Goal: Task Accomplishment & Management: Manage account settings

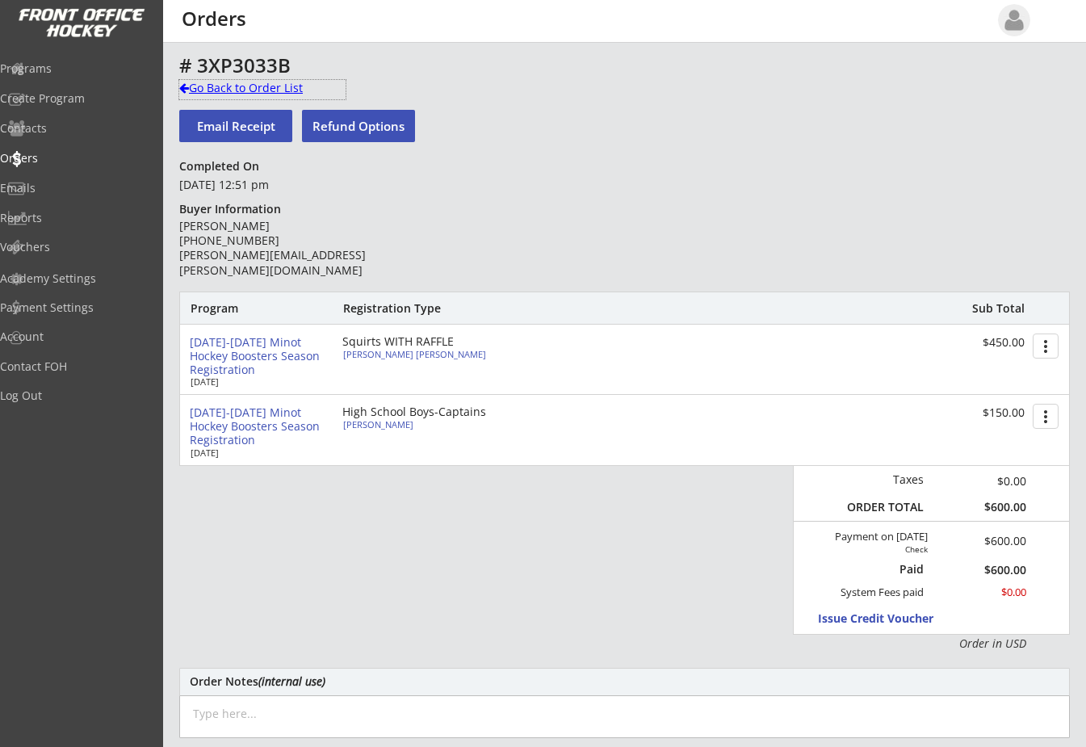
click at [185, 85] on div at bounding box center [184, 87] width 10 height 11
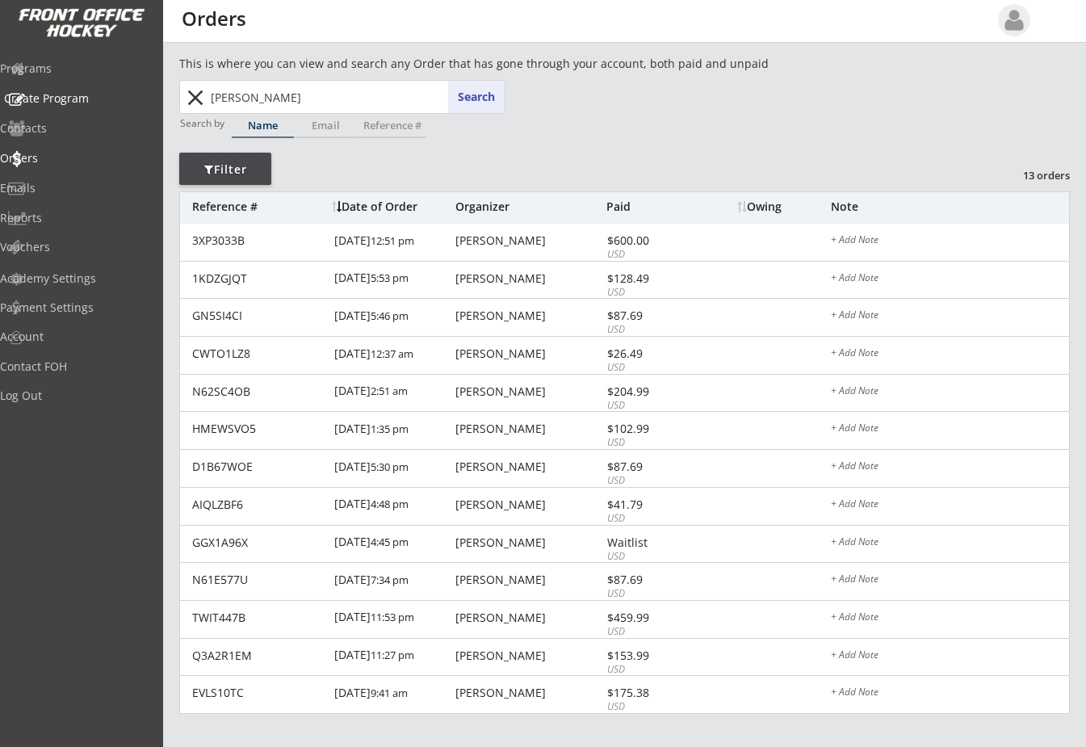
drag, startPoint x: 282, startPoint y: 91, endPoint x: 128, endPoint y: 98, distance: 153.6
click at [128, 98] on body "REVENUE $ 69,395 Last 30 days REGISTRATIONS 267 Last 30 days CONTACTS 105 New i…" at bounding box center [543, 373] width 1086 height 747
type input "v"
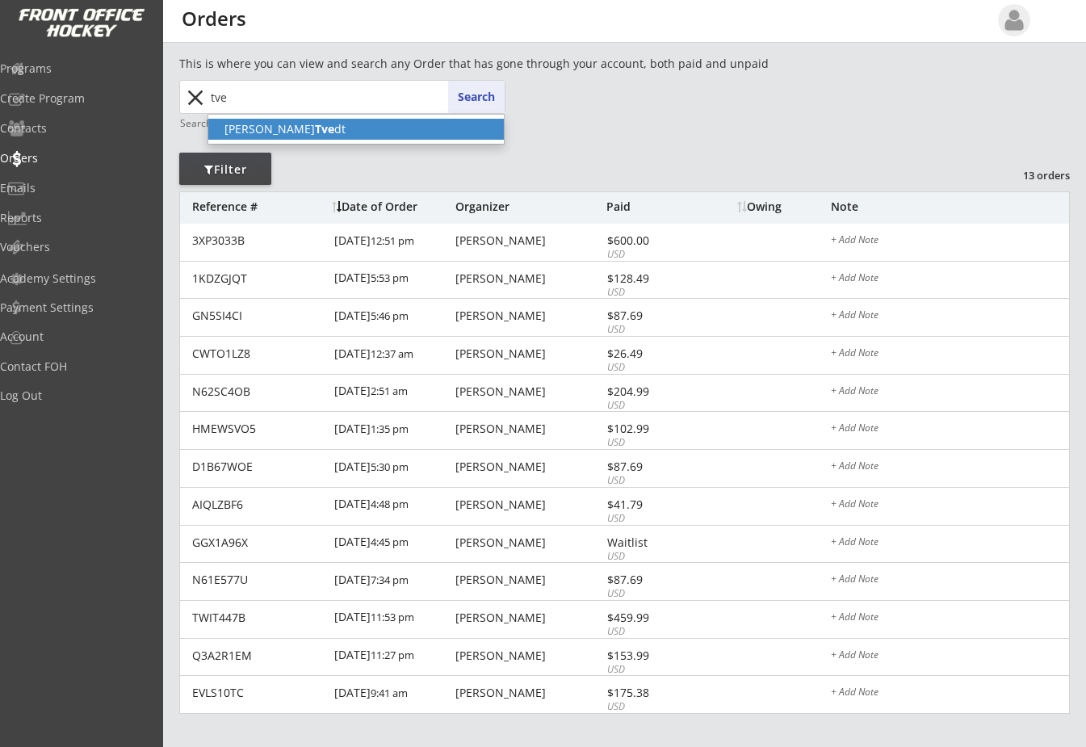
click at [315, 128] on strong "Tve" at bounding box center [324, 128] width 19 height 15
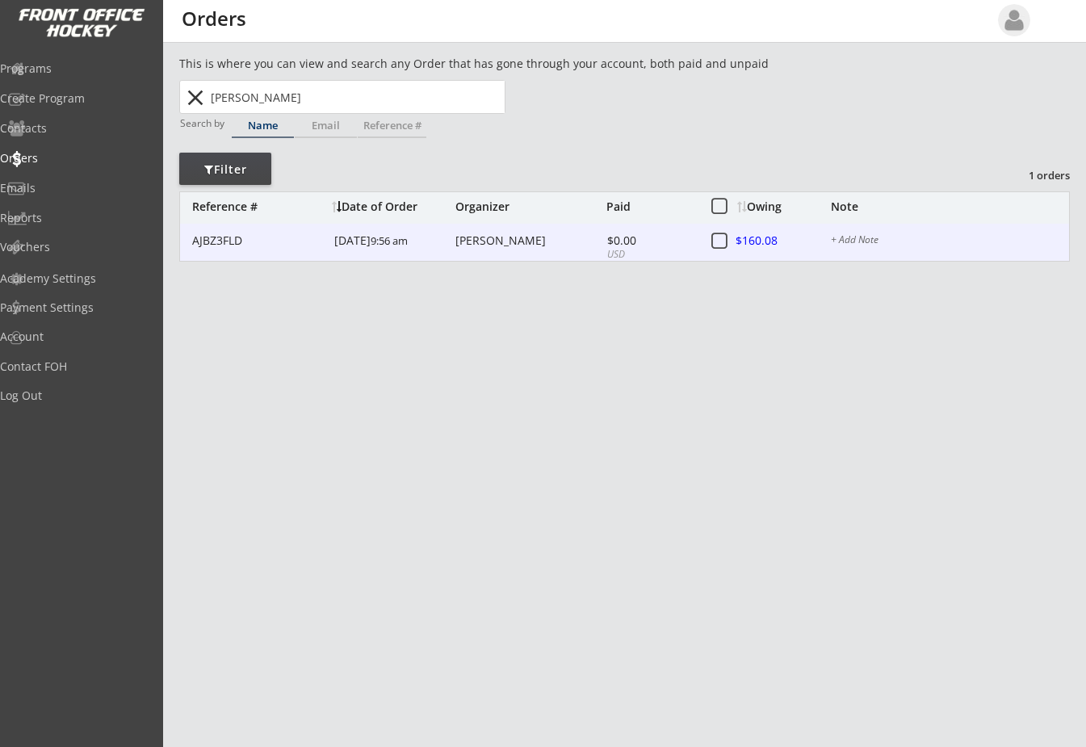
click at [762, 238] on div at bounding box center [772, 242] width 71 height 20
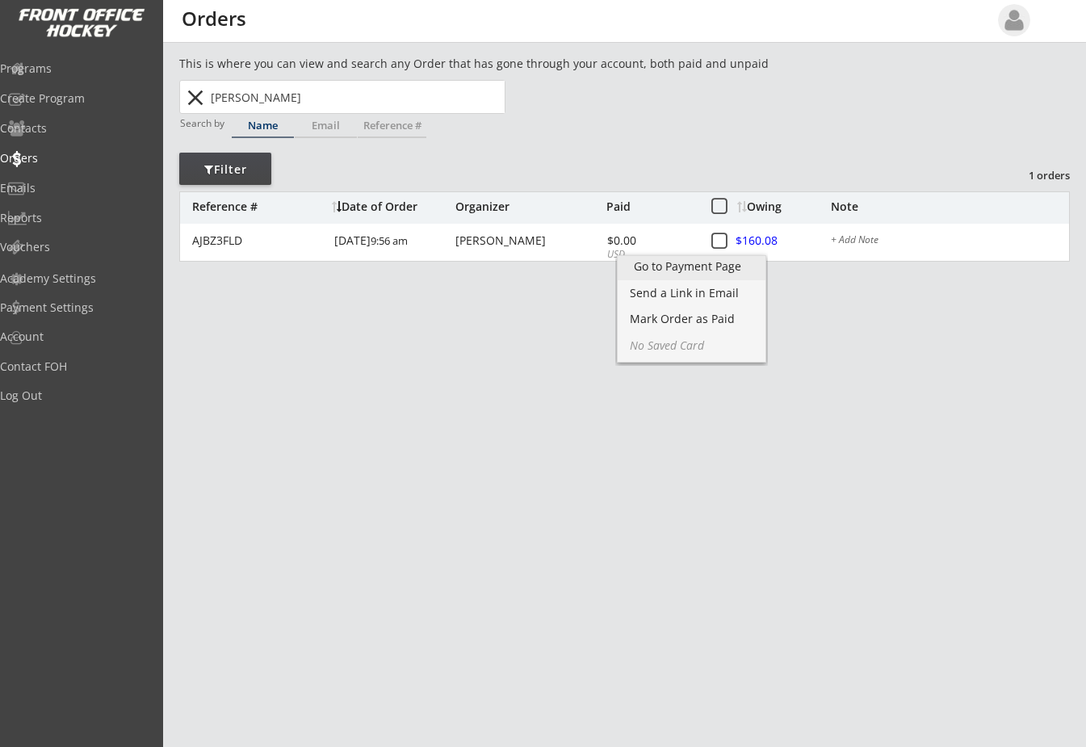
click at [747, 262] on div "Go to Payment Page" at bounding box center [691, 266] width 115 height 11
drag, startPoint x: 174, startPoint y: 79, endPoint x: 19, endPoint y: 61, distance: 155.4
click at [19, 61] on body "REVENUE $ 69,395 Last 30 days REGISTRATIONS 267 Last 30 days CONTACTS 105 New i…" at bounding box center [543, 373] width 1086 height 747
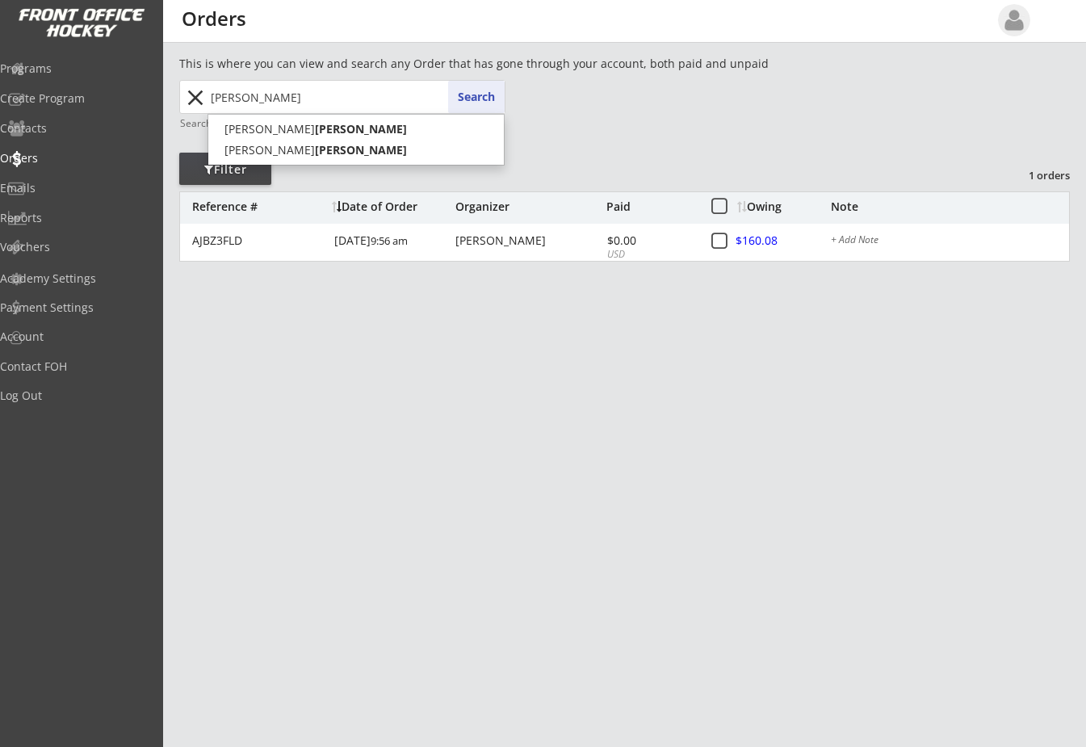
type input "[PERSON_NAME]"
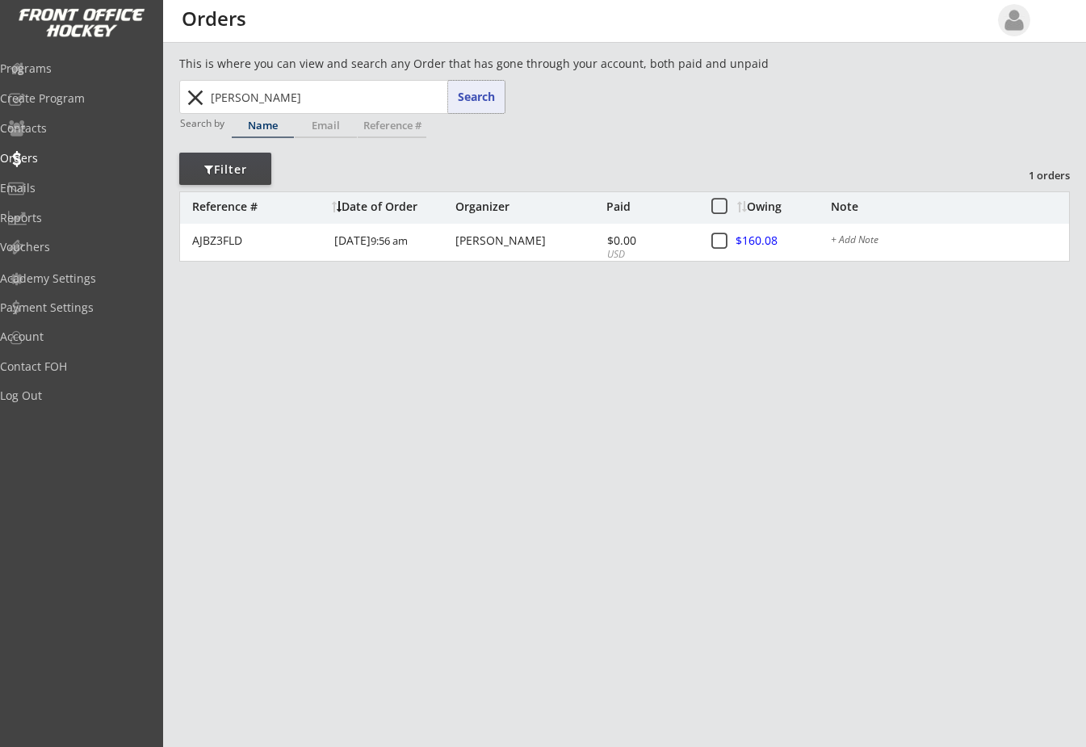
click at [481, 92] on button "Search" at bounding box center [476, 97] width 57 height 32
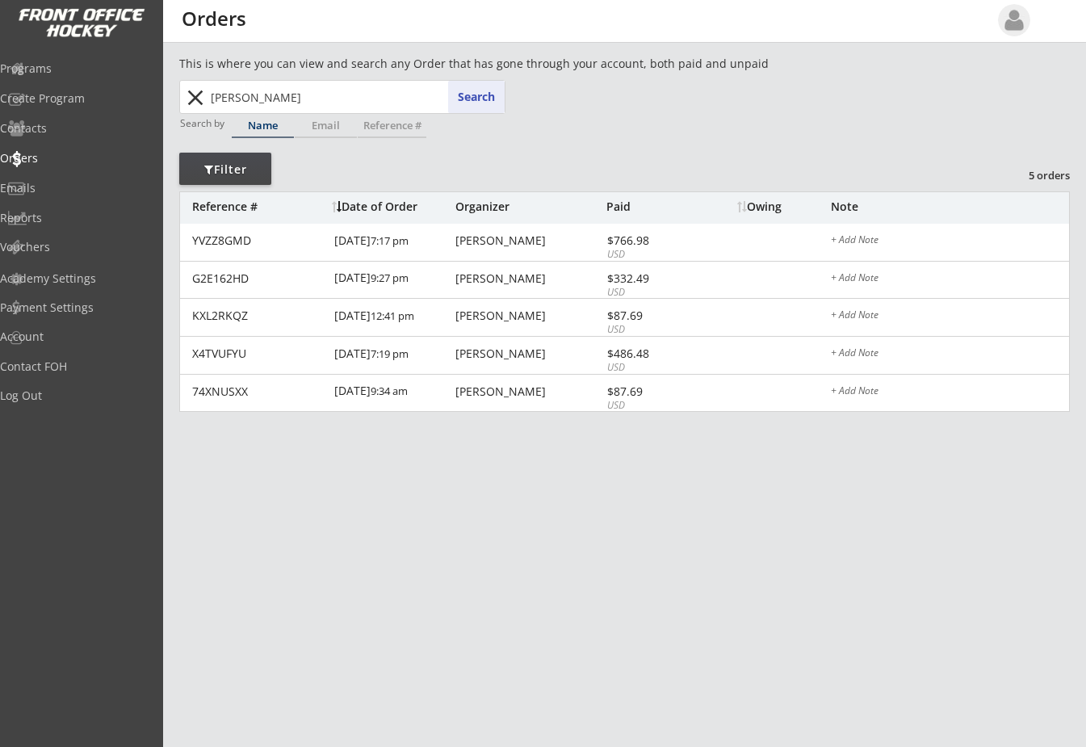
drag, startPoint x: 288, startPoint y: 101, endPoint x: 115, endPoint y: 101, distance: 172.8
click at [115, 101] on body "REVENUE $ 69,395 Last 30 days REGISTRATIONS 267 Last 30 days CONTACTS 105 New i…" at bounding box center [543, 373] width 1086 height 747
click at [115, 101] on div "Create Program" at bounding box center [76, 98] width 145 height 11
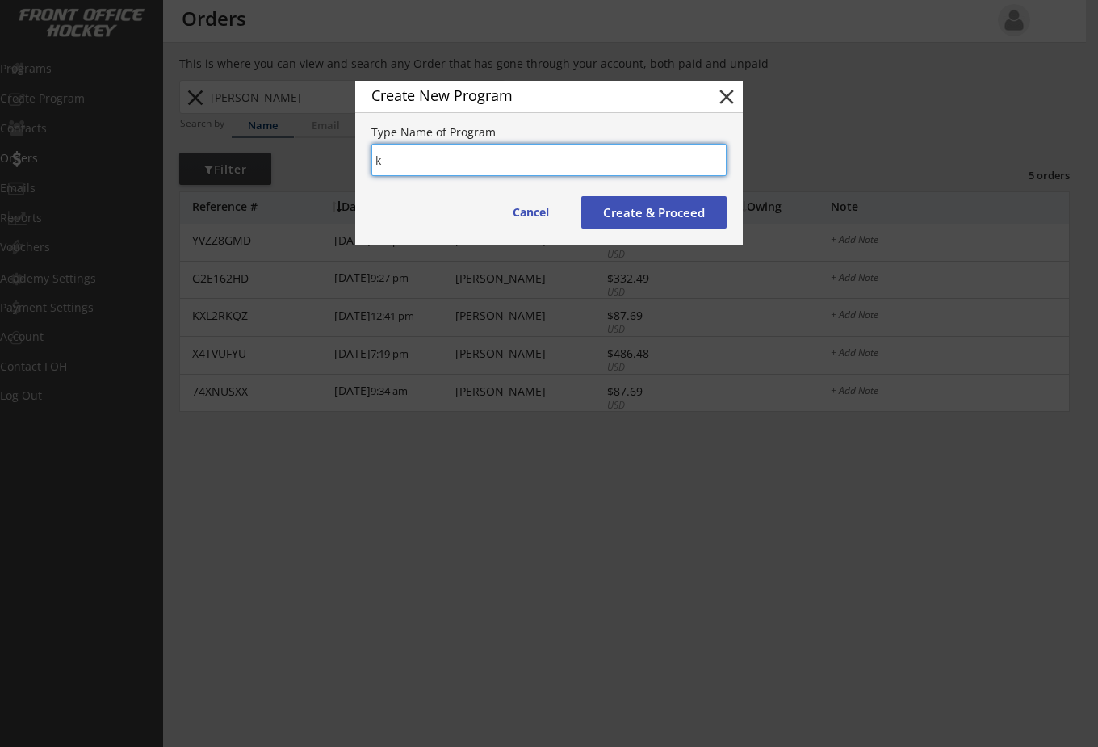
type input "k"
click at [723, 96] on button "close" at bounding box center [727, 97] width 24 height 24
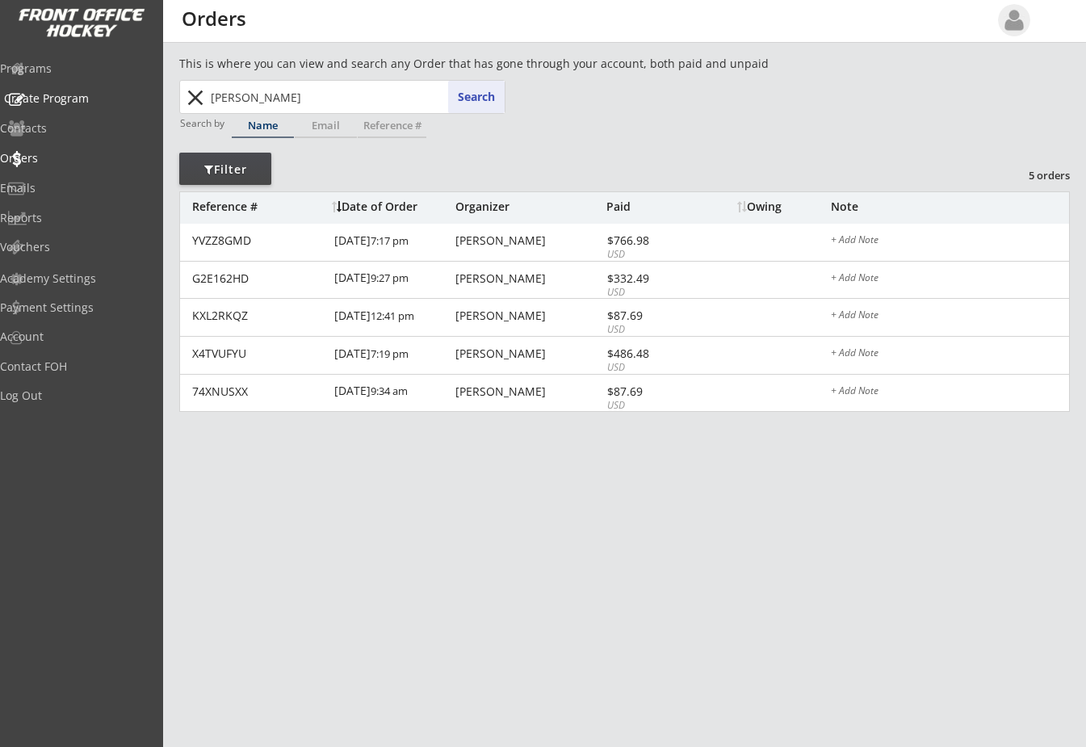
drag, startPoint x: 242, startPoint y: 103, endPoint x: 111, endPoint y: 96, distance: 131.0
click at [112, 96] on body "REVENUE $ 69,395 Last 30 days REGISTRATIONS 267 Last 30 days CONTACTS 105 New i…" at bounding box center [543, 373] width 1086 height 747
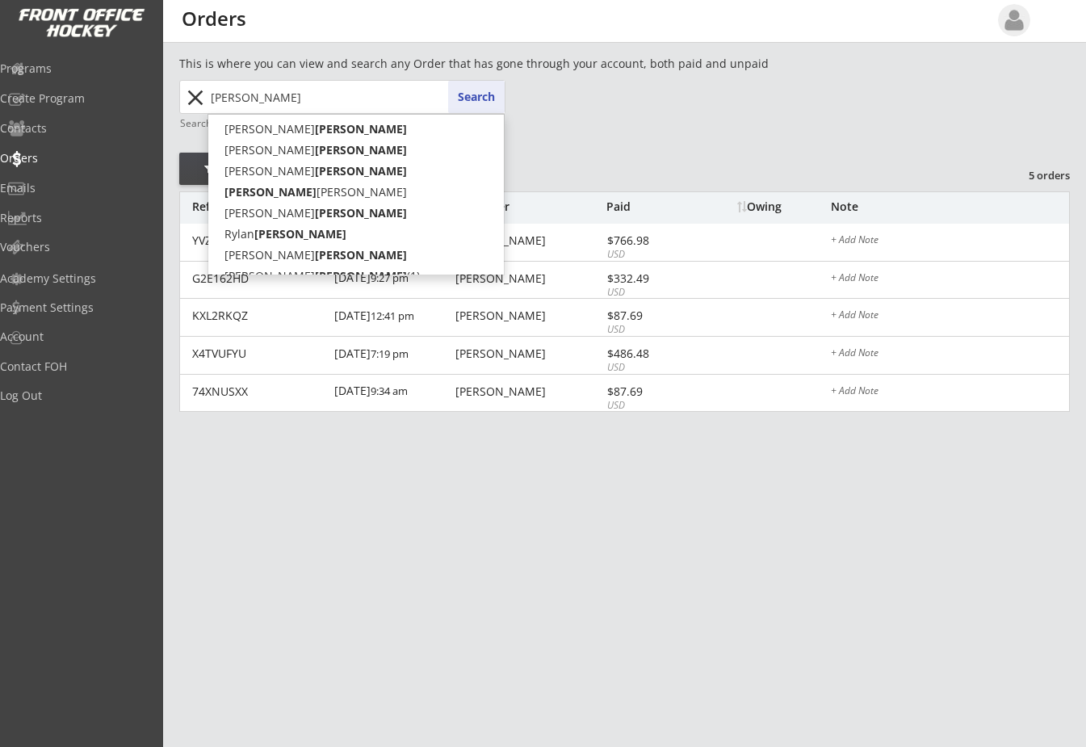
type input "[PERSON_NAME]"
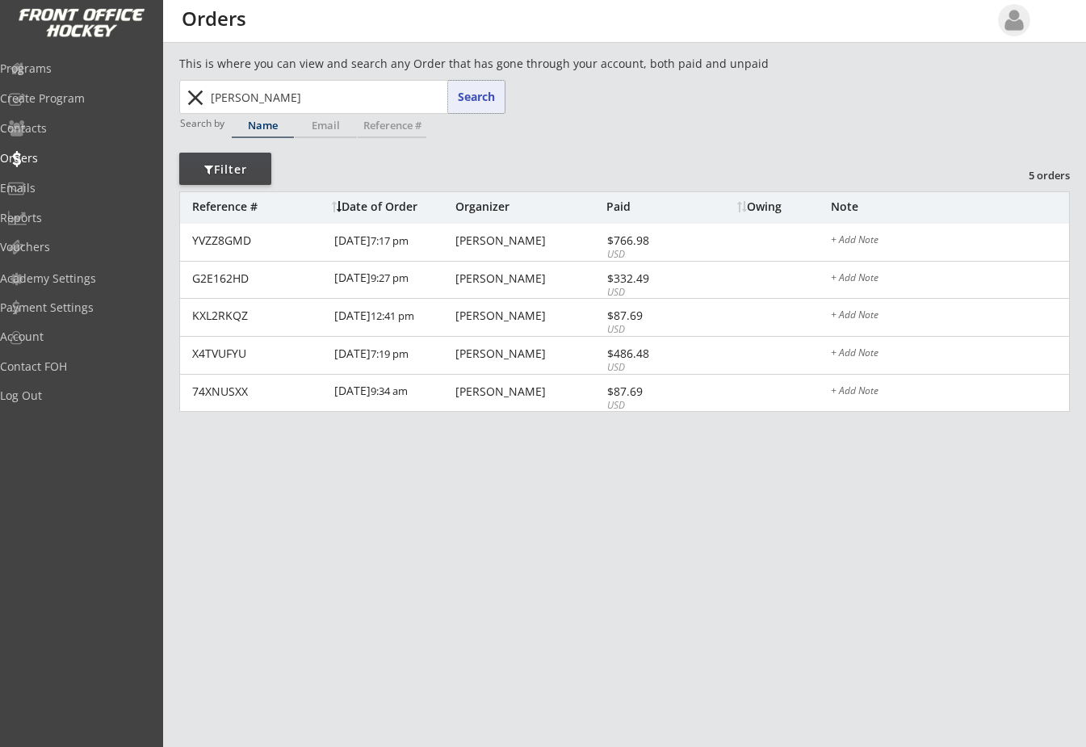
click at [476, 103] on button "Search" at bounding box center [476, 97] width 57 height 32
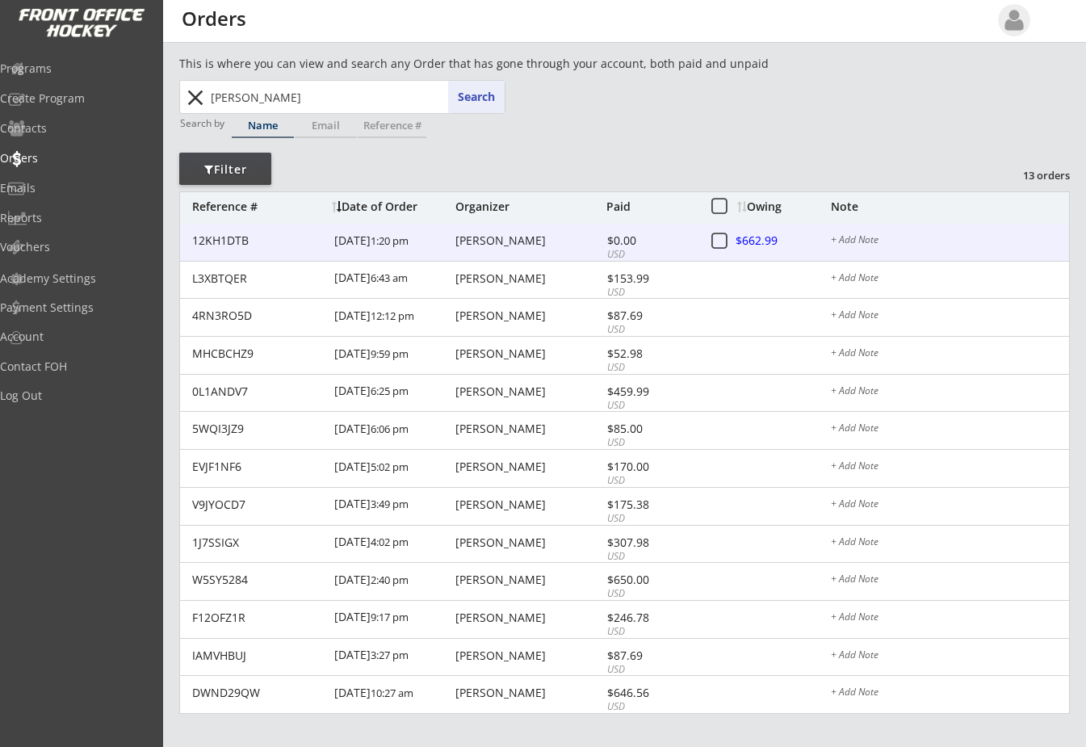
click at [496, 235] on div "[PERSON_NAME]" at bounding box center [529, 240] width 147 height 11
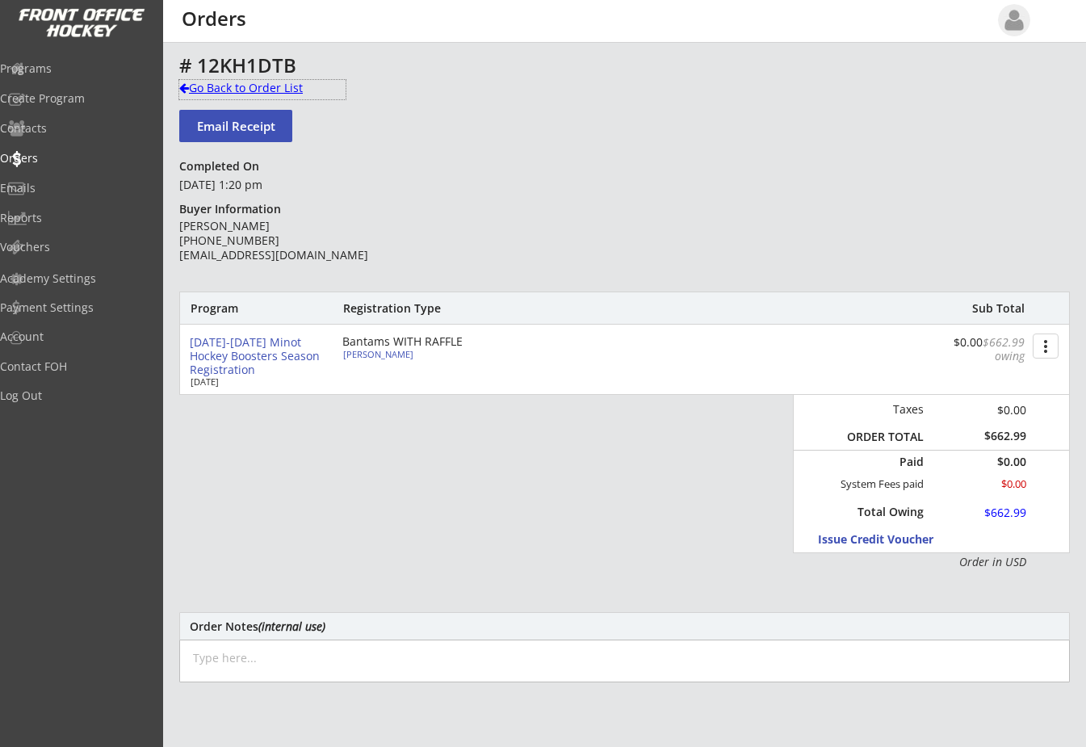
click at [180, 86] on div at bounding box center [184, 87] width 10 height 11
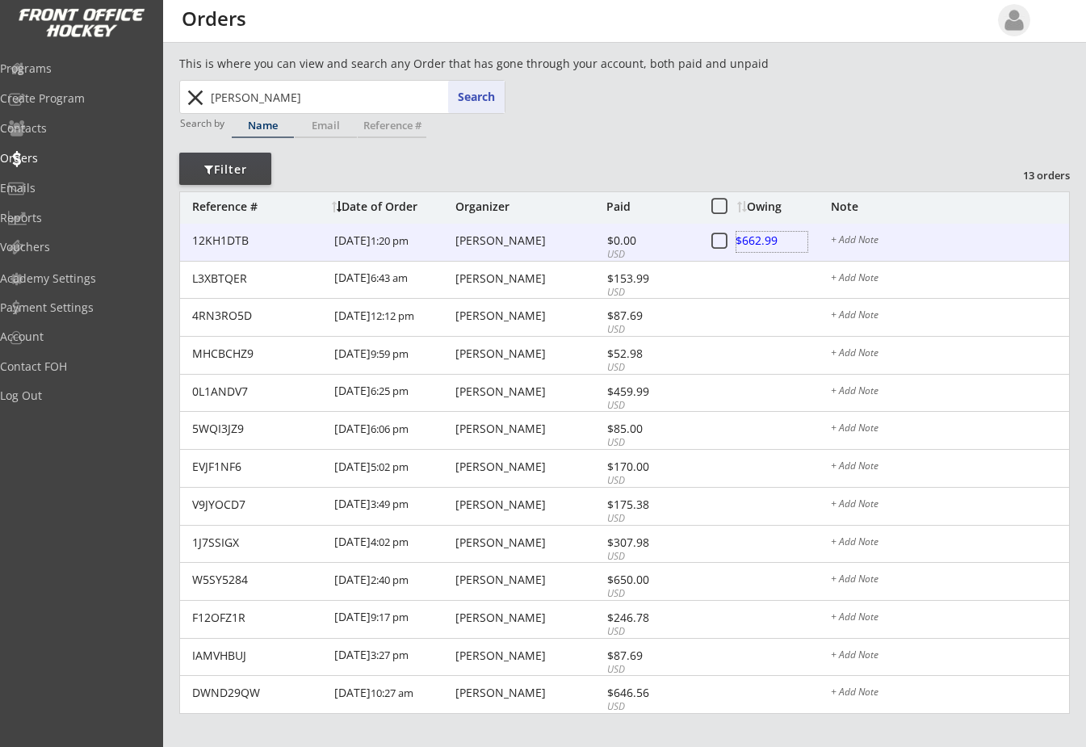
click at [761, 237] on div at bounding box center [772, 242] width 71 height 20
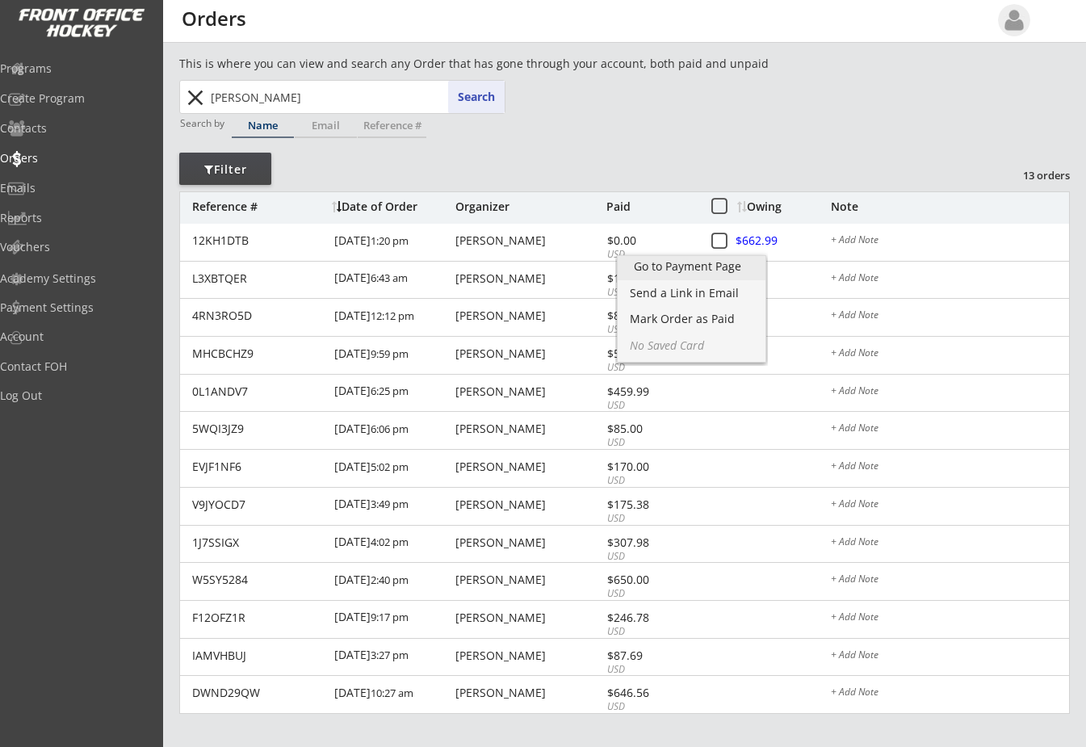
click at [735, 261] on div "Go to Payment Page" at bounding box center [691, 266] width 115 height 11
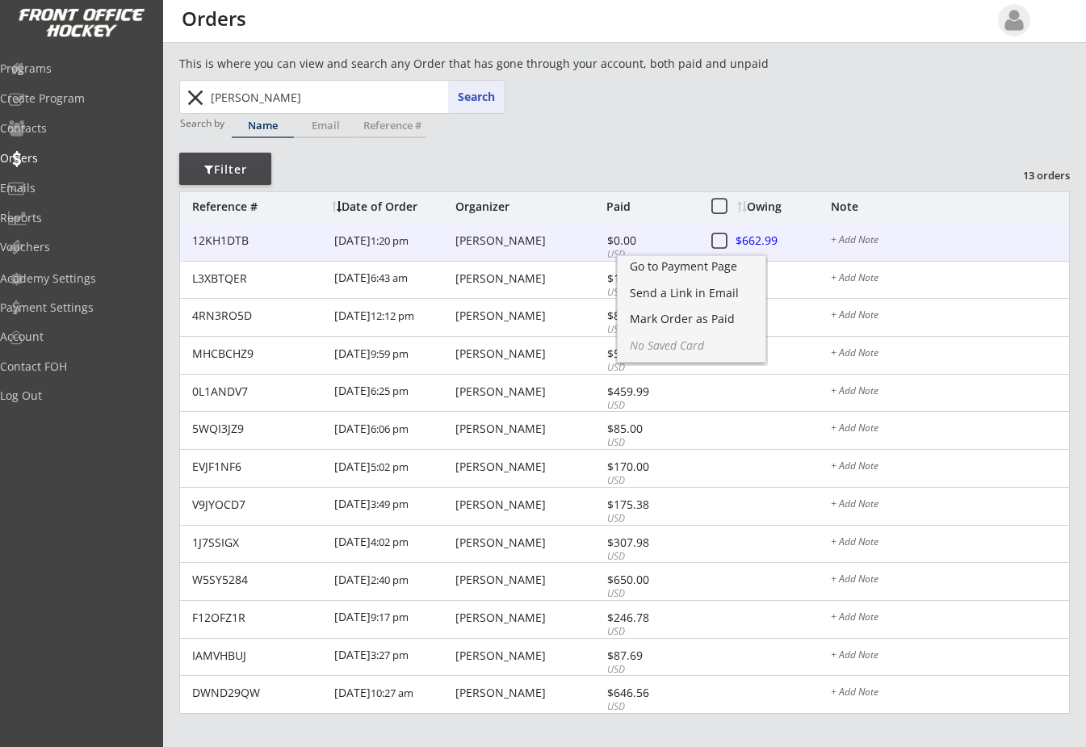
click at [758, 233] on div at bounding box center [772, 242] width 71 height 20
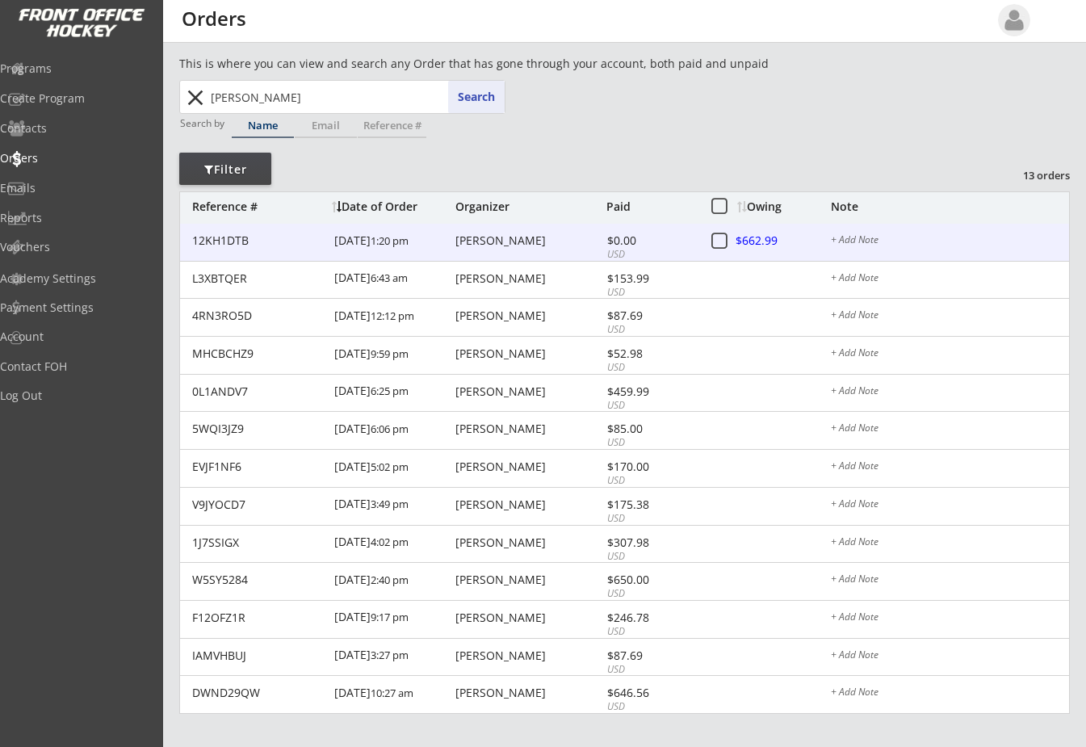
click at [758, 233] on div at bounding box center [772, 242] width 71 height 20
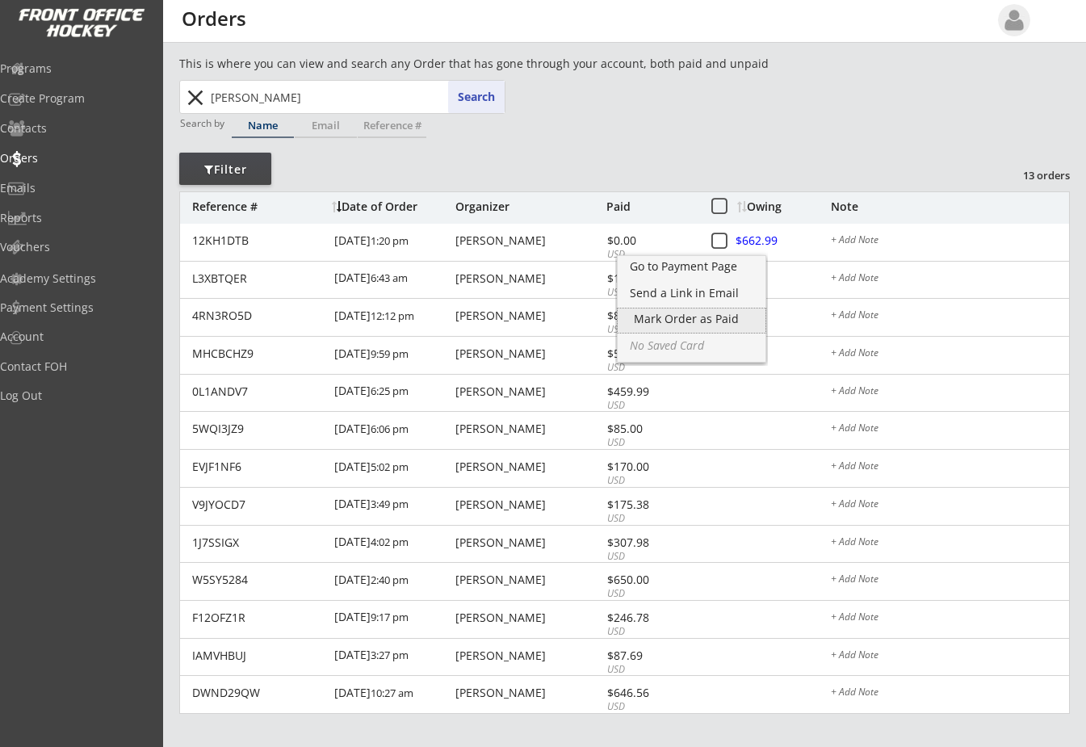
click at [720, 310] on div "Mark Order as Paid" at bounding box center [692, 321] width 148 height 24
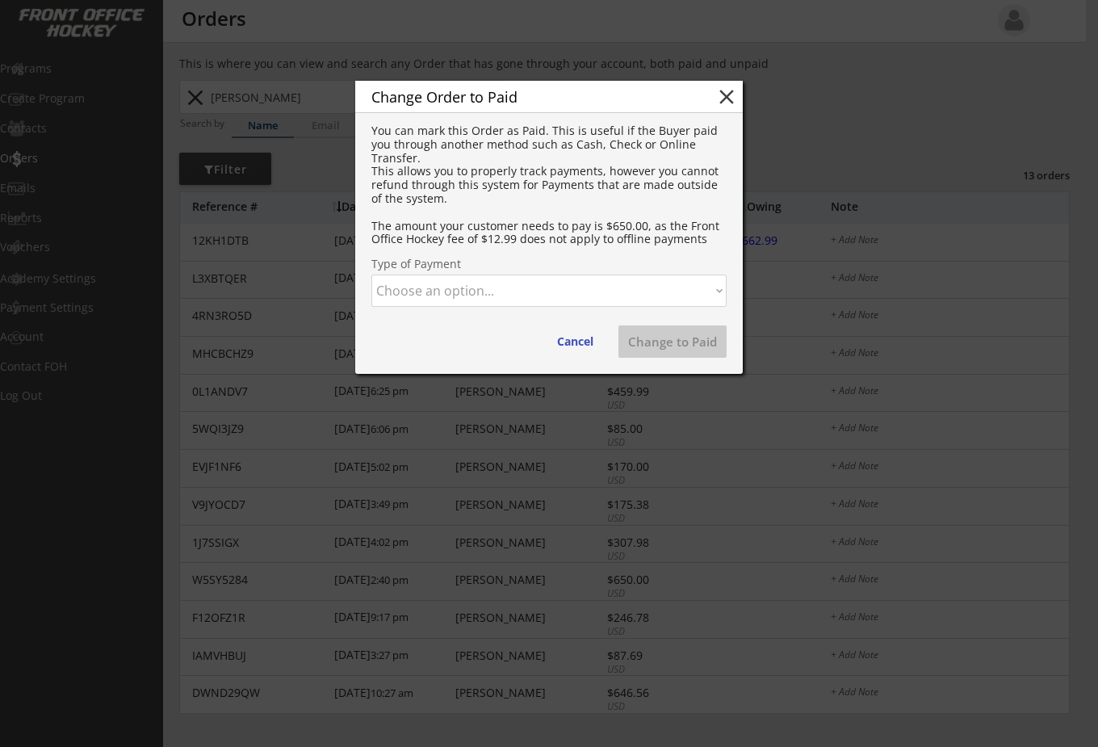
click at [649, 292] on select "Choose an option... Cash Check Credit Card Online Transfer Paypal Venmo Other" at bounding box center [549, 291] width 355 height 32
click at [372, 275] on select "Choose an option... Cash Check Credit Card Online Transfer Paypal Venmo Other" at bounding box center [549, 291] width 355 height 32
click at [638, 343] on button "Change to Paid" at bounding box center [673, 341] width 108 height 32
select select ""PLACEHOLDER_1427118222253""
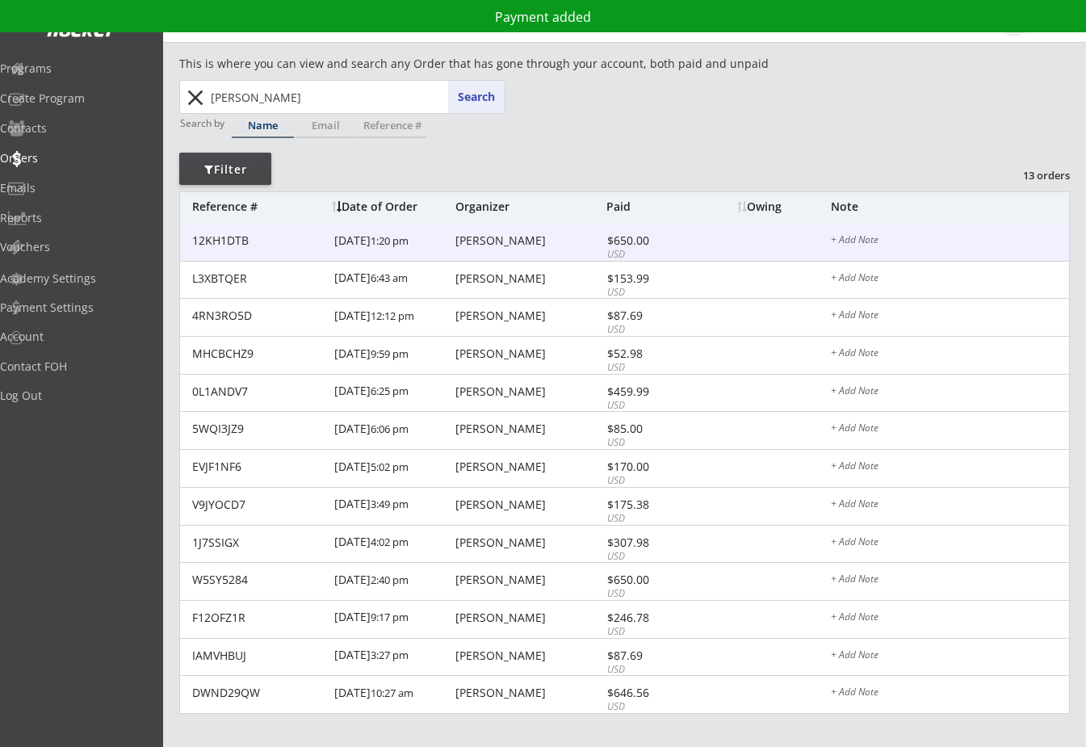
click at [492, 238] on div "[PERSON_NAME]" at bounding box center [529, 240] width 147 height 11
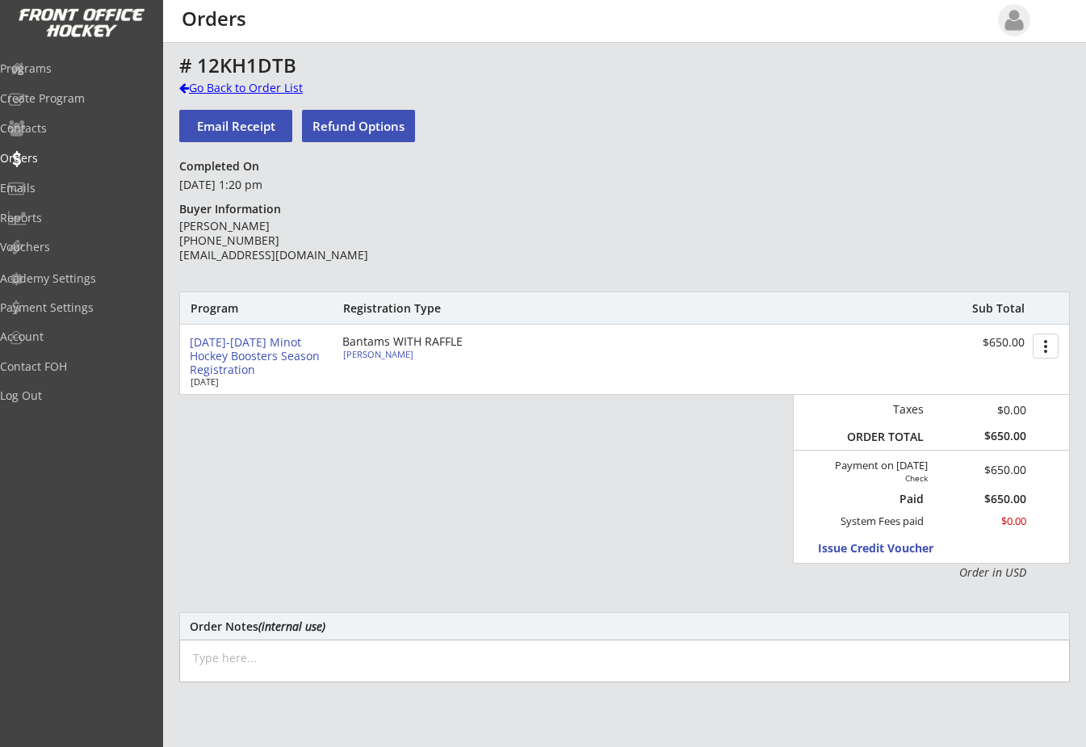
click at [186, 89] on div at bounding box center [184, 87] width 10 height 11
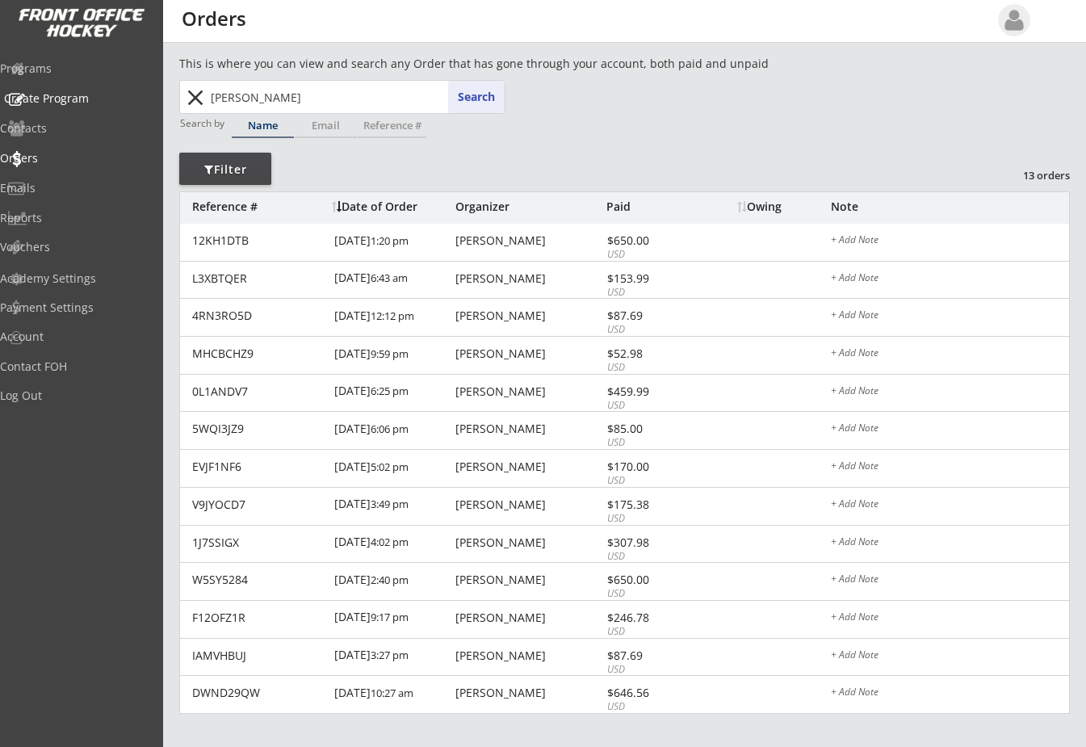
drag, startPoint x: 267, startPoint y: 104, endPoint x: 123, endPoint y: 87, distance: 145.6
click at [126, 87] on body "REVENUE $ 69,395 Last 30 days REGISTRATIONS 267 Last 30 days CONTACTS 105 New i…" at bounding box center [543, 373] width 1086 height 747
click at [484, 86] on button "Search" at bounding box center [476, 97] width 57 height 32
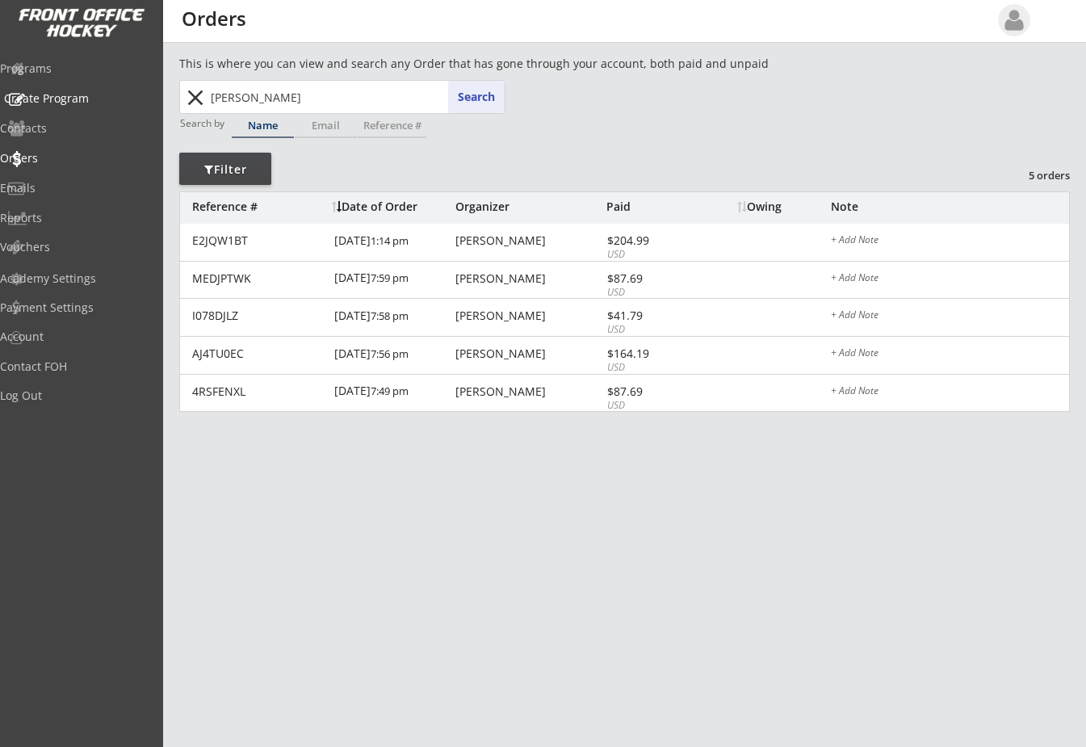
drag, startPoint x: 320, startPoint y: 94, endPoint x: 104, endPoint y: 97, distance: 215.7
click at [104, 97] on body "REVENUE $ 69,395 Last 30 days REGISTRATIONS 267 Last 30 days CONTACTS 105 New i…" at bounding box center [543, 373] width 1086 height 747
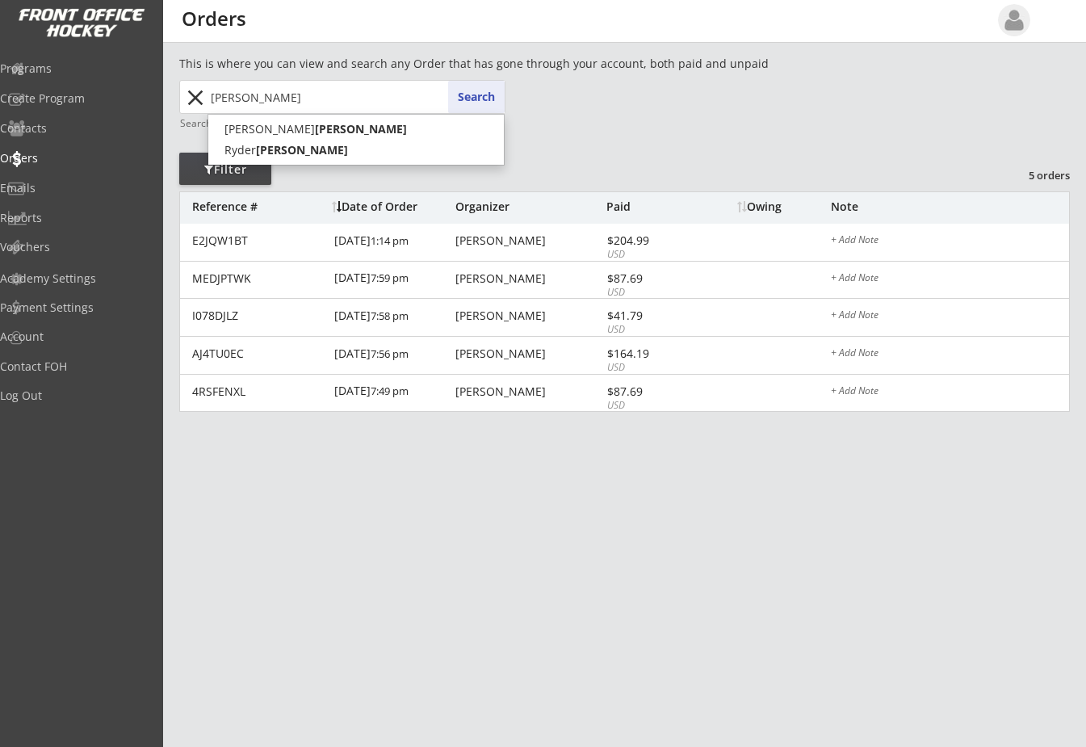
type input "[PERSON_NAME]"
click at [472, 103] on button "Search" at bounding box center [476, 97] width 57 height 32
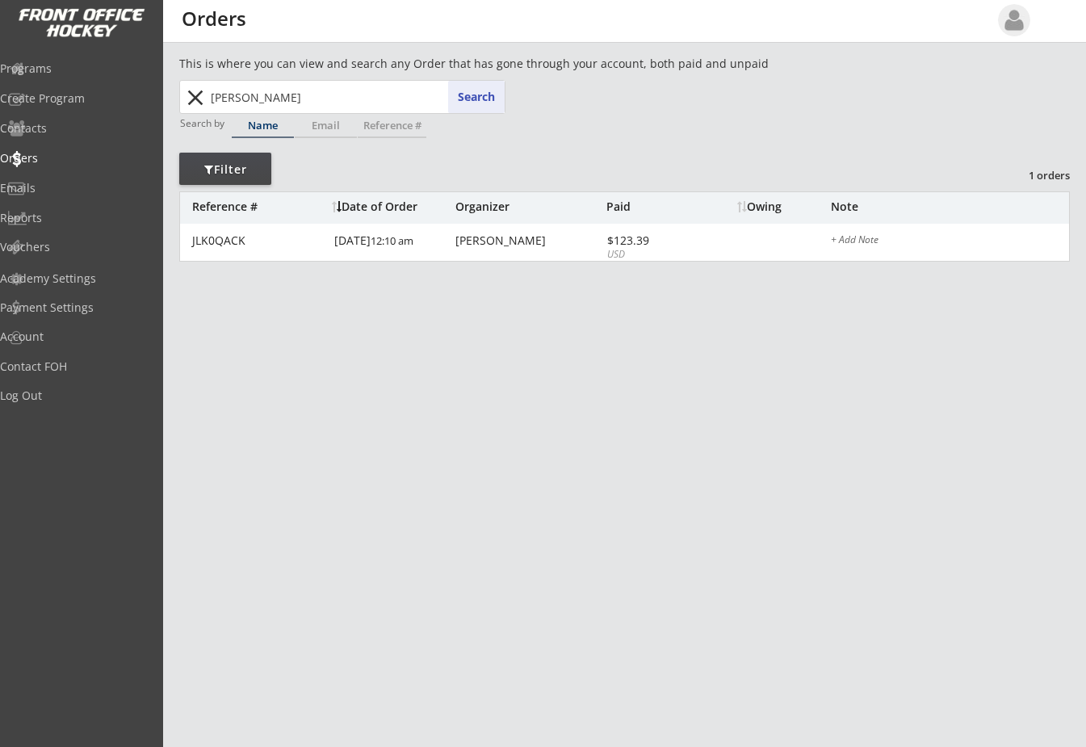
drag, startPoint x: 305, startPoint y: 103, endPoint x: 163, endPoint y: 93, distance: 142.5
click at [163, 93] on div "This is where you can view and search any Order that has gone through your acco…" at bounding box center [624, 533] width 923 height 957
click at [183, 88] on button "close" at bounding box center [195, 98] width 27 height 26
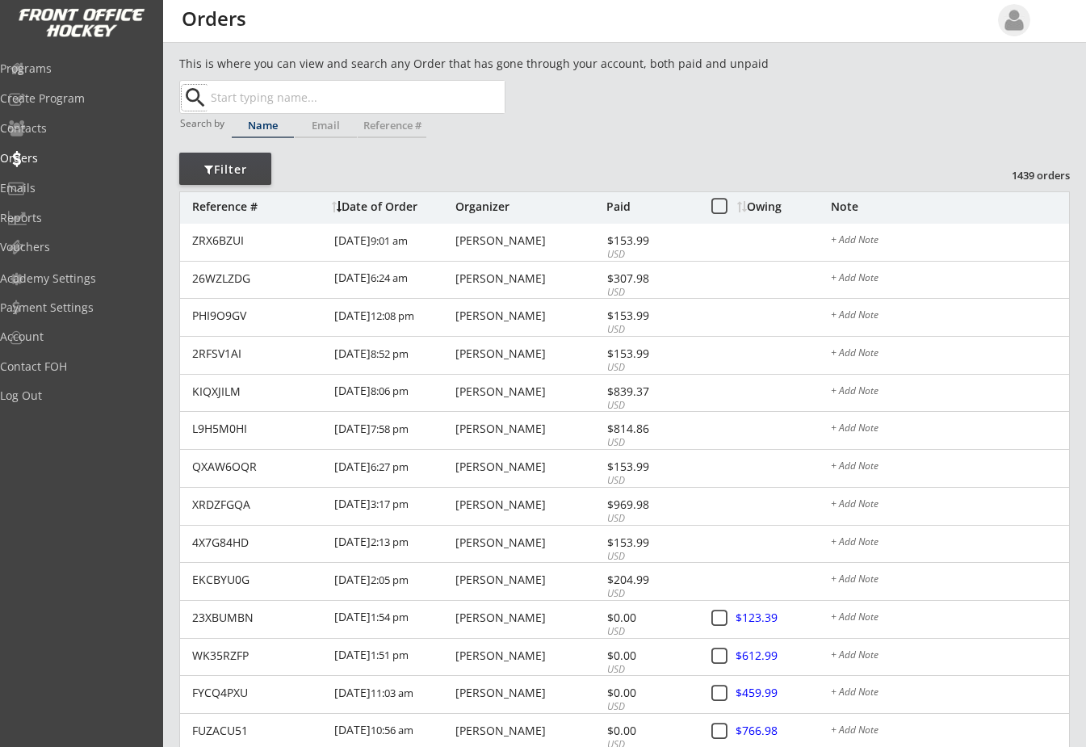
click at [294, 95] on input "text" at bounding box center [356, 97] width 297 height 32
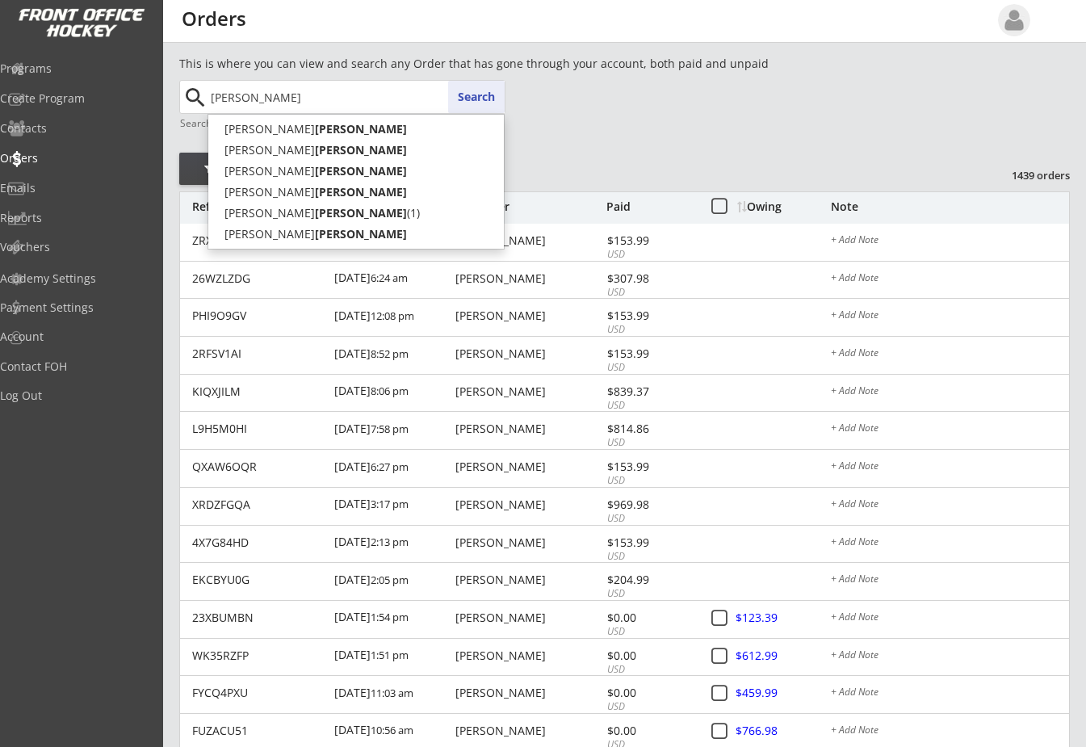
type input "[PERSON_NAME]"
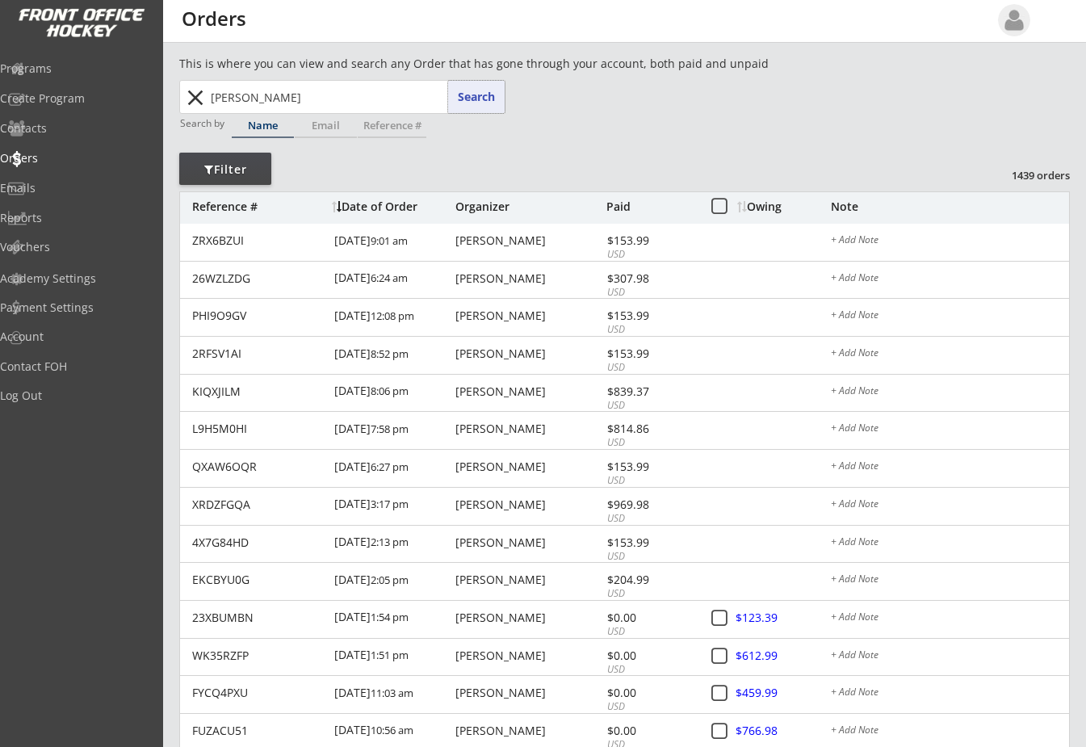
click at [474, 95] on button "Search" at bounding box center [476, 97] width 57 height 32
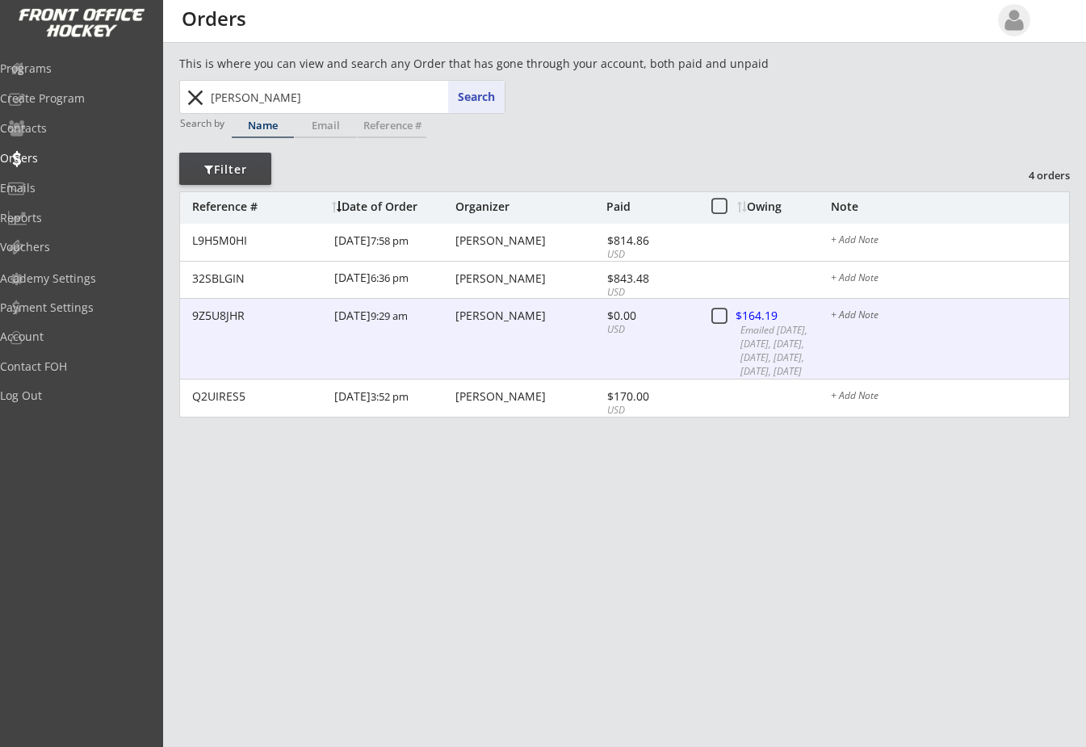
click at [507, 313] on div "[PERSON_NAME]" at bounding box center [529, 315] width 147 height 11
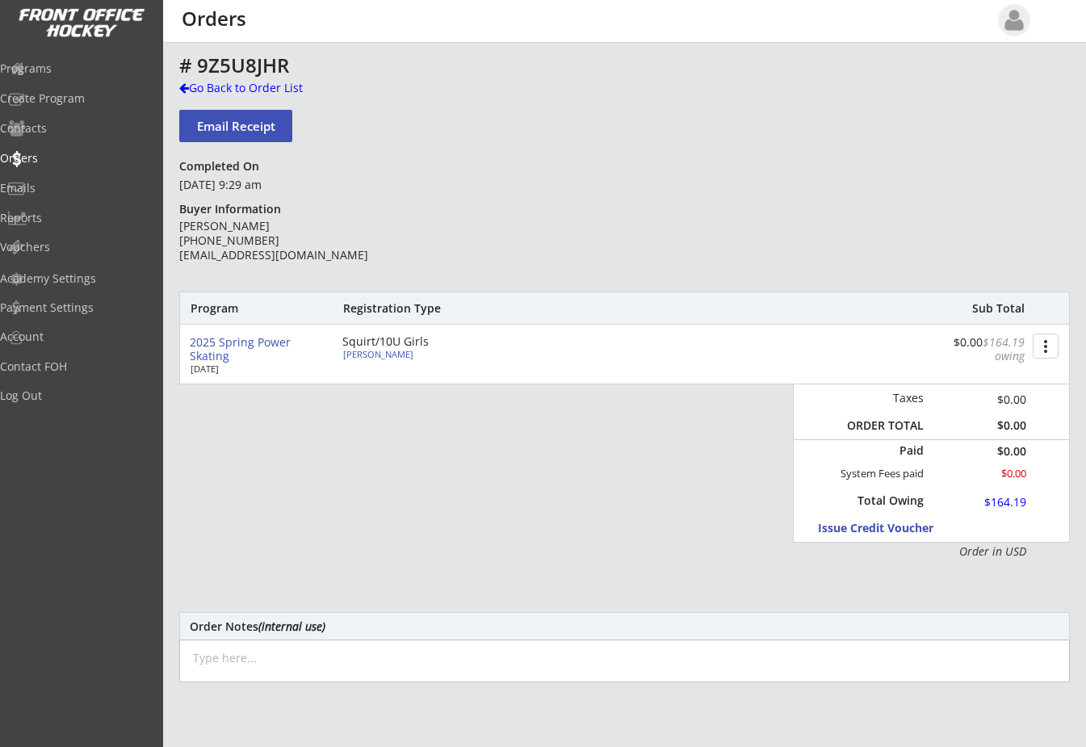
click at [1043, 346] on button "more_vert" at bounding box center [1046, 346] width 26 height 25
click at [989, 374] on div "Change Owing" at bounding box center [984, 375] width 115 height 11
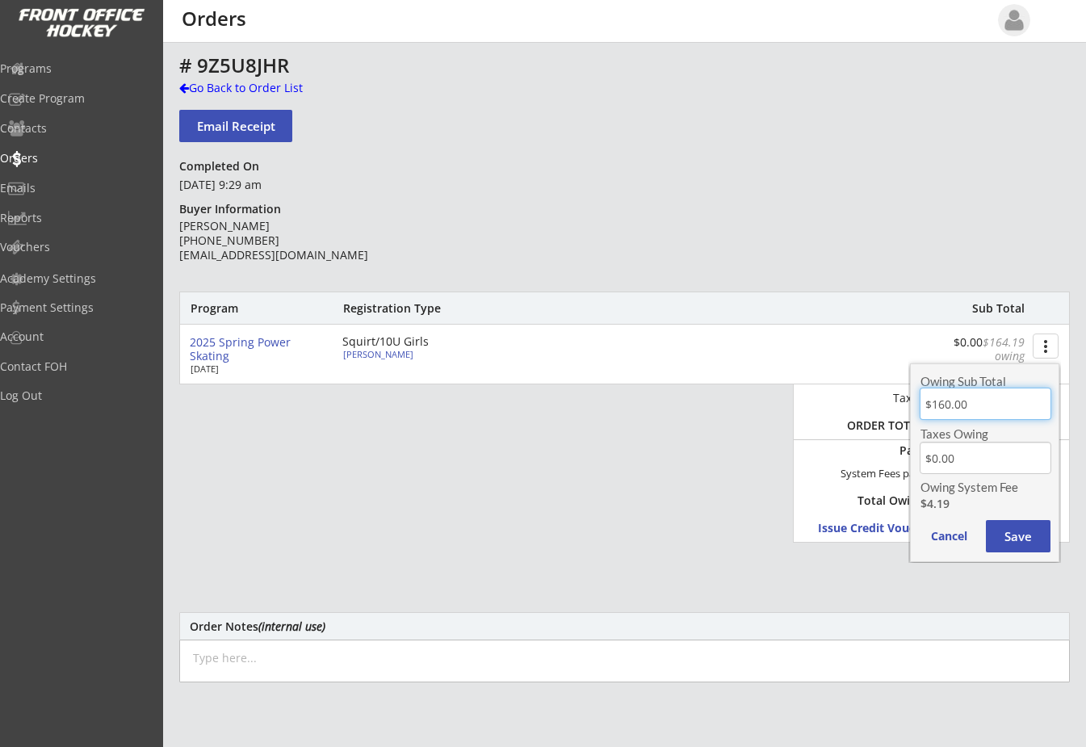
click at [991, 410] on input "input" at bounding box center [986, 404] width 132 height 32
type input "$0.00"
click at [1014, 528] on button "Save" at bounding box center [1018, 536] width 65 height 32
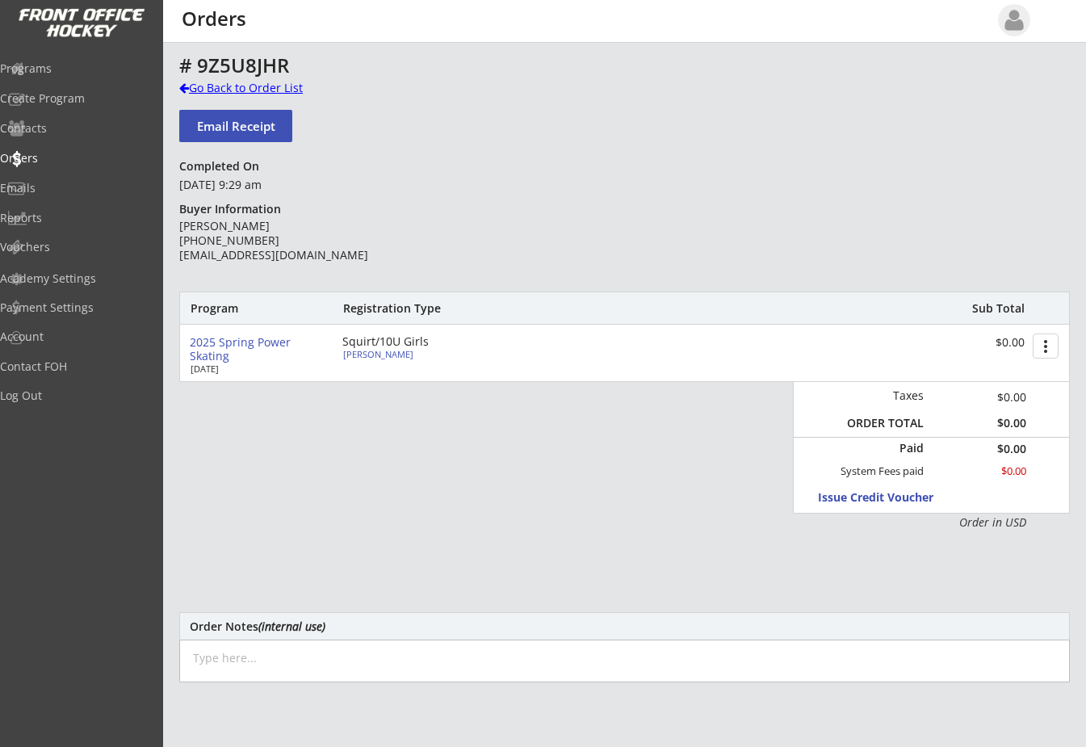
click at [185, 82] on div at bounding box center [184, 87] width 10 height 11
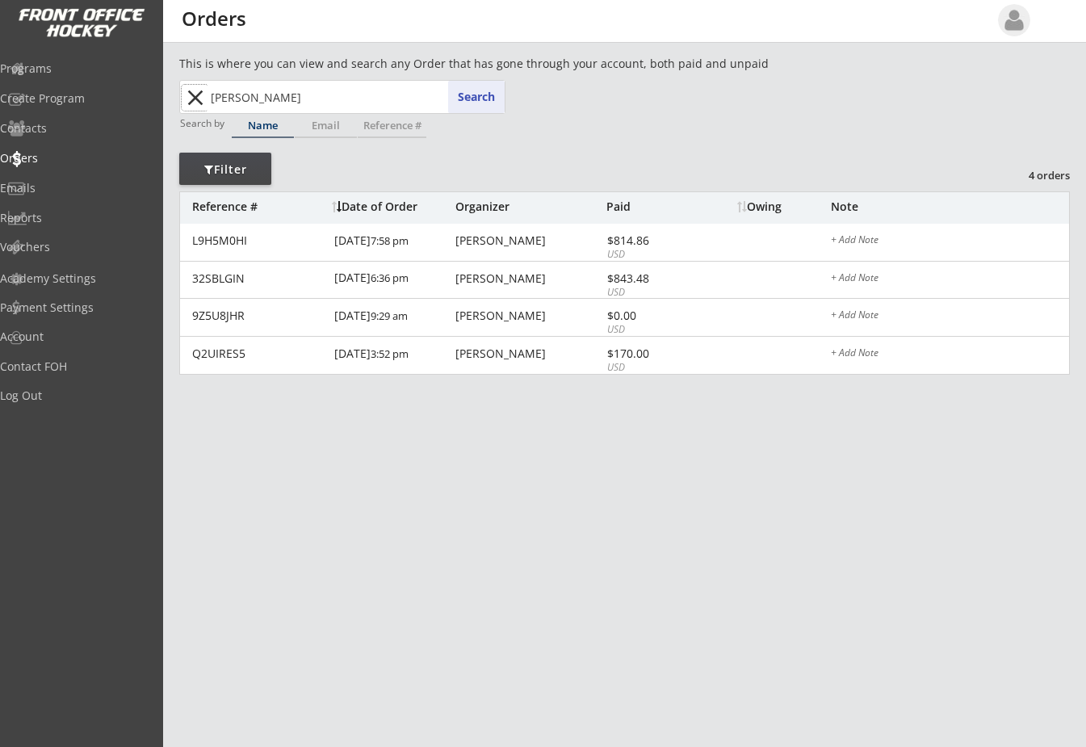
click at [195, 90] on button "close" at bounding box center [195, 98] width 27 height 26
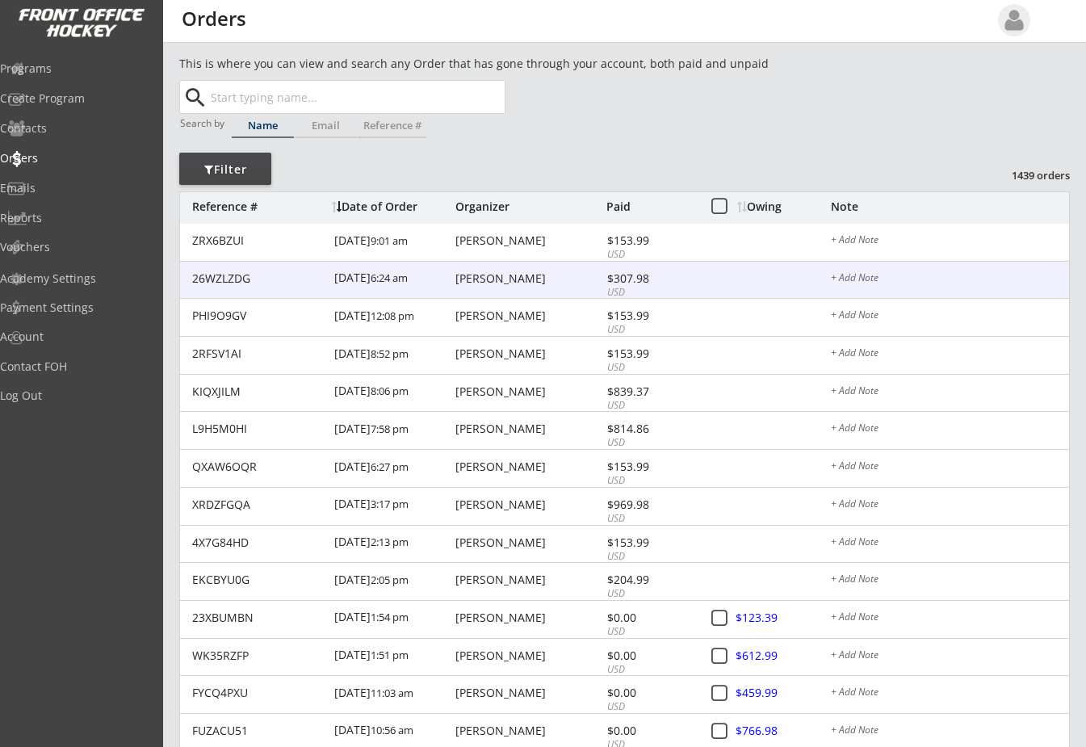
click at [972, 280] on div "+ Add Note" at bounding box center [950, 279] width 238 height 13
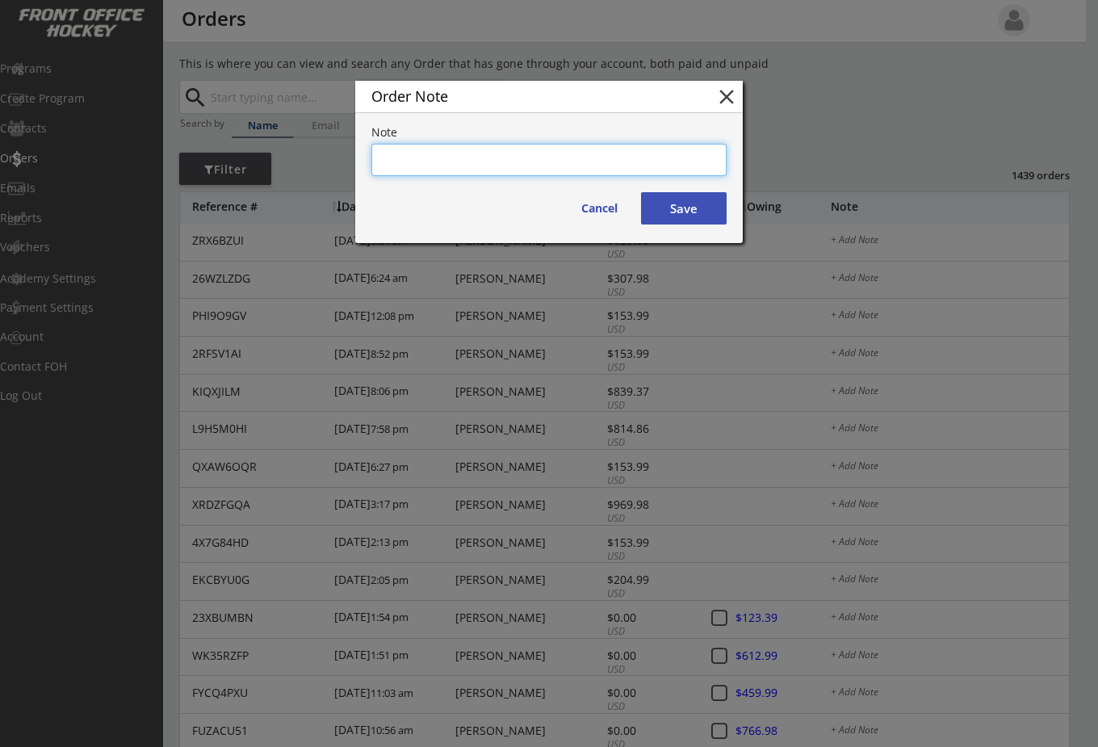
click at [733, 95] on button "close" at bounding box center [727, 97] width 24 height 24
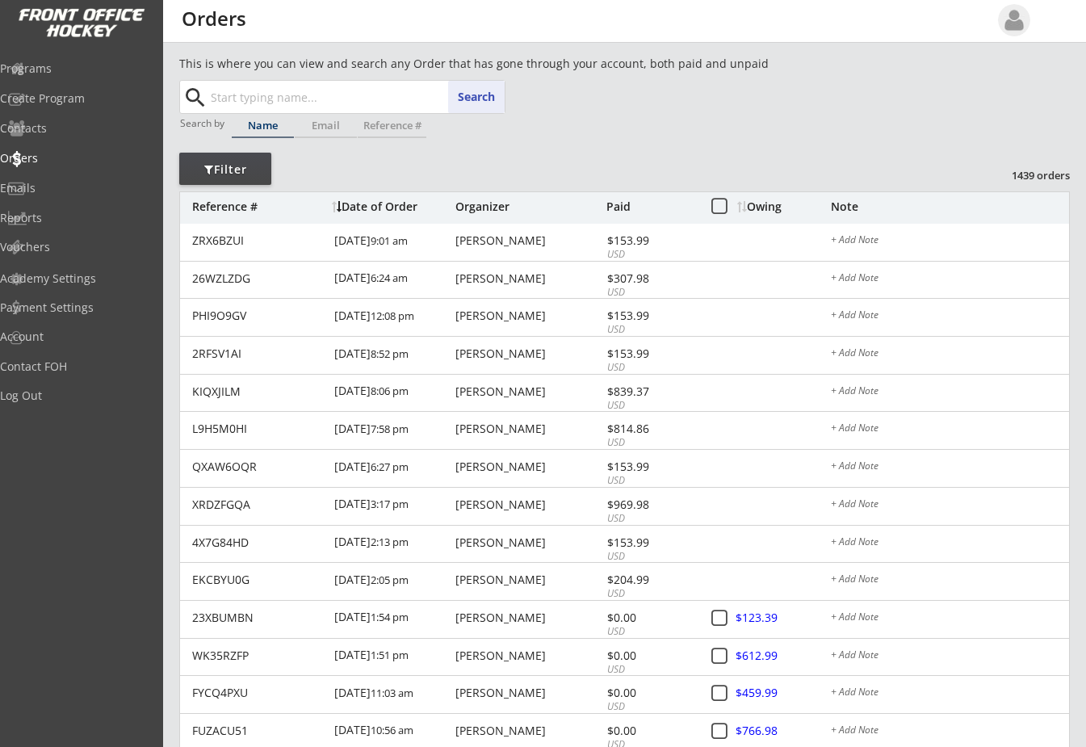
click at [240, 99] on input "text" at bounding box center [356, 97] width 297 height 32
type input "hanseleu"
click at [497, 97] on button "Search" at bounding box center [476, 97] width 57 height 32
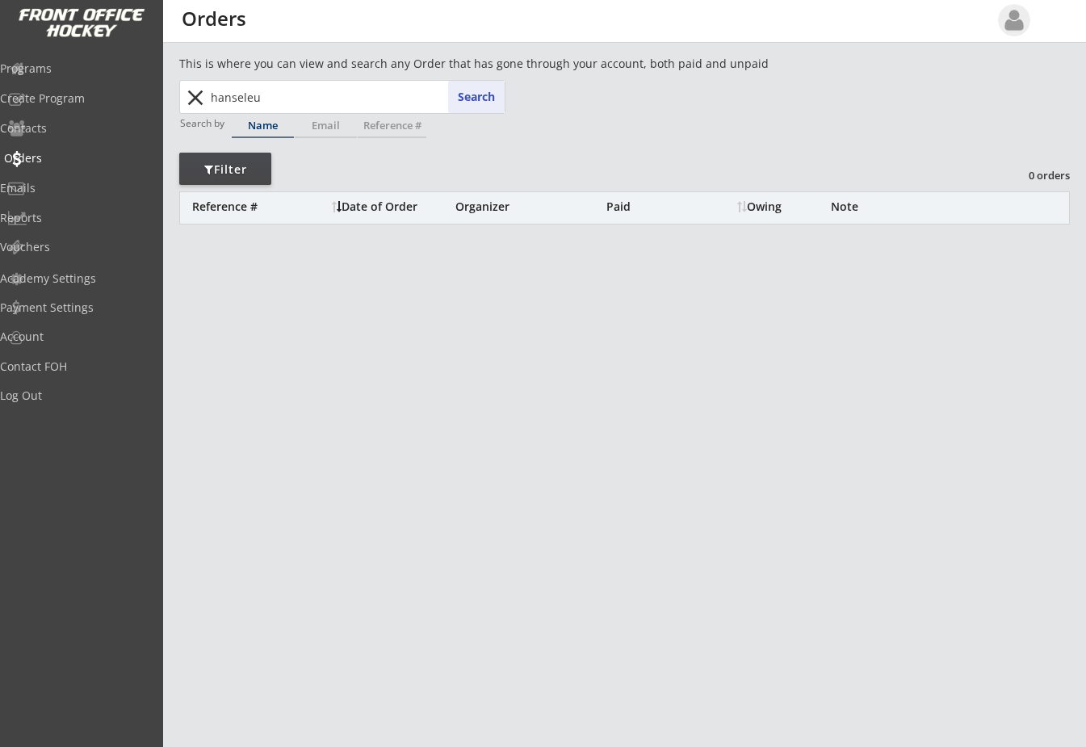
click at [44, 157] on div "Orders" at bounding box center [76, 158] width 145 height 11
click at [188, 95] on button "close" at bounding box center [195, 98] width 27 height 26
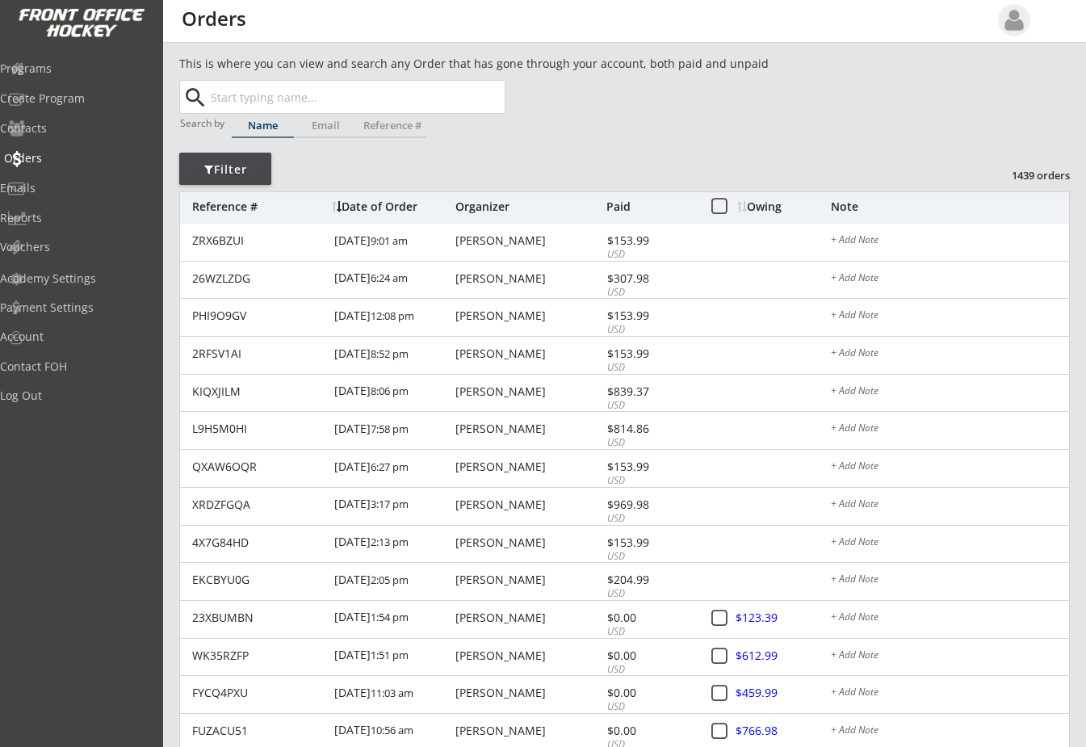
click at [62, 153] on div "Orders" at bounding box center [76, 158] width 145 height 11
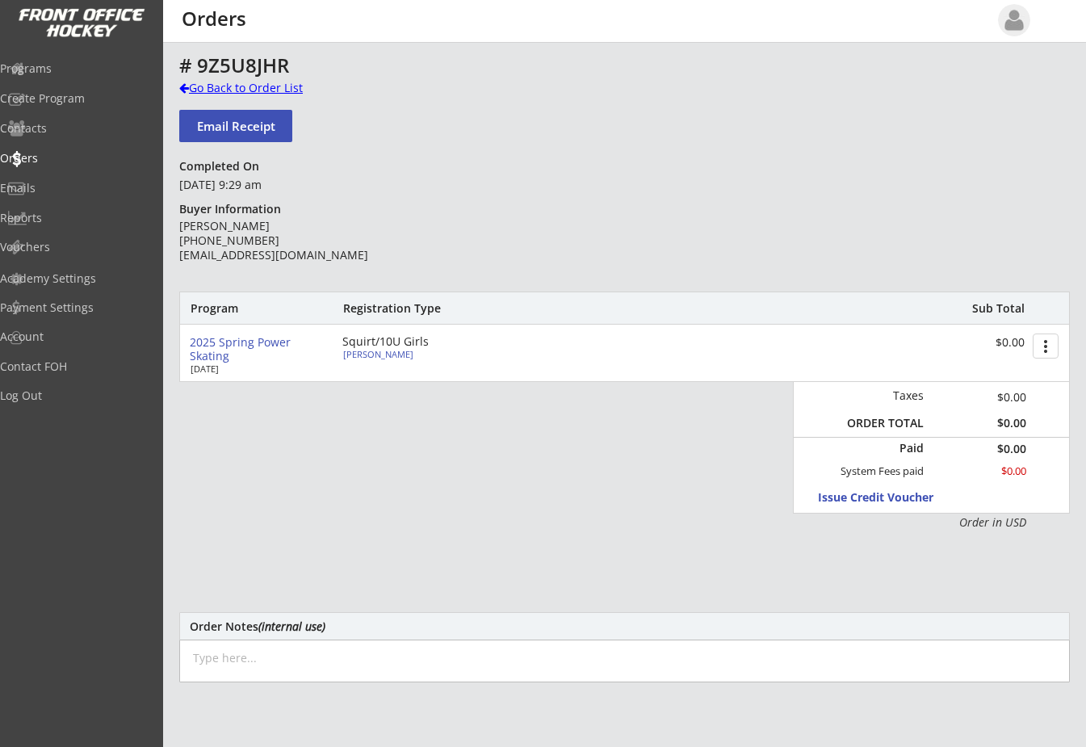
click at [184, 86] on div at bounding box center [184, 87] width 10 height 11
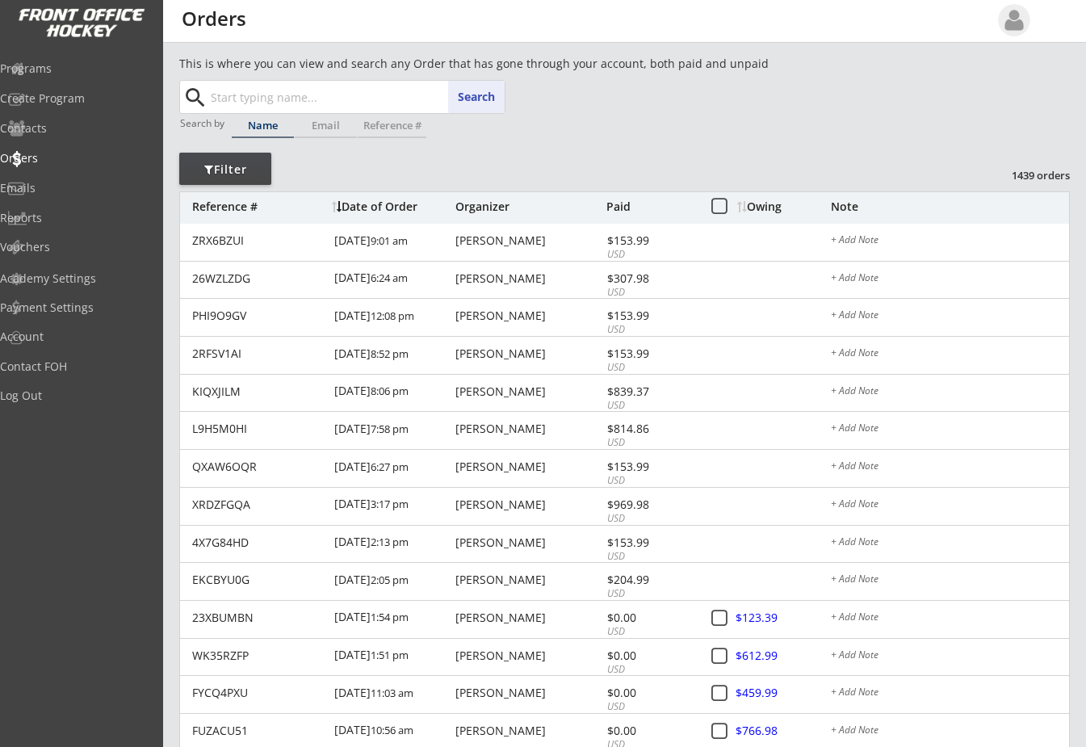
click at [254, 97] on input "text" at bounding box center [356, 97] width 297 height 32
type input "ha"
type input "[PERSON_NAME]"
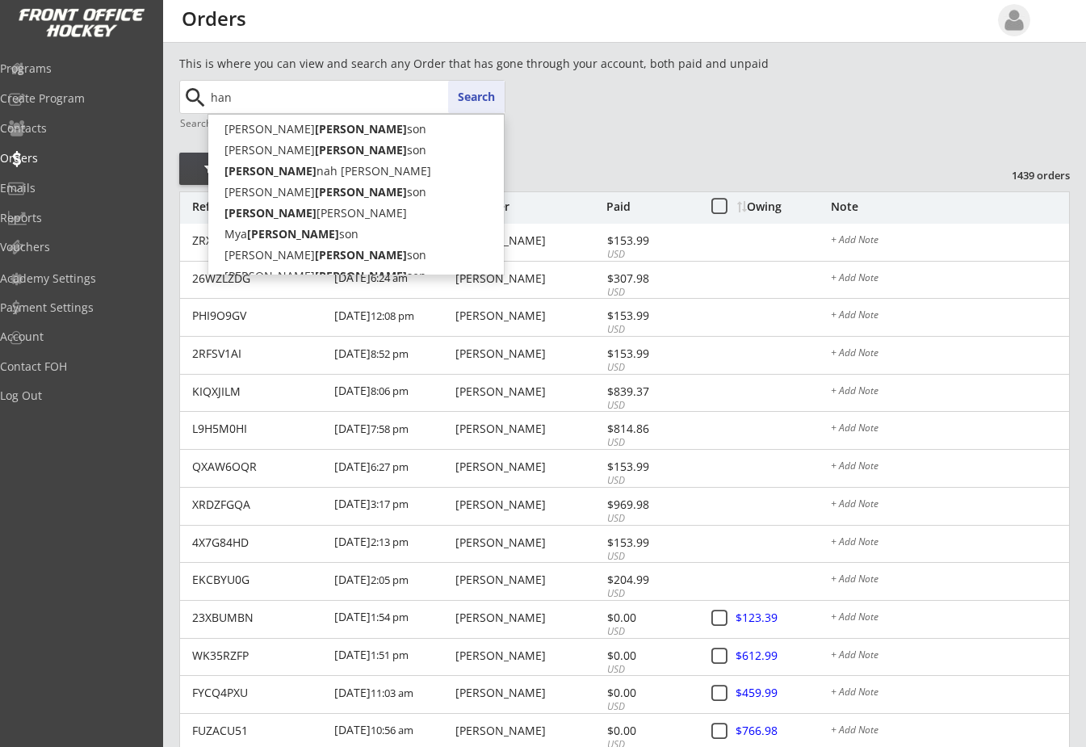
type input "ha"
type input "[PERSON_NAME]"
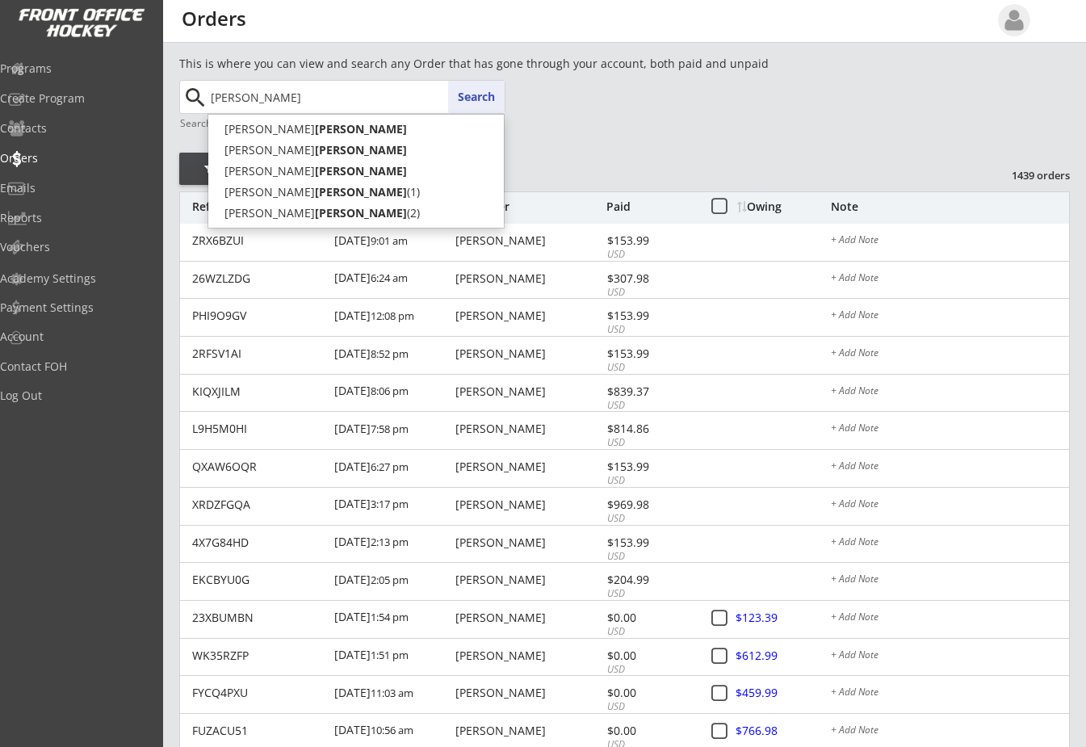
type input "[PERSON_NAME]"
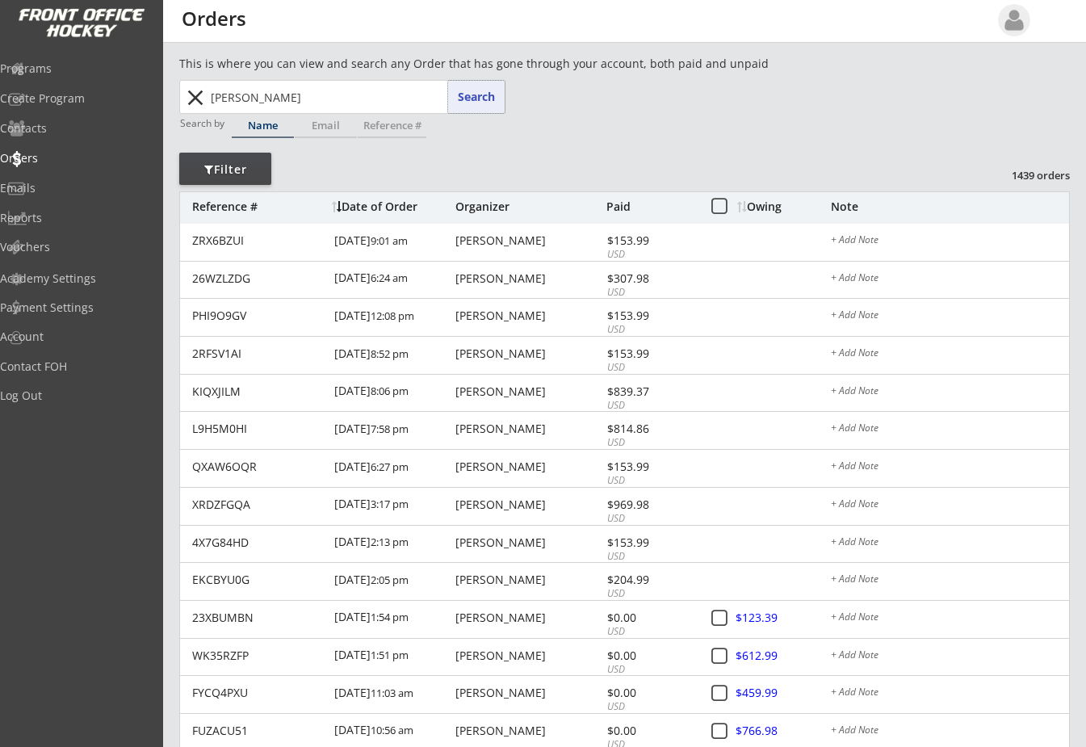
click at [475, 90] on button "Search" at bounding box center [476, 97] width 57 height 32
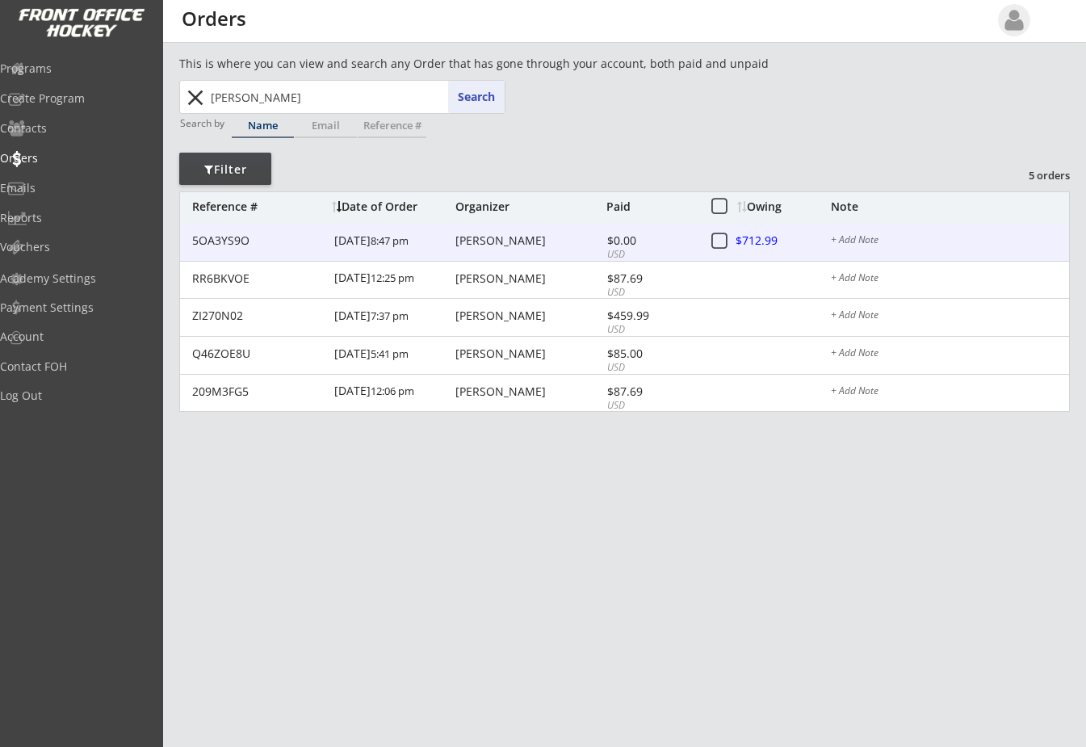
click at [511, 235] on div "[PERSON_NAME]" at bounding box center [529, 240] width 147 height 11
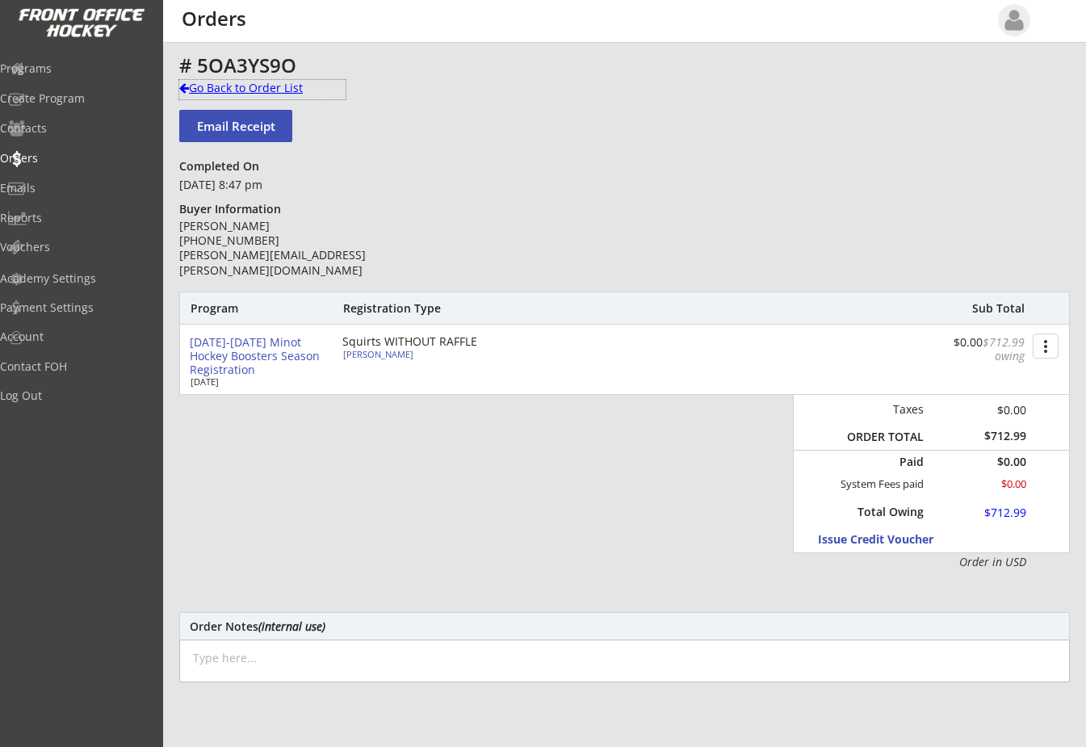
click at [186, 87] on div at bounding box center [184, 87] width 10 height 11
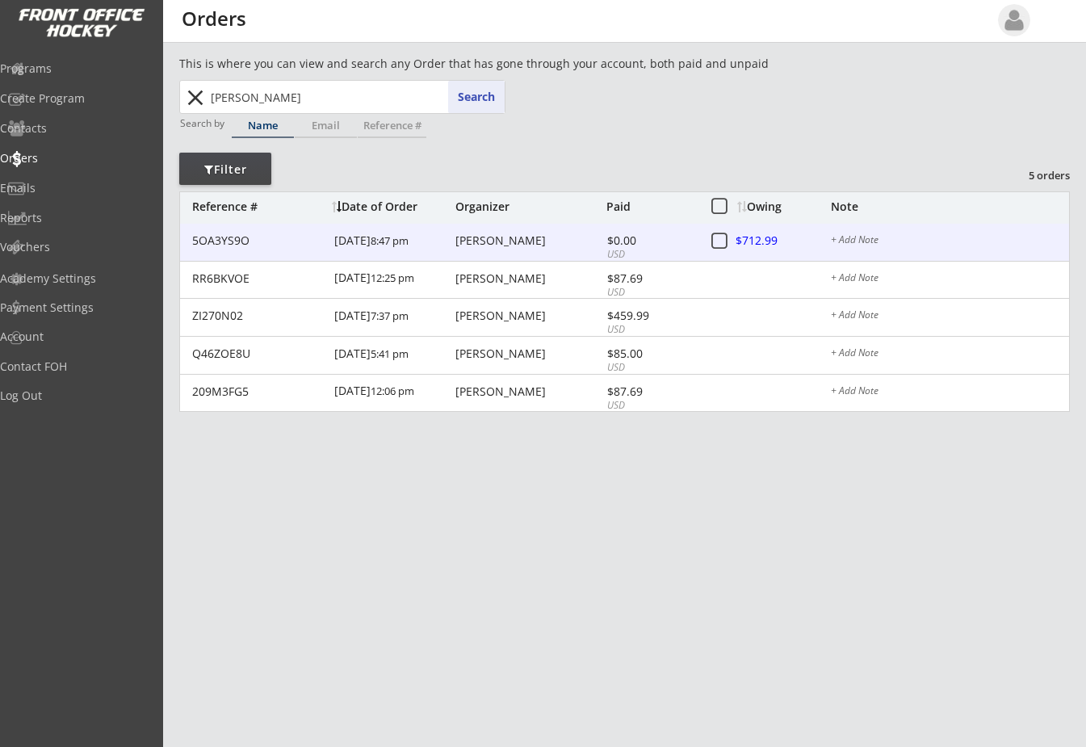
click at [767, 236] on div at bounding box center [772, 242] width 71 height 20
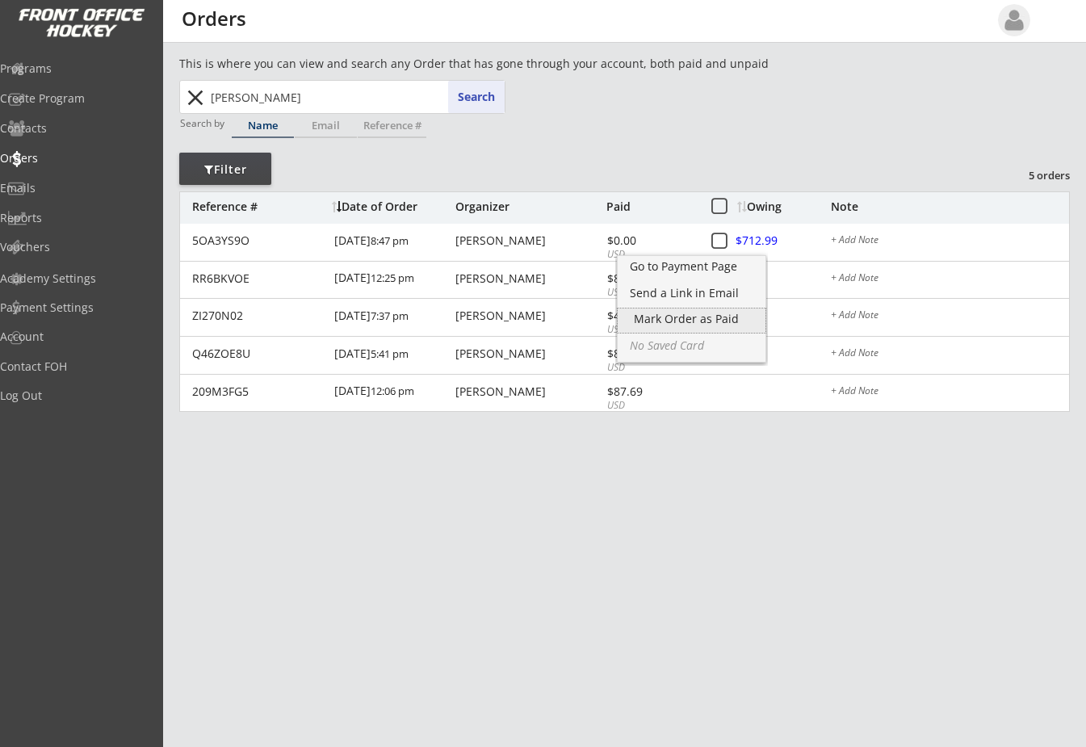
click at [703, 324] on div "Mark Order as Paid" at bounding box center [691, 318] width 115 height 11
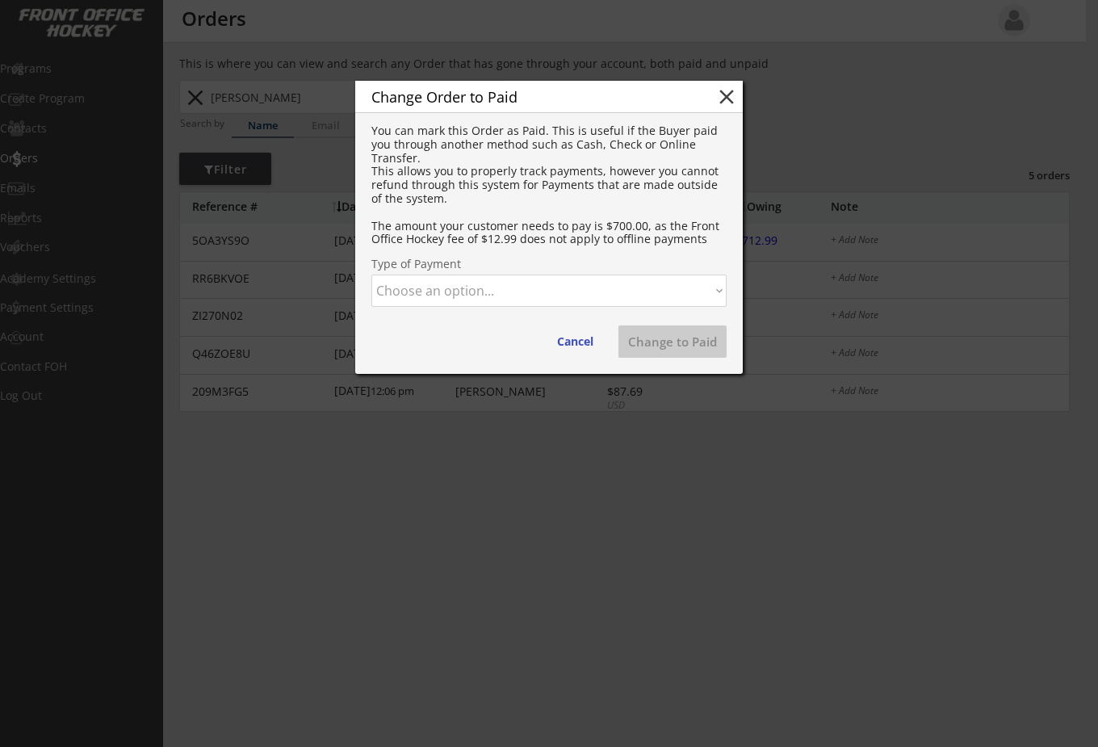
click at [564, 292] on select "Choose an option... Cash Check Credit Card Online Transfer Paypal Venmo Other" at bounding box center [549, 291] width 355 height 32
click at [372, 275] on select "Choose an option... Cash Check Credit Card Online Transfer Paypal Venmo Other" at bounding box center [549, 291] width 355 height 32
click at [691, 339] on button "Change to Paid" at bounding box center [673, 341] width 108 height 32
select select ""PLACEHOLDER_1427118222253""
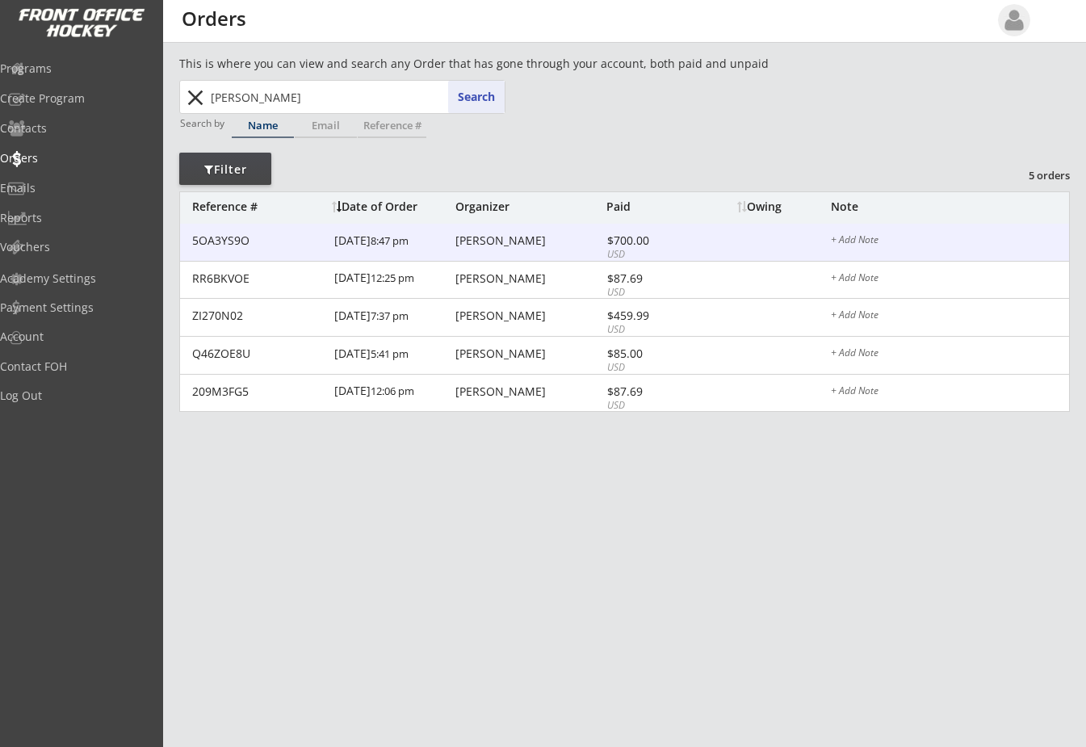
click at [495, 235] on div "[PERSON_NAME]" at bounding box center [529, 240] width 147 height 11
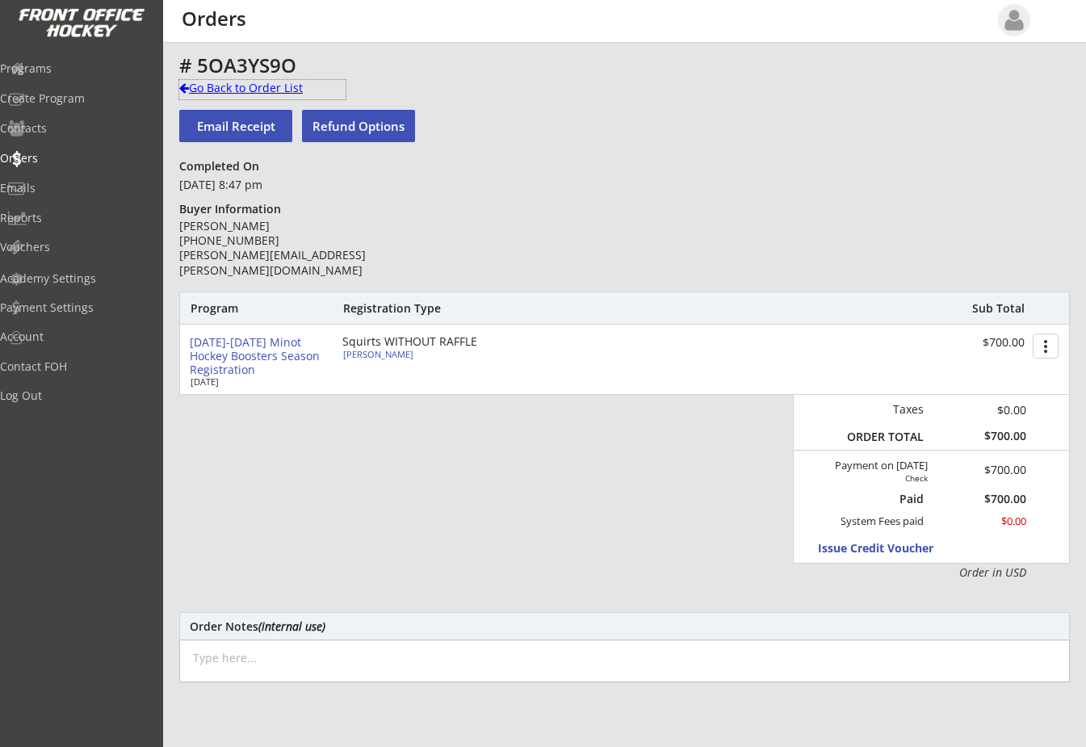
click at [185, 85] on div at bounding box center [184, 87] width 10 height 11
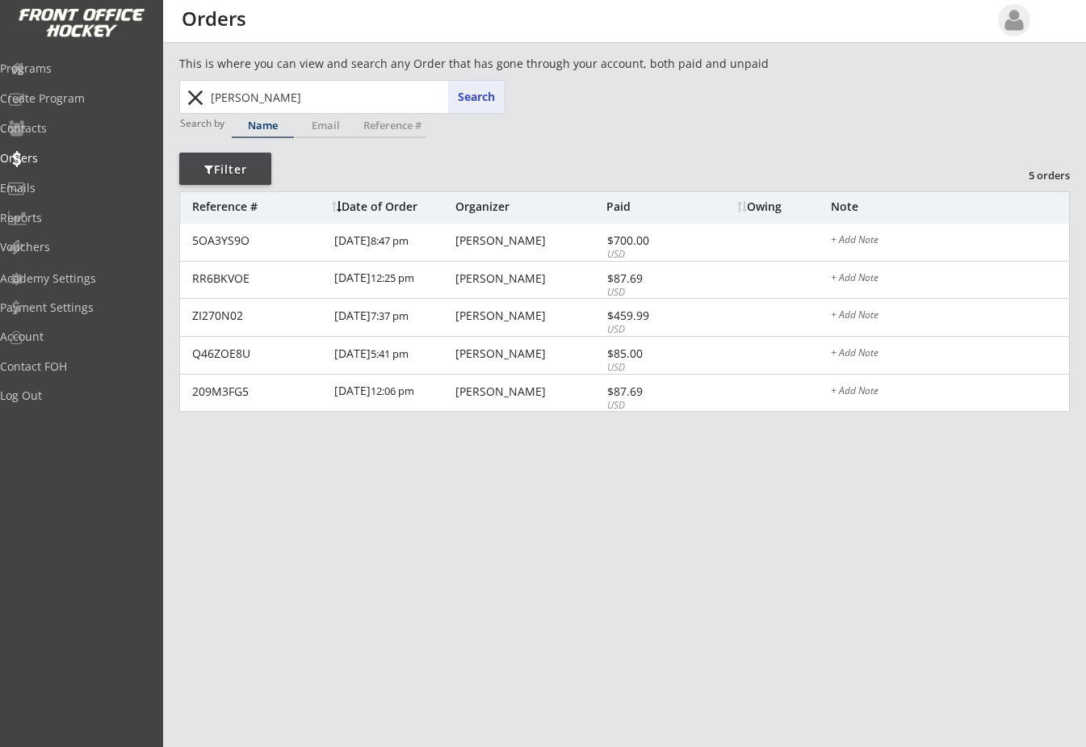
drag, startPoint x: 259, startPoint y: 96, endPoint x: 174, endPoint y: 96, distance: 84.8
click at [184, 97] on div "[PERSON_NAME] [PERSON_NAME] Search close" at bounding box center [343, 97] width 323 height 32
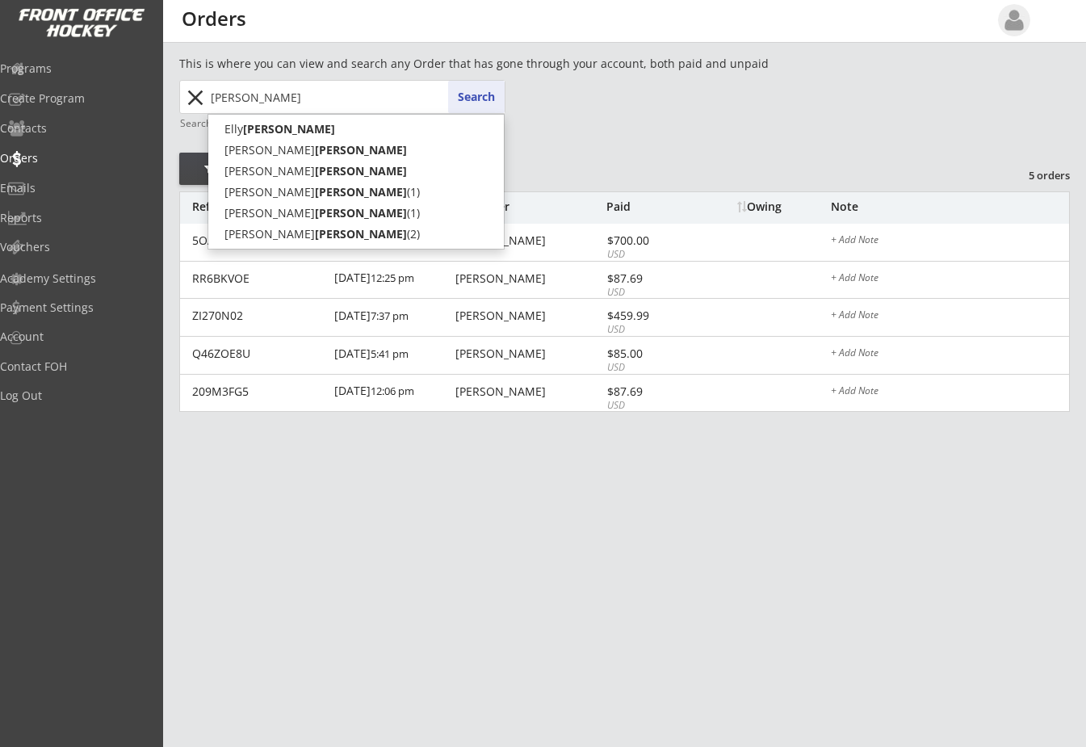
type input "[PERSON_NAME]"
click at [474, 105] on button "Search" at bounding box center [476, 97] width 57 height 32
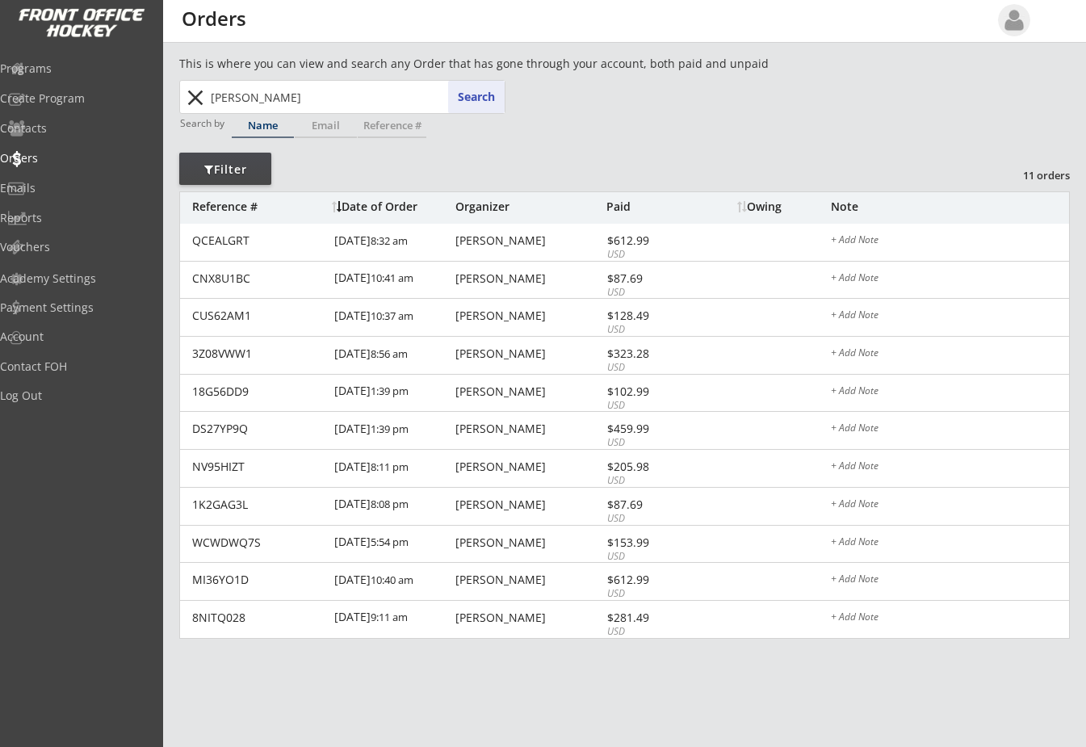
click at [198, 101] on button "close" at bounding box center [195, 98] width 27 height 26
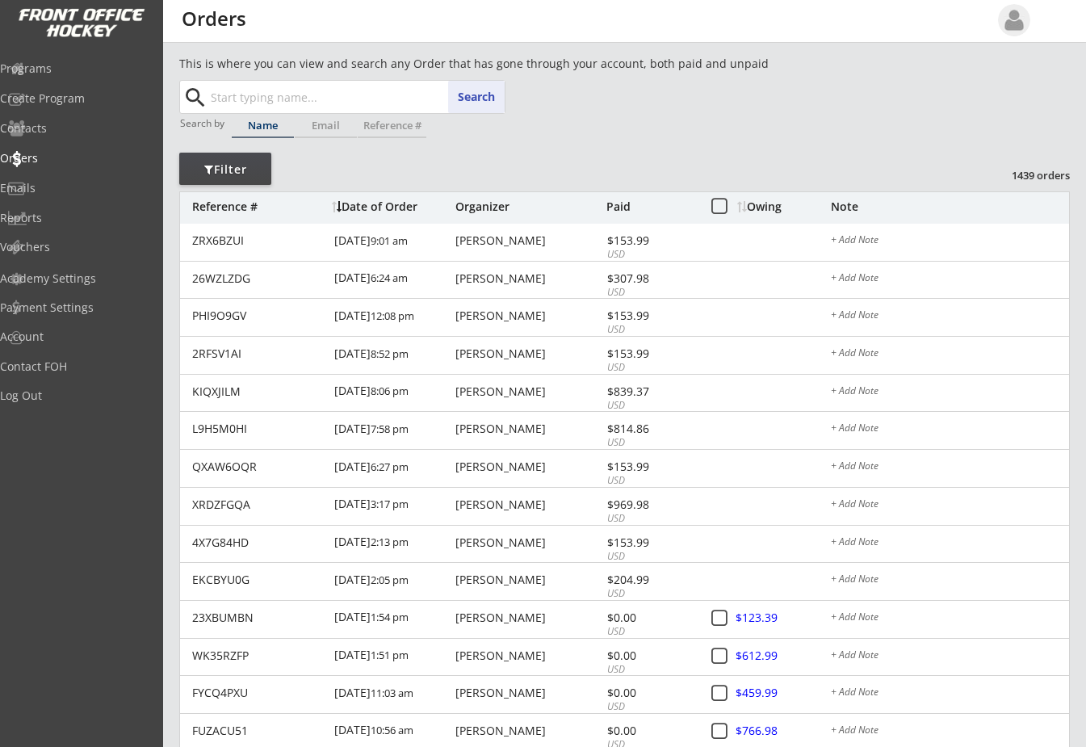
click at [268, 94] on input "text" at bounding box center [356, 97] width 297 height 32
type input "ke"
type input "[PERSON_NAME]"
type input "kel"
type input "[PERSON_NAME]"
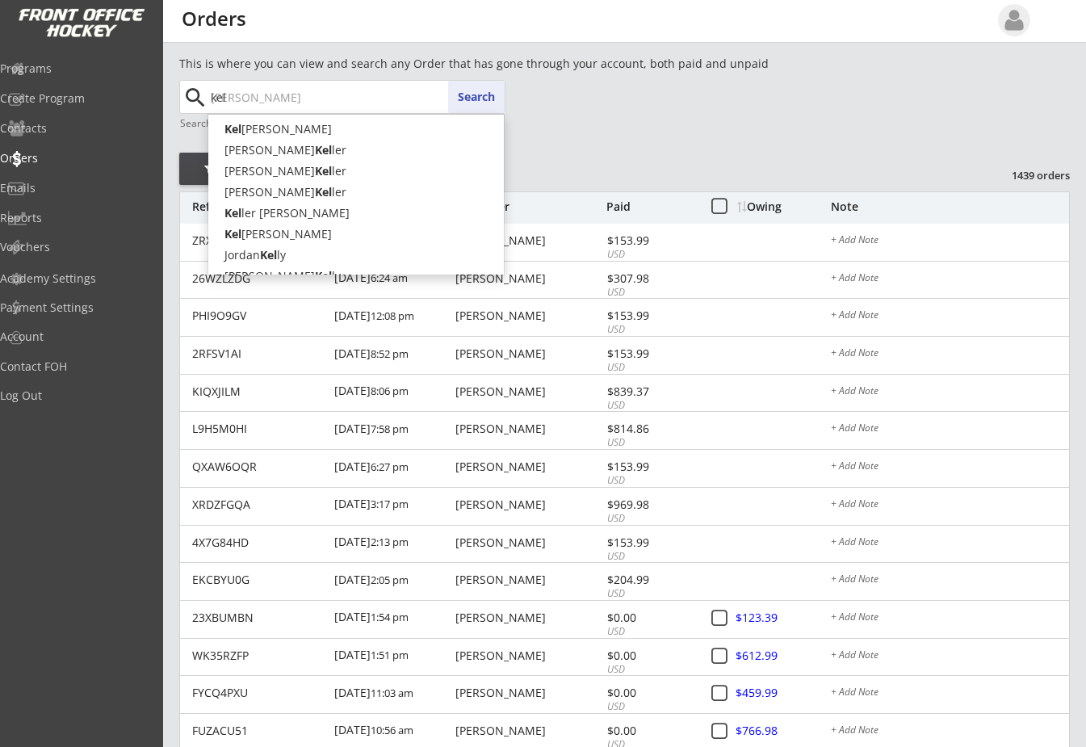
type input "[PERSON_NAME]"
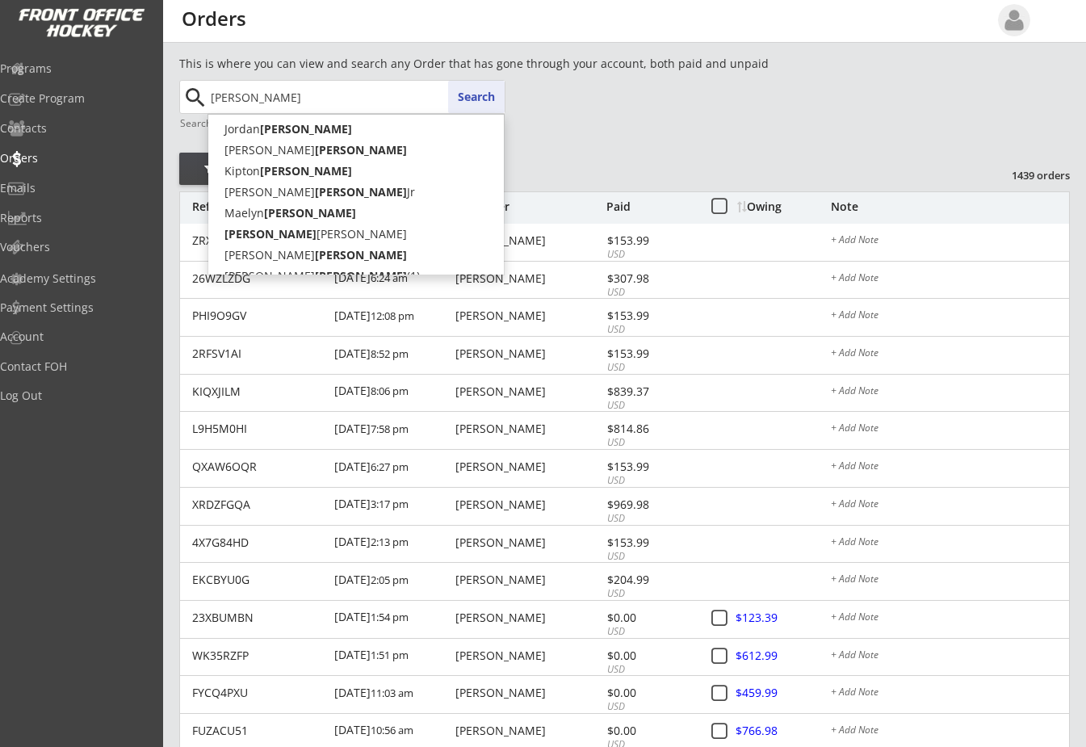
type input "[PERSON_NAME]"
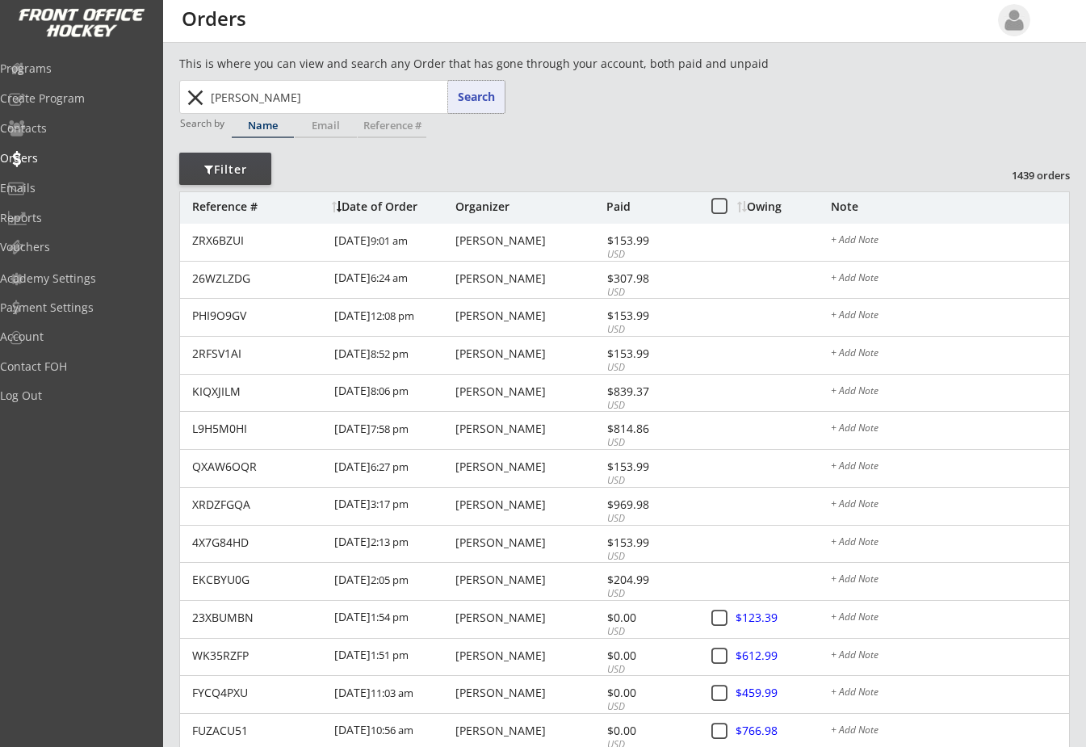
click at [471, 103] on button "Search" at bounding box center [476, 97] width 57 height 32
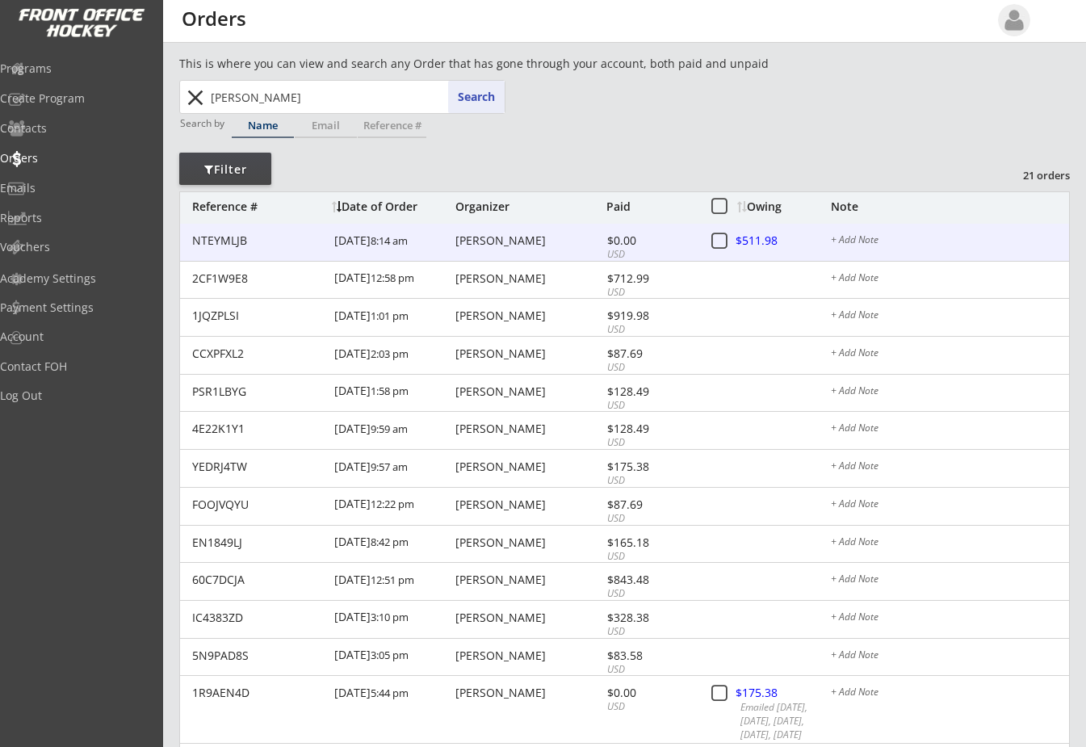
click at [479, 242] on div "[PERSON_NAME]" at bounding box center [529, 240] width 147 height 11
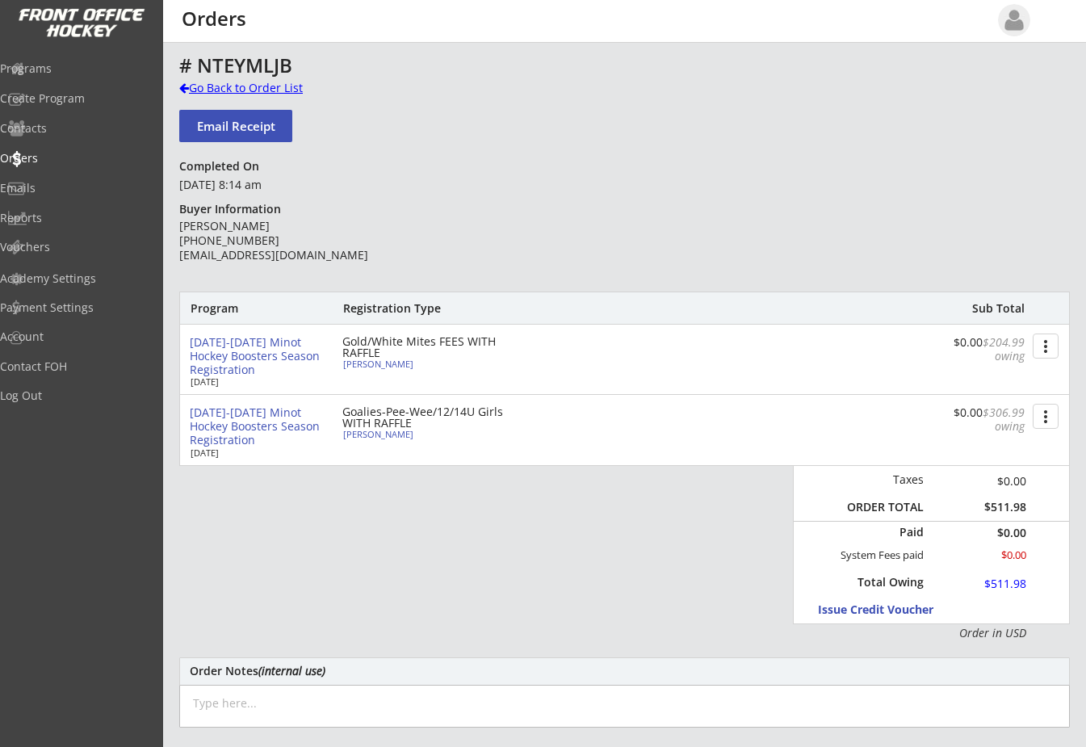
click at [182, 81] on div "Go Back to Order List" at bounding box center [262, 88] width 166 height 16
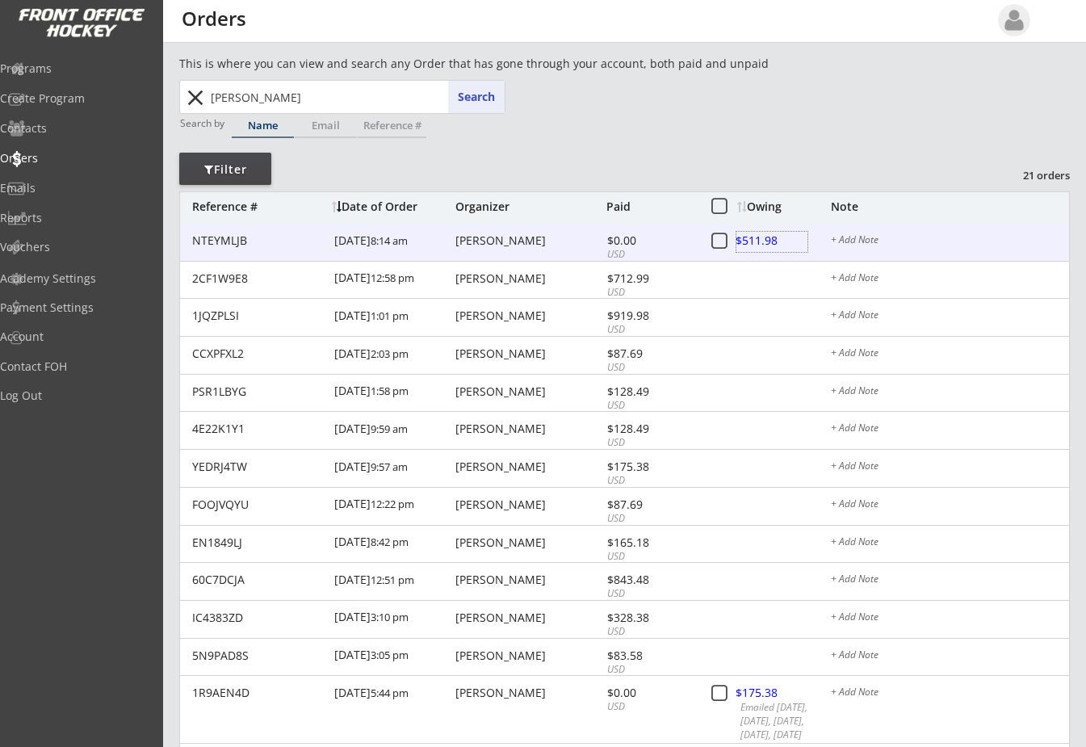
click at [742, 238] on div at bounding box center [772, 242] width 71 height 20
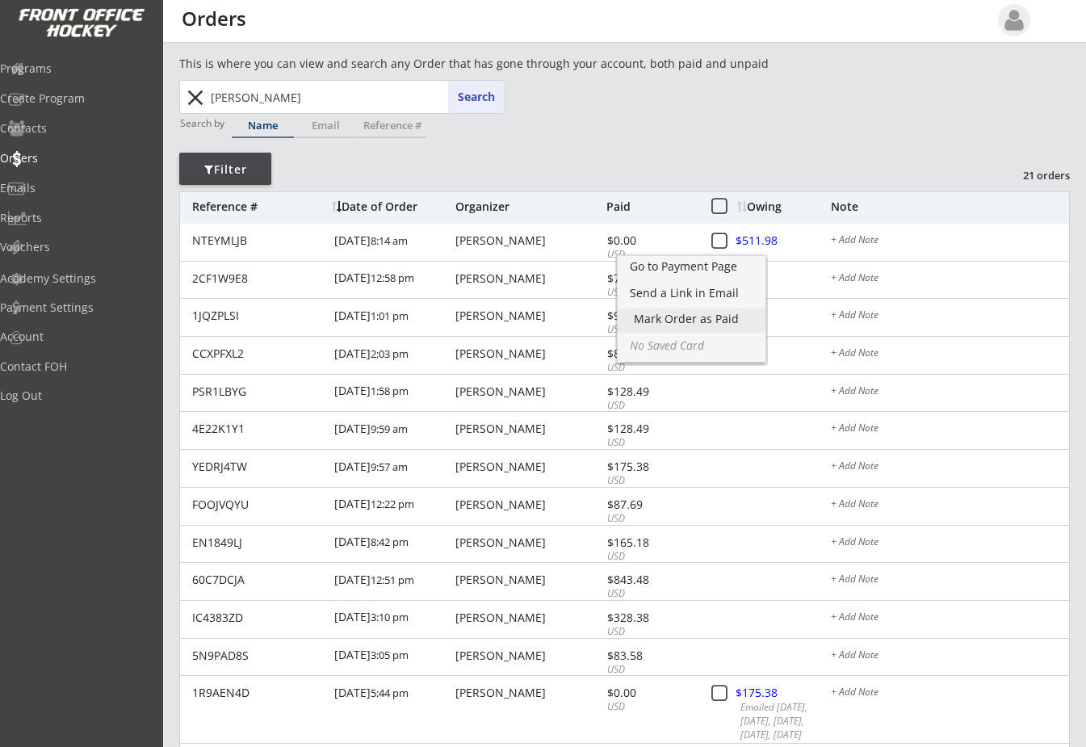
click at [704, 316] on div "Mark Order as Paid" at bounding box center [691, 318] width 115 height 11
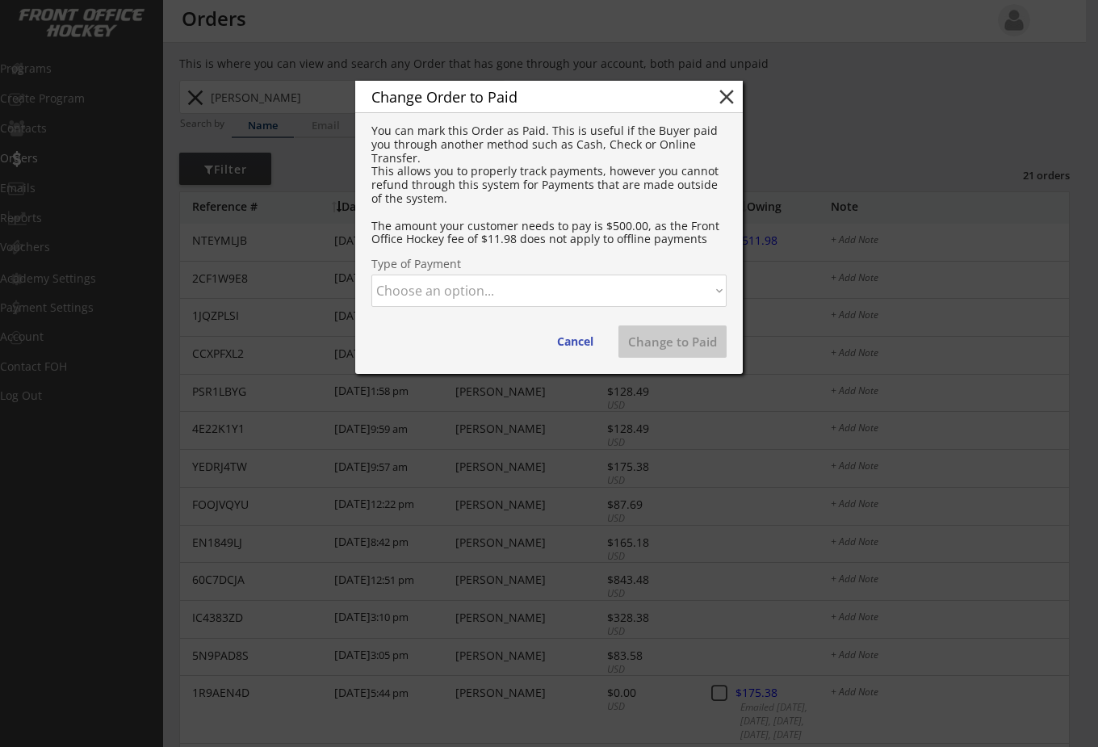
click at [543, 289] on select "Choose an option... Cash Check Credit Card Online Transfer Paypal Venmo Other" at bounding box center [549, 291] width 355 height 32
click at [372, 275] on select "Choose an option... Cash Check Credit Card Online Transfer Paypal Venmo Other" at bounding box center [549, 291] width 355 height 32
click at [661, 334] on button "Change to Paid" at bounding box center [673, 341] width 108 height 32
select select ""PLACEHOLDER_1427118222253""
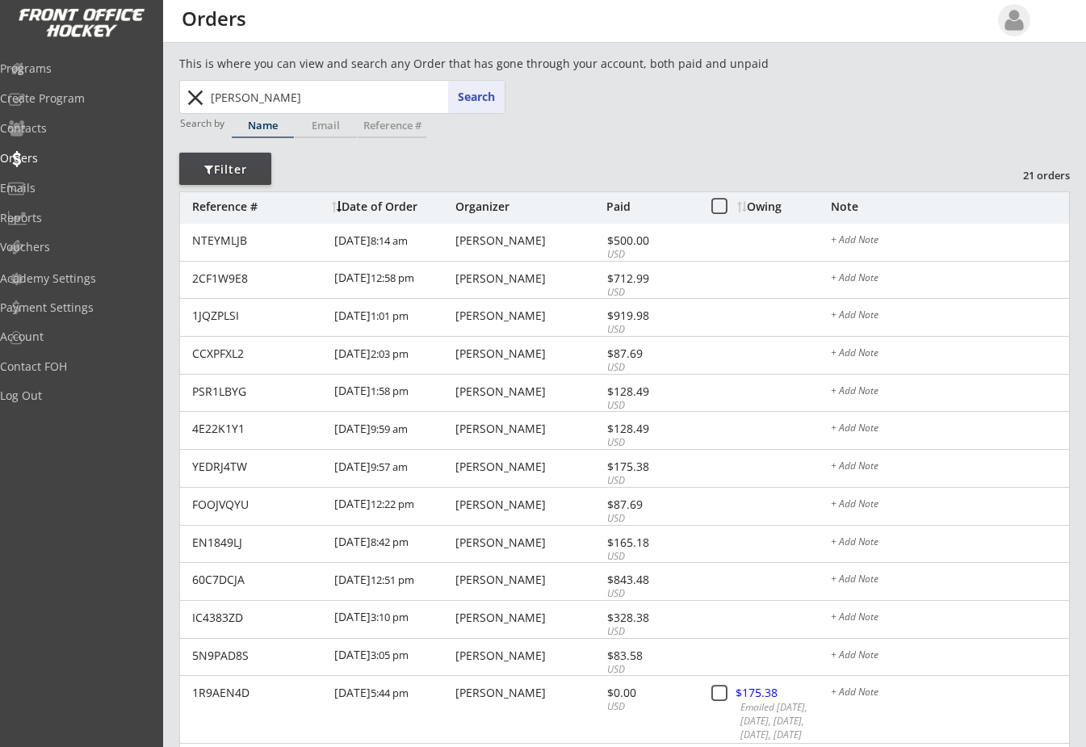
drag, startPoint x: 325, startPoint y: 112, endPoint x: 61, endPoint y: 77, distance: 267.3
click at [61, 77] on body "REVENUE $ 69,395 Last 30 days REGISTRATIONS 267 Last 30 days CONTACTS 105 New i…" at bounding box center [543, 373] width 1086 height 747
type input "jo"
type input "[PERSON_NAME]"
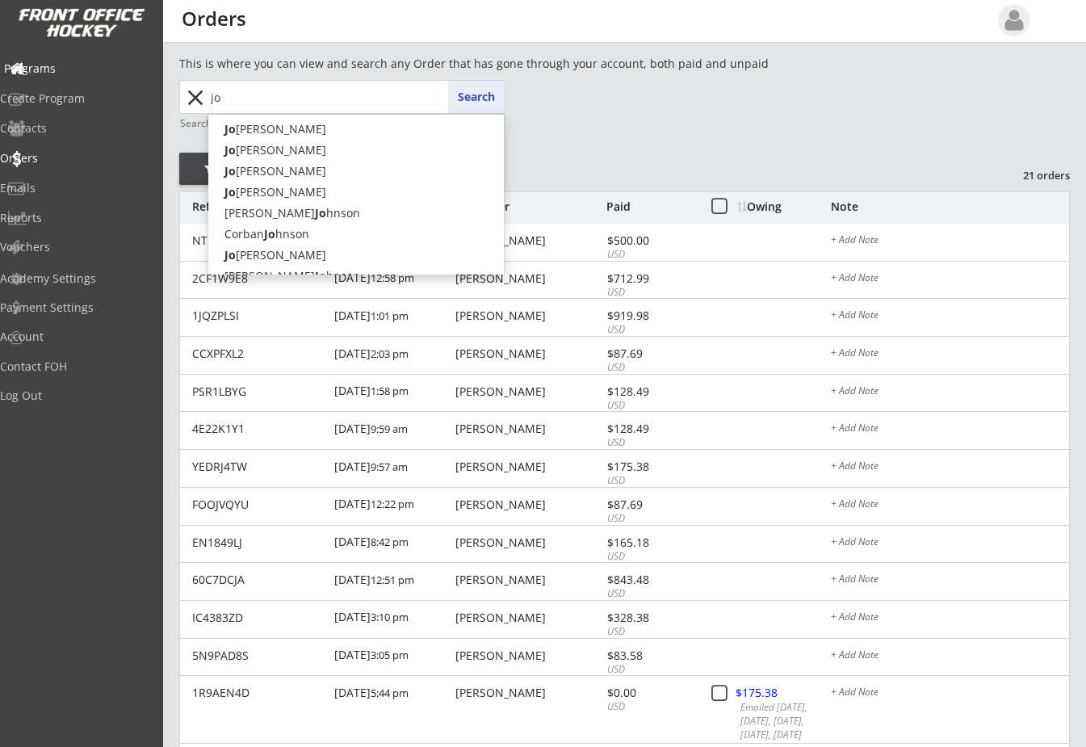
type input "[PERSON_NAME]"
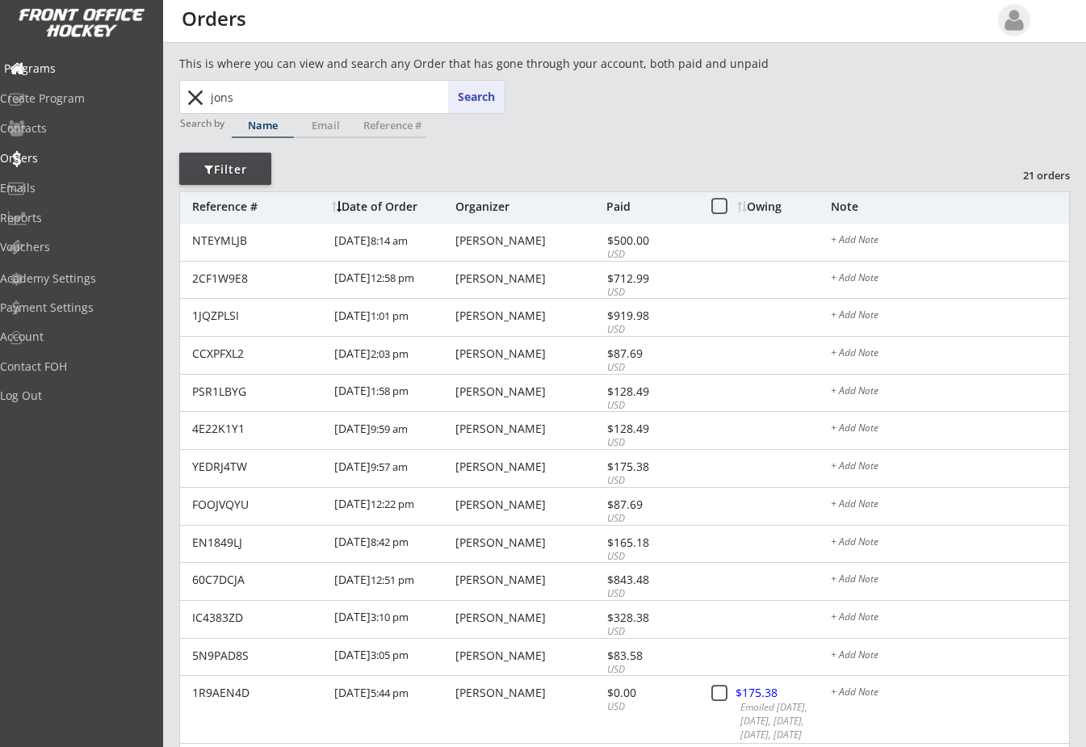
type input "[PERSON_NAME]"
type input "jo"
type input "[PERSON_NAME]"
click at [475, 93] on button "Search" at bounding box center [476, 97] width 57 height 32
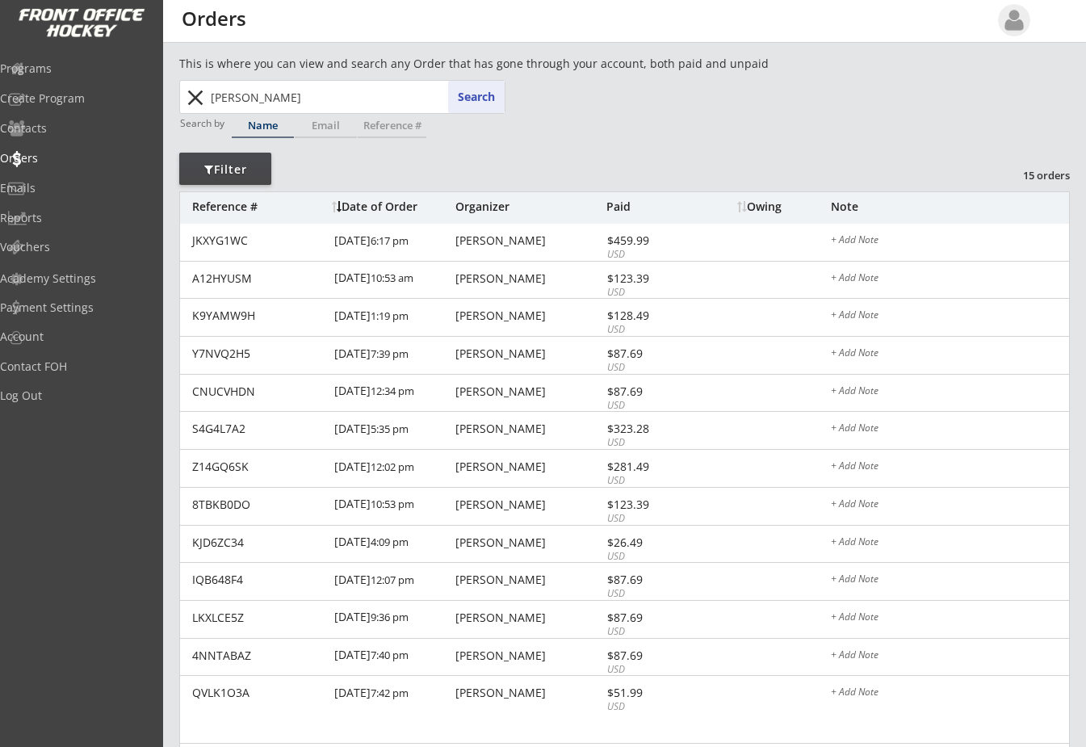
click at [769, 205] on div "Owing" at bounding box center [783, 206] width 93 height 11
drag, startPoint x: 292, startPoint y: 99, endPoint x: -44, endPoint y: 68, distance: 336.7
click at [0, 68] on html "REVENUE $ 69,395 Last 30 days REGISTRATIONS 267 Last 30 days CONTACTS 105 New i…" at bounding box center [543, 373] width 1086 height 747
click at [485, 97] on button "Search" at bounding box center [476, 97] width 57 height 32
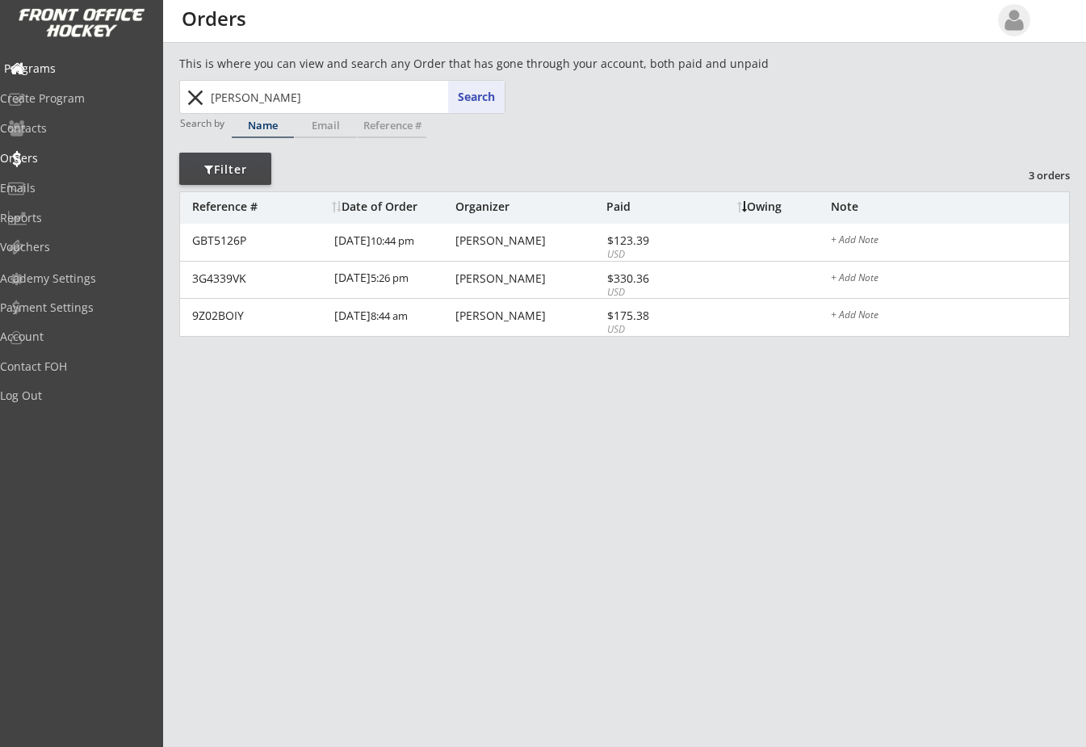
drag, startPoint x: 307, startPoint y: 97, endPoint x: 101, endPoint y: 82, distance: 206.5
click at [101, 82] on body "REVENUE $ 69,395 Last 30 days REGISTRATIONS 267 Last 30 days CONTACTS 105 New i…" at bounding box center [543, 373] width 1086 height 747
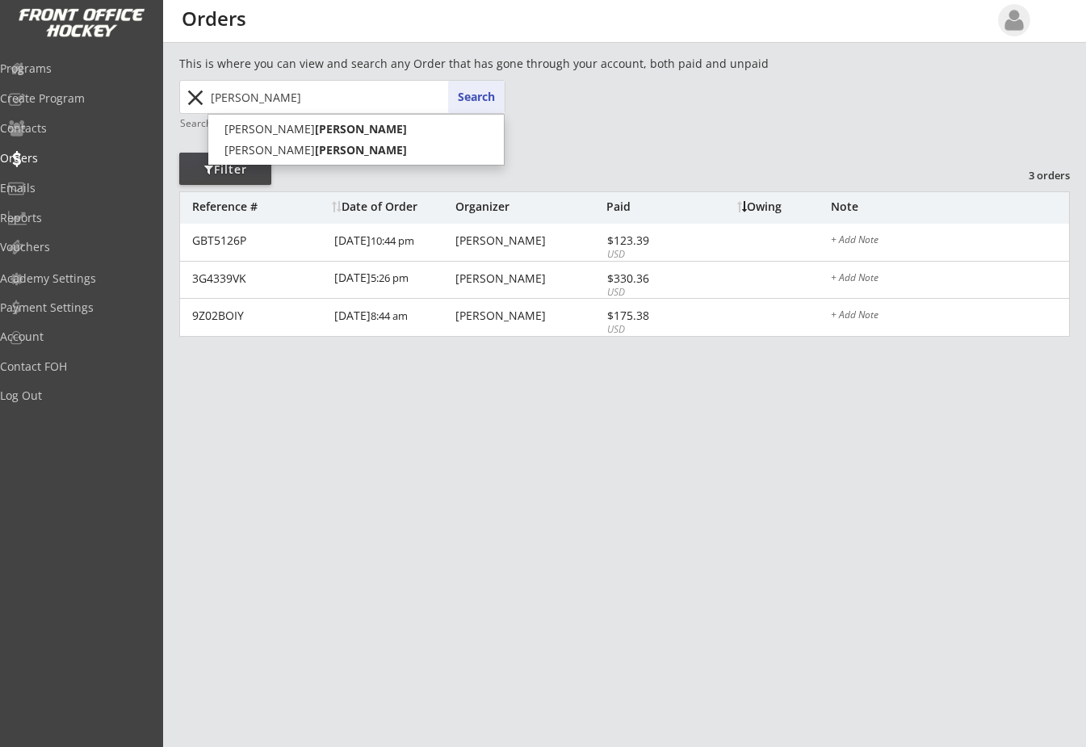
type input "[PERSON_NAME]"
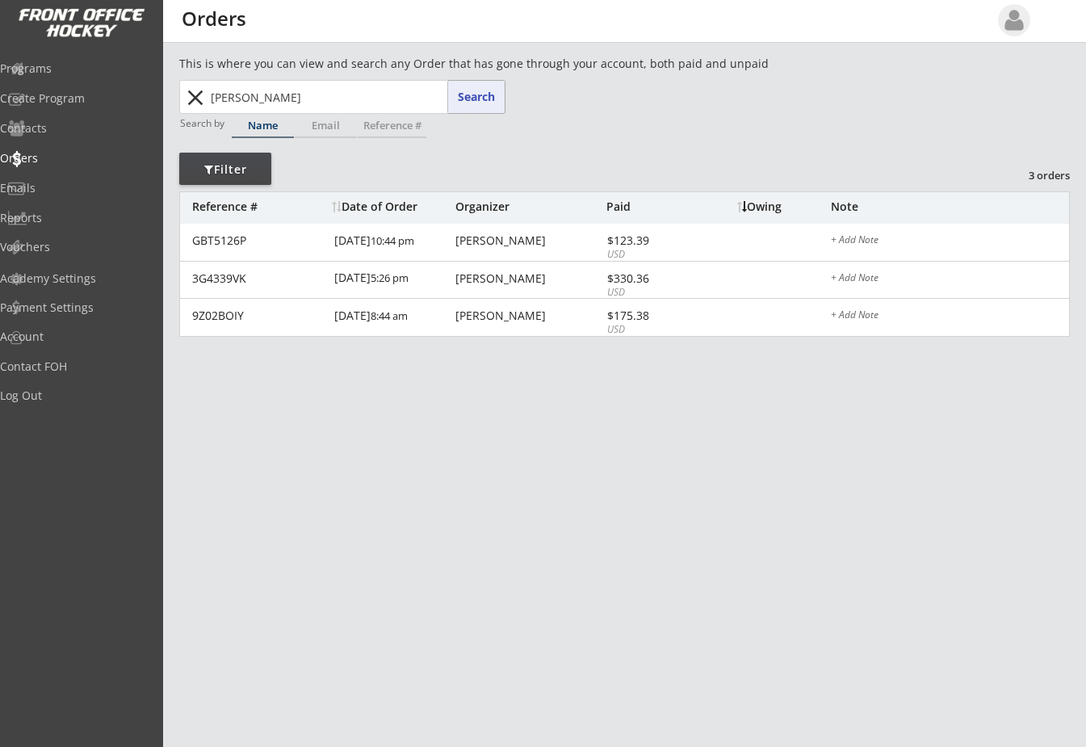
click at [462, 94] on button "Search" at bounding box center [476, 97] width 57 height 32
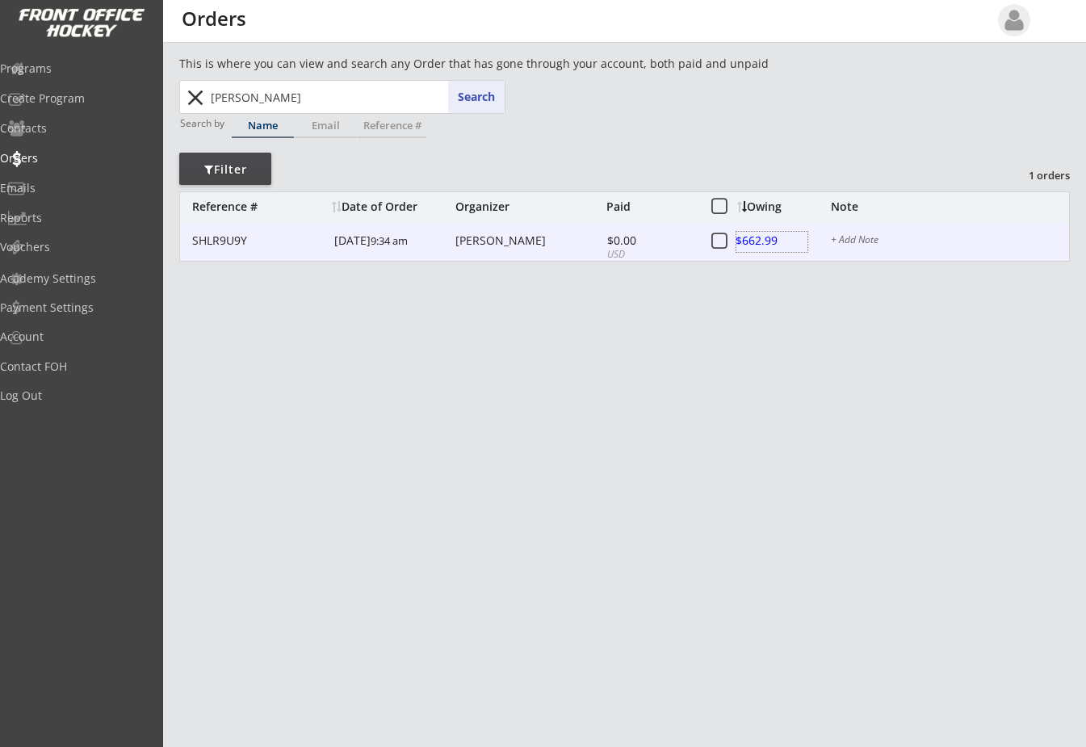
click at [763, 242] on div at bounding box center [772, 242] width 71 height 20
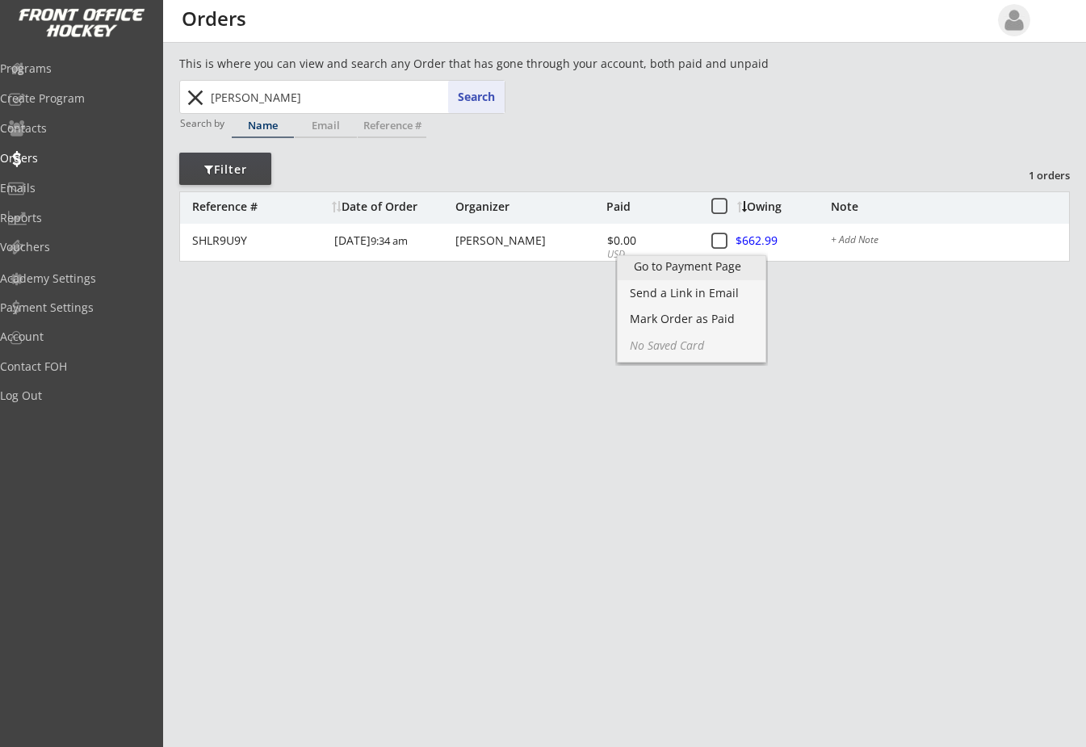
click at [723, 262] on div "Go to Payment Page" at bounding box center [691, 266] width 115 height 11
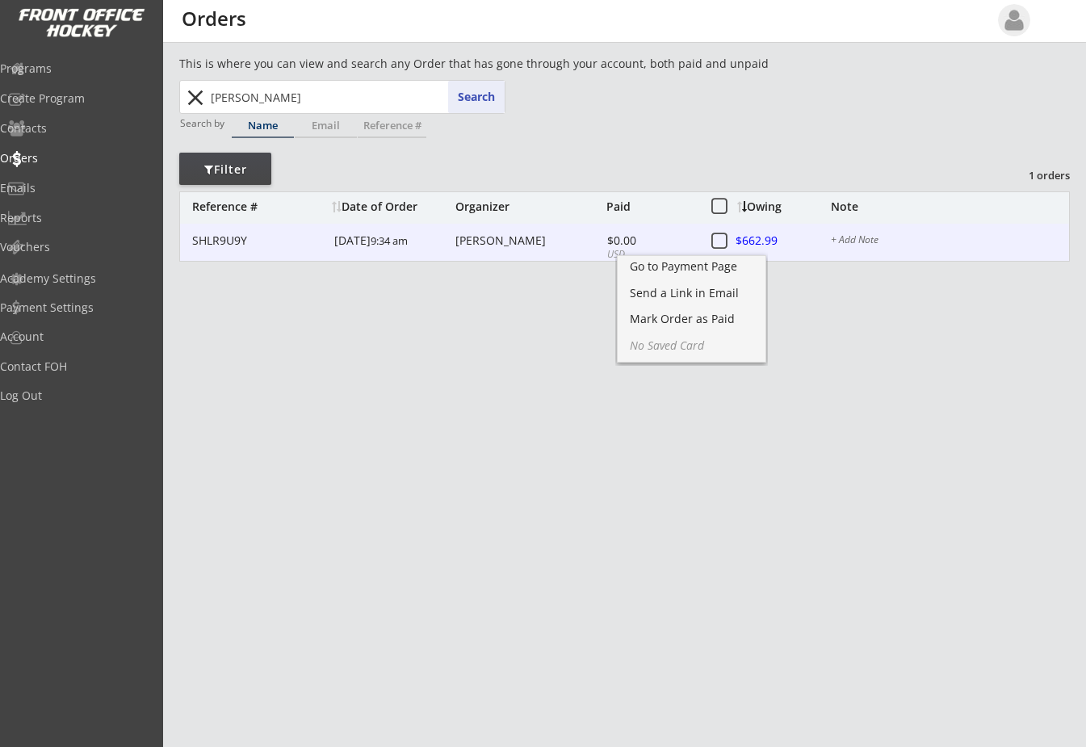
click at [756, 234] on div at bounding box center [772, 242] width 71 height 20
click at [753, 239] on div at bounding box center [772, 242] width 71 height 20
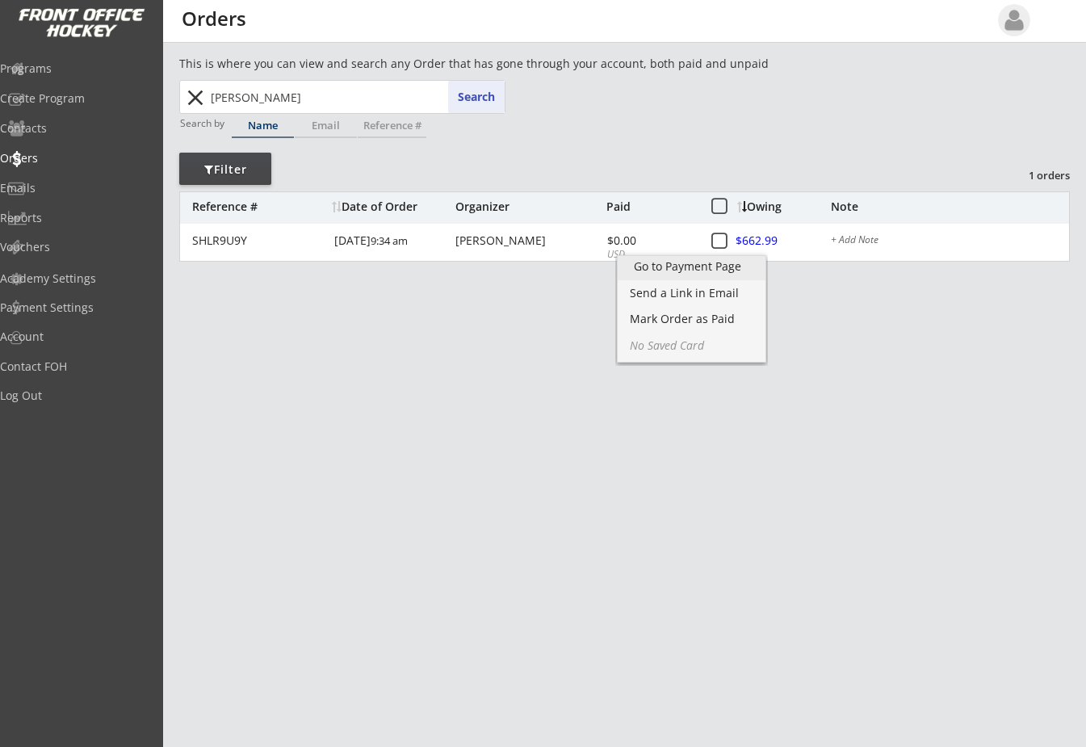
click at [696, 261] on div "Go to Payment Page" at bounding box center [691, 266] width 115 height 11
click at [662, 319] on div "Mark Order as Paid" at bounding box center [691, 318] width 115 height 11
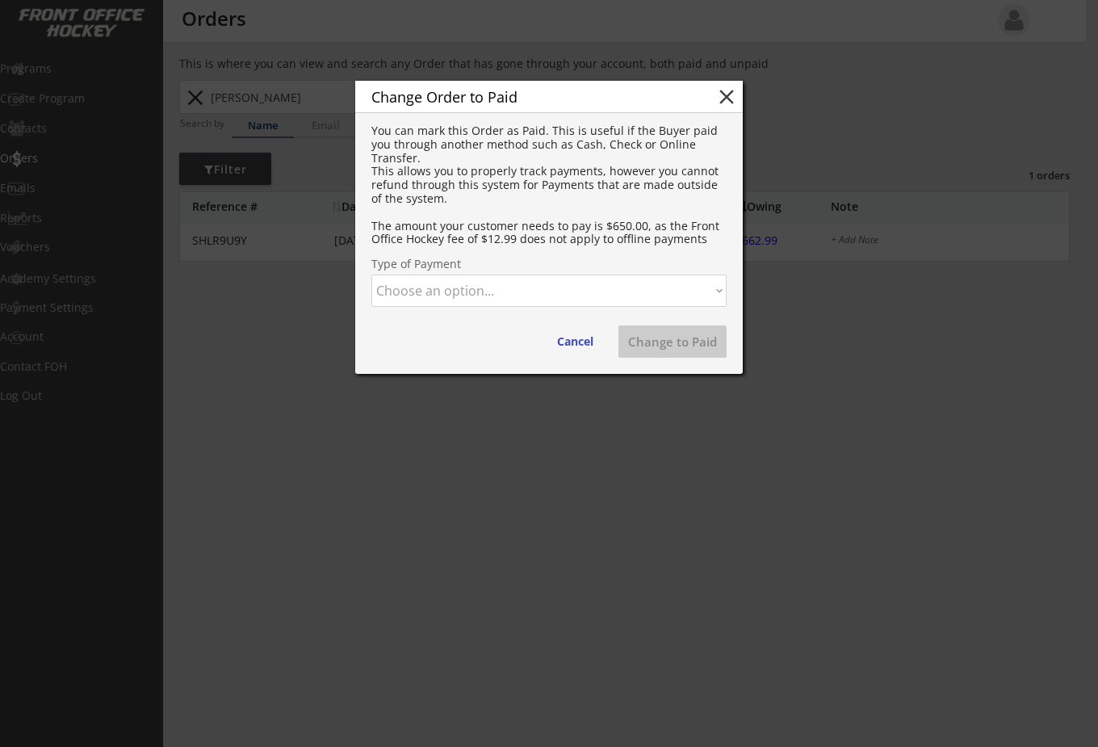
click at [543, 304] on select "Choose an option... Cash Check Credit Card Online Transfer Paypal Venmo Other" at bounding box center [549, 291] width 355 height 32
click at [372, 275] on select "Choose an option... Cash Check Credit Card Online Transfer Paypal Venmo Other" at bounding box center [549, 291] width 355 height 32
click at [665, 344] on button "Change to Paid" at bounding box center [673, 341] width 108 height 32
select select ""PLACEHOLDER_1427118222253""
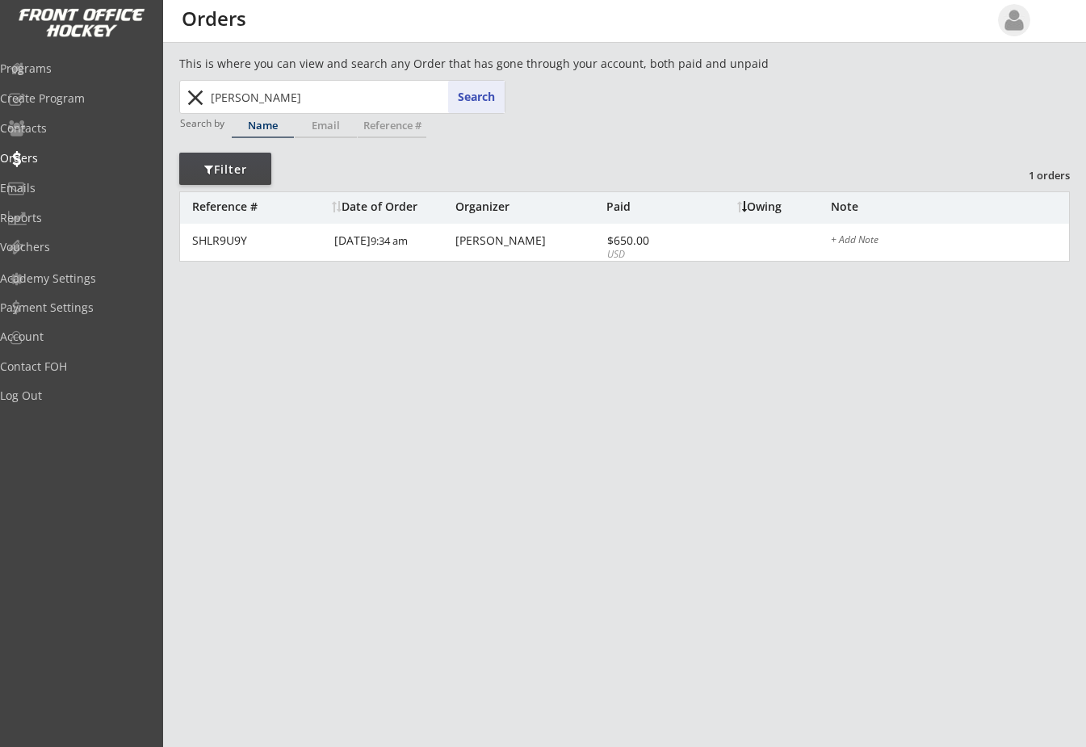
click at [468, 102] on button "Search" at bounding box center [476, 97] width 57 height 32
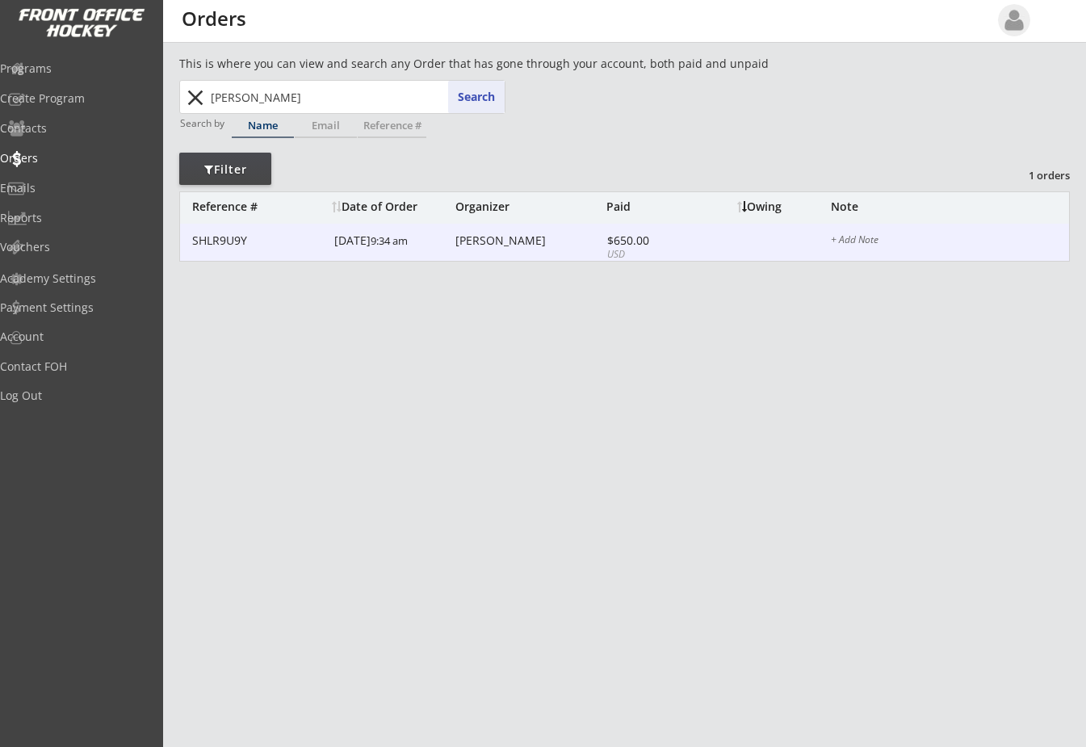
click at [509, 242] on div "[PERSON_NAME]" at bounding box center [529, 240] width 147 height 11
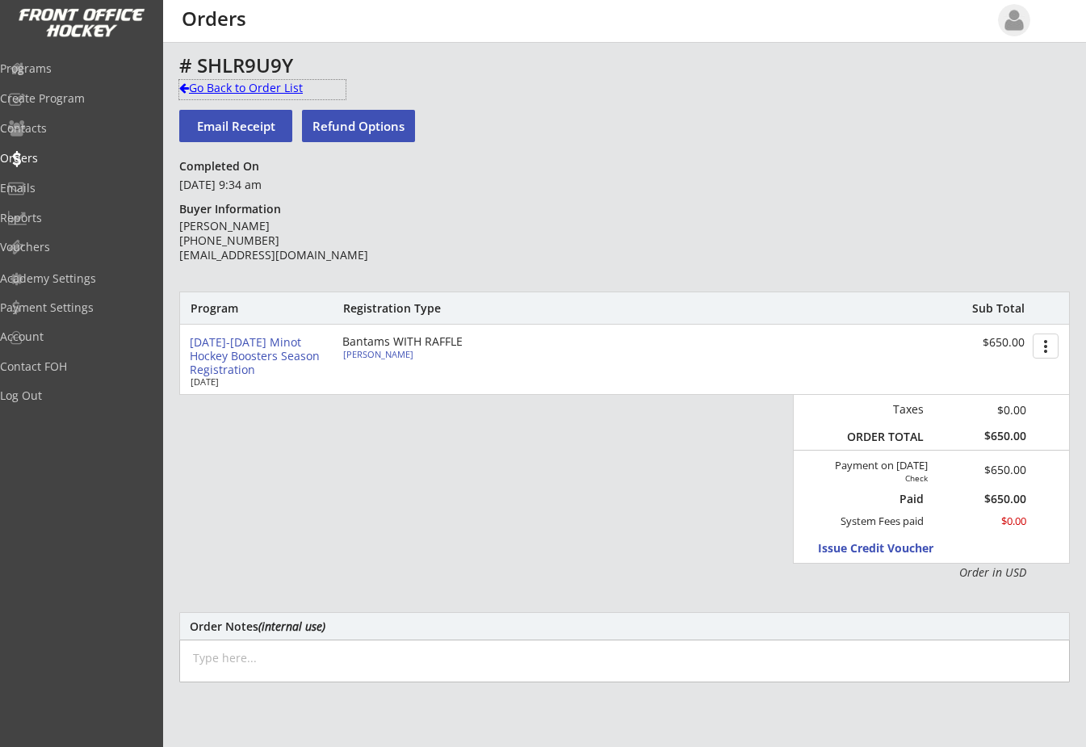
click at [183, 86] on div at bounding box center [184, 87] width 10 height 11
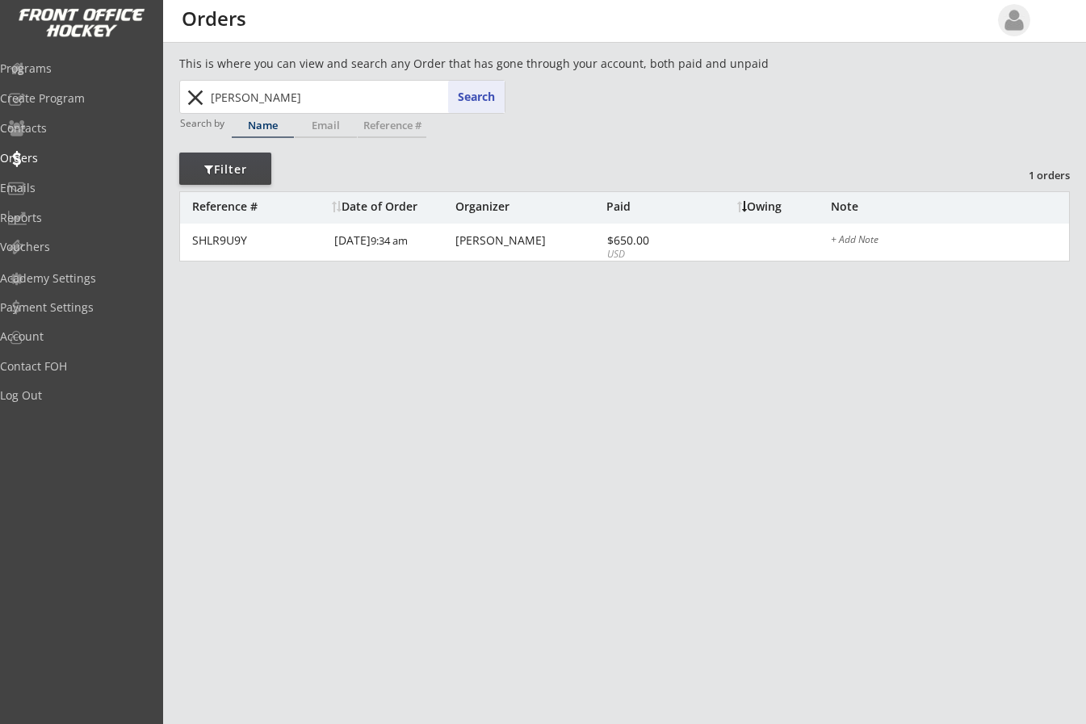
drag, startPoint x: 309, startPoint y: 91, endPoint x: 212, endPoint y: 103, distance: 98.4
click at [291, 99] on input "[PERSON_NAME]" at bounding box center [356, 97] width 297 height 32
click at [169, 103] on div "This is where you can view and search any Order that has gone through your acco…" at bounding box center [624, 533] width 923 height 957
drag, startPoint x: 293, startPoint y: 100, endPoint x: 189, endPoint y: 117, distance: 105.6
click at [189, 117] on div "[PERSON_NAME] [PERSON_NAME] Search close Search by Name Email Reference #" at bounding box center [342, 114] width 326 height 68
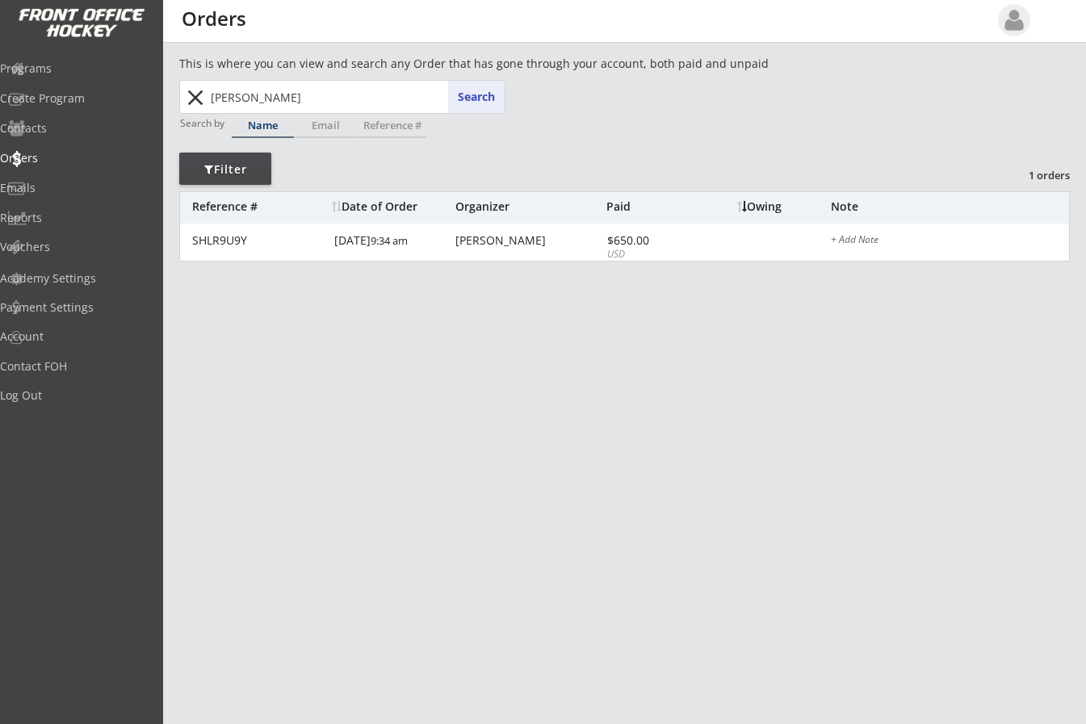
click at [220, 61] on div "This is where you can view and search any Order that has gone through your acco…" at bounding box center [520, 64] width 682 height 16
drag, startPoint x: 321, startPoint y: 104, endPoint x: 54, endPoint y: 71, distance: 268.6
click at [60, 73] on body "REVENUE $ 69,395 Last 30 days REGISTRATIONS 267 Last 30 days CONTACTS 105 New i…" at bounding box center [543, 362] width 1086 height 724
type input "par"
type input "[PERSON_NAME]"
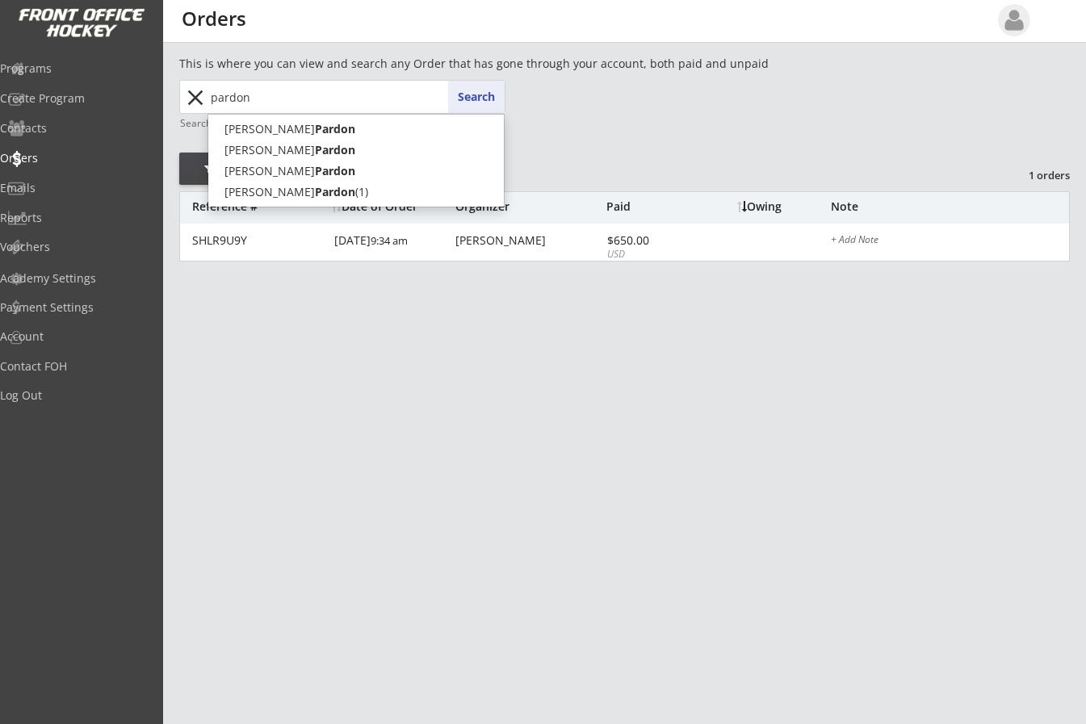
click at [496, 94] on button "Search" at bounding box center [476, 97] width 57 height 32
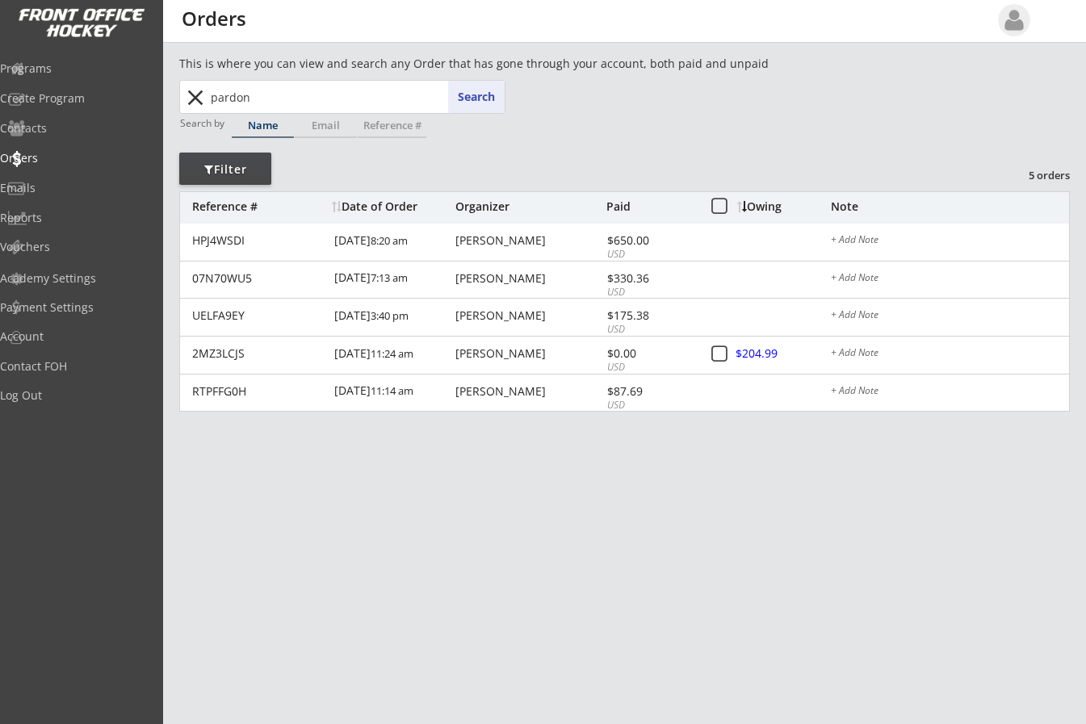
click at [487, 99] on button "Search" at bounding box center [476, 97] width 57 height 32
drag, startPoint x: 260, startPoint y: 93, endPoint x: 142, endPoint y: 86, distance: 118.1
click at [142, 86] on body "REVENUE $ 69,395 Last 30 days REGISTRATIONS 267 Last 30 days CONTACTS 105 New i…" at bounding box center [543, 362] width 1086 height 724
type input "ar"
type input "[PERSON_NAME]"
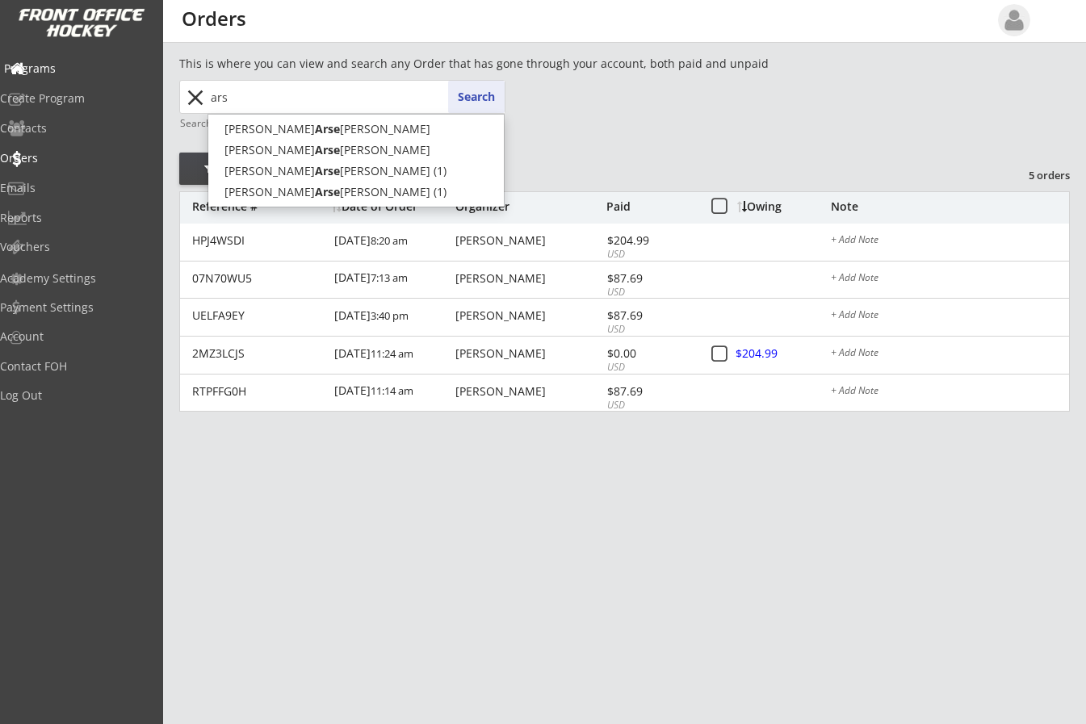
type input "ar"
type input "[PERSON_NAME]"
type input "a"
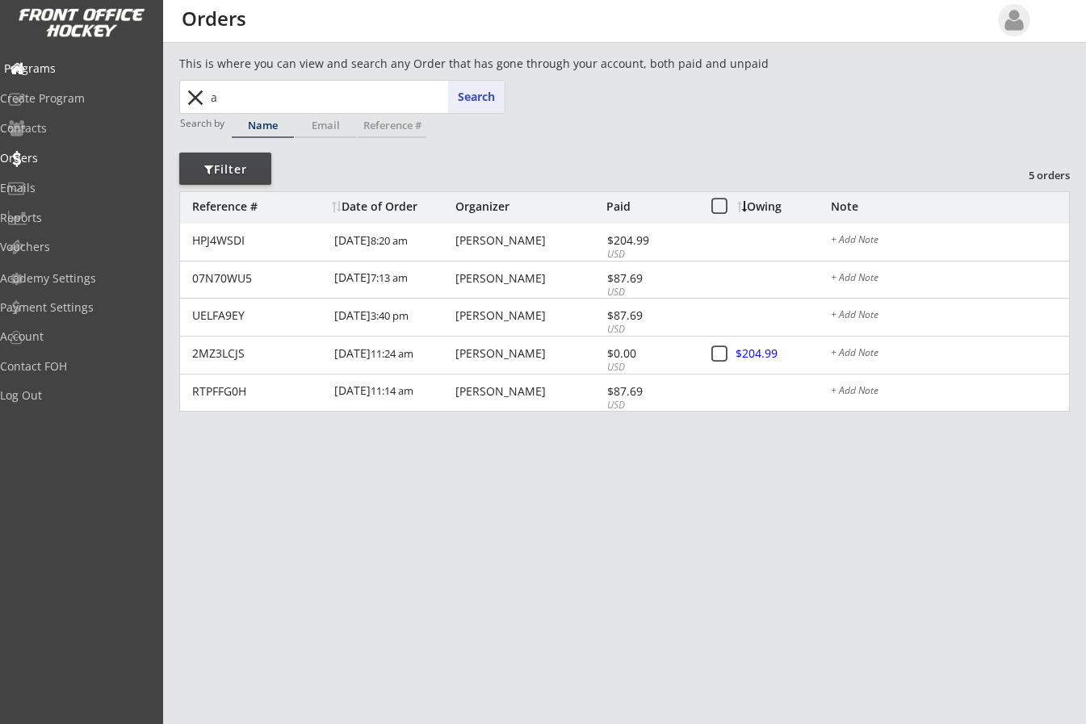
type input "ar"
type input "[PERSON_NAME]"
click at [489, 106] on button "Search" at bounding box center [476, 97] width 57 height 32
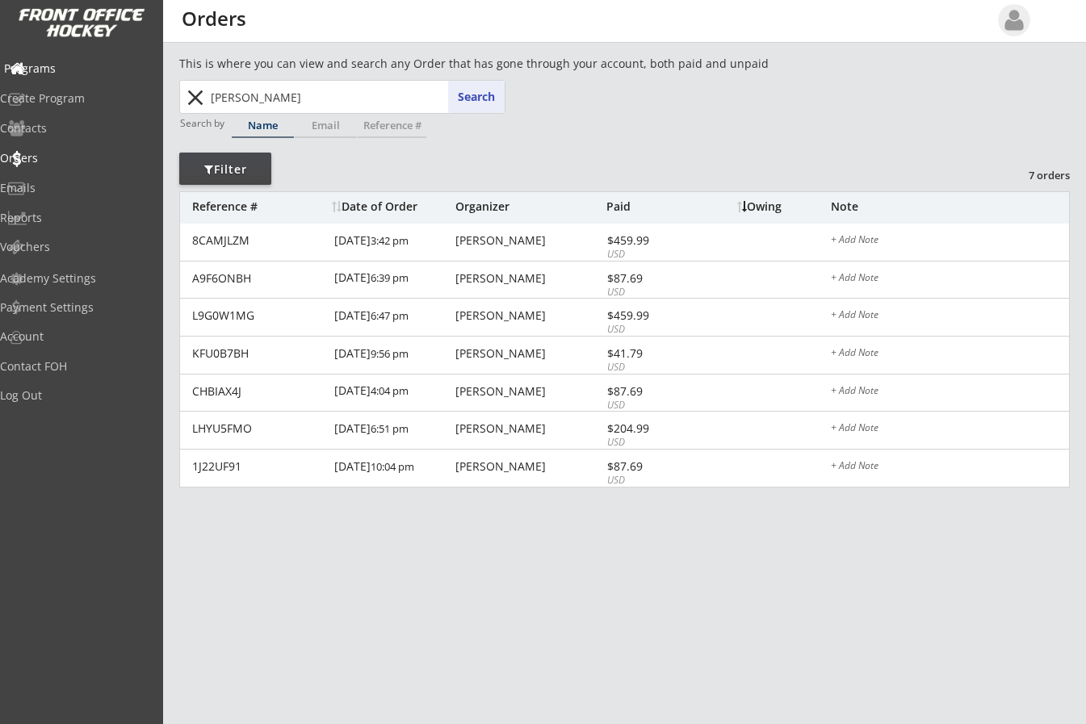
drag, startPoint x: 185, startPoint y: 69, endPoint x: 58, endPoint y: 48, distance: 128.7
click at [68, 56] on body "REVENUE $ 69,395 Last 30 days REGISTRATIONS 267 Last 30 days CONTACTS 105 New i…" at bounding box center [543, 362] width 1086 height 724
type input "co"
type input "[PERSON_NAME] Thuner"
click at [462, 100] on button "Search" at bounding box center [476, 97] width 57 height 32
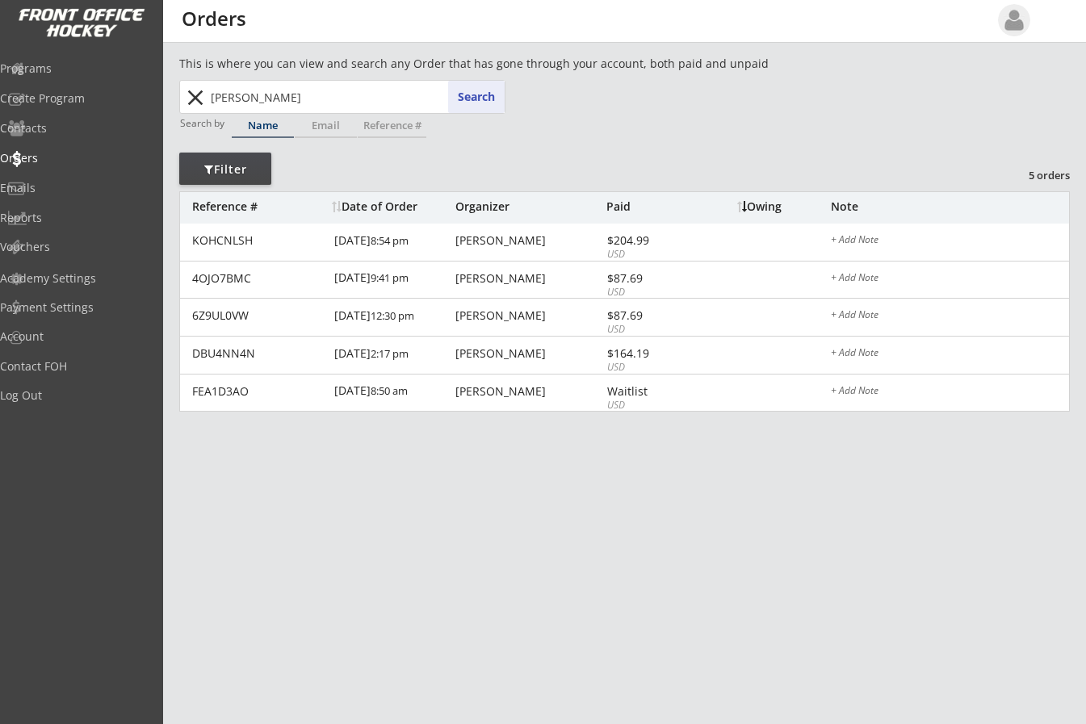
drag, startPoint x: 250, startPoint y: 99, endPoint x: 19, endPoint y: 61, distance: 234.1
click at [26, 65] on body "REVENUE $ 69,395 Last 30 days REGISTRATIONS 267 Last 30 days CONTACTS 105 New i…" at bounding box center [543, 362] width 1086 height 724
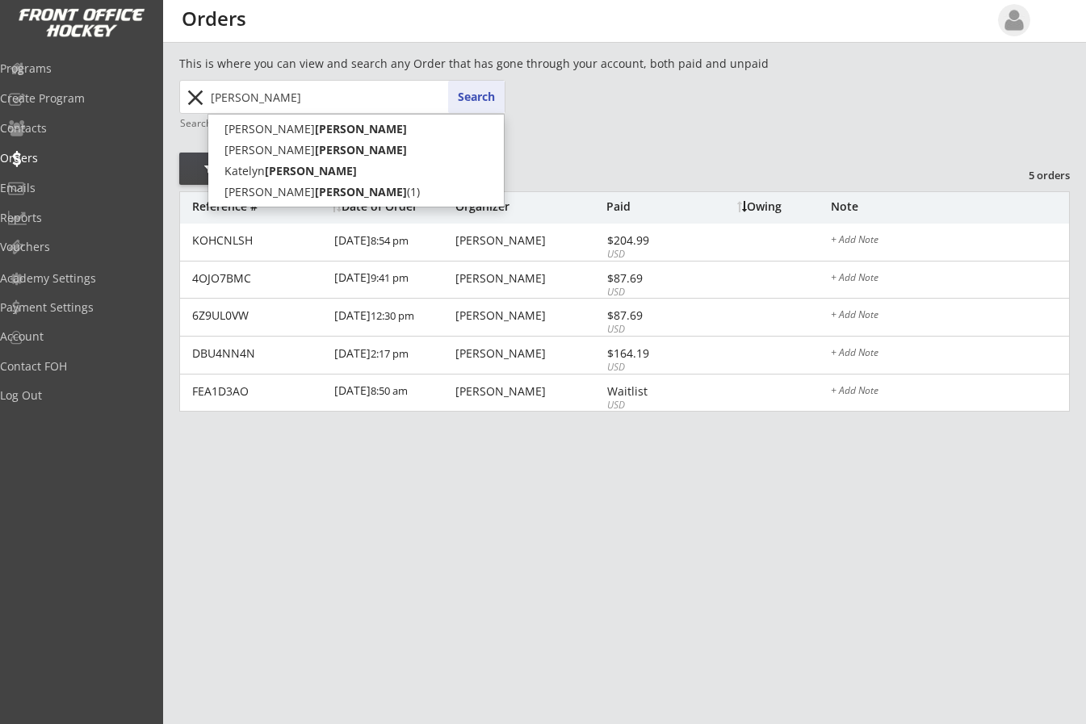
type input "[PERSON_NAME]"
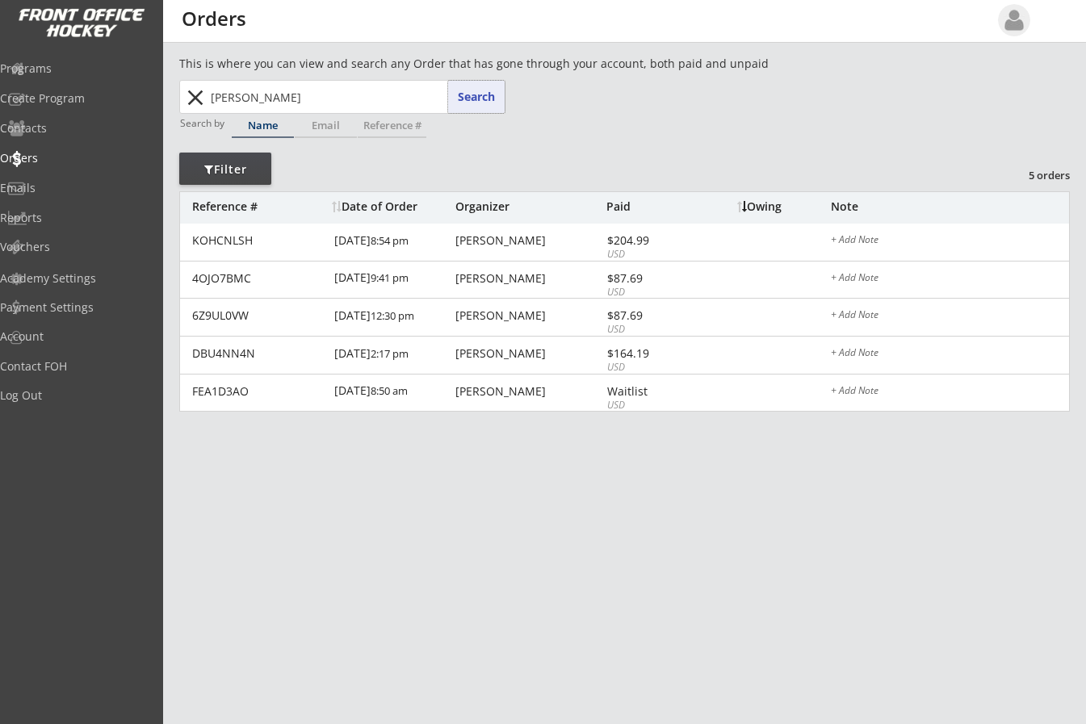
click at [472, 98] on button "Search" at bounding box center [476, 97] width 57 height 32
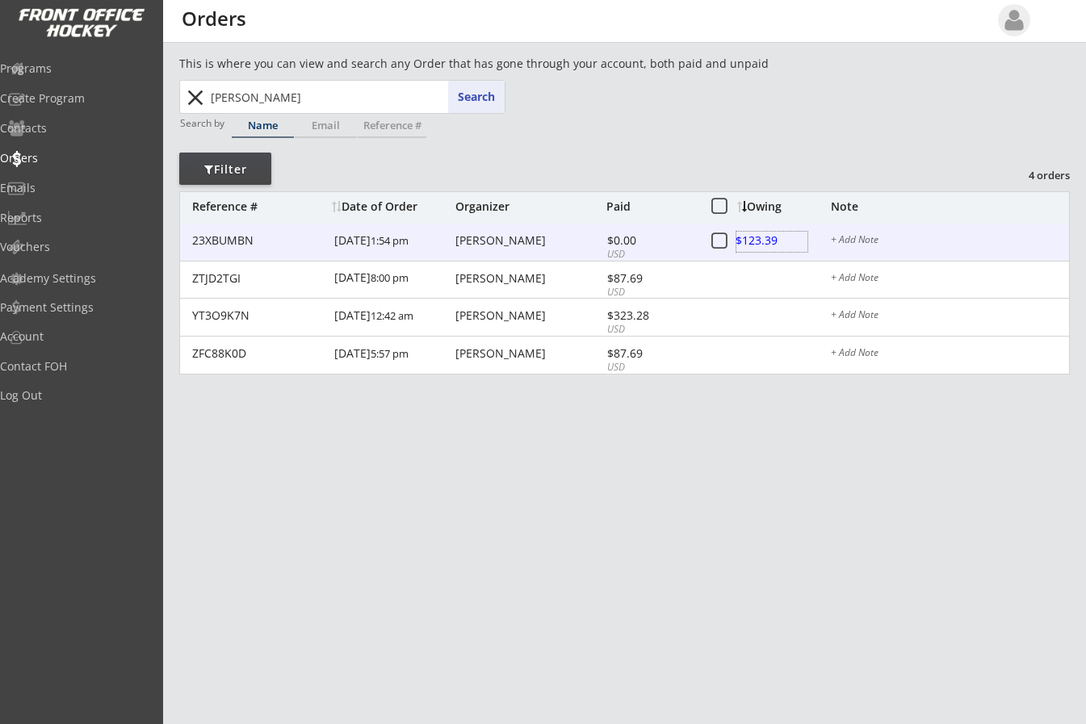
click at [763, 237] on div at bounding box center [772, 242] width 71 height 20
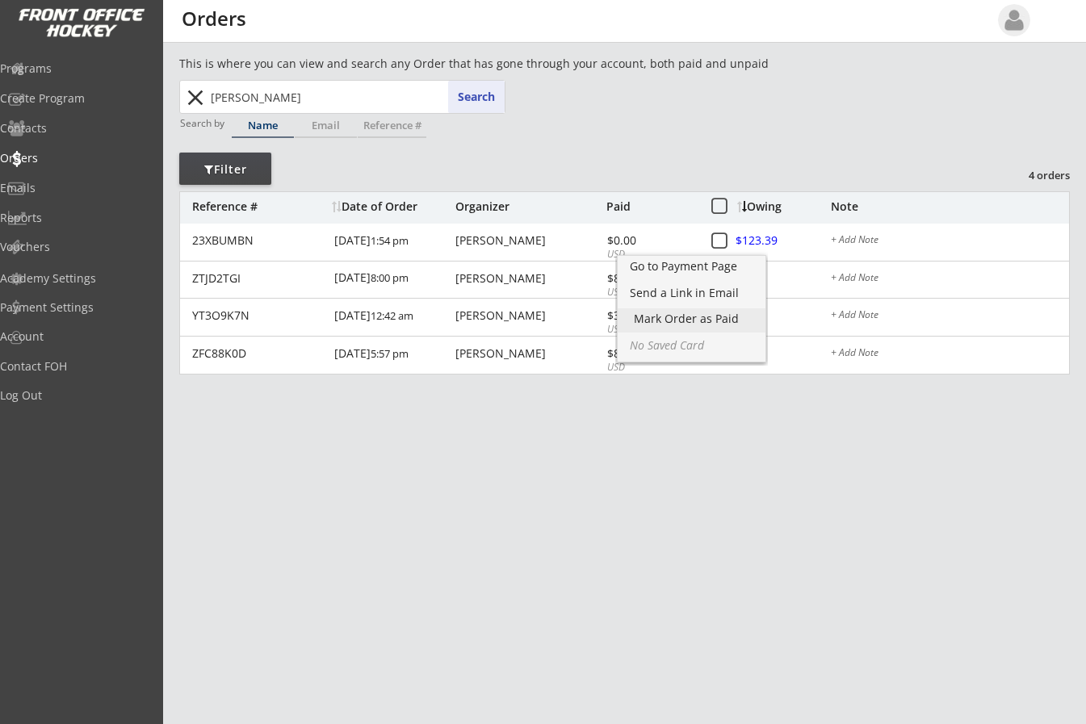
click at [729, 310] on div "Mark Order as Paid" at bounding box center [692, 321] width 148 height 24
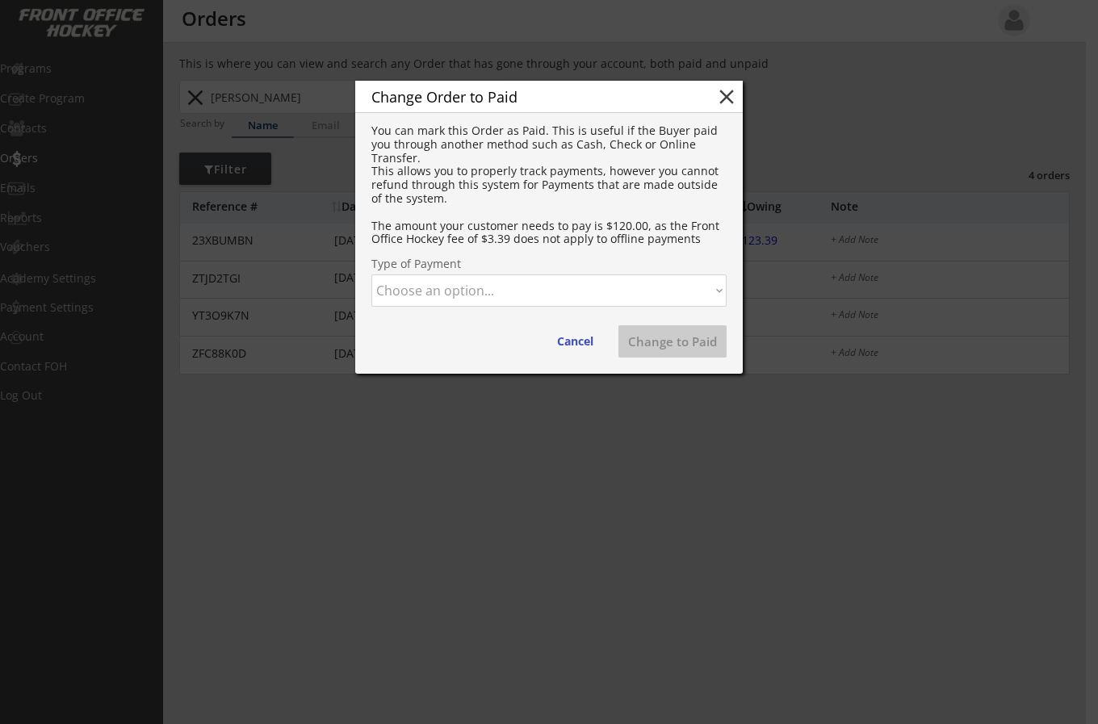
click at [481, 281] on select "Choose an option... Cash Check Credit Card Online Transfer Paypal Venmo Other" at bounding box center [549, 291] width 355 height 32
click at [372, 275] on select "Choose an option... Cash Check Credit Card Online Transfer Paypal Venmo Other" at bounding box center [549, 291] width 355 height 32
click at [673, 339] on button "Change to Paid" at bounding box center [673, 341] width 108 height 32
select select ""PLACEHOLDER_1427118222253""
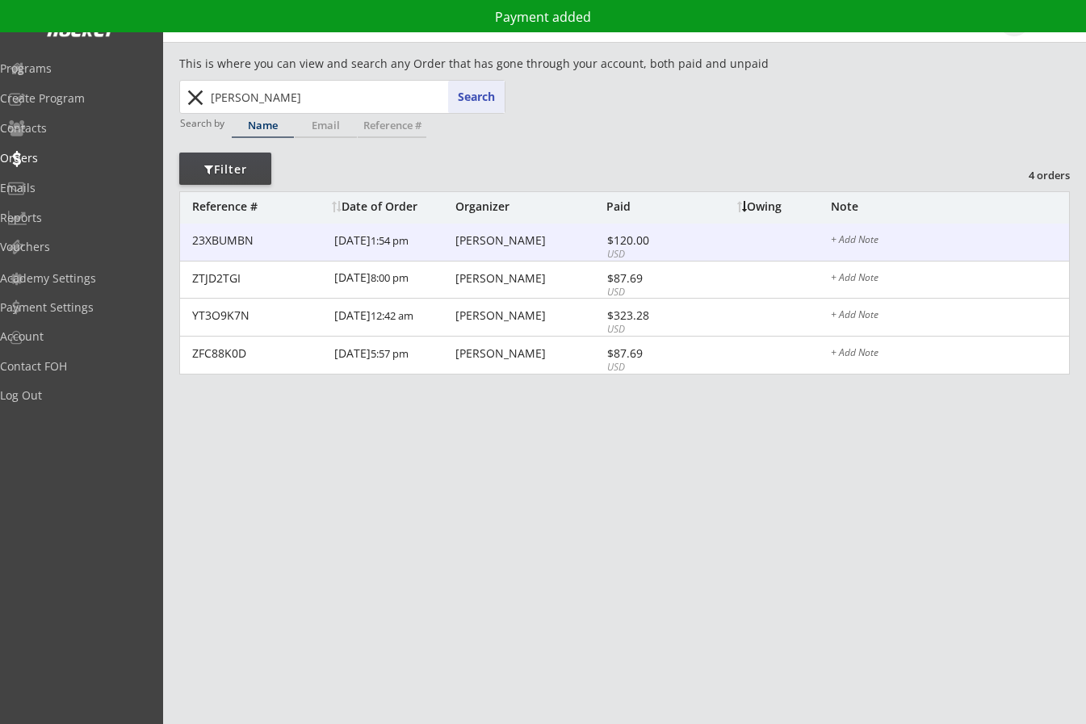
click at [506, 239] on div "[PERSON_NAME]" at bounding box center [529, 240] width 147 height 11
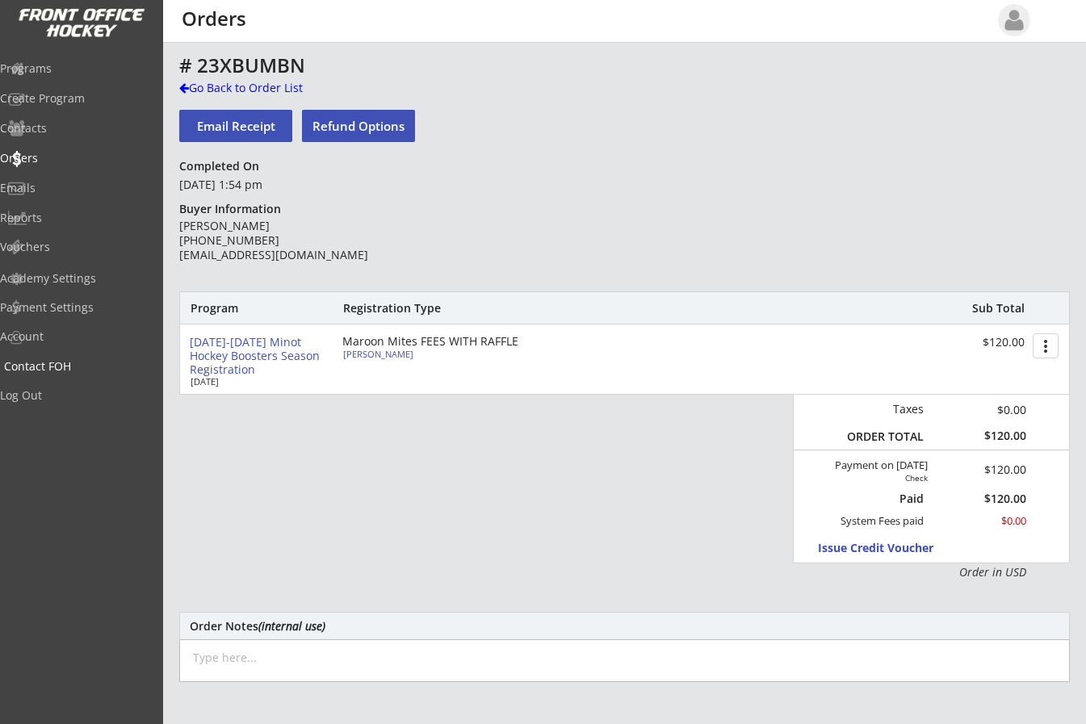
click at [25, 380] on div "Contact FOH" at bounding box center [76, 368] width 153 height 28
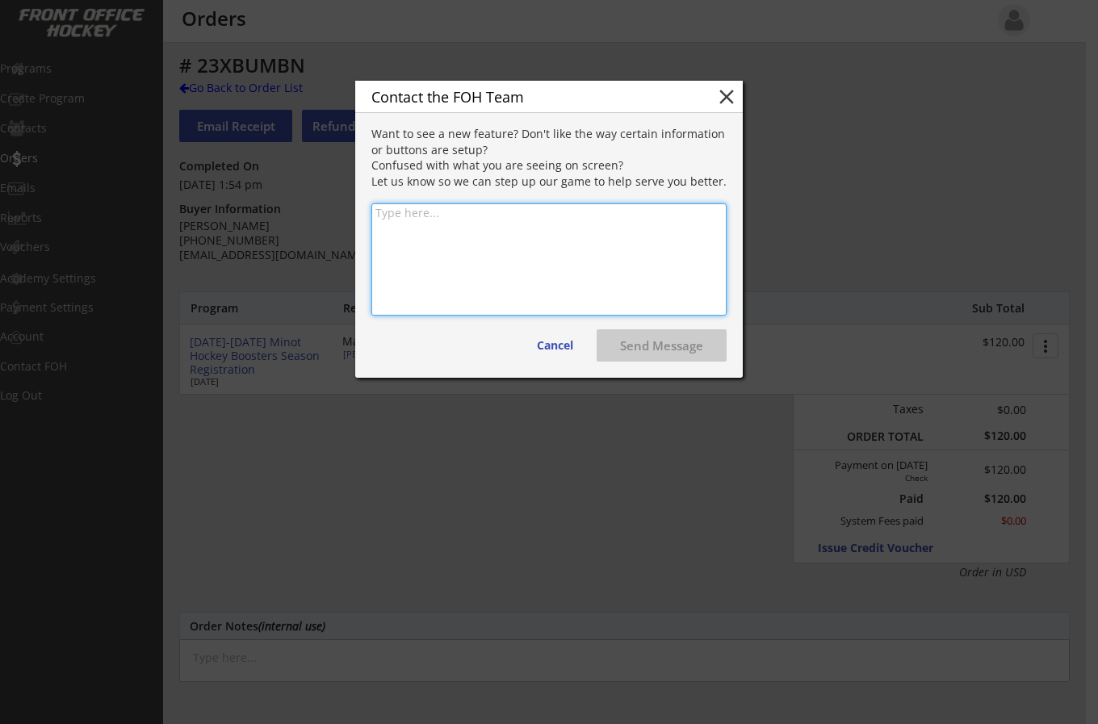
click at [727, 90] on button "close" at bounding box center [727, 97] width 24 height 24
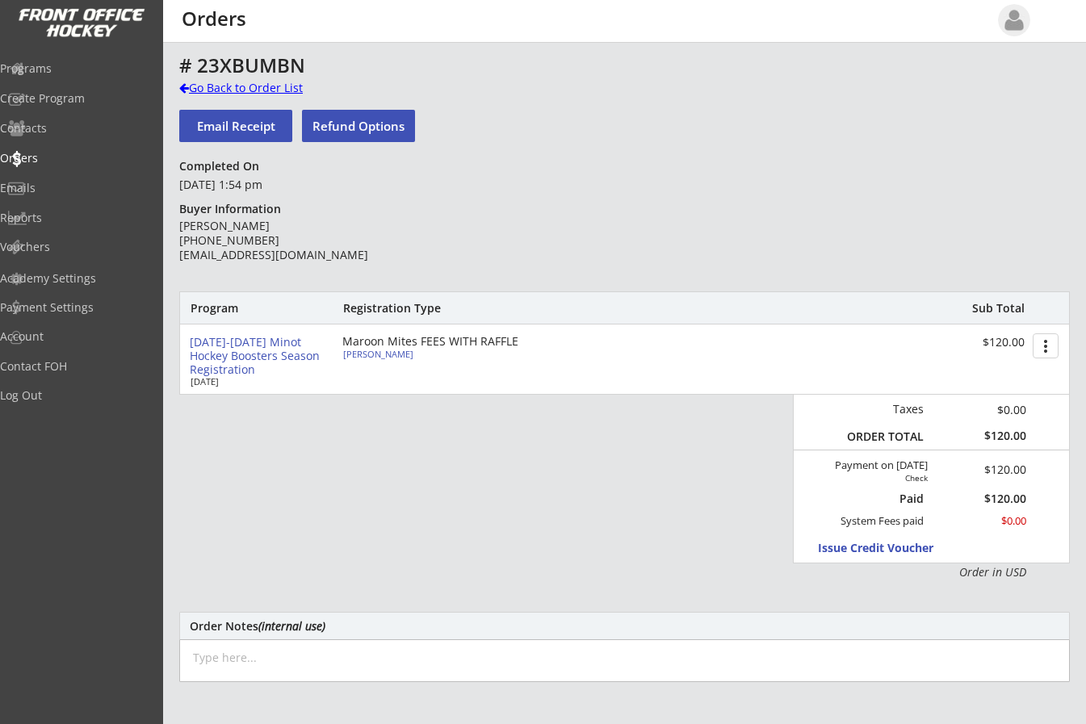
click at [180, 90] on div at bounding box center [184, 87] width 10 height 11
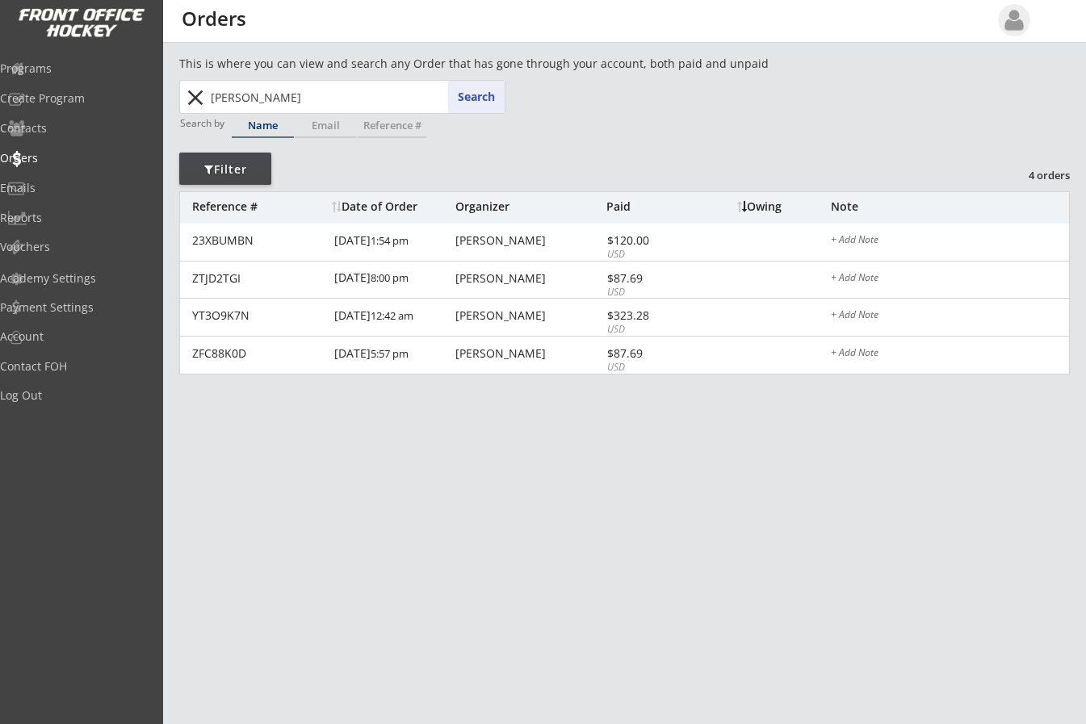
drag, startPoint x: 279, startPoint y: 94, endPoint x: 116, endPoint y: 99, distance: 163.2
click at [139, 98] on body "REVENUE $ 69,395 Last 30 days REGISTRATIONS 267 Last 30 days CONTACTS 105 New i…" at bounding box center [543, 362] width 1086 height 724
type input "sh"
type input "[PERSON_NAME]"
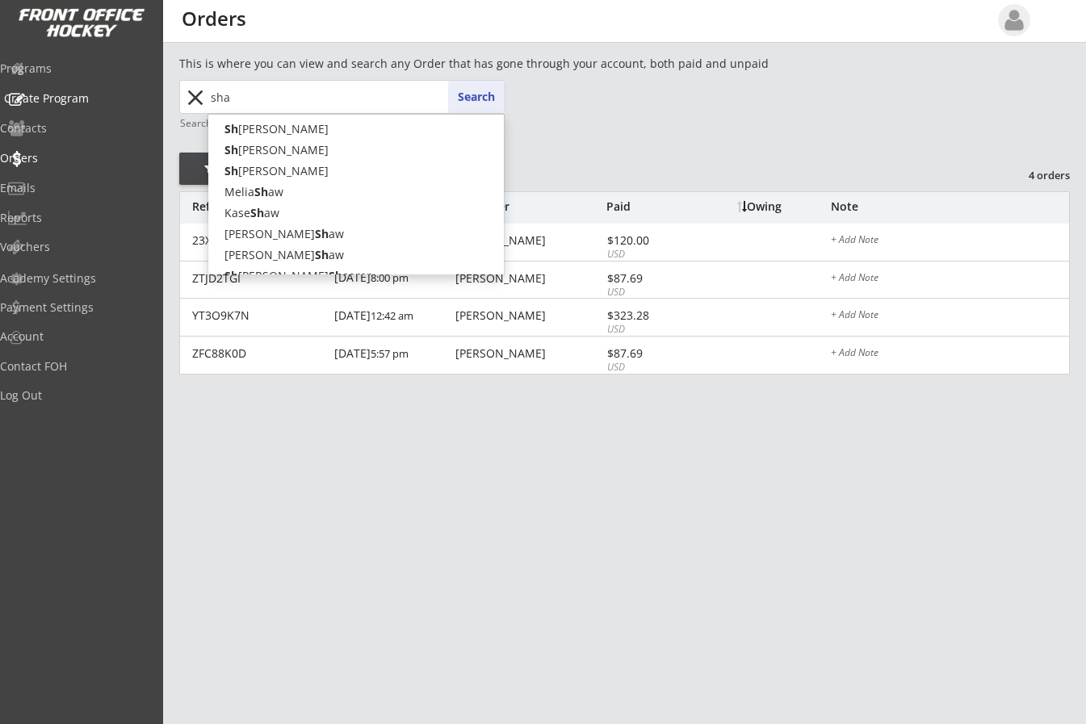
type input "[PERSON_NAME]"
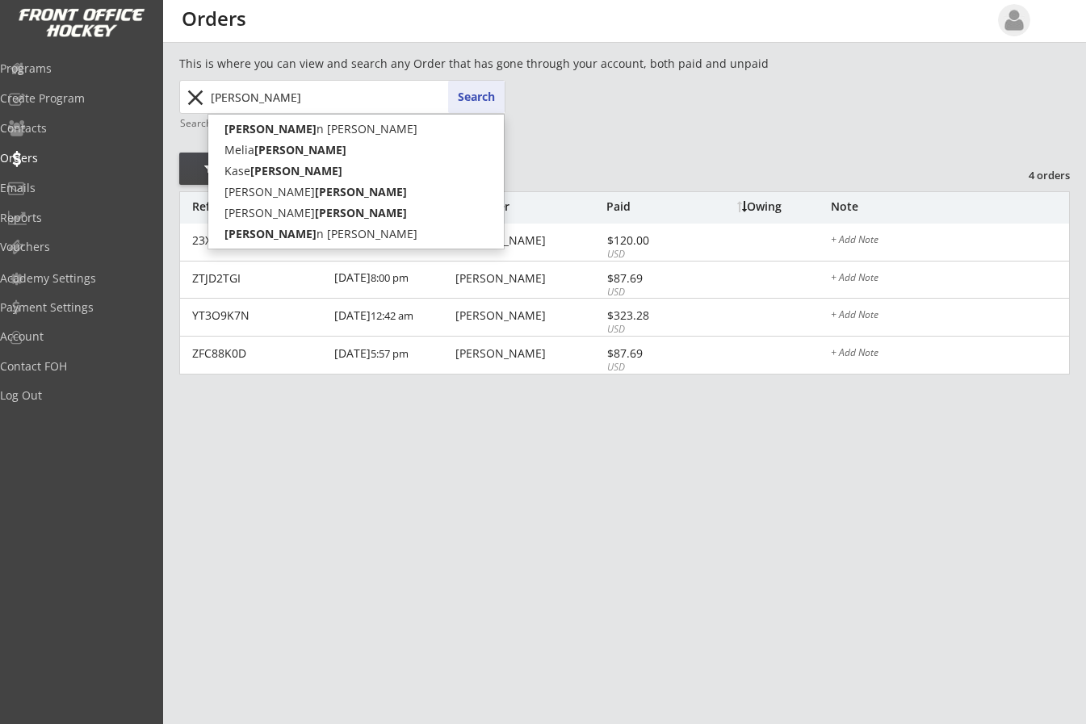
type input "[PERSON_NAME]"
click at [464, 88] on button "Search" at bounding box center [476, 97] width 57 height 32
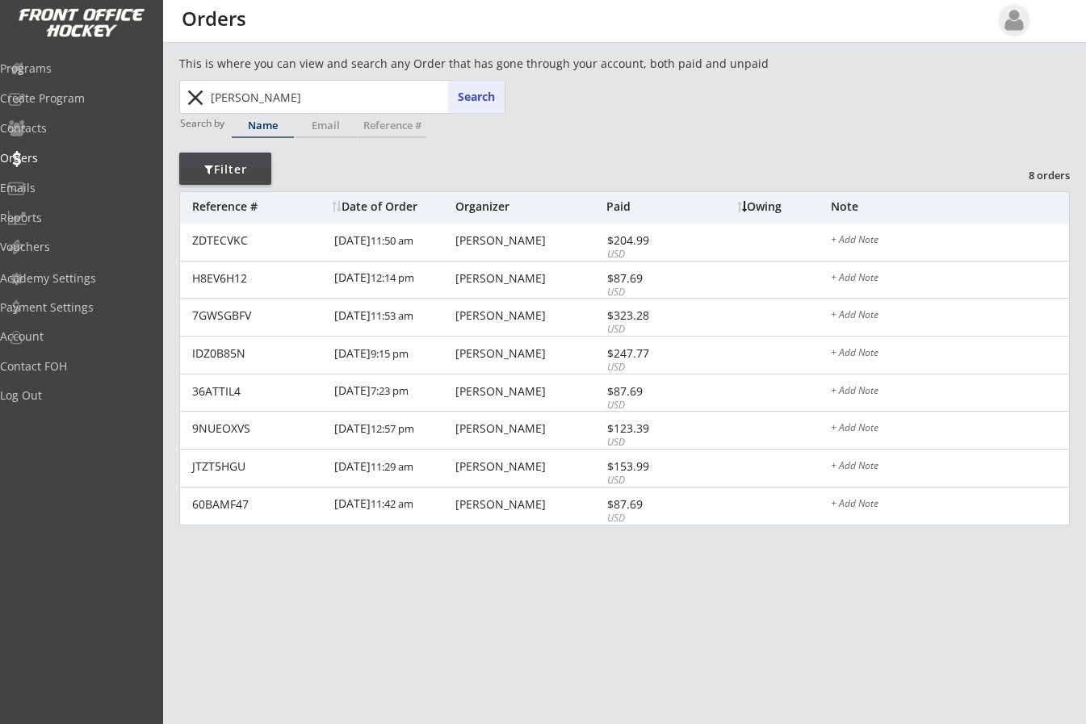
click at [10, 50] on div "Programs Create Program Contacts Orders Emails Reports Vouchers Academy Setting…" at bounding box center [81, 362] width 163 height 724
drag, startPoint x: 258, startPoint y: 102, endPoint x: 62, endPoint y: 71, distance: 197.8
click at [63, 71] on body "REVENUE $ 69,395 Last 30 days REGISTRATIONS 267 Last 30 days CONTACTS 105 New i…" at bounding box center [543, 362] width 1086 height 724
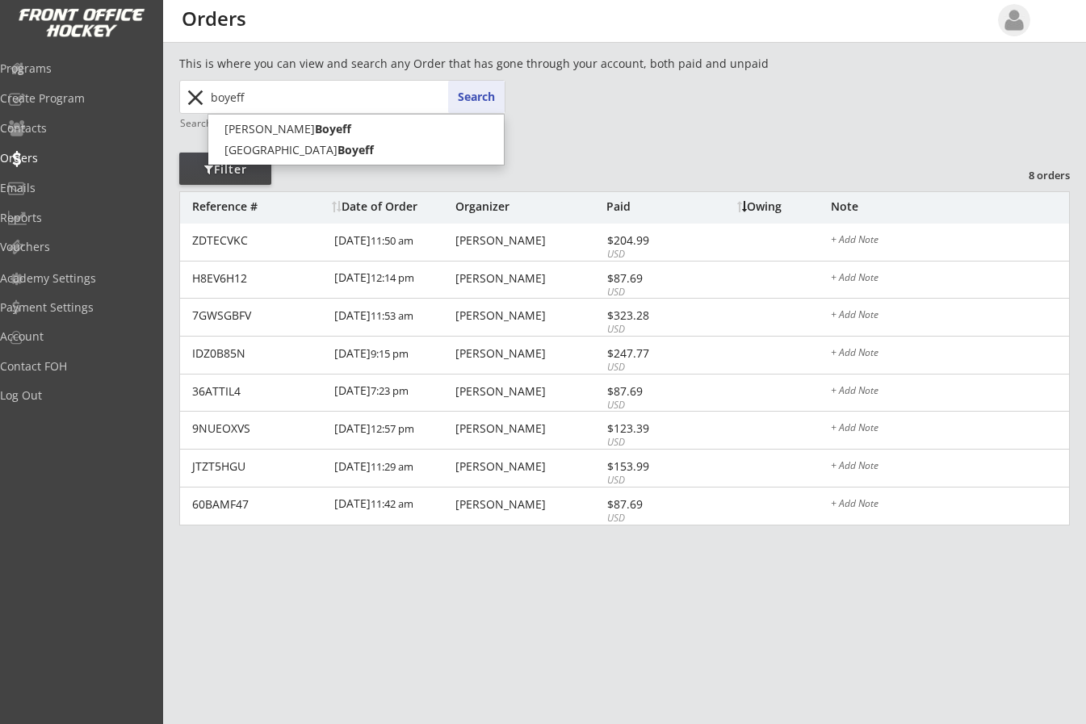
click at [492, 93] on button "Search" at bounding box center [476, 97] width 57 height 32
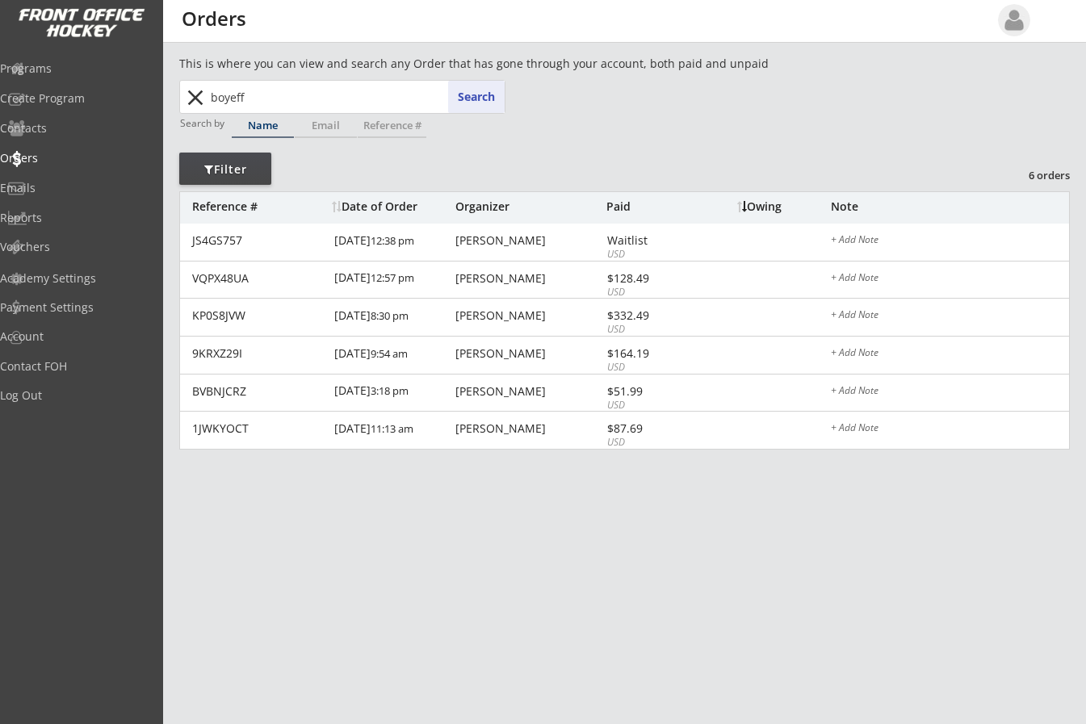
click at [3, 27] on div "Programs Create Program Contacts Orders Emails Reports Vouchers Academy Setting…" at bounding box center [81, 362] width 163 height 724
drag, startPoint x: 274, startPoint y: 95, endPoint x: 152, endPoint y: 94, distance: 122.0
click at [152, 94] on body "REVENUE $ 69,395 Last 30 days REGISTRATIONS 267 Last 30 days CONTACTS 105 New i…" at bounding box center [543, 362] width 1086 height 724
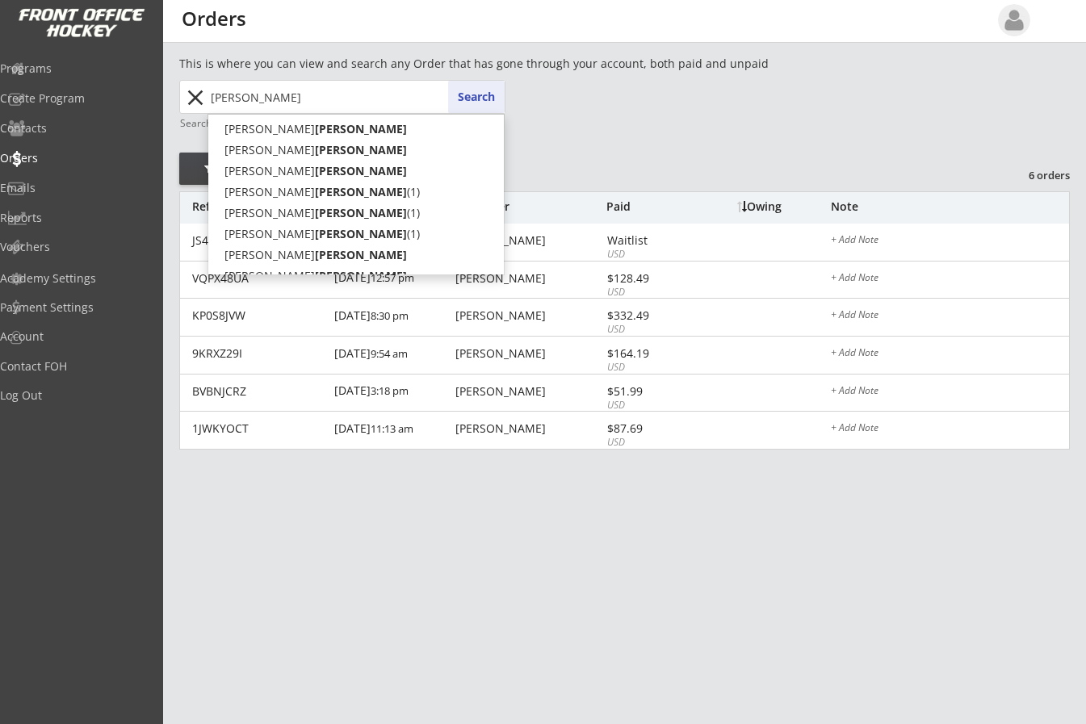
click at [464, 92] on button "Search" at bounding box center [476, 97] width 57 height 32
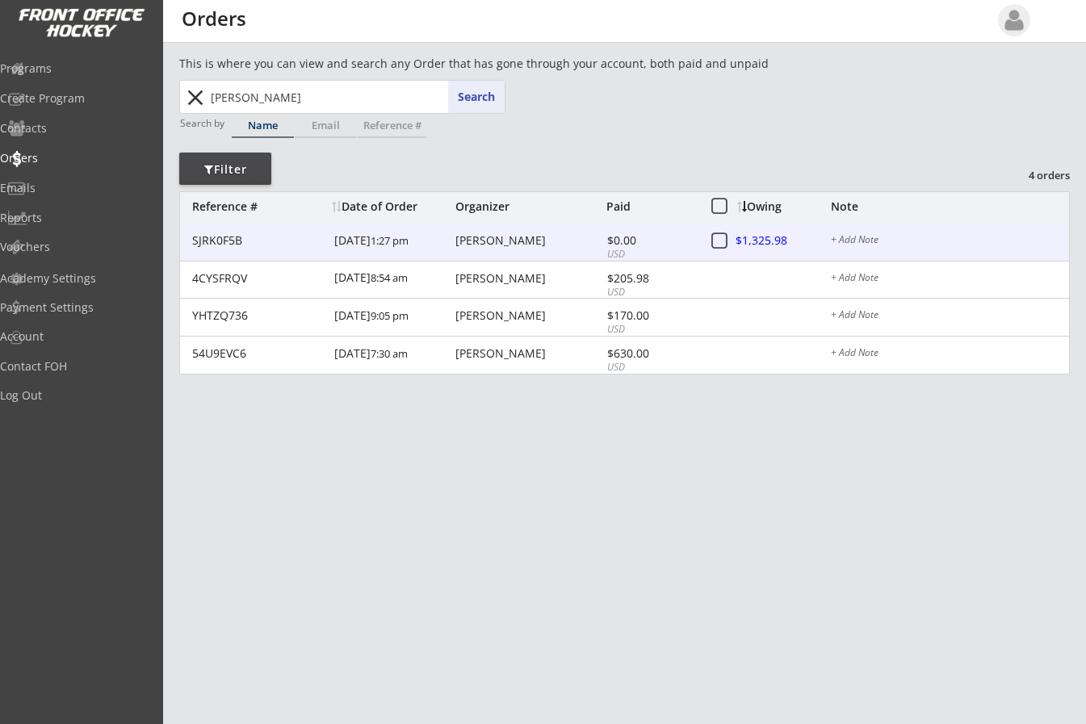
click at [773, 244] on div at bounding box center [772, 242] width 71 height 20
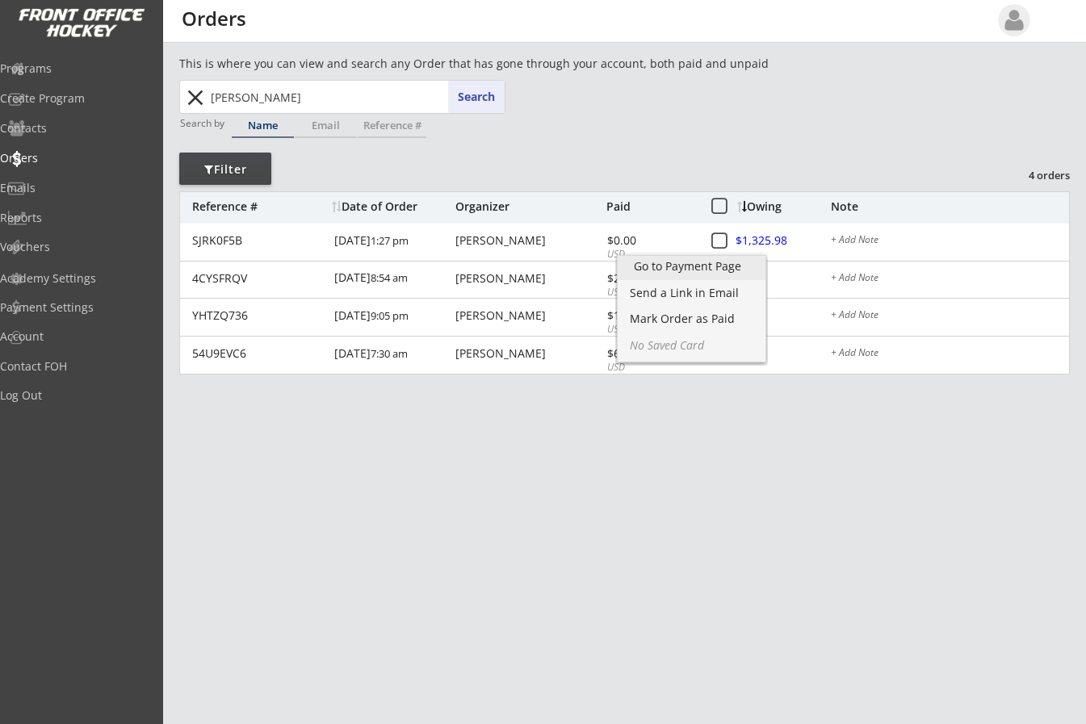
click at [749, 262] on div "Go to Payment Page" at bounding box center [691, 266] width 115 height 11
drag, startPoint x: 307, startPoint y: 101, endPoint x: 98, endPoint y: 99, distance: 209.2
click at [98, 99] on body "REVENUE $ 69,395 Last 30 days REGISTRATIONS 267 Last 30 days CONTACTS 105 New i…" at bounding box center [543, 362] width 1086 height 724
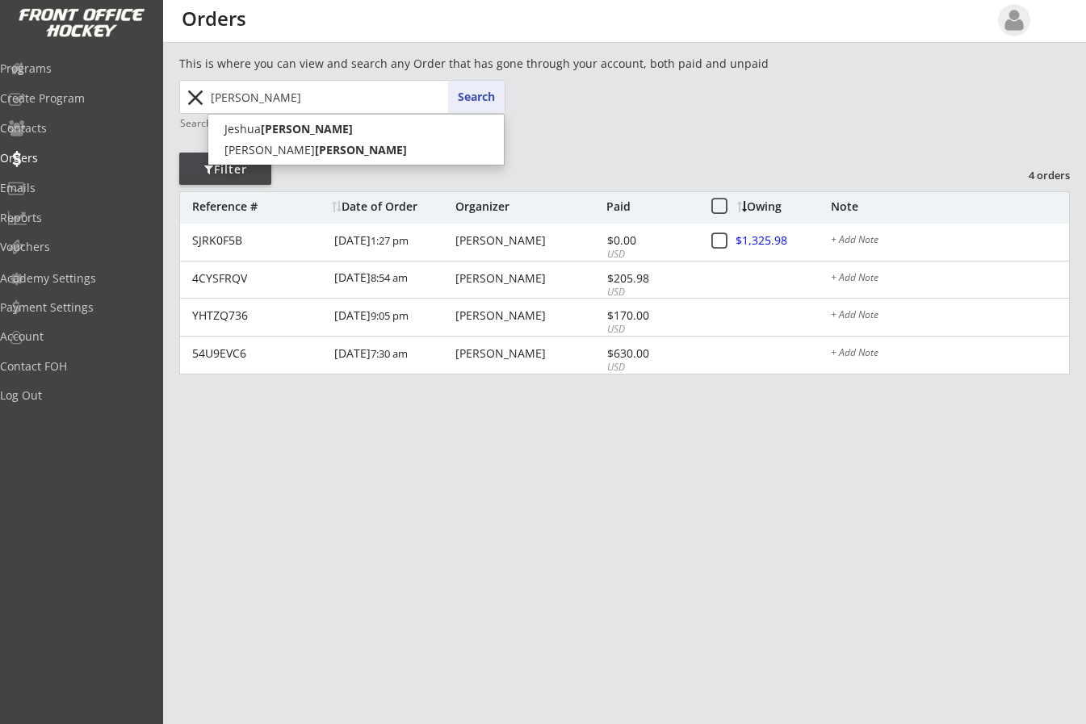
click at [483, 94] on button "Search" at bounding box center [476, 97] width 57 height 32
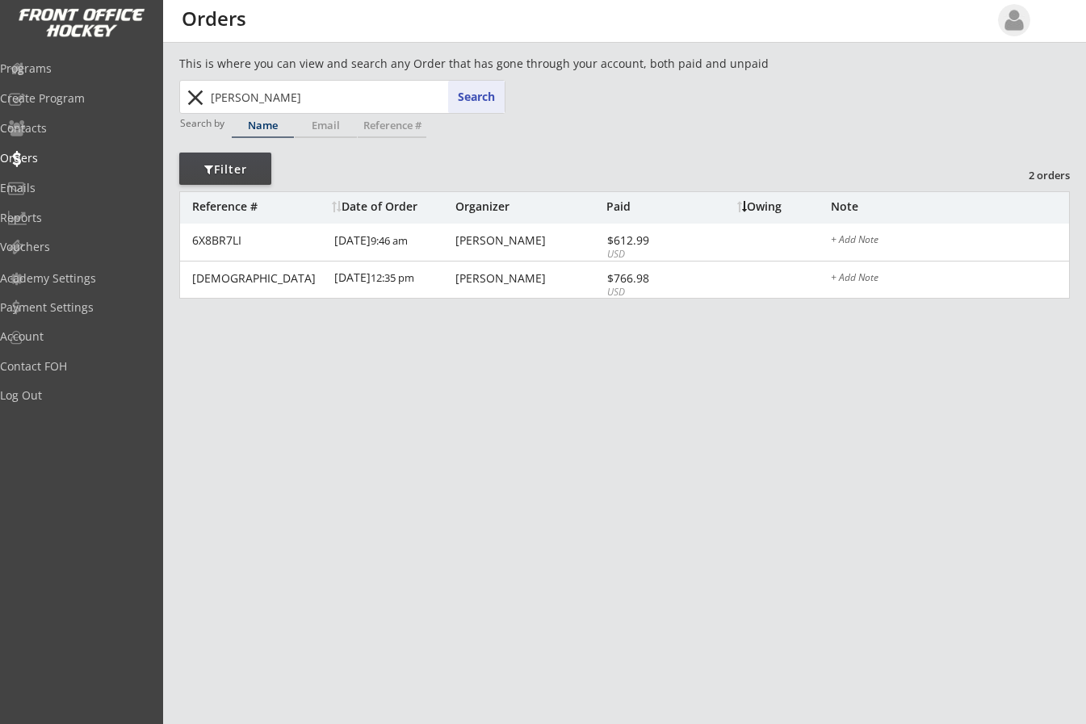
drag, startPoint x: 311, startPoint y: 104, endPoint x: 63, endPoint y: 52, distance: 253.4
click at [63, 52] on body "REVENUE $ 69,395 Last 30 days REGISTRATIONS 267 Last 30 days CONTACTS 105 New i…" at bounding box center [543, 362] width 1086 height 724
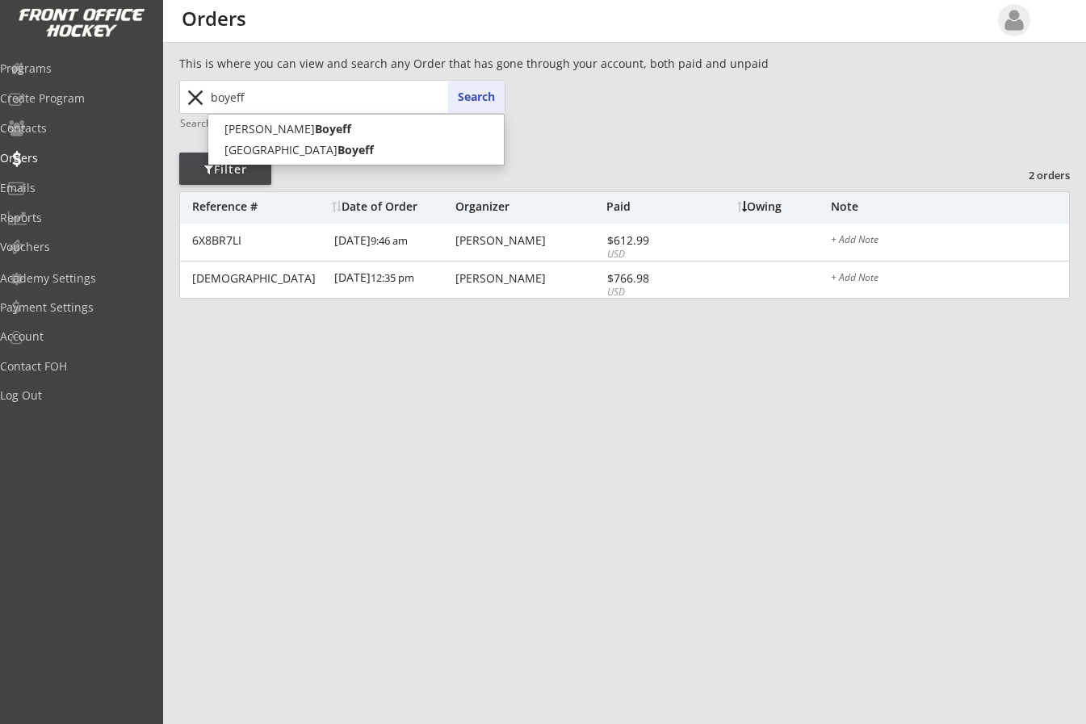
type input "boyeff"
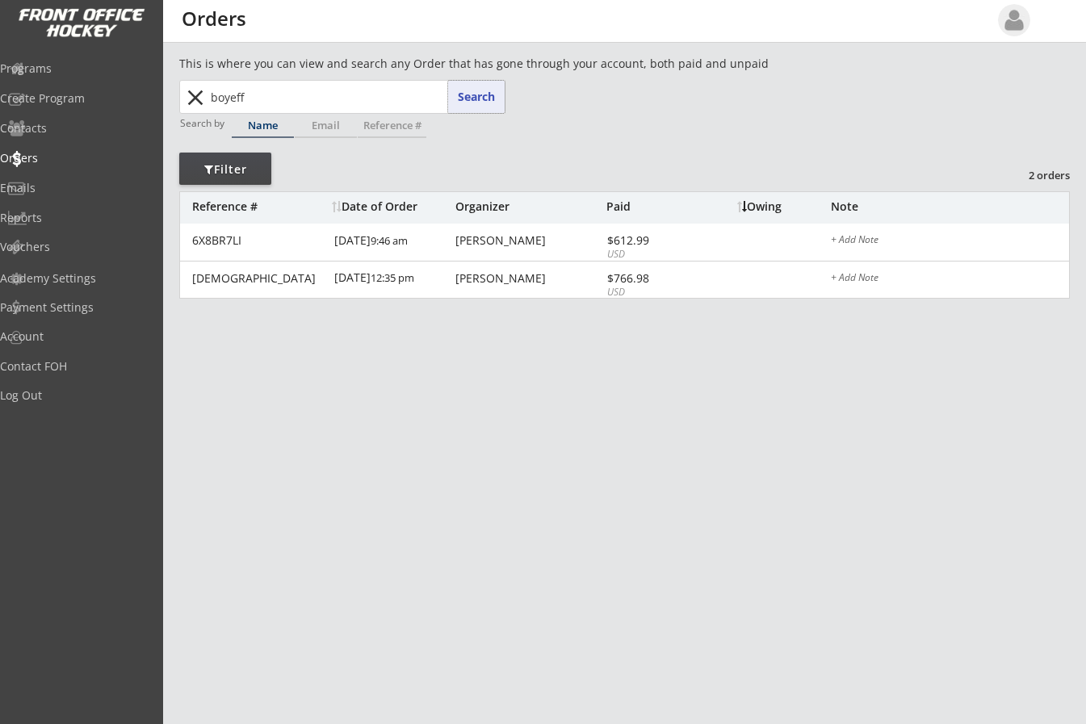
click at [464, 97] on button "Search" at bounding box center [476, 97] width 57 height 32
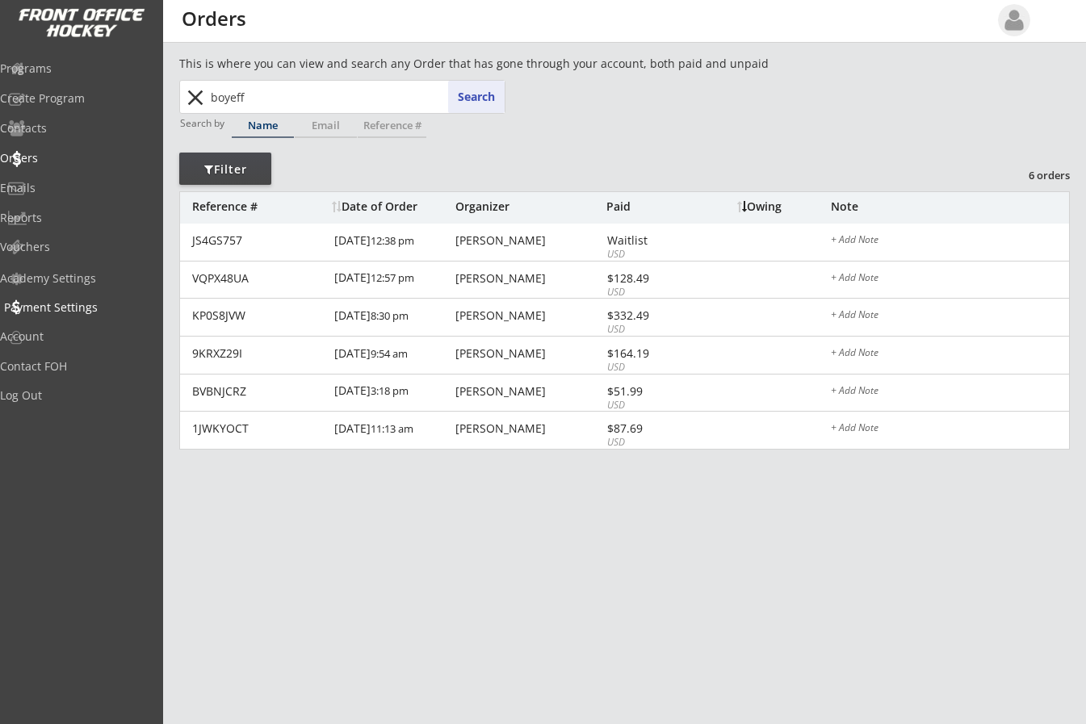
click at [21, 322] on div "Payment Settings" at bounding box center [76, 309] width 153 height 28
drag, startPoint x: 285, startPoint y: 94, endPoint x: 90, endPoint y: 74, distance: 195.7
click at [103, 74] on body "REVENUE $ 69,395 Last 30 days REGISTRATIONS 267 Last 30 days CONTACTS 105 New i…" at bounding box center [543, 362] width 1086 height 724
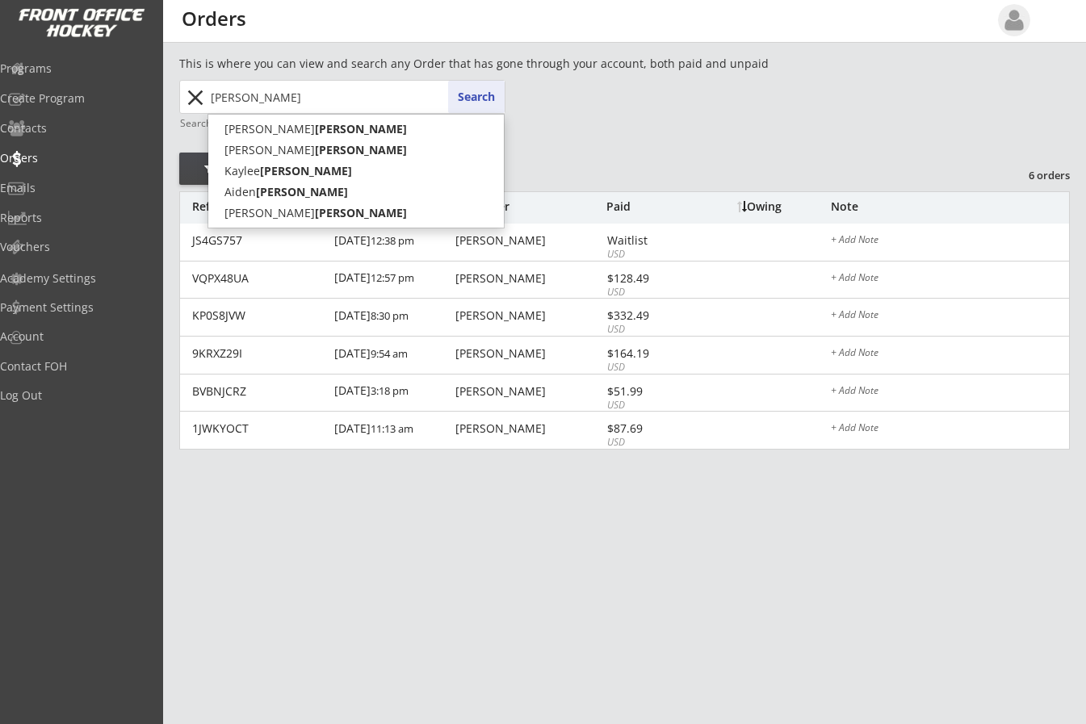
click at [469, 91] on button "Search" at bounding box center [476, 97] width 57 height 32
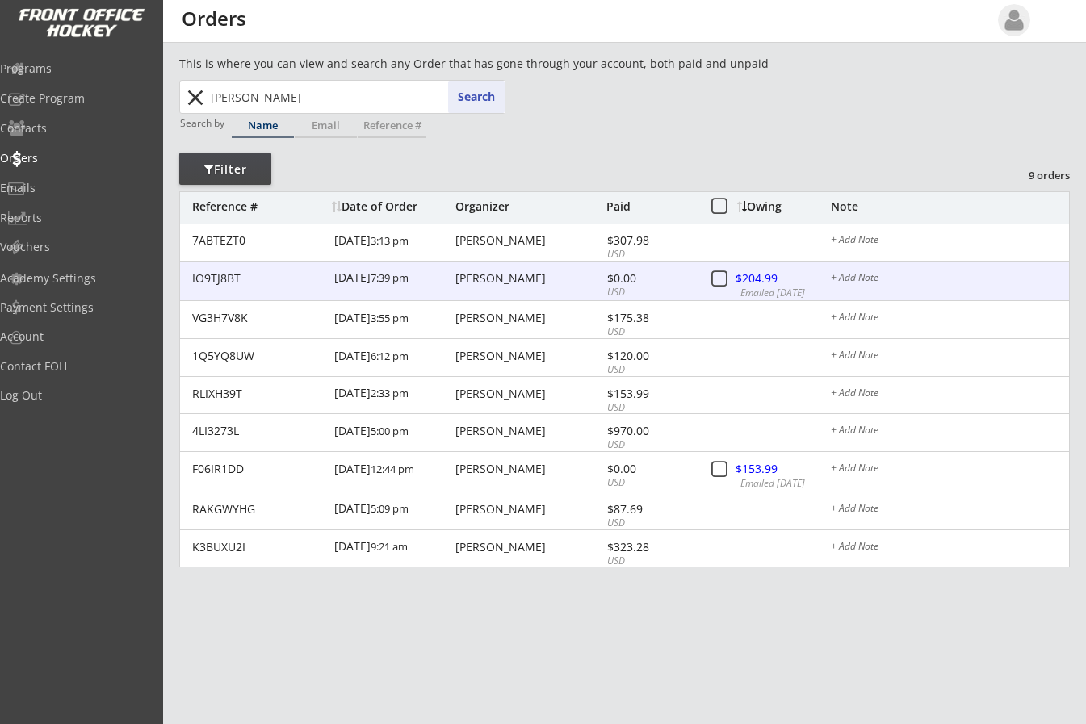
click at [759, 276] on div at bounding box center [772, 280] width 71 height 20
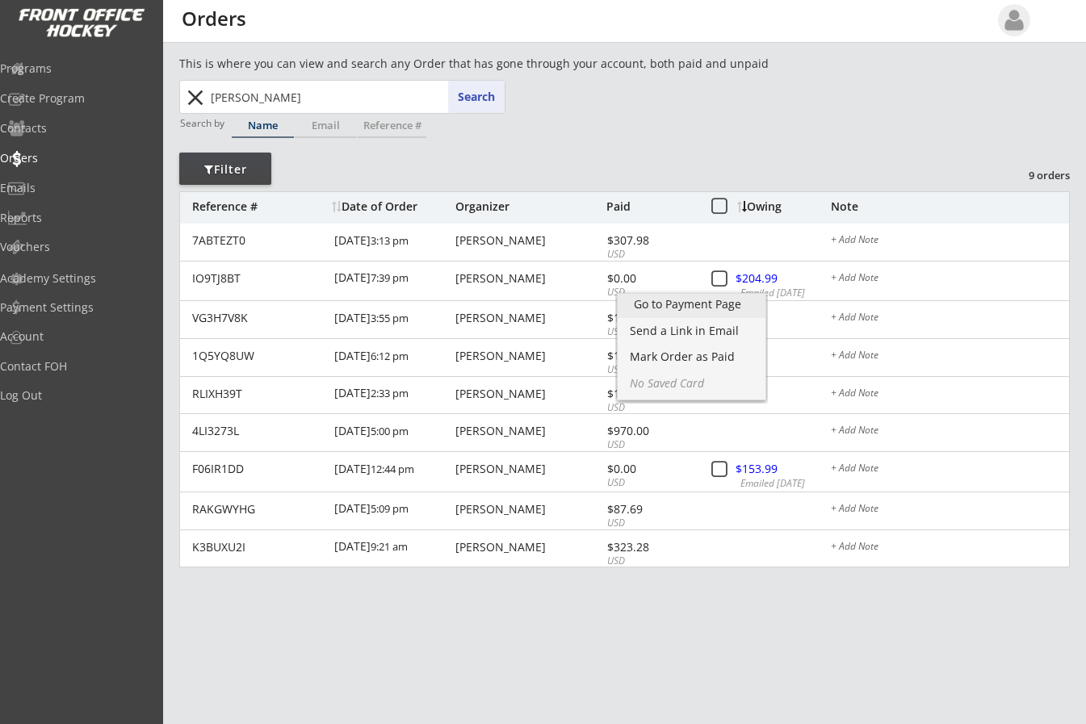
click at [750, 296] on link "Go to Payment Page" at bounding box center [692, 306] width 148 height 24
drag, startPoint x: 280, startPoint y: 92, endPoint x: 77, endPoint y: 79, distance: 203.9
click at [86, 80] on body "REVENUE $ 69,395 Last 30 days REGISTRATIONS 267 Last 30 days CONTACTS 105 New i…" at bounding box center [543, 362] width 1086 height 724
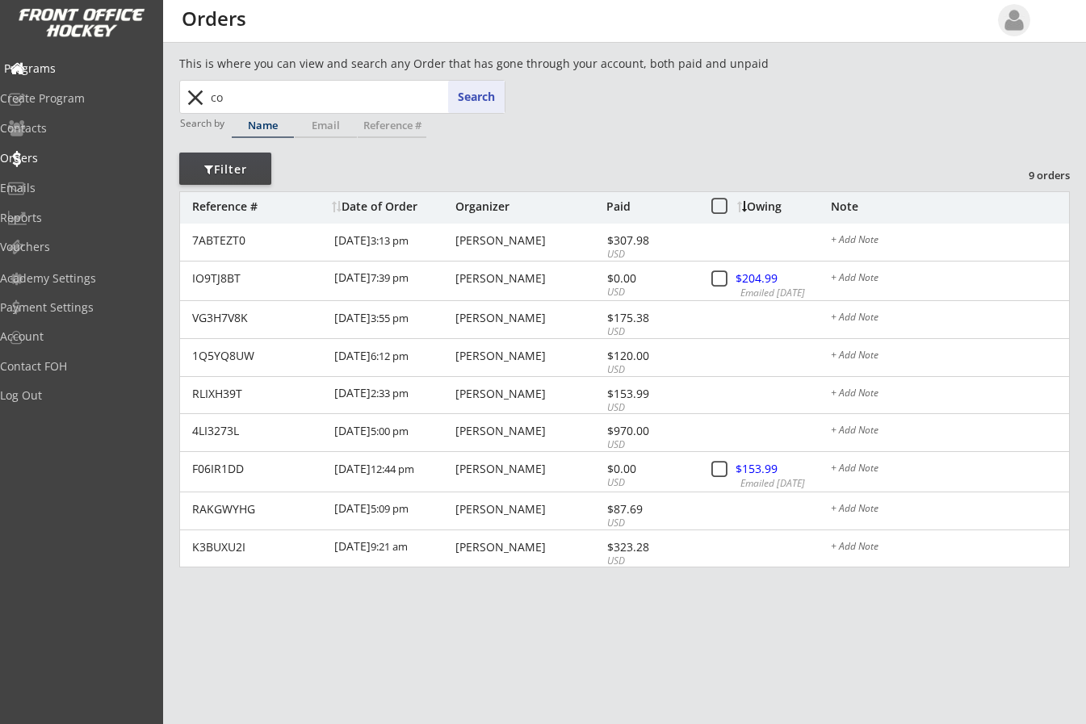
type input "cor"
type input "[PERSON_NAME]"
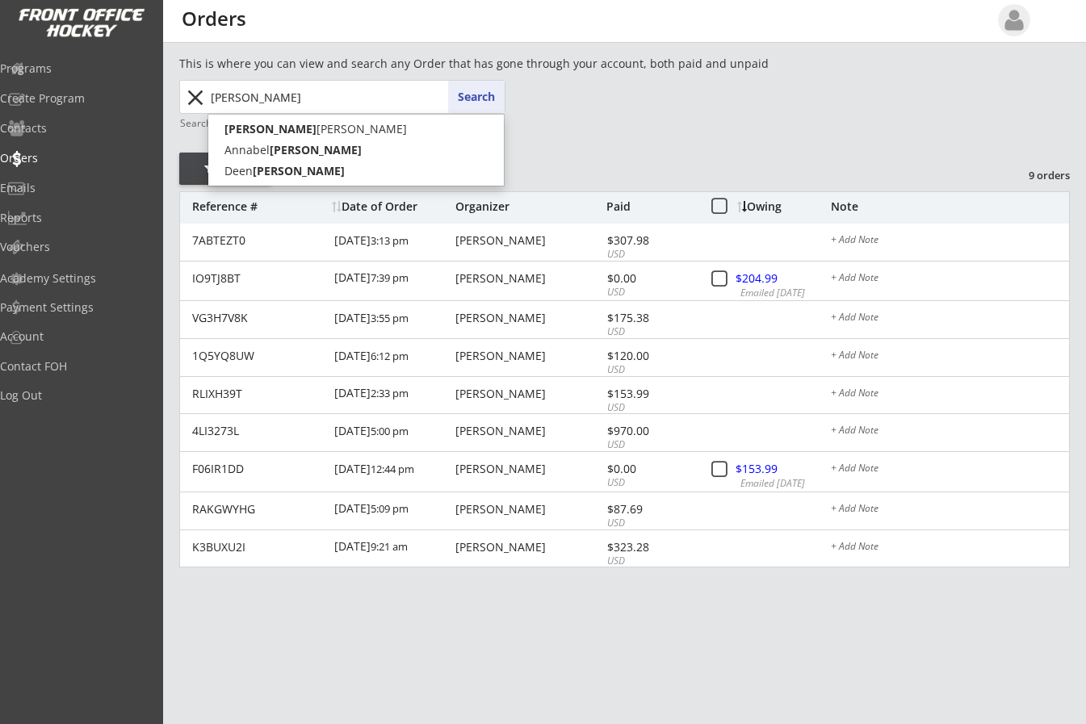
type input "[PERSON_NAME]"
click at [471, 90] on button "Search" at bounding box center [476, 97] width 57 height 32
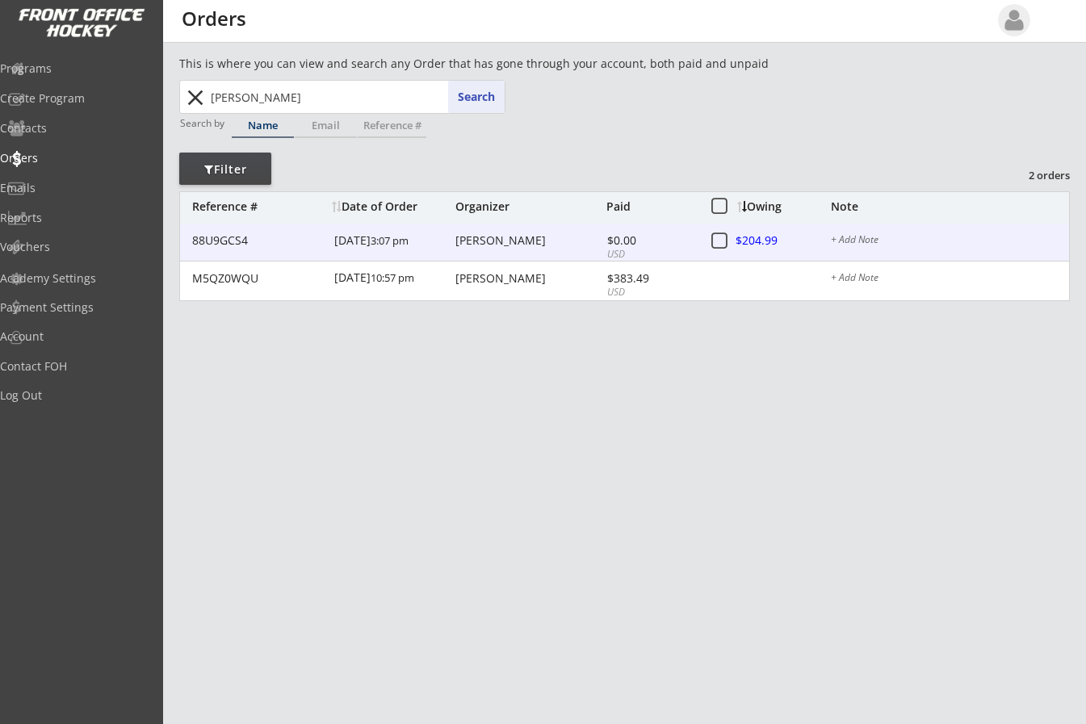
click at [761, 240] on div at bounding box center [772, 242] width 71 height 20
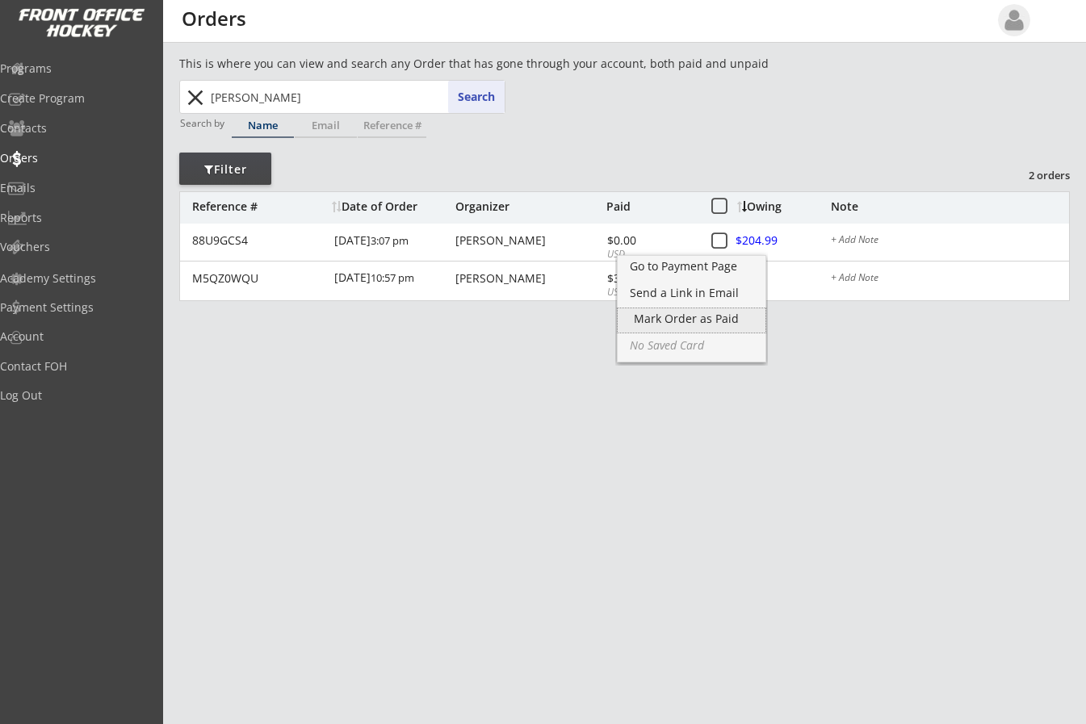
click at [693, 315] on div "Mark Order as Paid" at bounding box center [691, 318] width 115 height 11
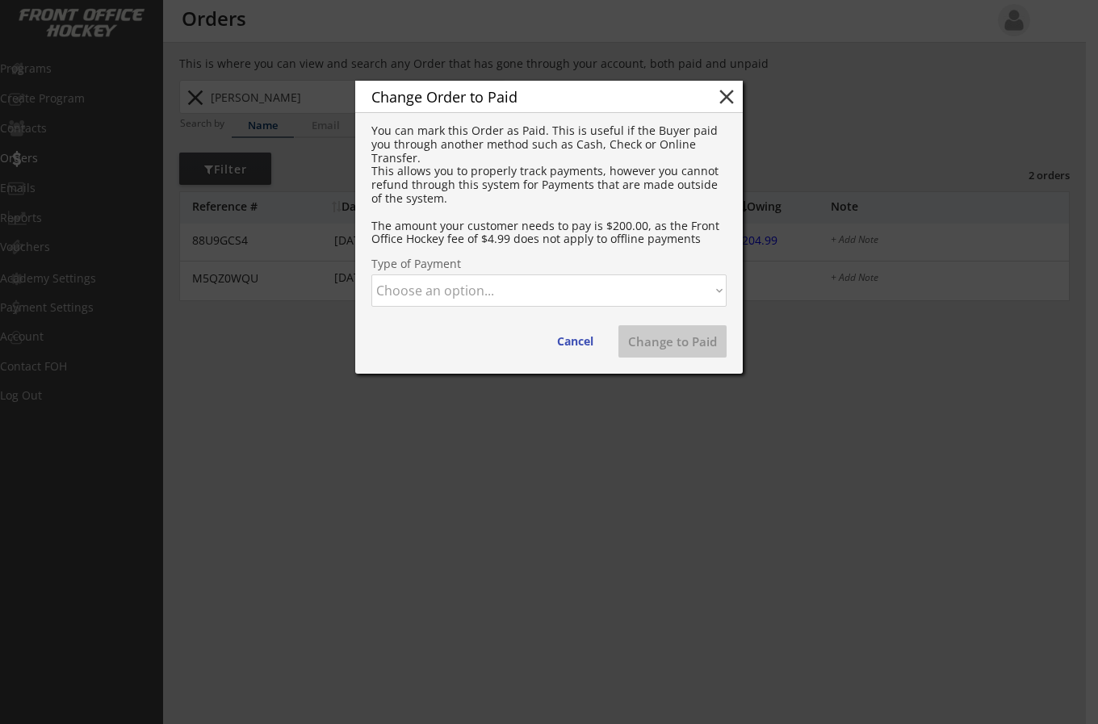
click at [475, 292] on select "Choose an option... Cash Check Credit Card Online Transfer Paypal Venmo Other" at bounding box center [549, 291] width 355 height 32
click at [372, 275] on select "Choose an option... Cash Check Credit Card Online Transfer Paypal Venmo Other" at bounding box center [549, 291] width 355 height 32
click at [644, 339] on button "Change to Paid" at bounding box center [673, 341] width 108 height 32
select select ""PLACEHOLDER_1427118222253""
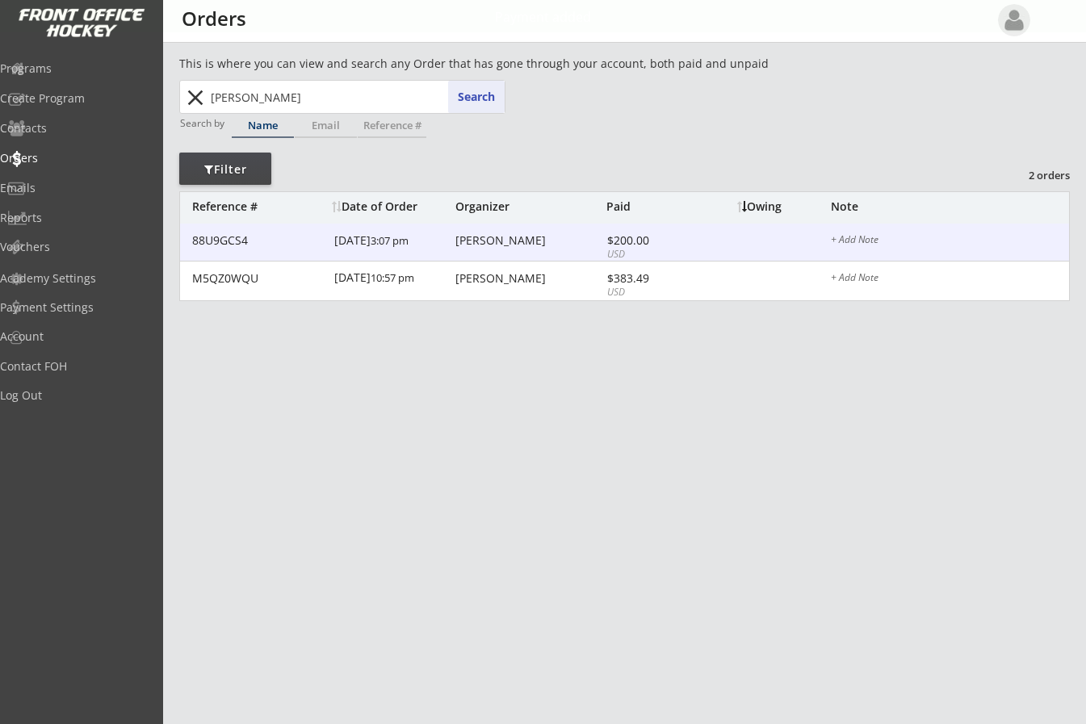
click at [474, 235] on div "[PERSON_NAME]" at bounding box center [529, 240] width 147 height 11
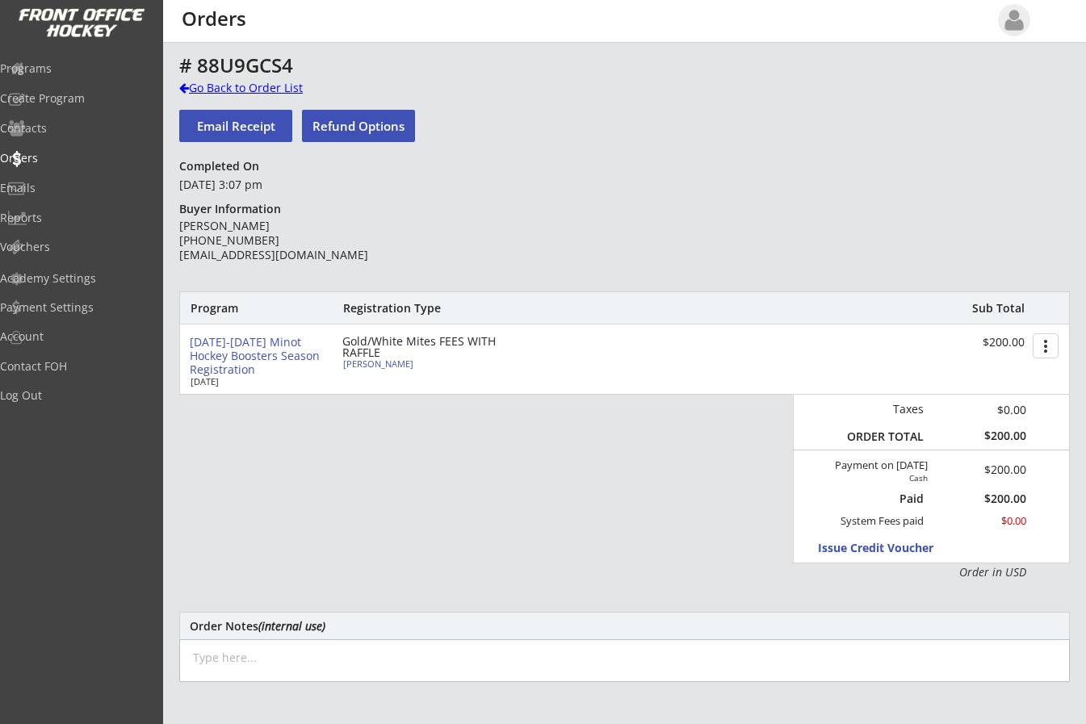
click at [183, 85] on div at bounding box center [184, 87] width 10 height 11
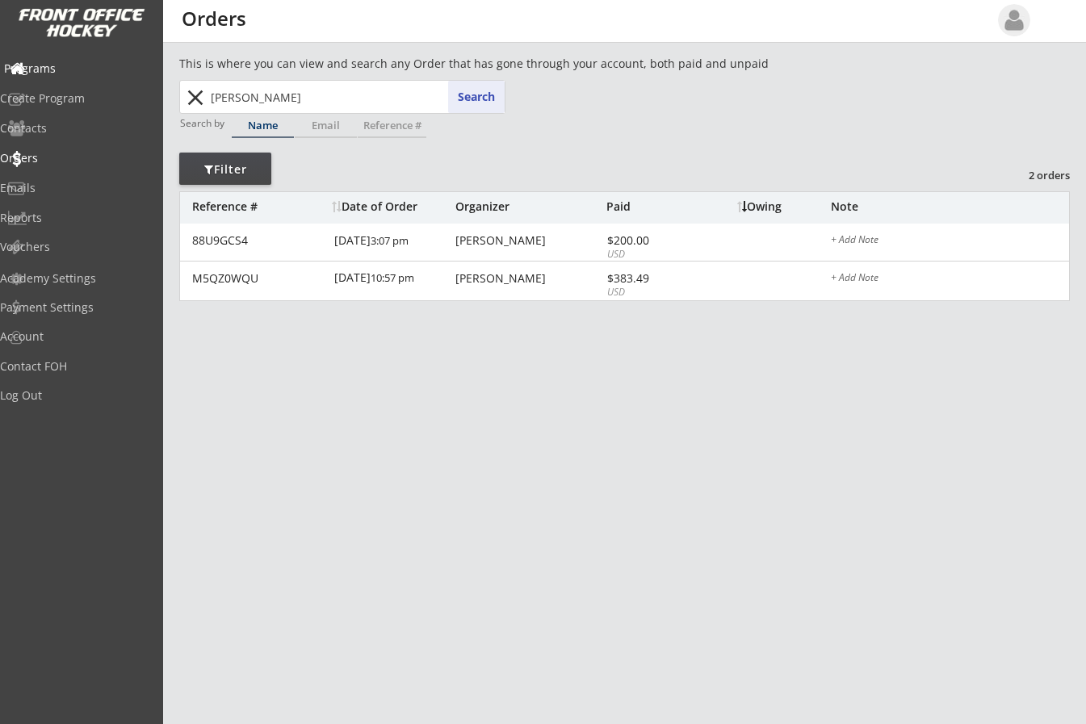
drag, startPoint x: 262, startPoint y: 103, endPoint x: 71, endPoint y: 76, distance: 193.3
click at [83, 77] on body "REVENUE $ 69,395 Last 30 days REGISTRATIONS 267 Last 30 days CONTACTS 105 New i…" at bounding box center [543, 362] width 1086 height 724
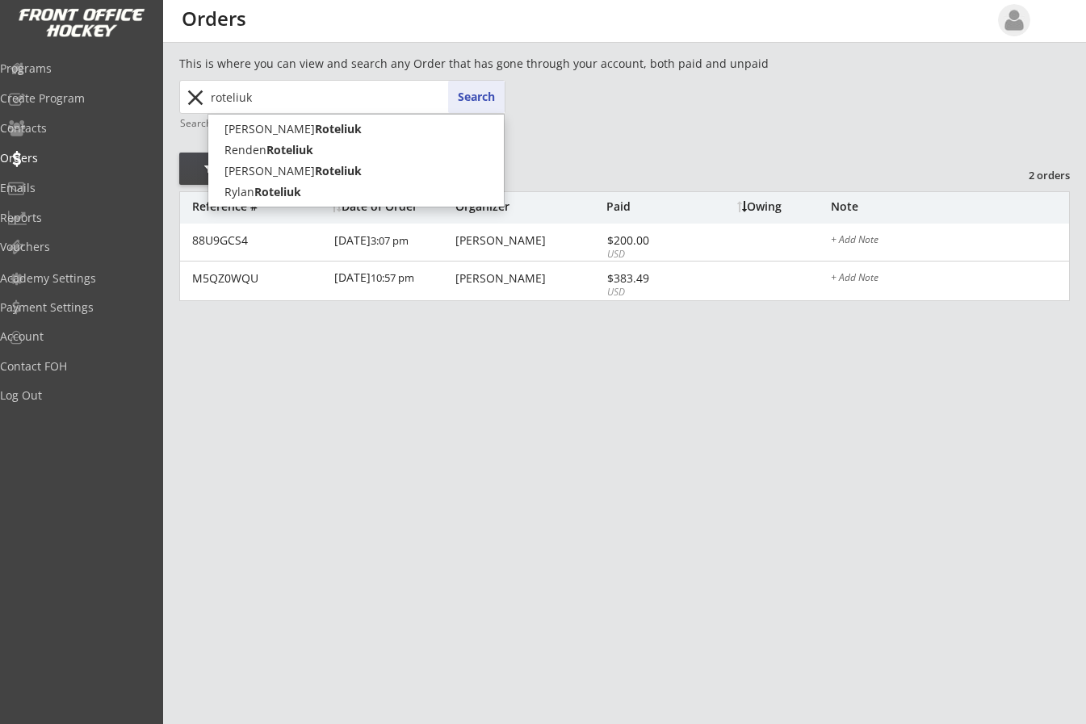
type input "roteliuk"
click at [464, 95] on button "Search" at bounding box center [476, 97] width 57 height 32
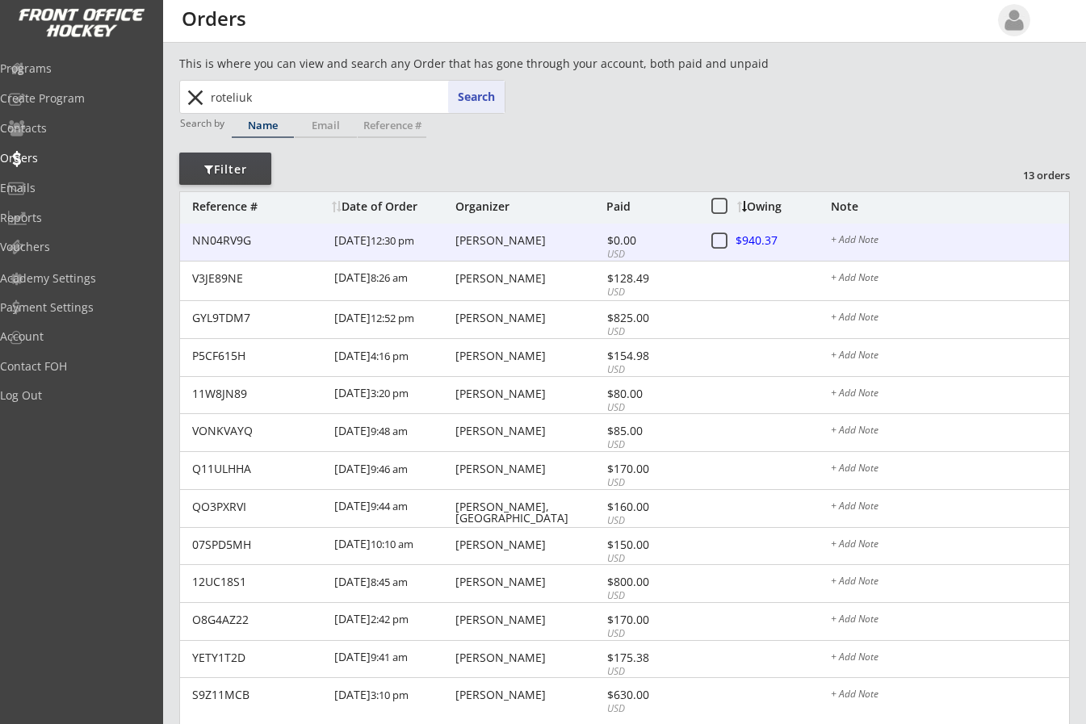
click at [503, 238] on div "[PERSON_NAME]" at bounding box center [529, 240] width 147 height 11
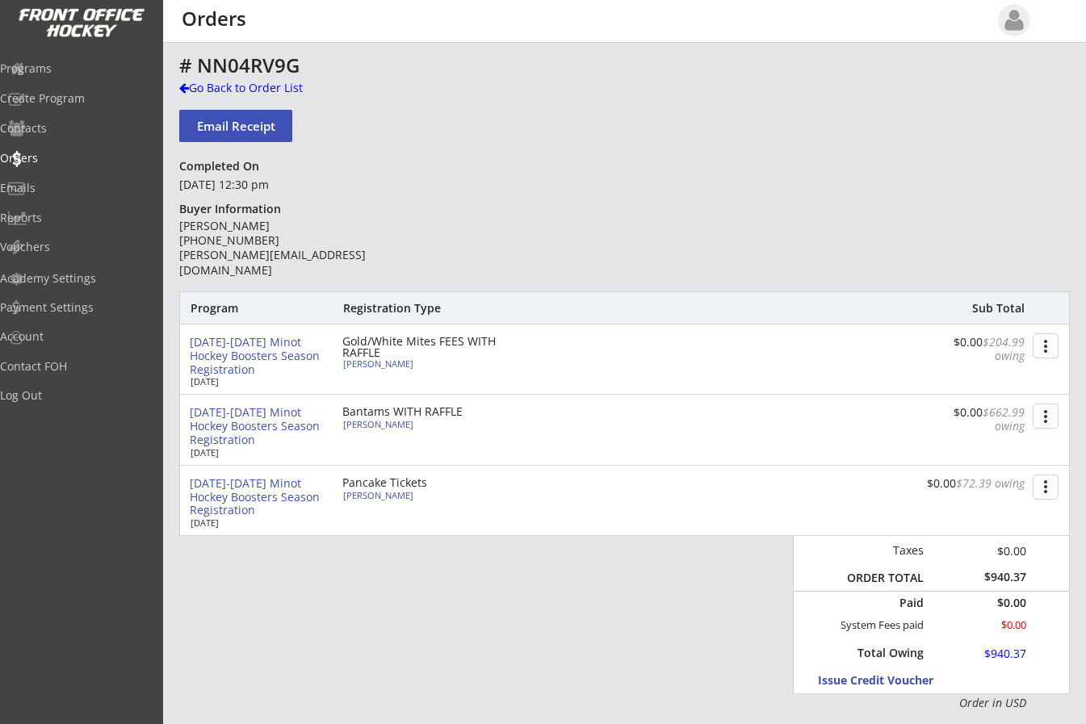
click at [808, 403] on div "[DATE]-[DATE] Minot Hockey Boosters Season Registration [DATE] Bantams WITH RAF…" at bounding box center [624, 429] width 889 height 69
click at [184, 86] on div at bounding box center [184, 87] width 10 height 11
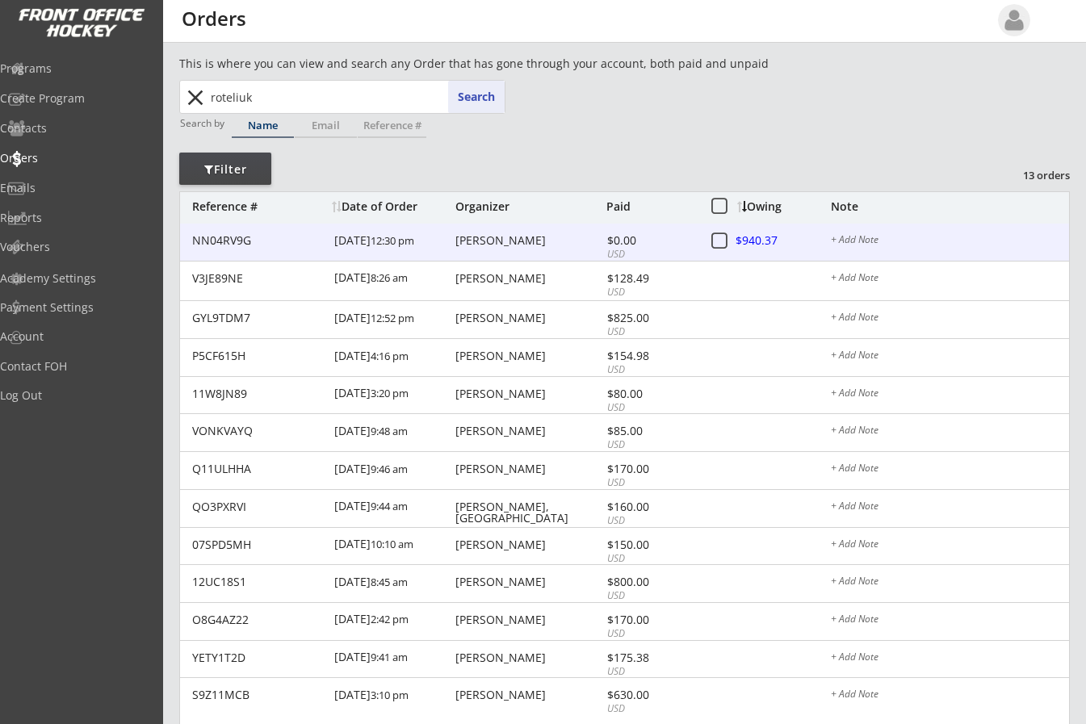
click at [749, 241] on div at bounding box center [772, 242] width 71 height 20
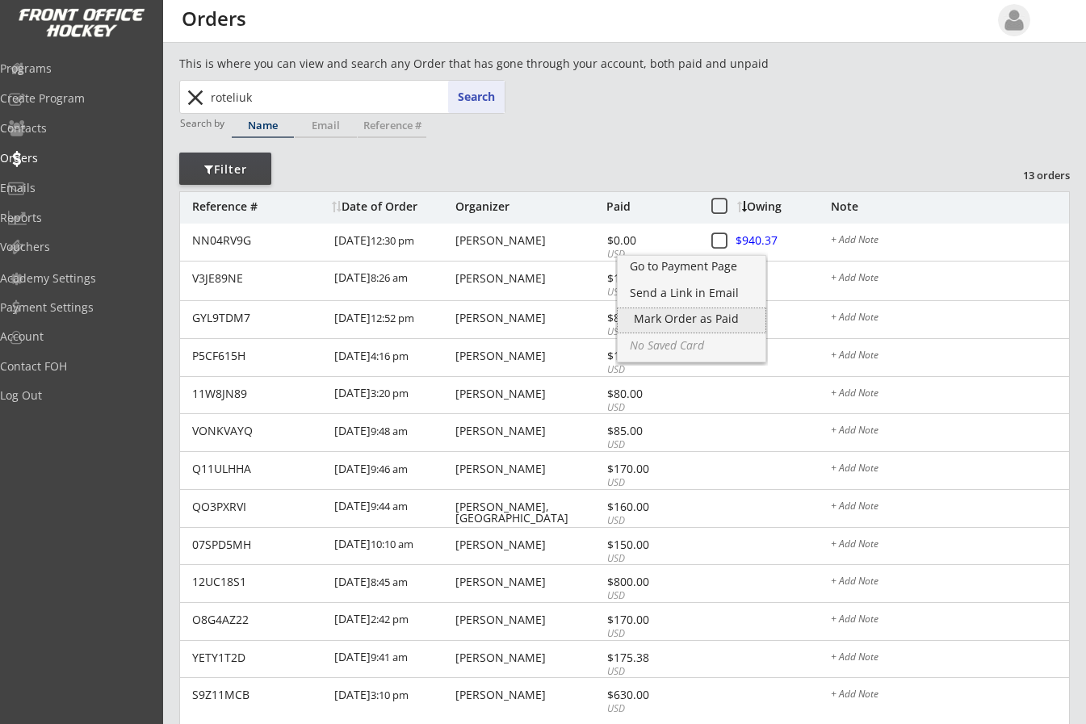
click at [699, 313] on div "Mark Order as Paid" at bounding box center [691, 318] width 115 height 11
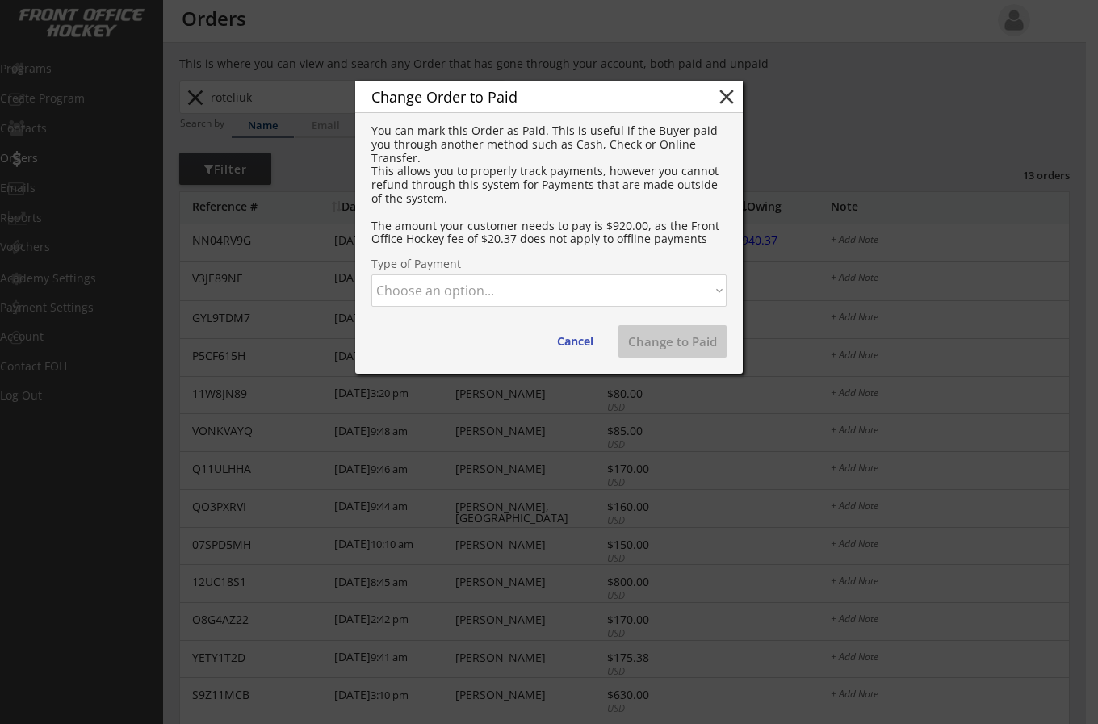
click at [539, 299] on select "Choose an option... Cash Check Credit Card Online Transfer Paypal Venmo Other" at bounding box center [549, 291] width 355 height 32
click at [372, 275] on select "Choose an option... Cash Check Credit Card Online Transfer Paypal Venmo Other" at bounding box center [549, 291] width 355 height 32
click at [669, 345] on button "Change to Paid" at bounding box center [673, 341] width 108 height 32
select select ""PLACEHOLDER_1427118222253""
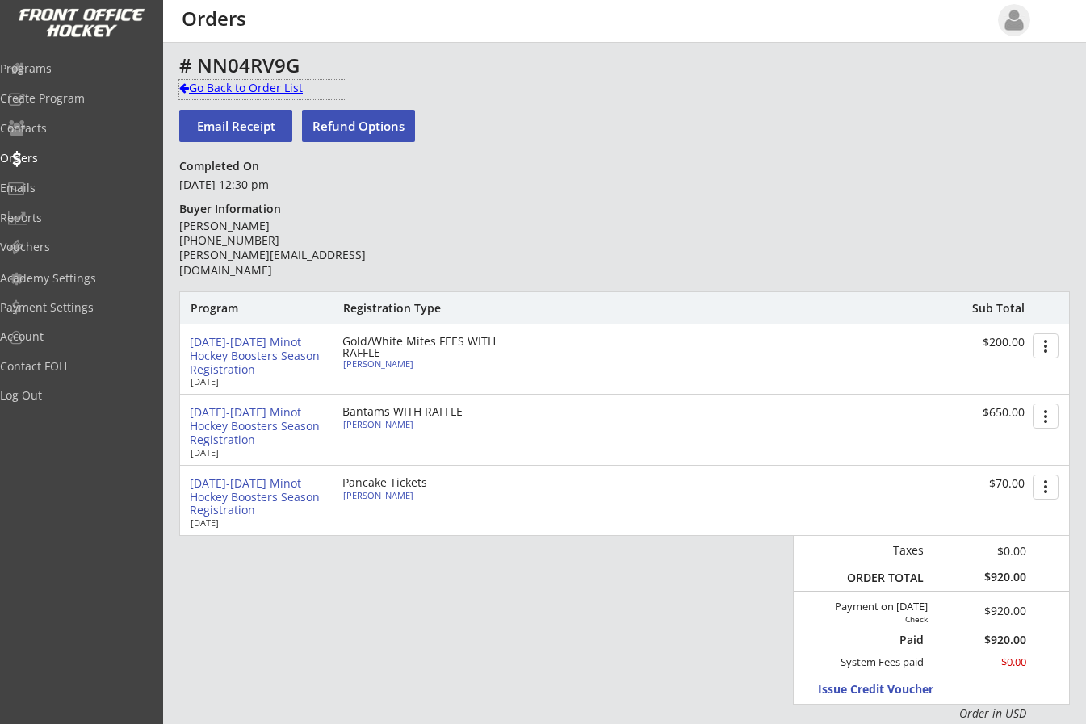
click at [181, 86] on div at bounding box center [184, 87] width 10 height 11
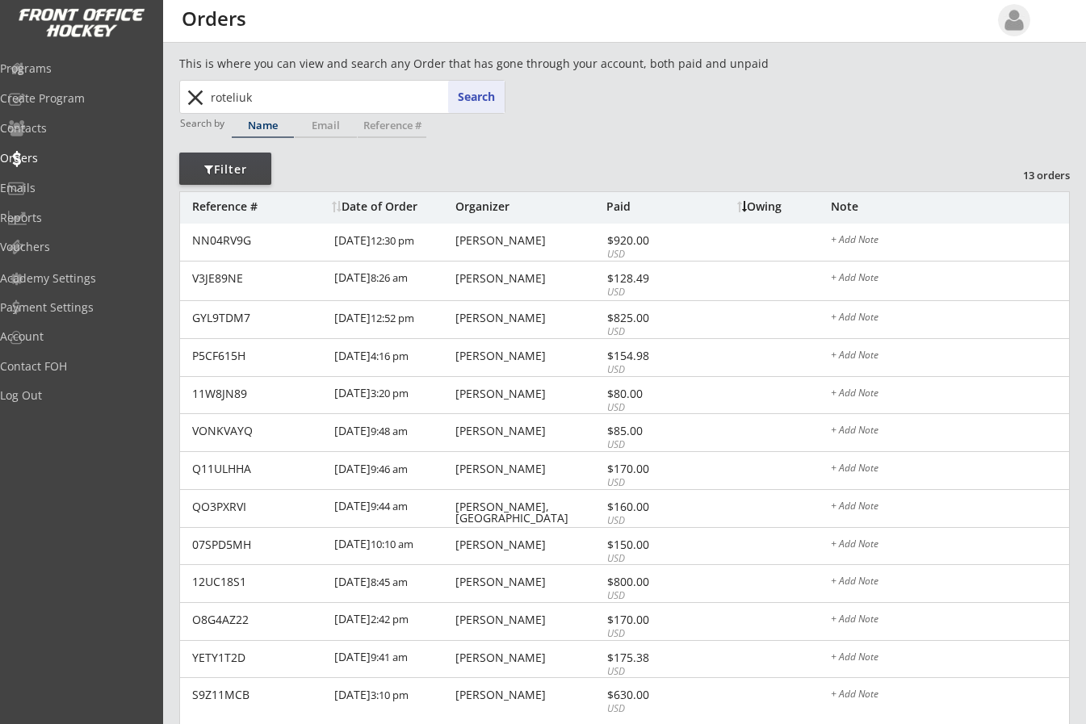
drag, startPoint x: 286, startPoint y: 98, endPoint x: 50, endPoint y: 84, distance: 236.2
click at [50, 84] on body "REVENUE $ 69,395 Last 30 days REGISTRATIONS 267 Last 30 days CONTACTS 105 New i…" at bounding box center [543, 362] width 1086 height 724
type input "ho"
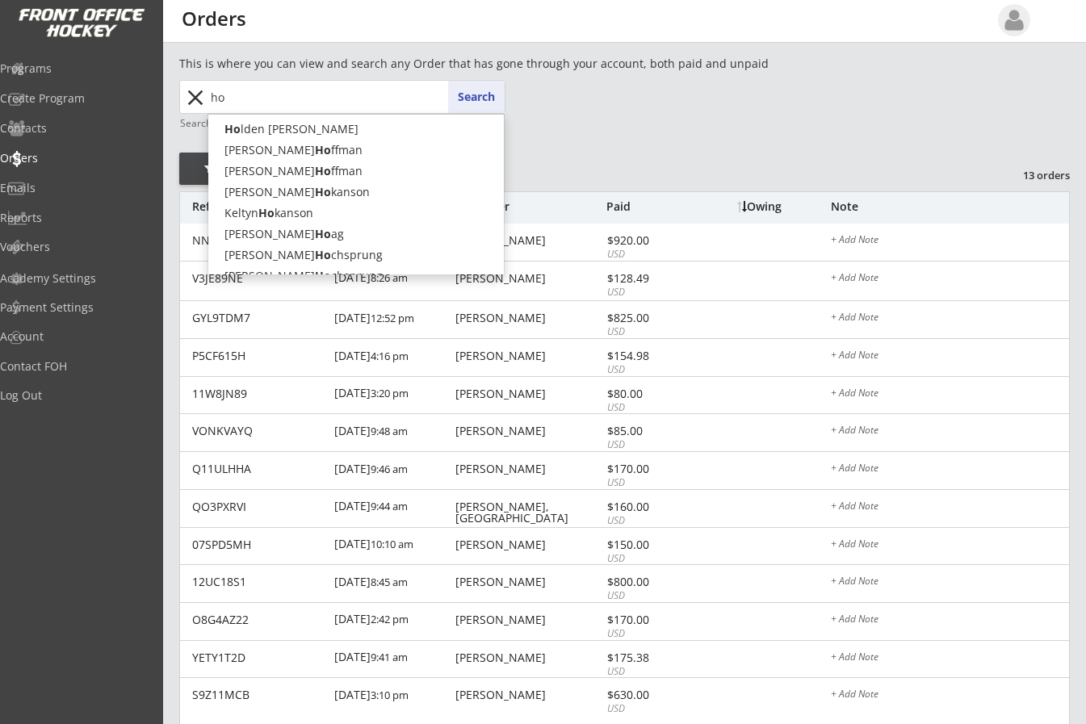
type input "[PERSON_NAME] [PERSON_NAME]"
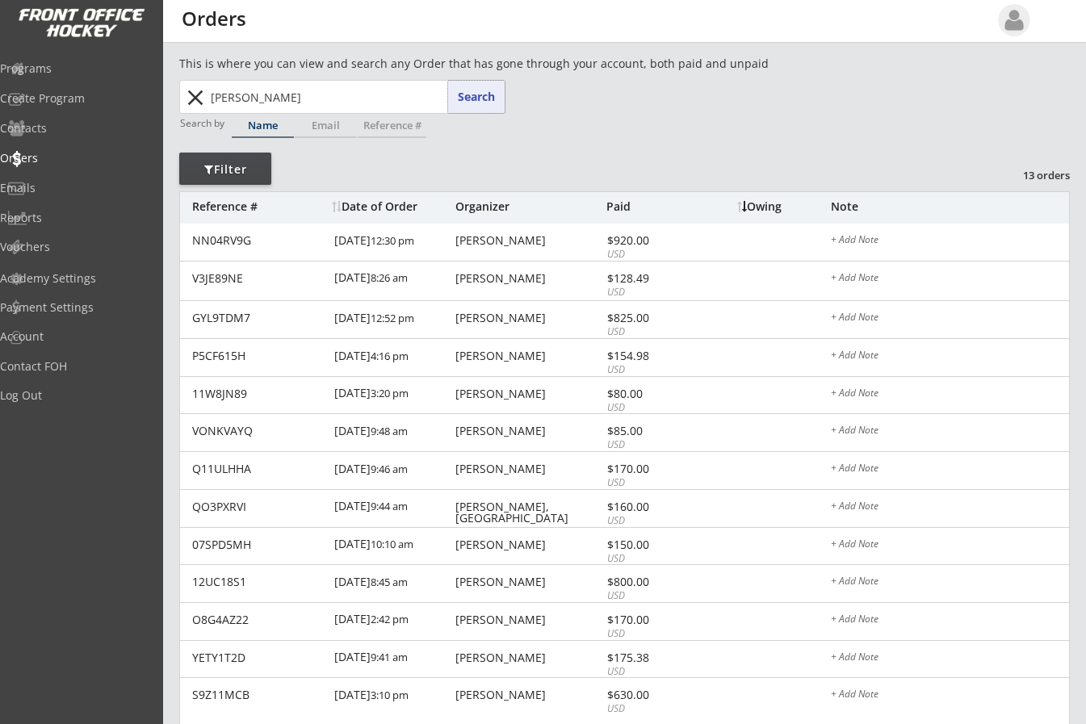
click at [483, 82] on button "Search" at bounding box center [476, 97] width 57 height 32
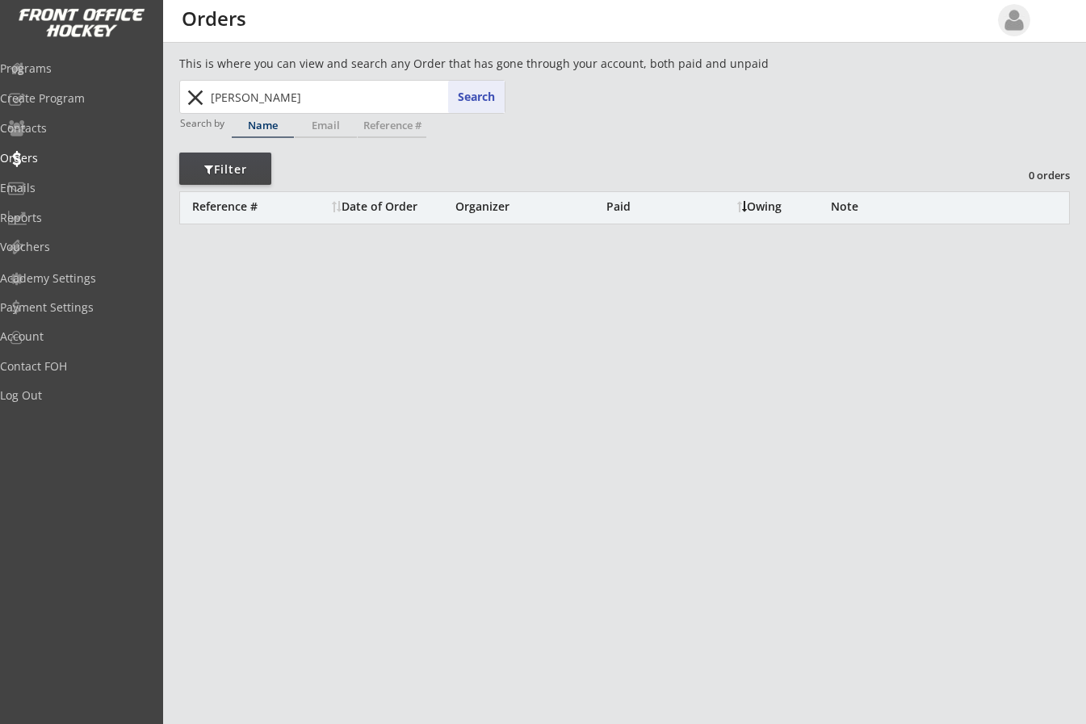
click at [483, 93] on button "Search" at bounding box center [476, 97] width 57 height 32
click at [473, 94] on button "Search" at bounding box center [476, 97] width 57 height 32
drag, startPoint x: 275, startPoint y: 103, endPoint x: 78, endPoint y: 85, distance: 197.1
click at [78, 85] on body "REVENUE $ 69,395 Last 30 days REGISTRATIONS 267 Last 30 days CONTACTS 105 New i…" at bounding box center [543, 362] width 1086 height 724
type input "ho"
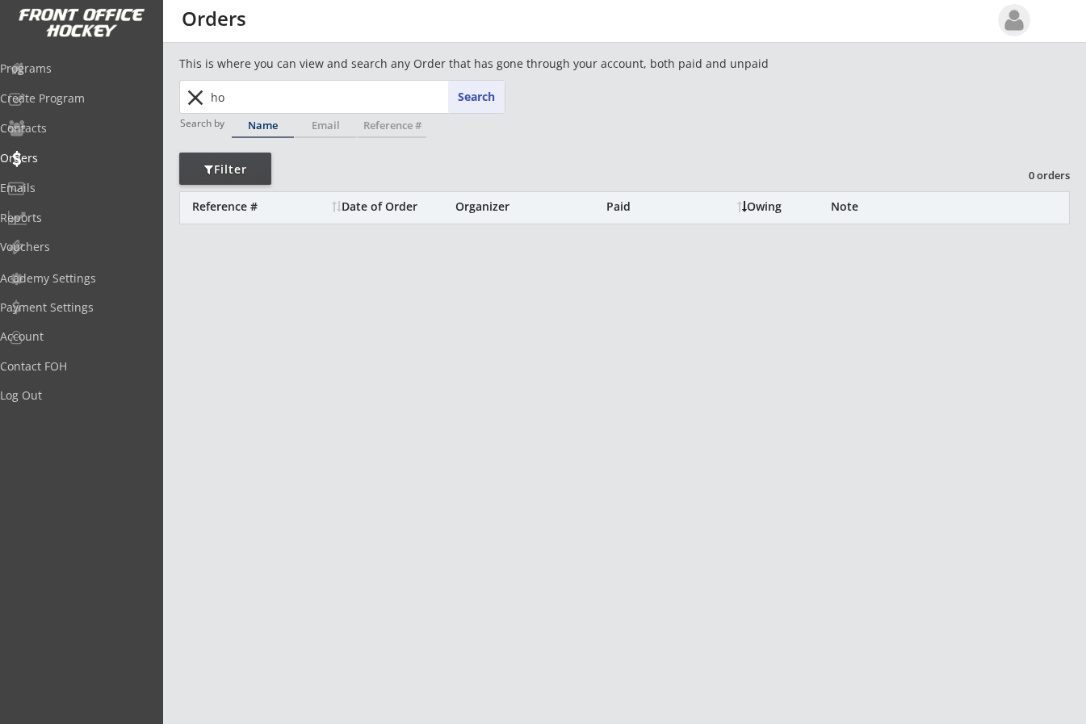
type input "[PERSON_NAME] [PERSON_NAME]"
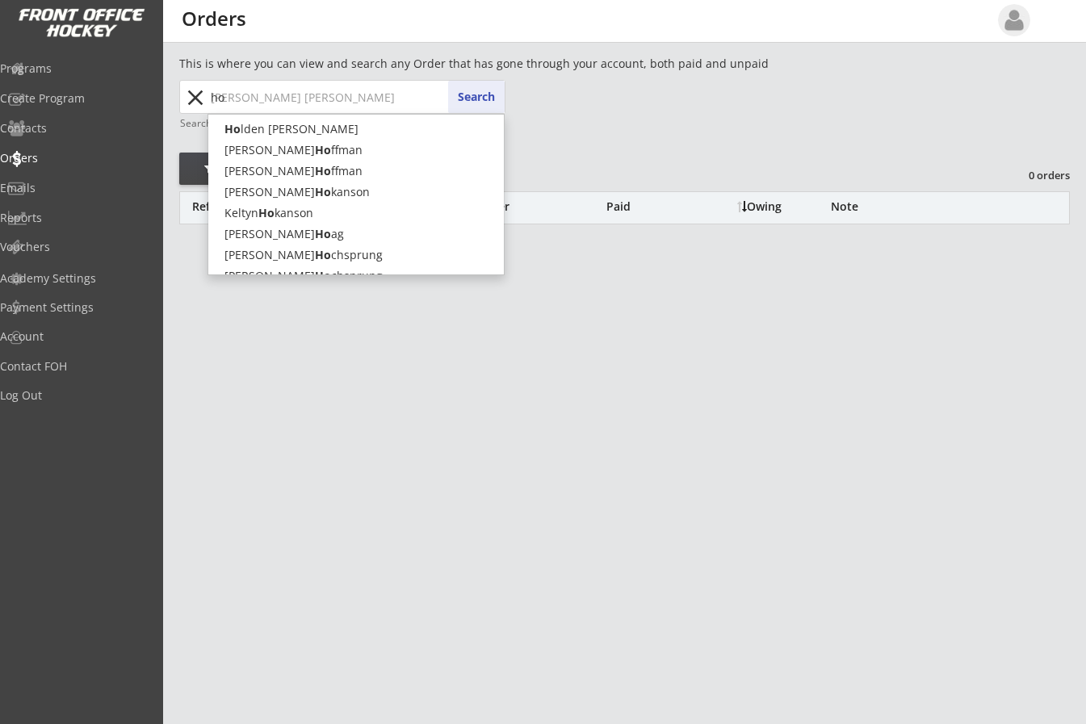
type input "h"
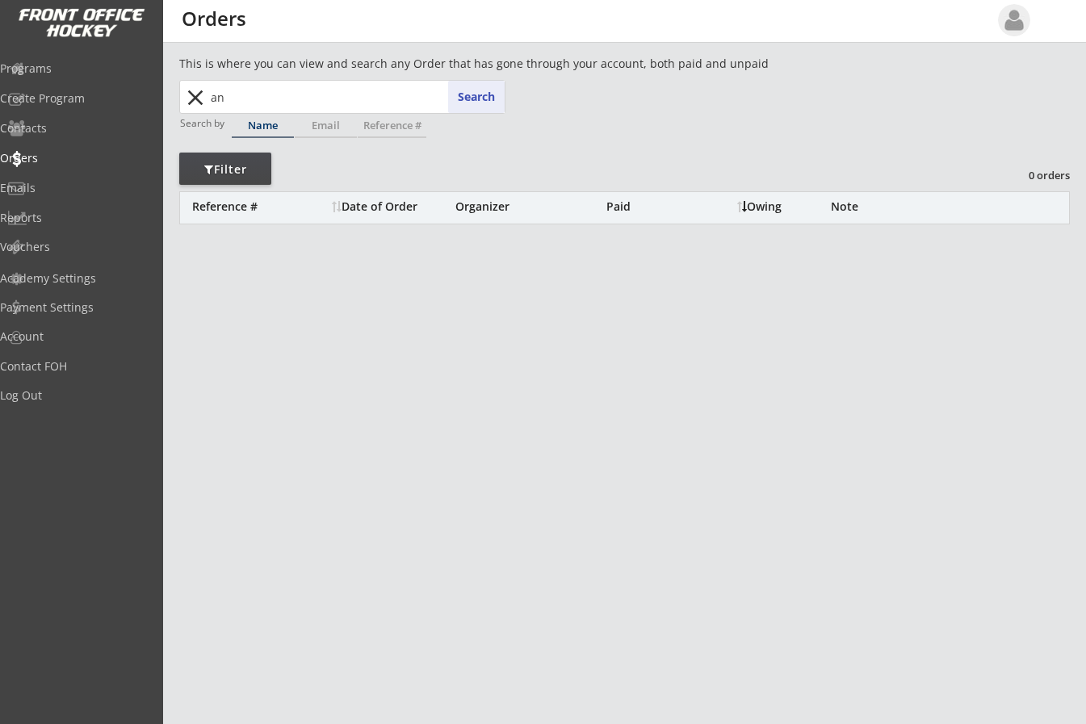
type input "ang"
type input "[PERSON_NAME]"
type input "ang"
type input "[PERSON_NAME]"
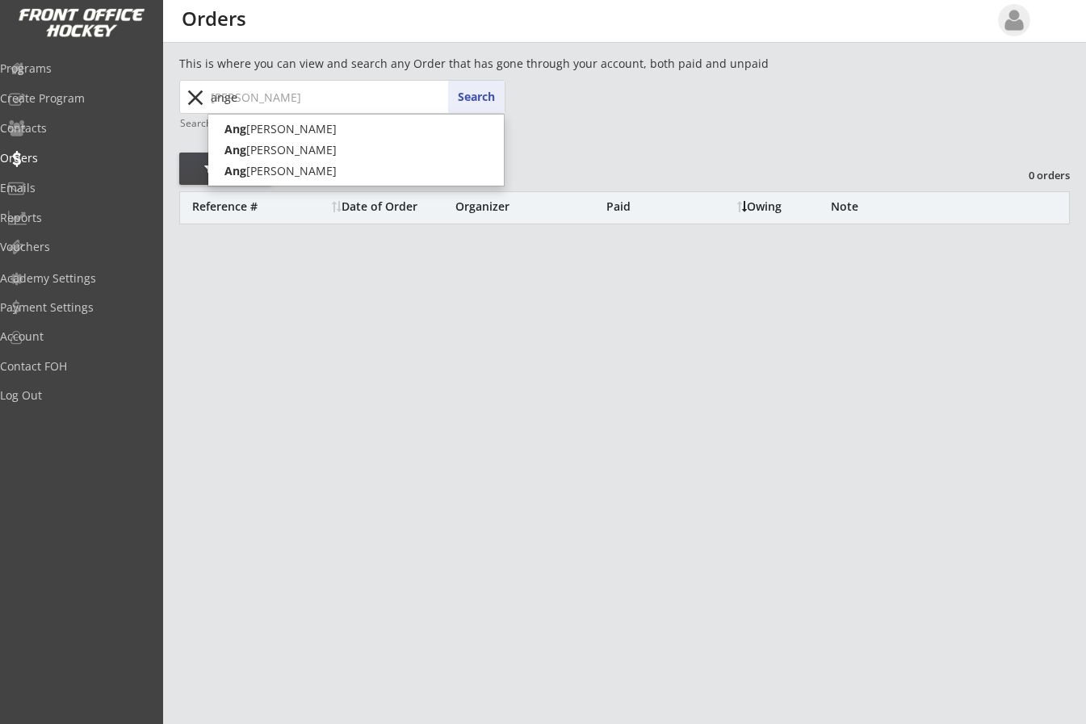
type input "angel"
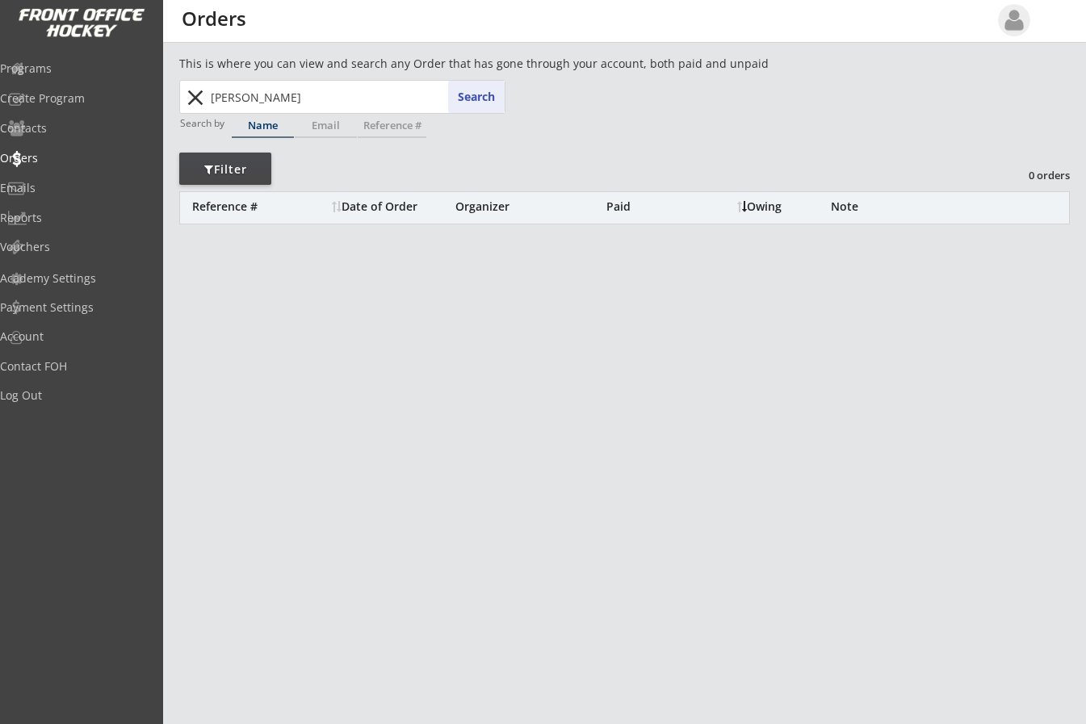
click at [477, 95] on button "Search" at bounding box center [476, 97] width 57 height 32
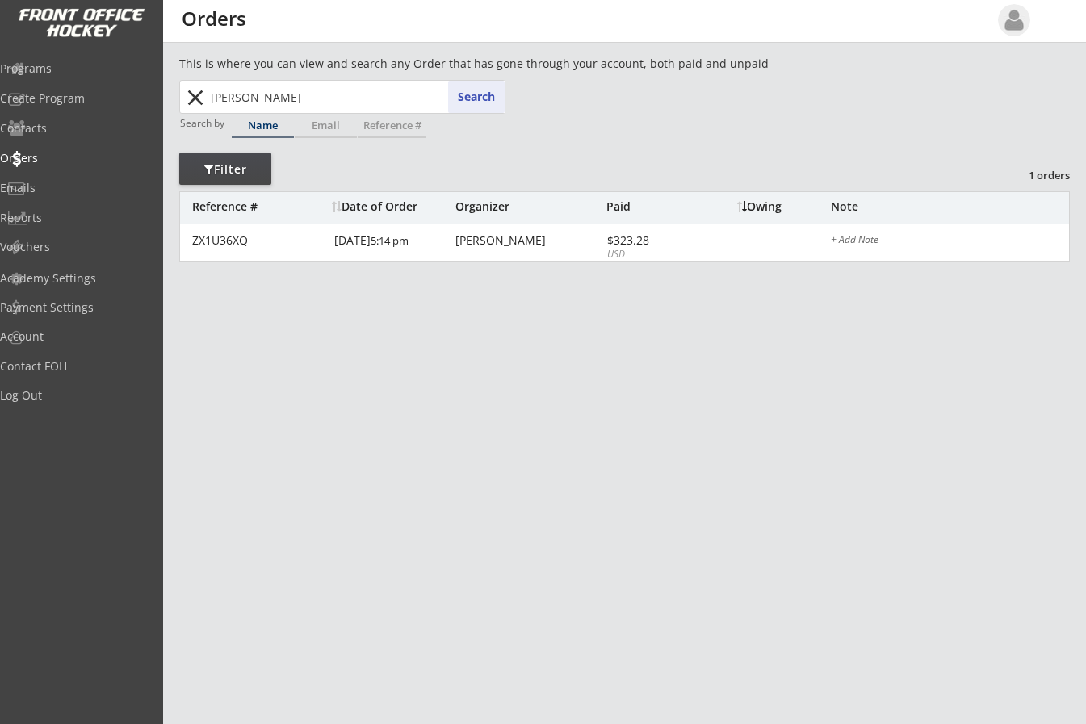
drag, startPoint x: 260, startPoint y: 94, endPoint x: 69, endPoint y: 79, distance: 192.0
click at [69, 79] on body "REVENUE $ 69,395 Last 30 days REGISTRATIONS 267 Last 30 days CONTACTS 105 New i…" at bounding box center [543, 362] width 1086 height 724
type input "ho"
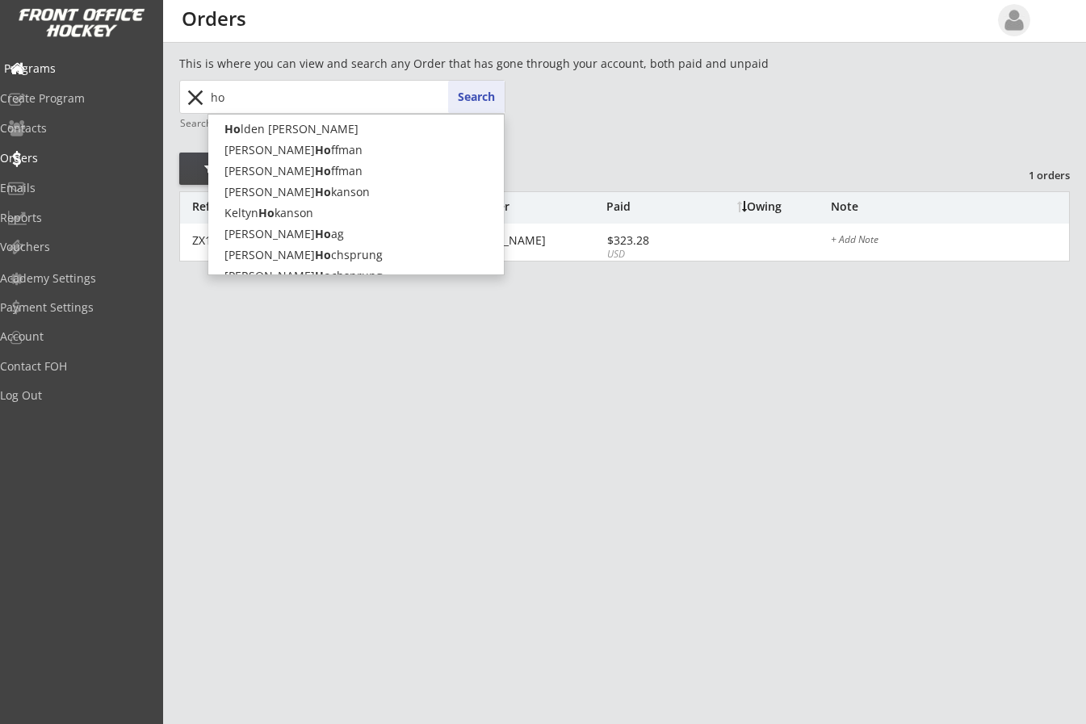
type input "[PERSON_NAME] [PERSON_NAME]"
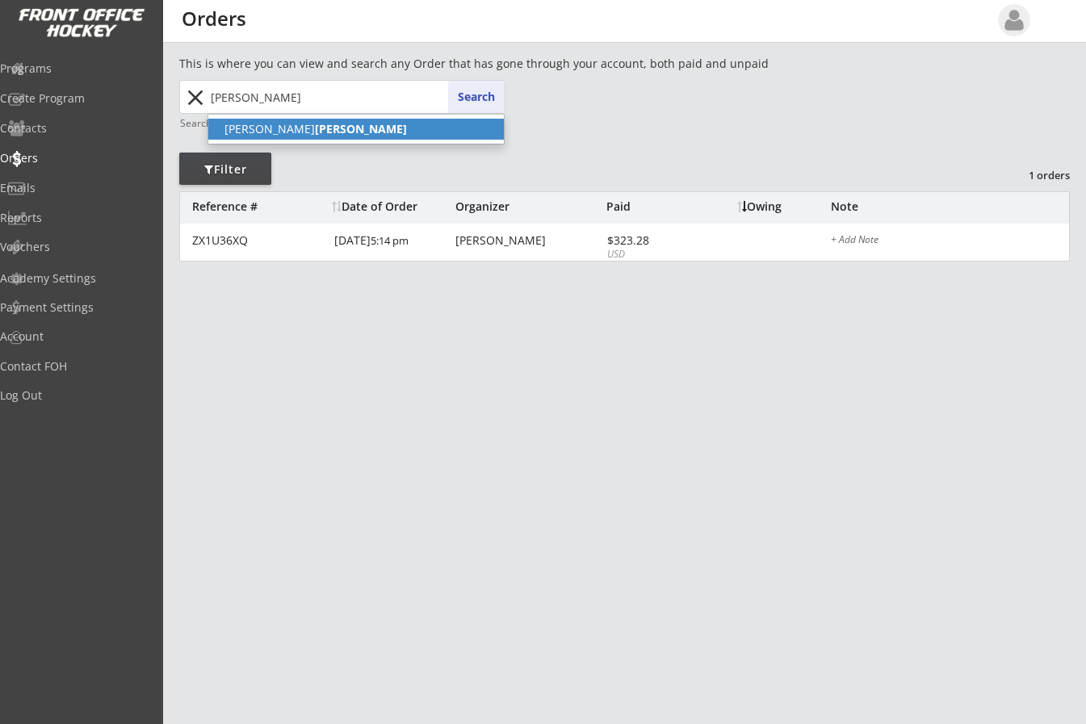
click at [315, 123] on strong "[PERSON_NAME]" at bounding box center [361, 128] width 92 height 15
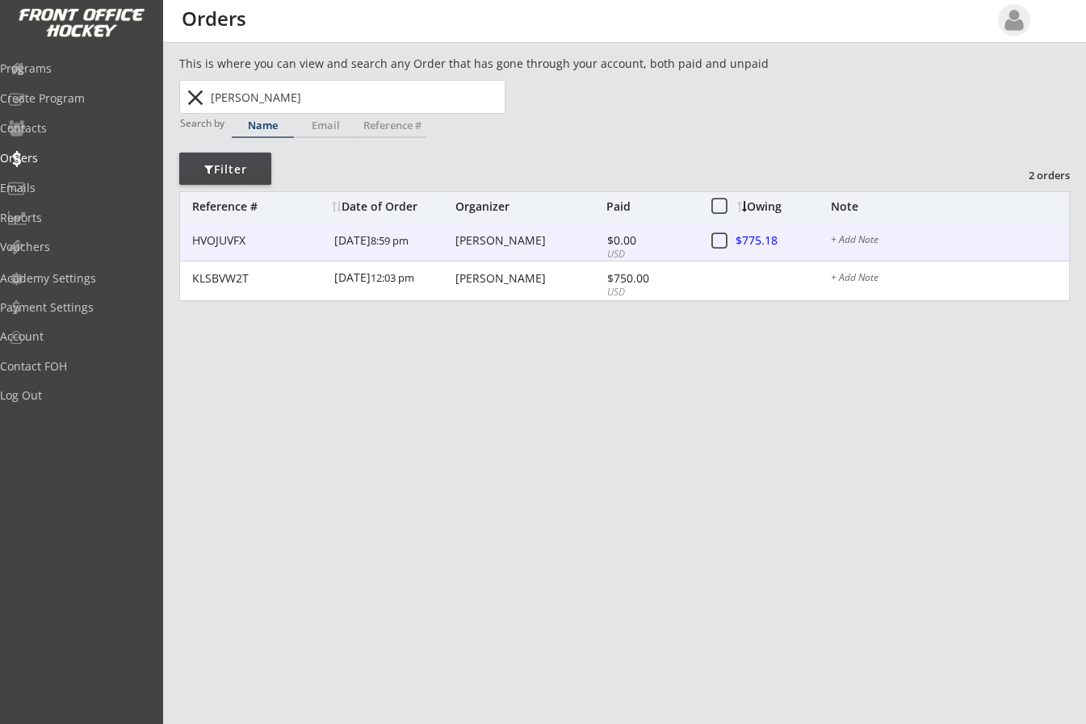
type input "[PERSON_NAME]"
click at [764, 238] on div at bounding box center [772, 242] width 71 height 20
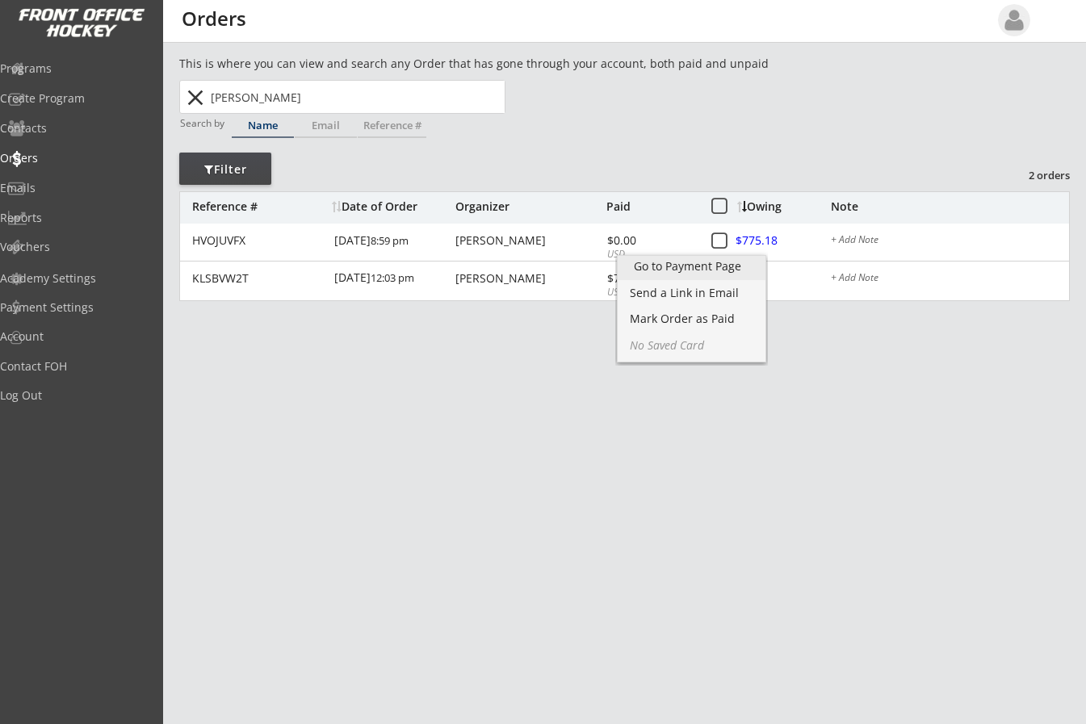
click at [725, 269] on div "Go to Payment Page" at bounding box center [691, 266] width 115 height 11
click at [673, 317] on div "Mark Order as Paid" at bounding box center [691, 318] width 115 height 11
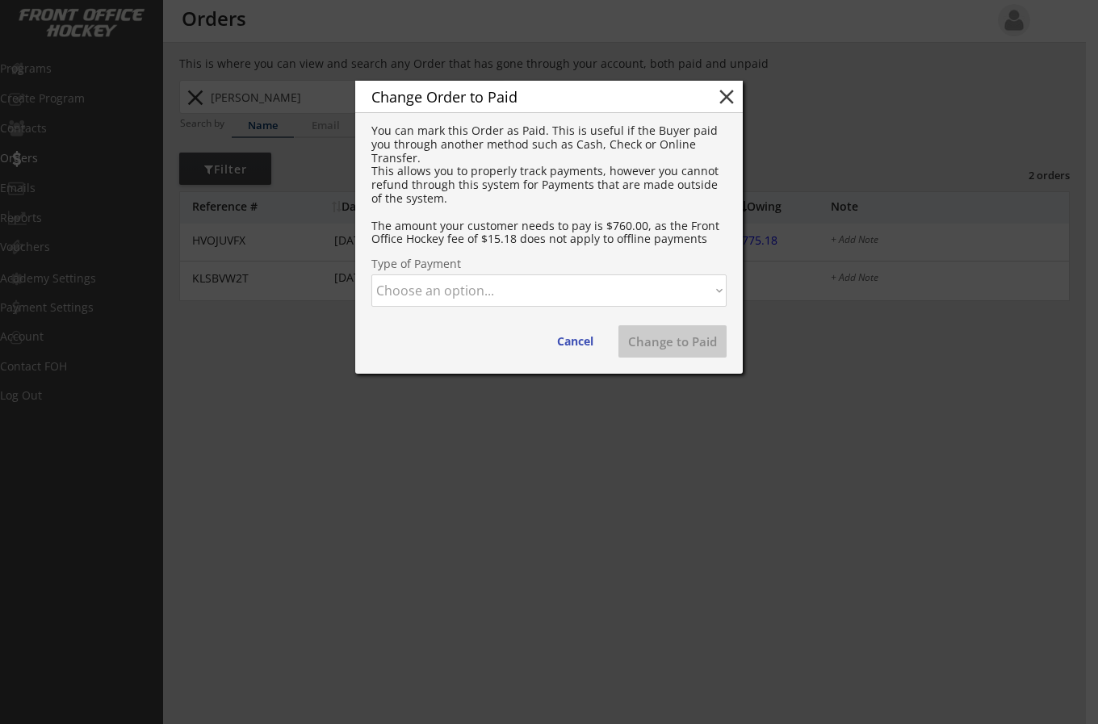
click at [606, 290] on select "Choose an option... Cash Check Credit Card Online Transfer Paypal Venmo Other" at bounding box center [549, 291] width 355 height 32
click at [372, 275] on select "Choose an option... Cash Check Credit Card Online Transfer Paypal Venmo Other" at bounding box center [549, 291] width 355 height 32
click at [695, 338] on button "Change to Paid" at bounding box center [673, 341] width 108 height 32
select select ""PLACEHOLDER_1427118222253""
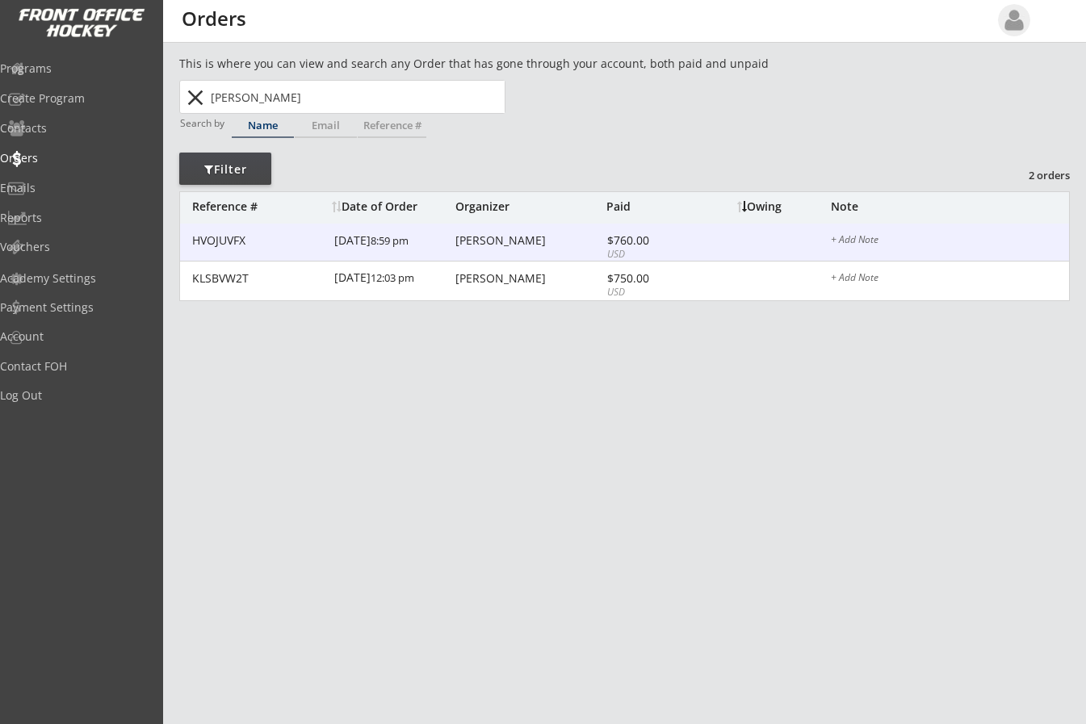
click at [523, 243] on div "[PERSON_NAME]" at bounding box center [529, 240] width 147 height 11
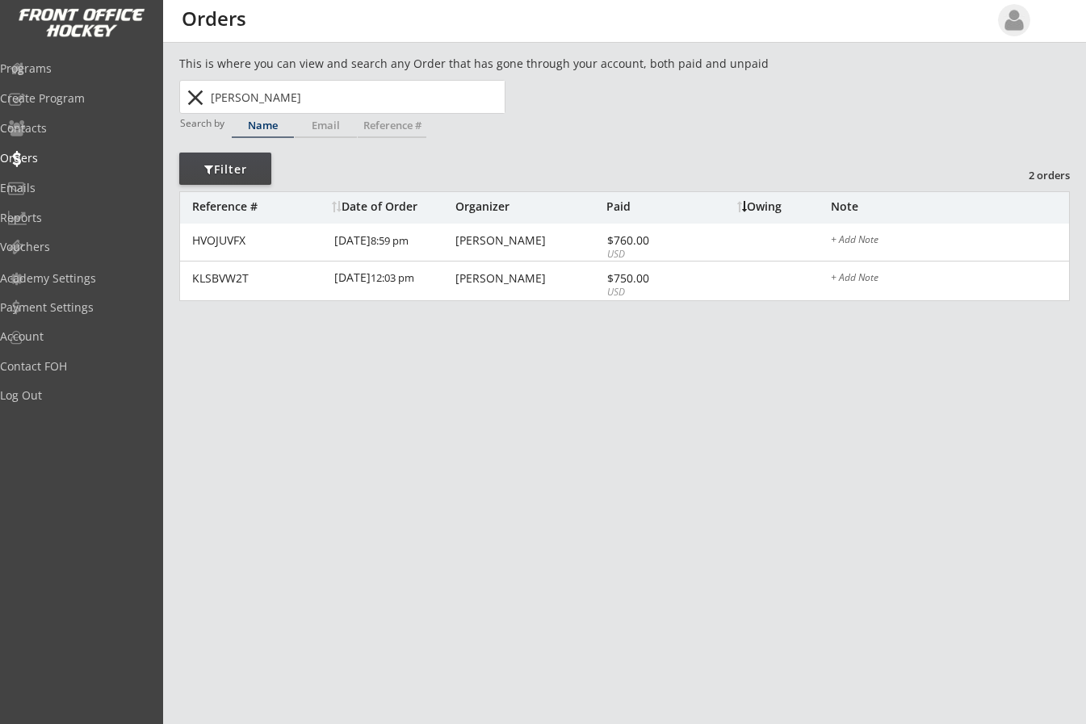
click at [190, 95] on button "close" at bounding box center [195, 98] width 27 height 26
drag, startPoint x: 250, startPoint y: 98, endPoint x: 208, endPoint y: 91, distance: 42.5
click at [225, 94] on input "text" at bounding box center [356, 97] width 297 height 32
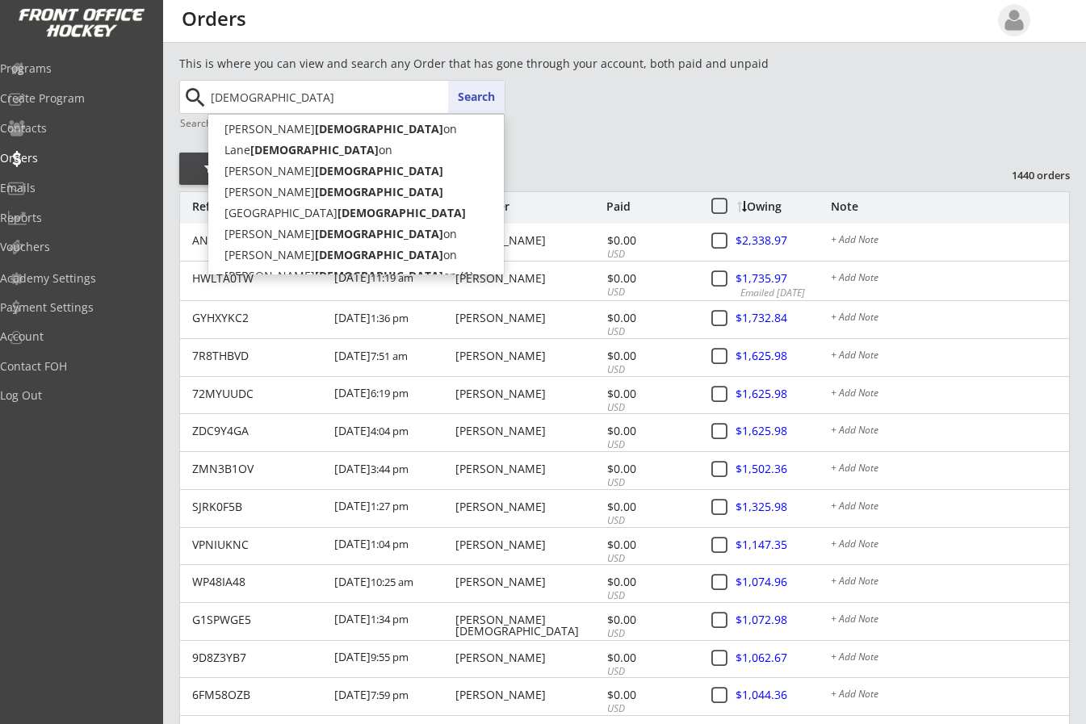
click at [467, 99] on button "Search" at bounding box center [476, 97] width 57 height 32
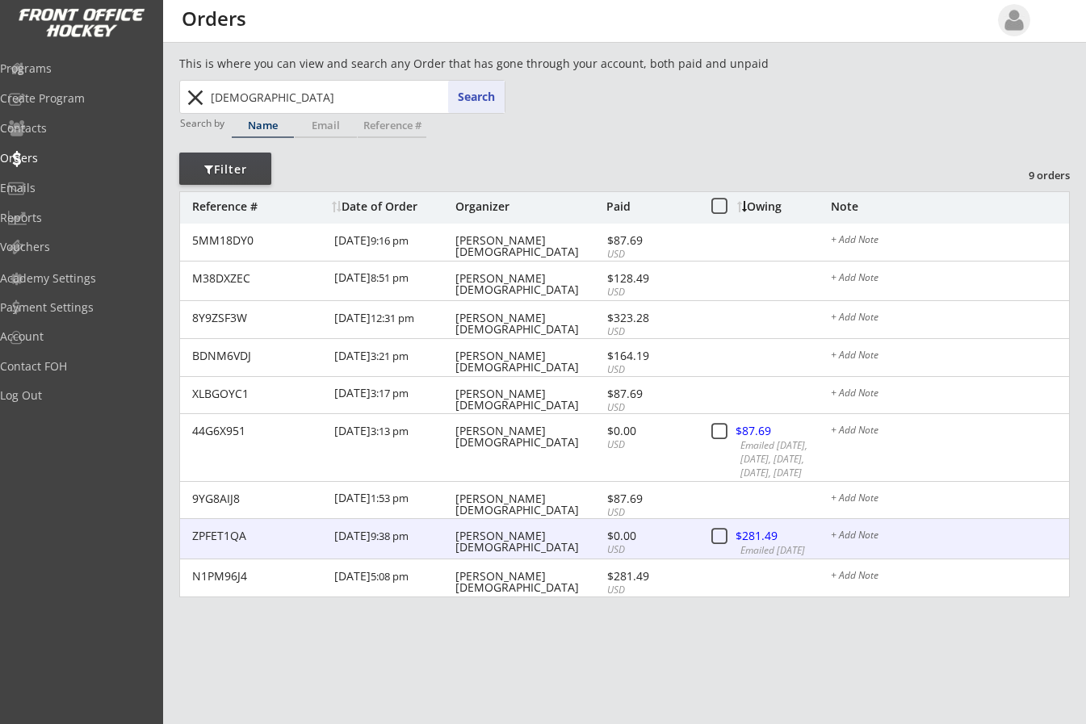
click at [533, 532] on div "[PERSON_NAME][DEMOGRAPHIC_DATA]" at bounding box center [529, 542] width 147 height 23
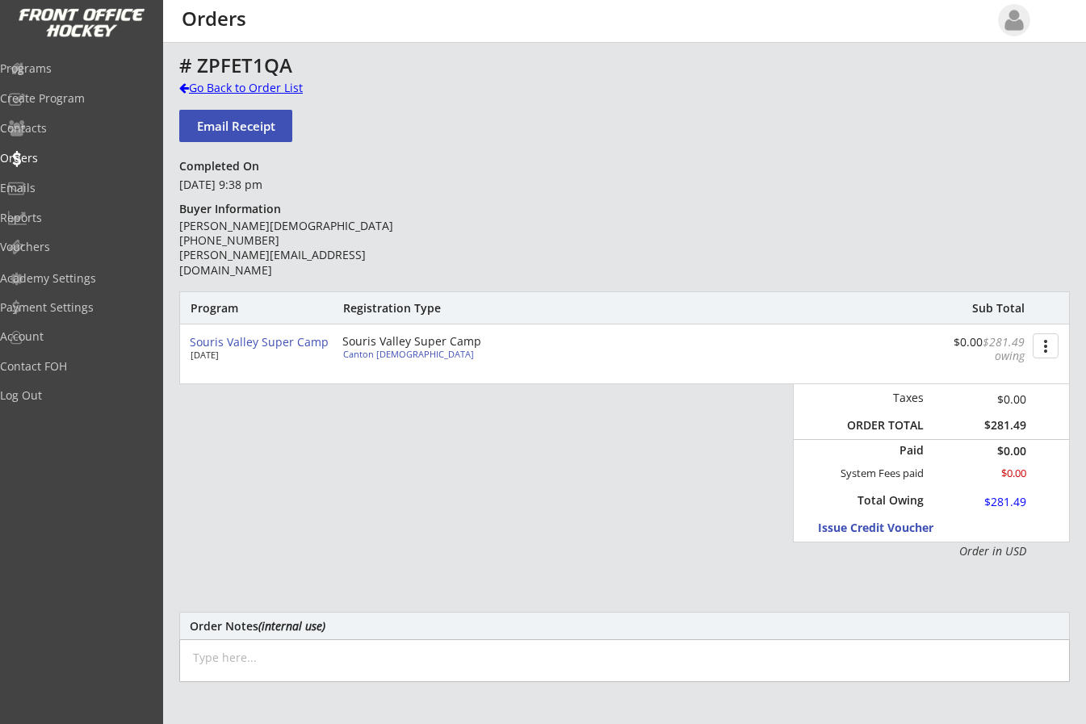
click at [179, 86] on div at bounding box center [184, 87] width 10 height 11
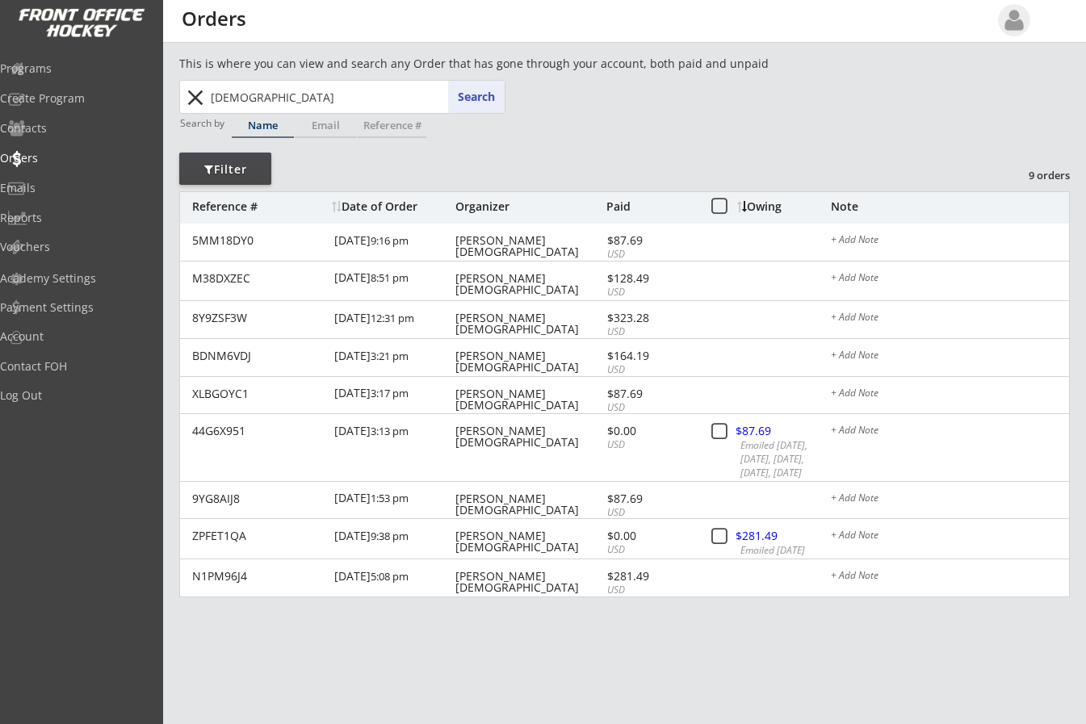
click at [17, 53] on div "Programs Create Program Contacts Orders Emails Reports Vouchers" at bounding box center [81, 158] width 163 height 214
drag, startPoint x: 278, startPoint y: 96, endPoint x: 10, endPoint y: 63, distance: 270.2
click at [23, 63] on body "REVENUE $ 69,395 Last 30 days REGISTRATIONS 267 Last 30 days CONTACTS 105 New i…" at bounding box center [543, 362] width 1086 height 724
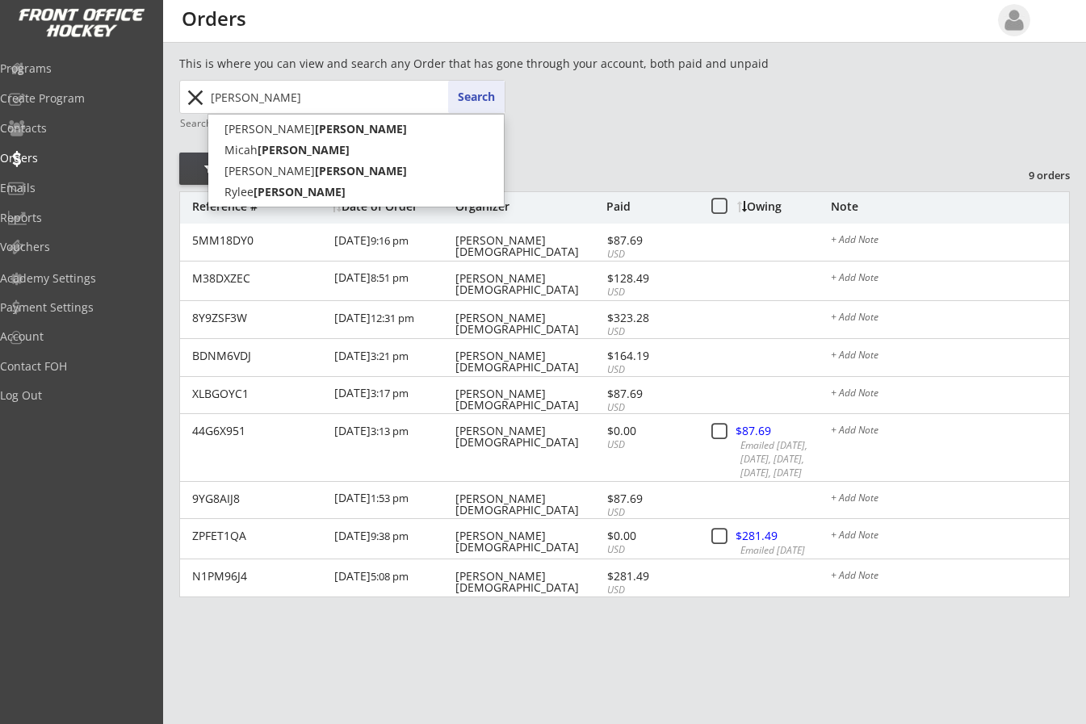
type input "[PERSON_NAME]"
click at [482, 96] on button "Search" at bounding box center [476, 97] width 57 height 32
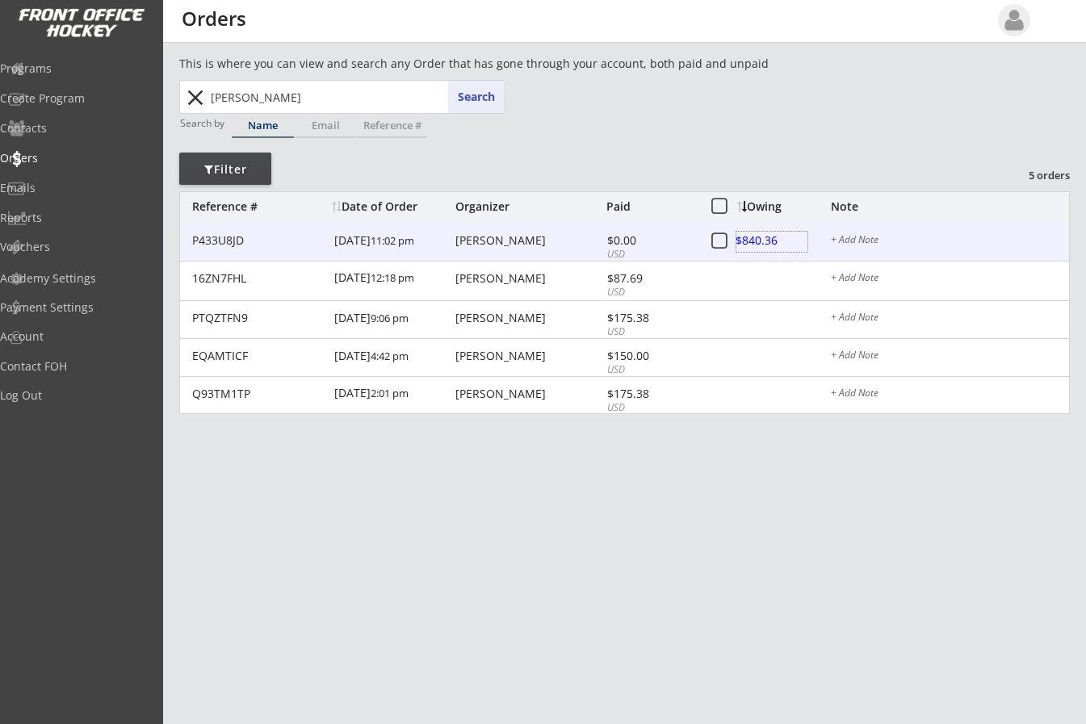
click at [753, 241] on div at bounding box center [772, 242] width 71 height 20
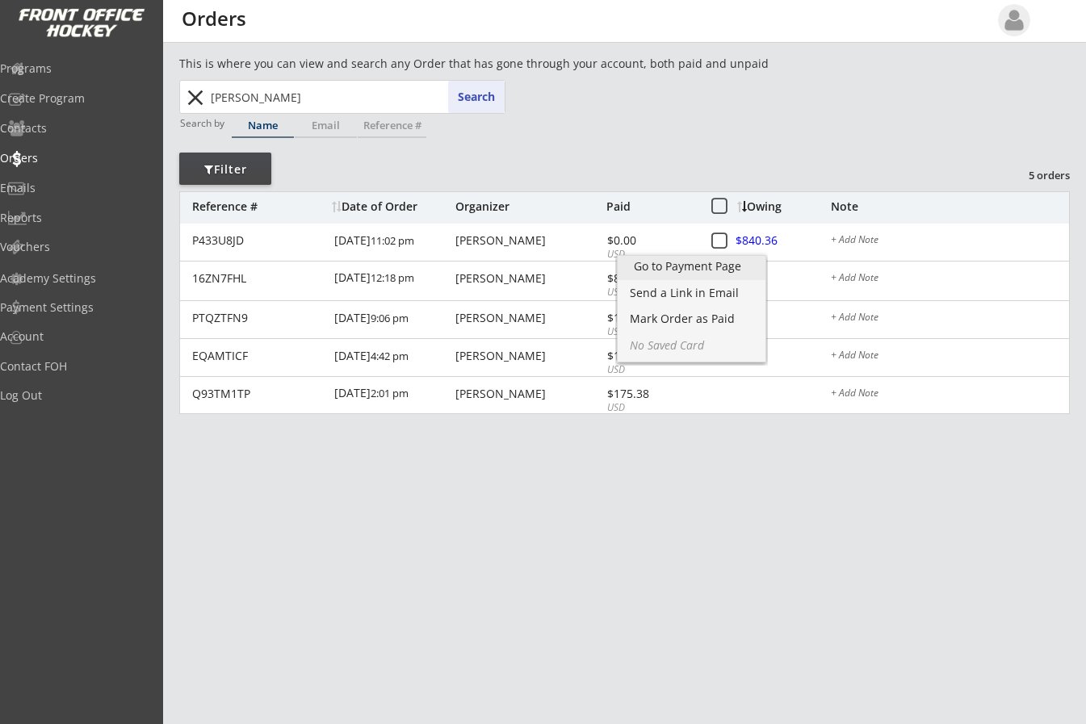
click at [713, 264] on div "Go to Payment Page" at bounding box center [691, 266] width 115 height 11
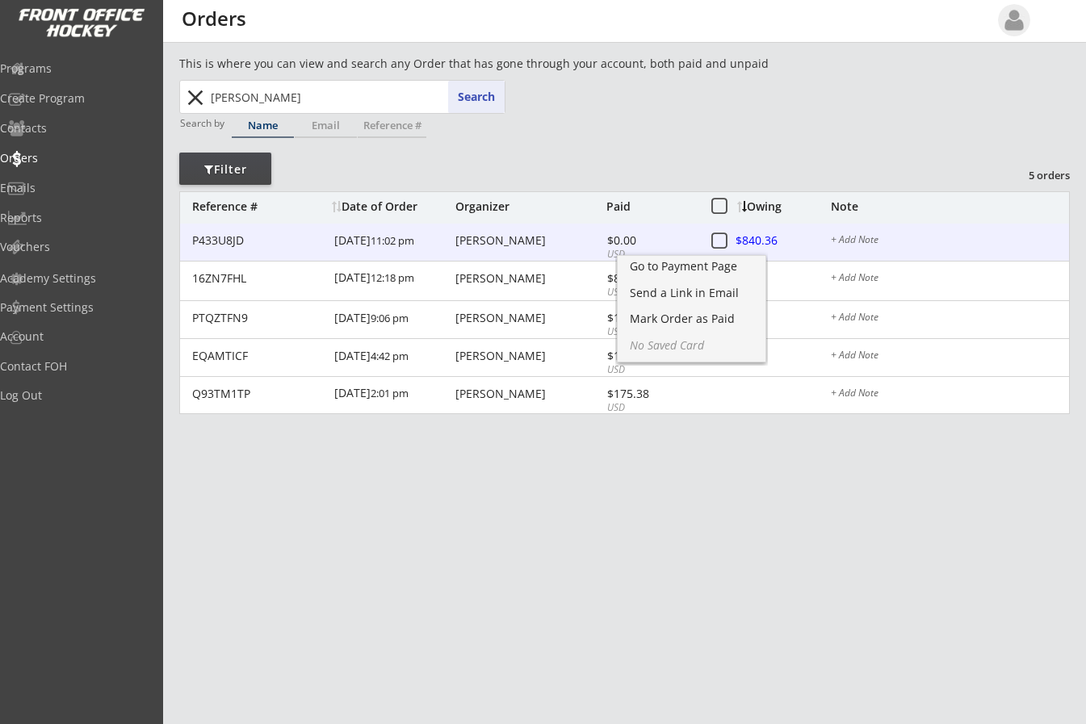
click at [762, 240] on div at bounding box center [772, 242] width 71 height 20
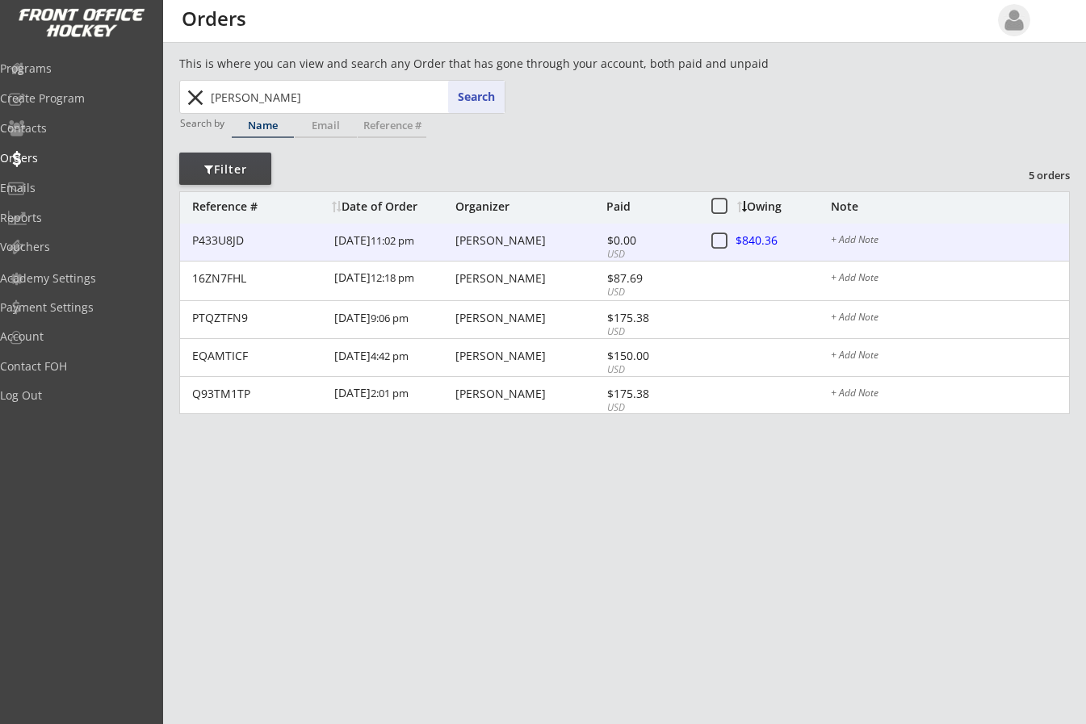
click at [754, 234] on div at bounding box center [772, 242] width 71 height 20
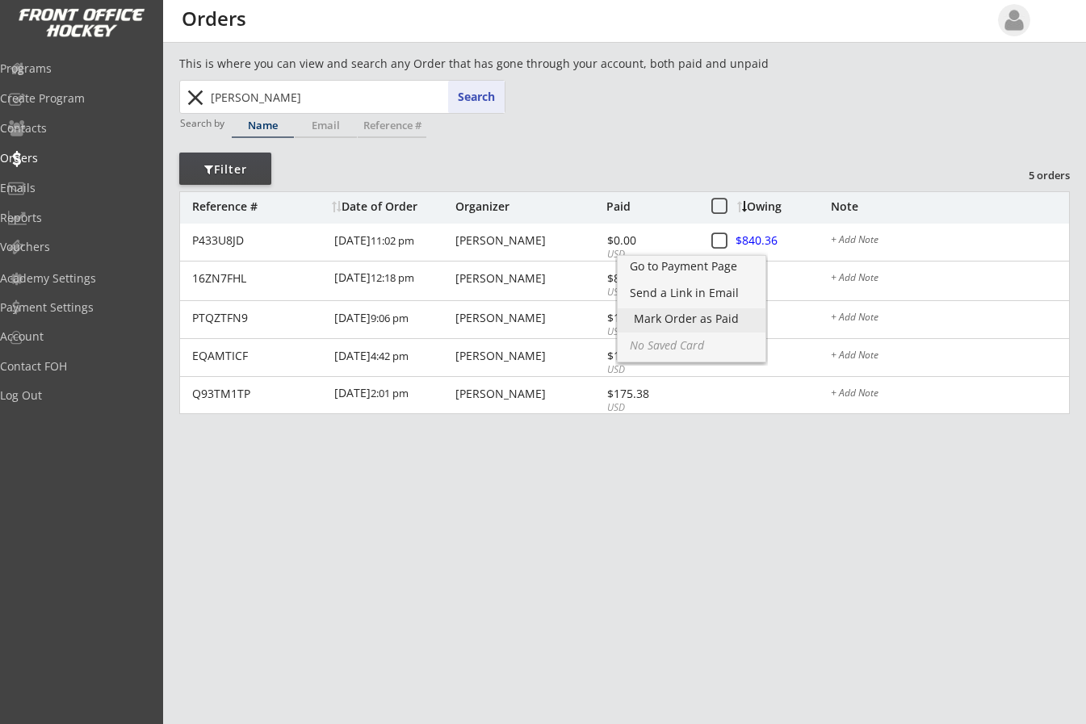
click at [708, 316] on div "Mark Order as Paid" at bounding box center [691, 318] width 115 height 11
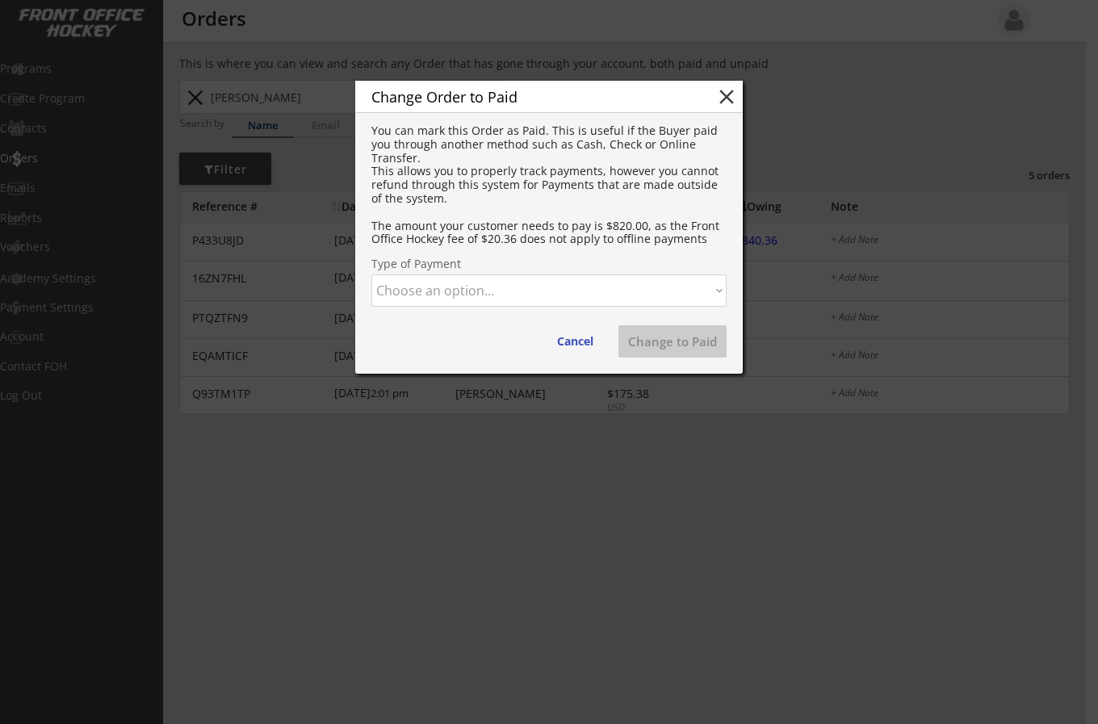
click at [510, 285] on select "Choose an option... Cash Check Credit Card Online Transfer Paypal Venmo Other" at bounding box center [549, 291] width 355 height 32
click at [372, 275] on select "Choose an option... Cash Check Credit Card Online Transfer Paypal Venmo Other" at bounding box center [549, 291] width 355 height 32
click at [661, 335] on button "Change to Paid" at bounding box center [673, 341] width 108 height 32
select select ""PLACEHOLDER_1427118222253""
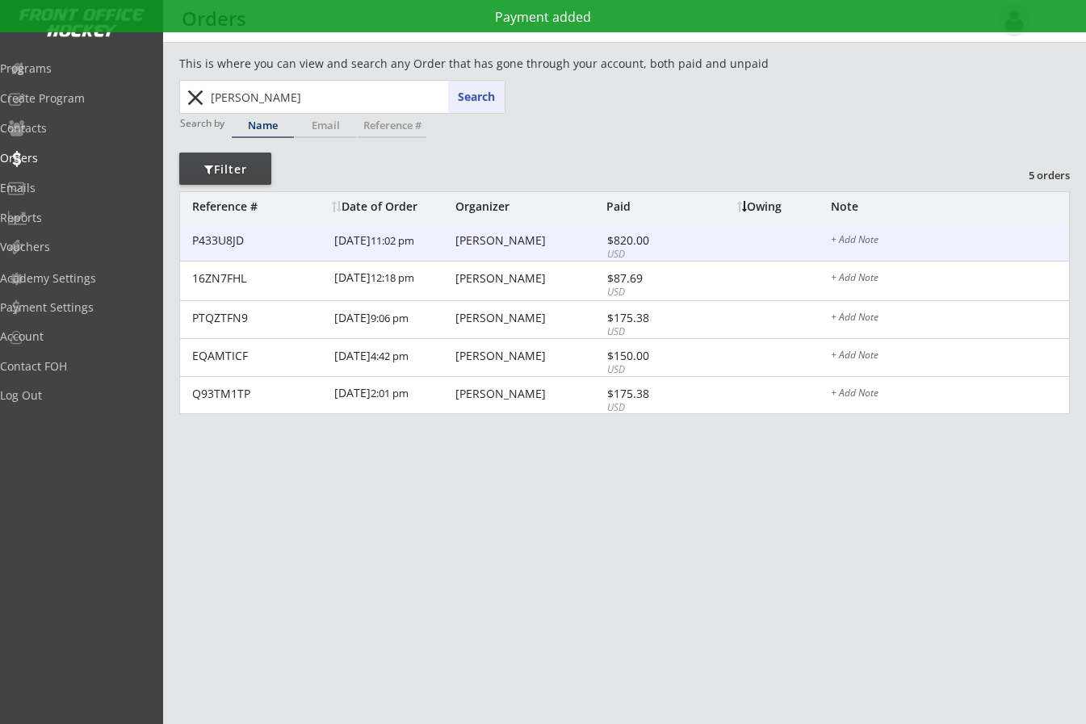
click at [460, 240] on div "[PERSON_NAME]" at bounding box center [529, 240] width 147 height 11
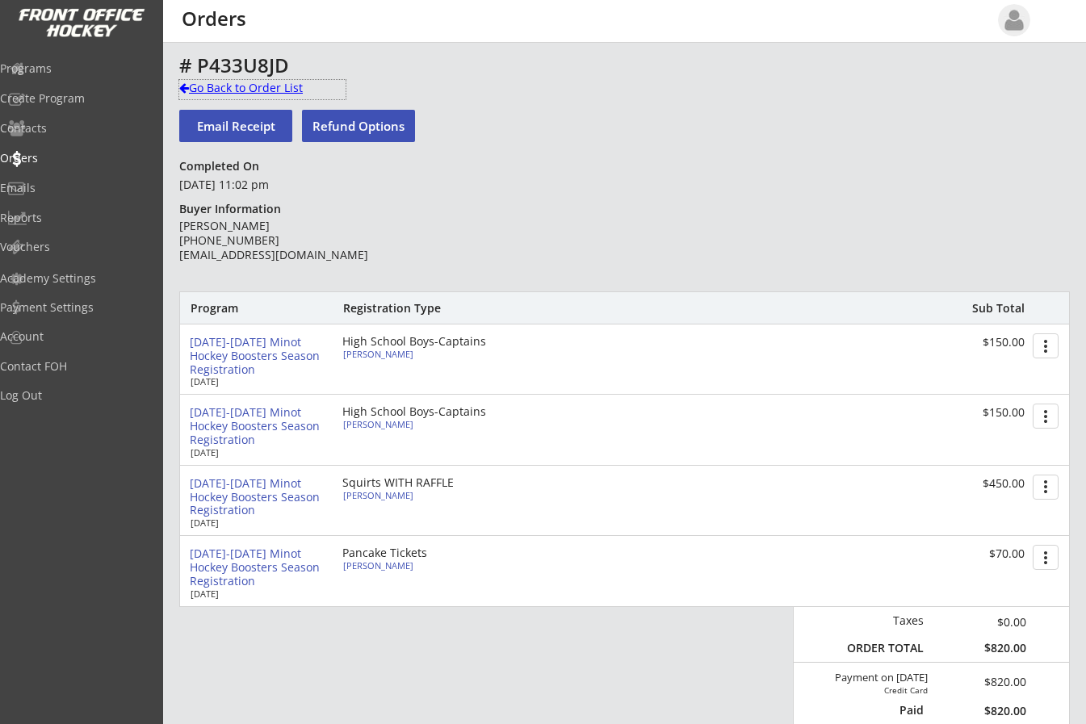
click at [182, 86] on div at bounding box center [184, 87] width 10 height 11
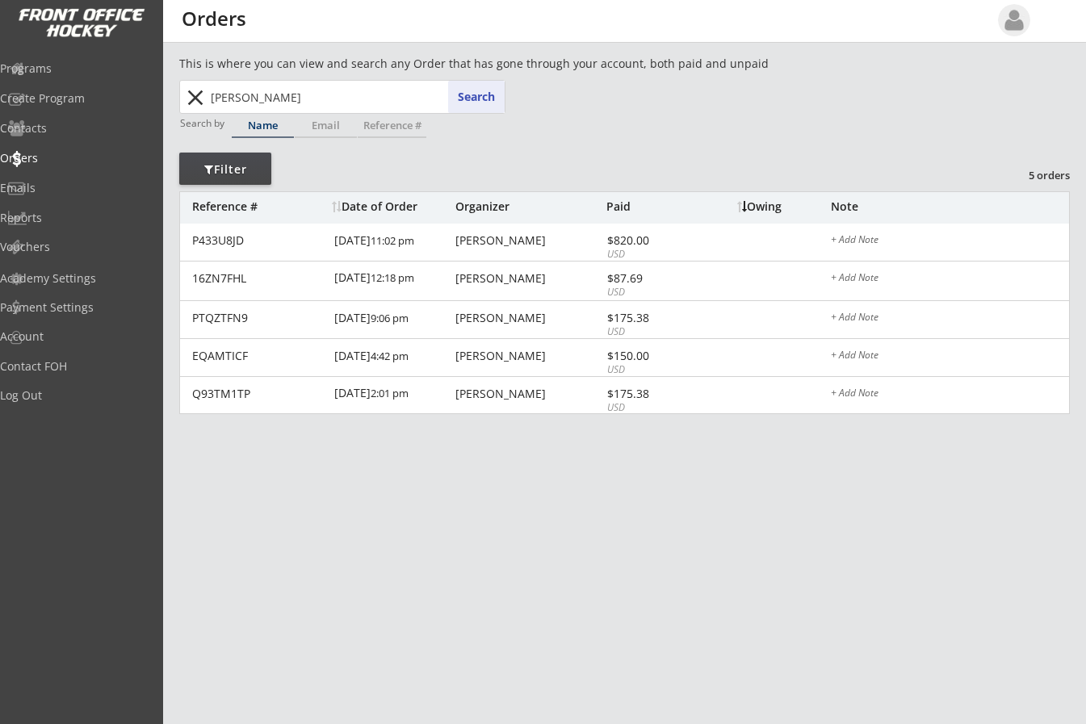
drag, startPoint x: 289, startPoint y: 97, endPoint x: -7, endPoint y: 66, distance: 298.0
click at [0, 66] on html "REVENUE $ 69,395 Last 30 days REGISTRATIONS 267 Last 30 days CONTACTS 105 New i…" at bounding box center [543, 362] width 1086 height 724
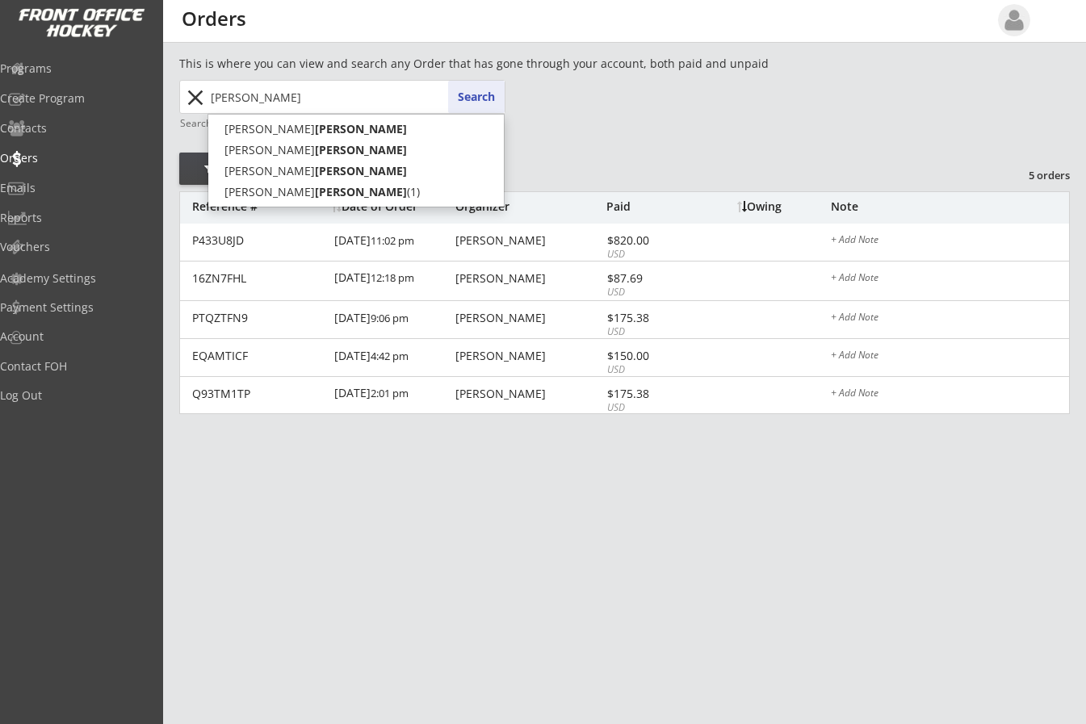
type input "[PERSON_NAME]"
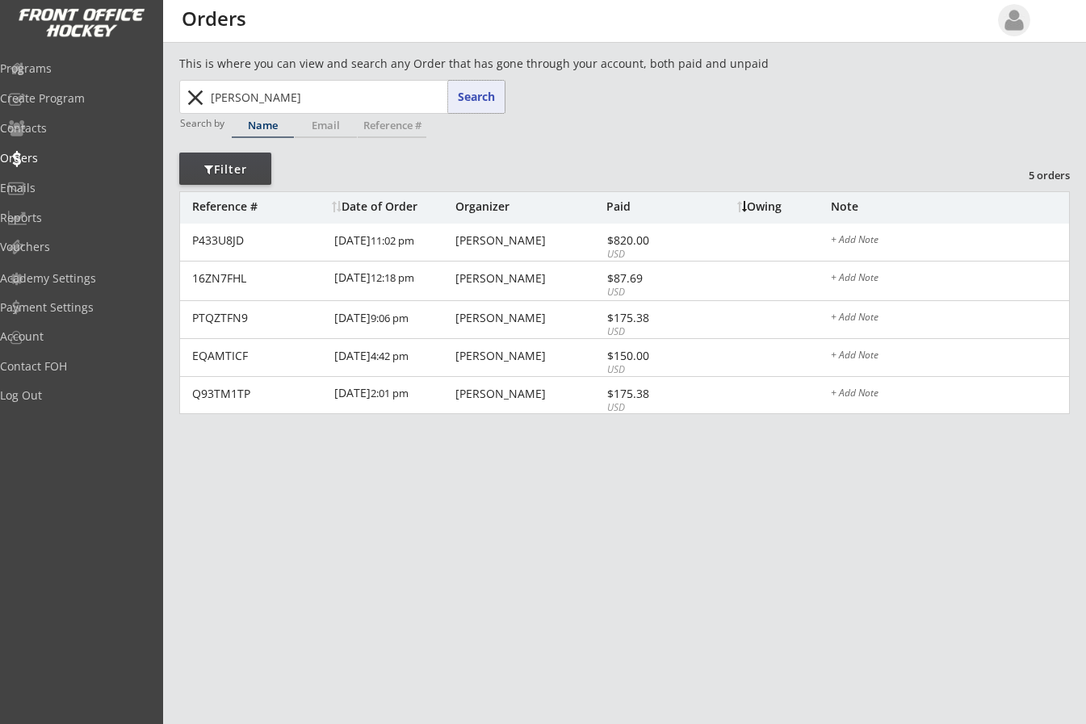
click at [467, 99] on button "Search" at bounding box center [476, 97] width 57 height 32
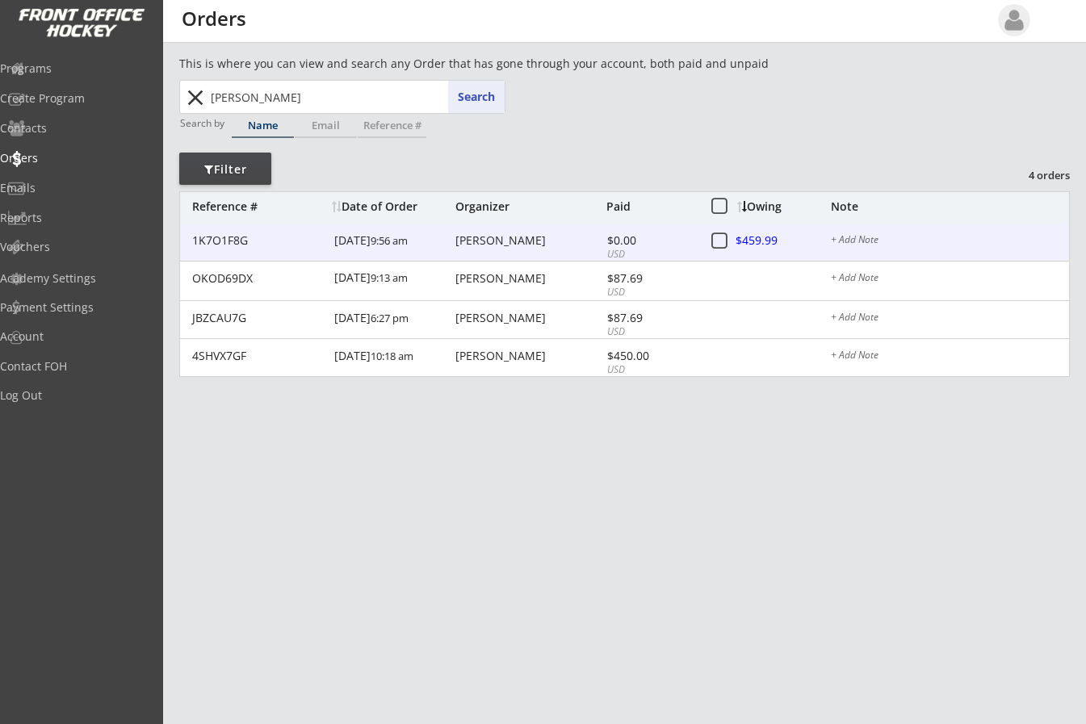
click at [743, 245] on div at bounding box center [772, 242] width 71 height 20
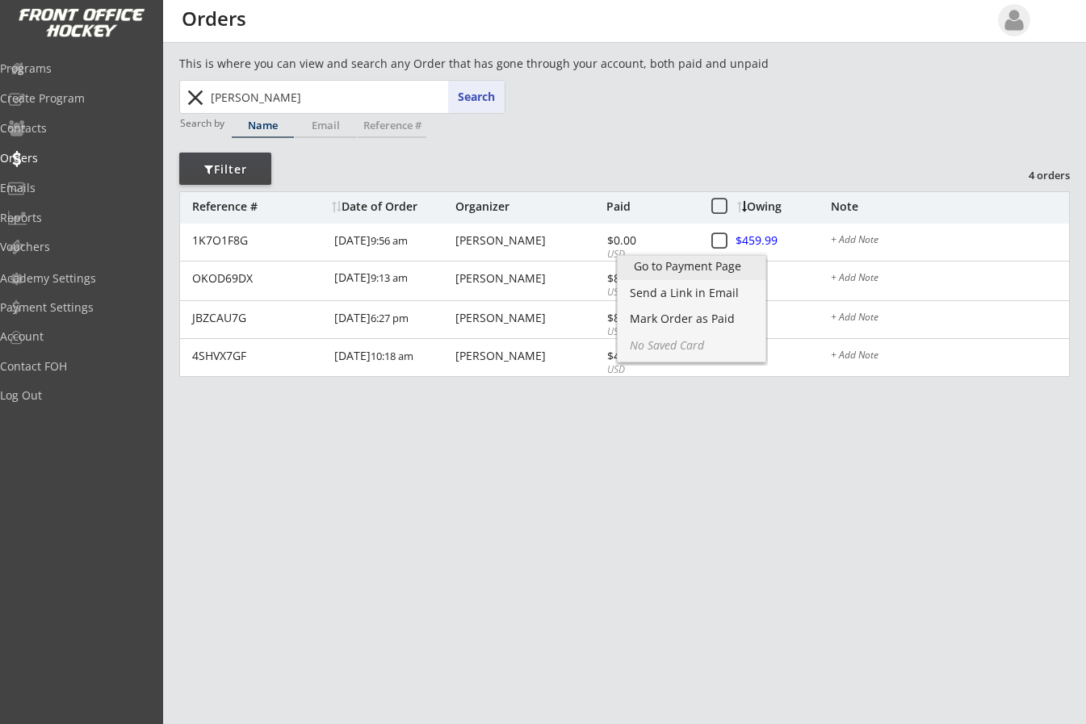
click at [734, 265] on div "Go to Payment Page" at bounding box center [691, 266] width 115 height 11
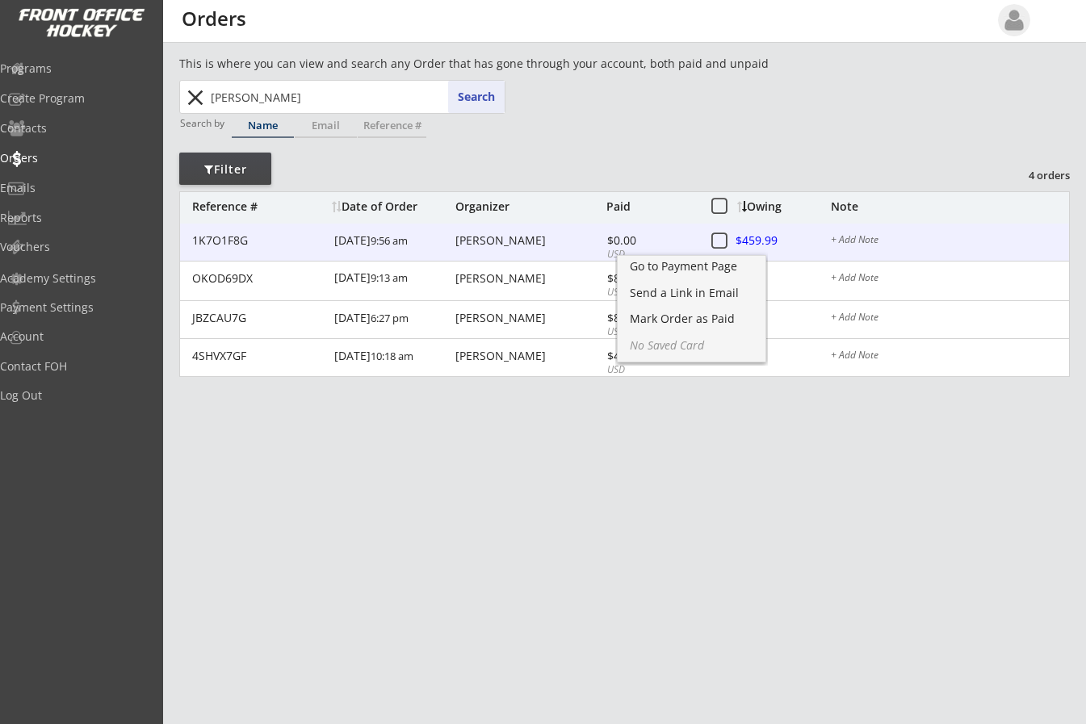
click at [763, 244] on div at bounding box center [772, 242] width 71 height 20
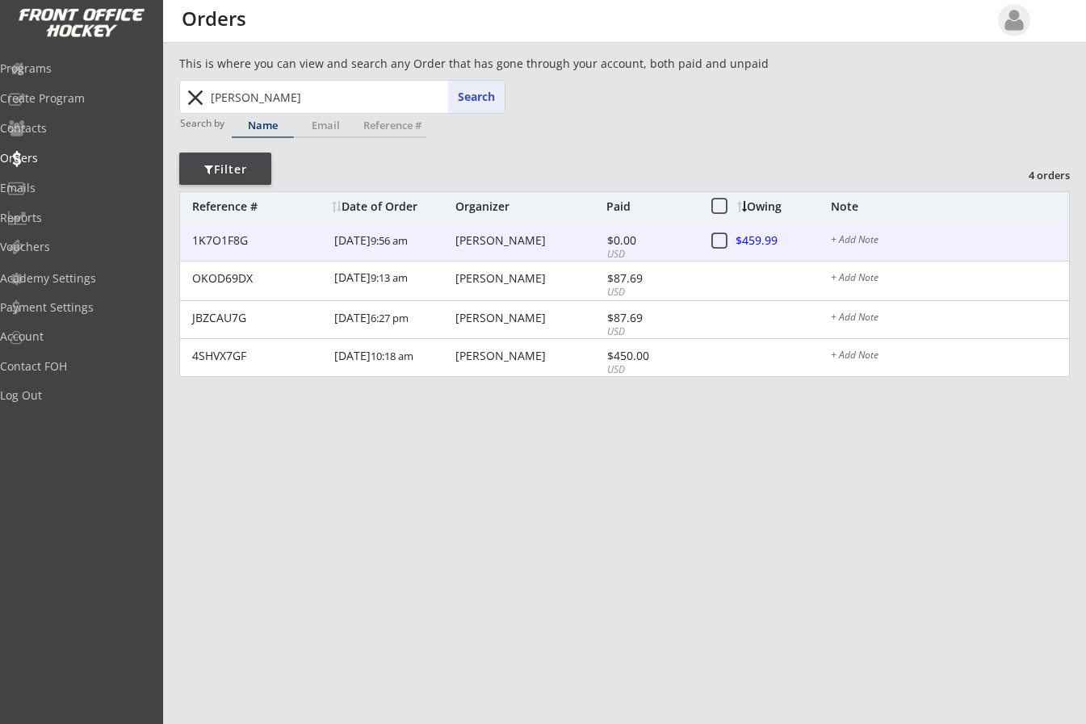
click at [762, 240] on div at bounding box center [772, 242] width 71 height 20
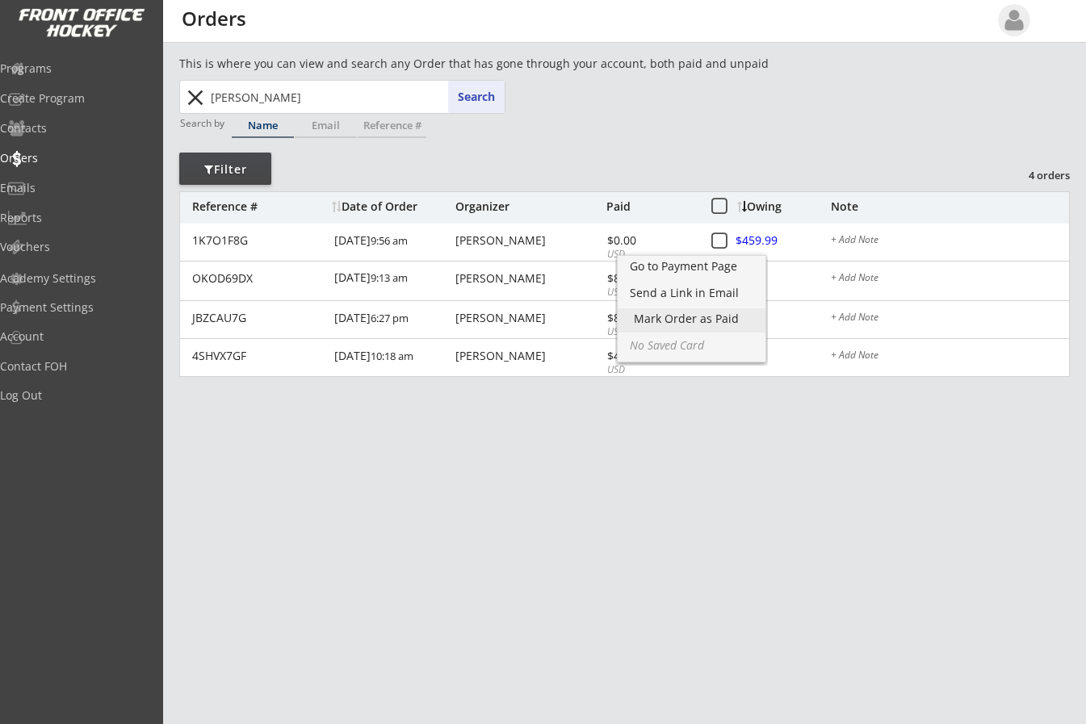
click at [712, 316] on div "Mark Order as Paid" at bounding box center [691, 318] width 115 height 11
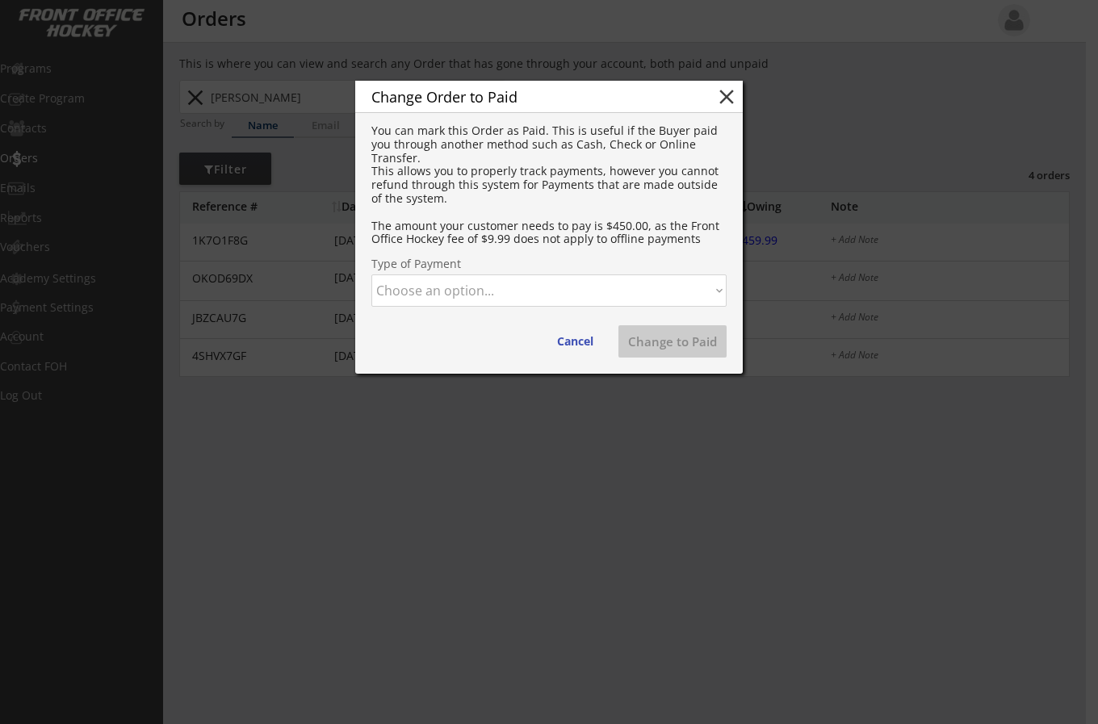
click at [483, 292] on select "Choose an option... Cash Check Credit Card Online Transfer Paypal Venmo Other" at bounding box center [549, 291] width 355 height 32
click at [372, 275] on select "Choose an option... Cash Check Credit Card Online Transfer Paypal Venmo Other" at bounding box center [549, 291] width 355 height 32
click at [708, 328] on button "Change to Paid" at bounding box center [673, 341] width 108 height 32
select select ""PLACEHOLDER_1427118222253""
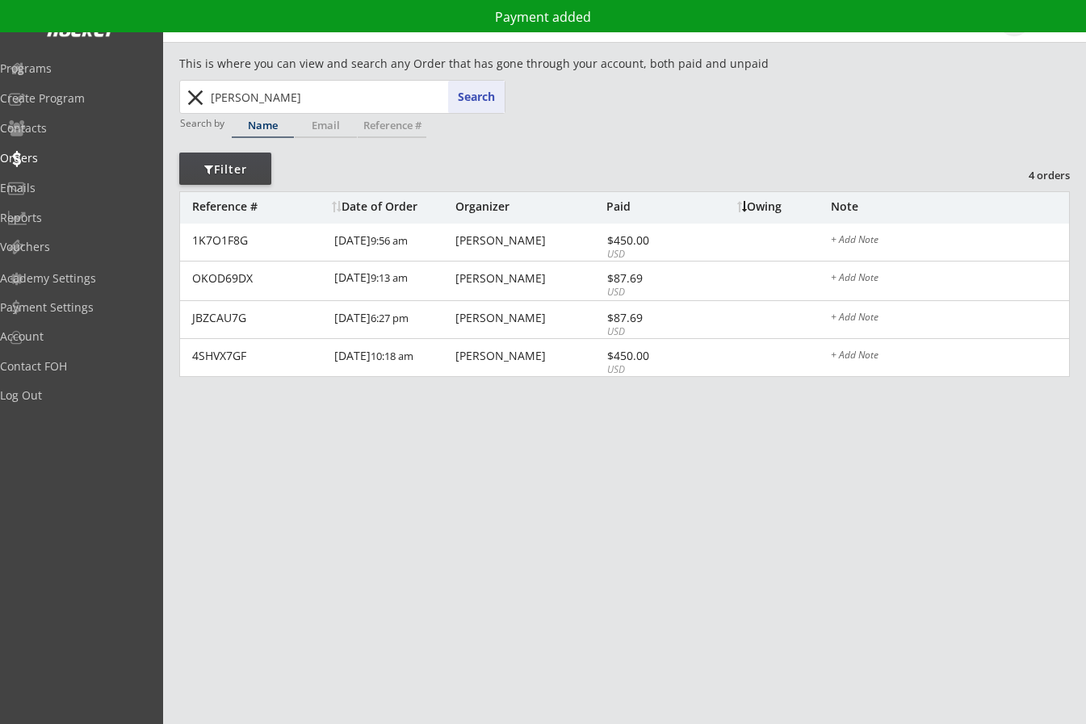
click at [190, 97] on button "close" at bounding box center [195, 98] width 27 height 26
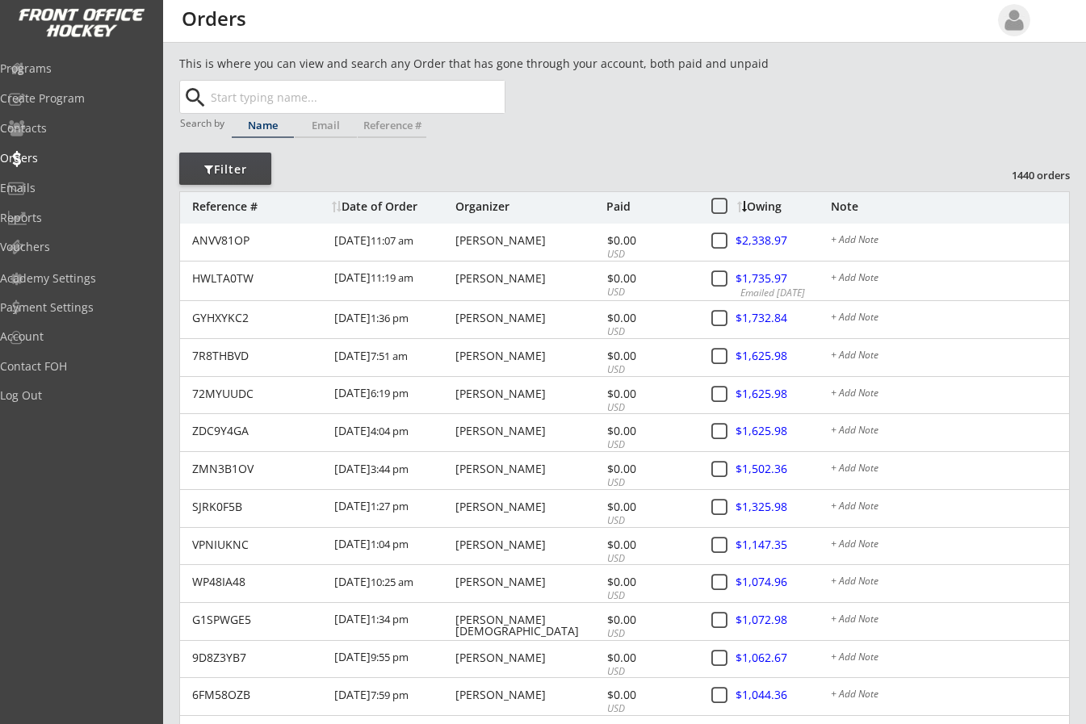
click at [25, 53] on div "Programs Create Program Contacts Orders Emails Reports Vouchers" at bounding box center [81, 158] width 163 height 214
click at [274, 94] on input "text" at bounding box center [356, 97] width 297 height 32
type input "[PERSON_NAME]"
click at [467, 86] on button "Search" at bounding box center [476, 97] width 57 height 32
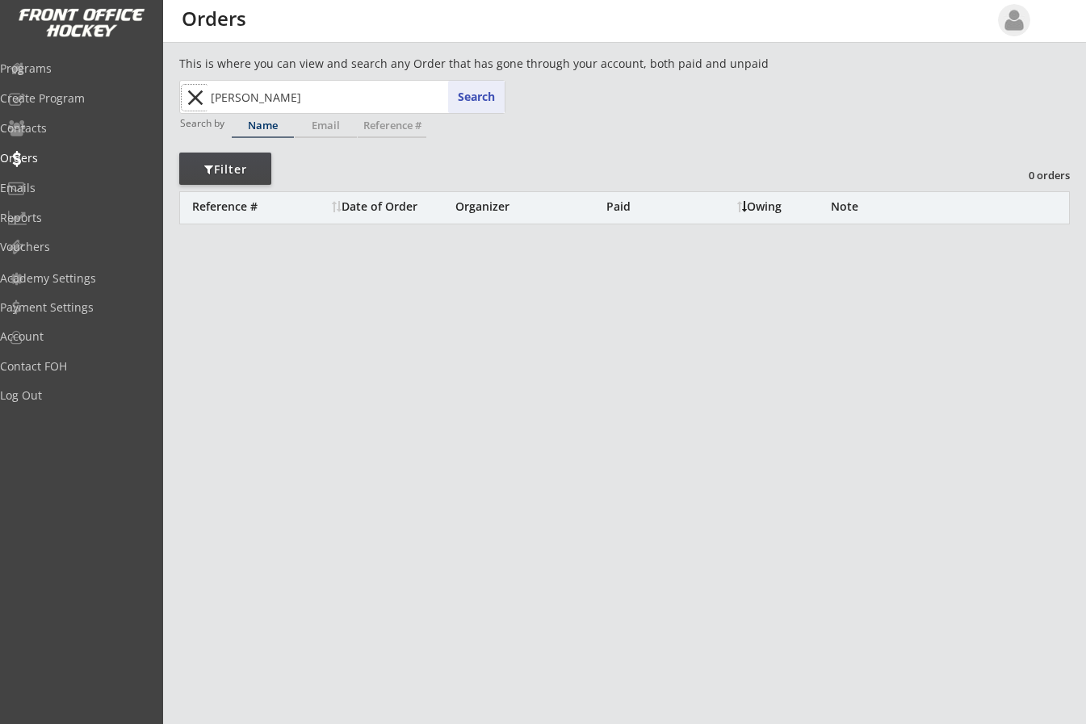
click at [197, 97] on button "close" at bounding box center [195, 98] width 27 height 26
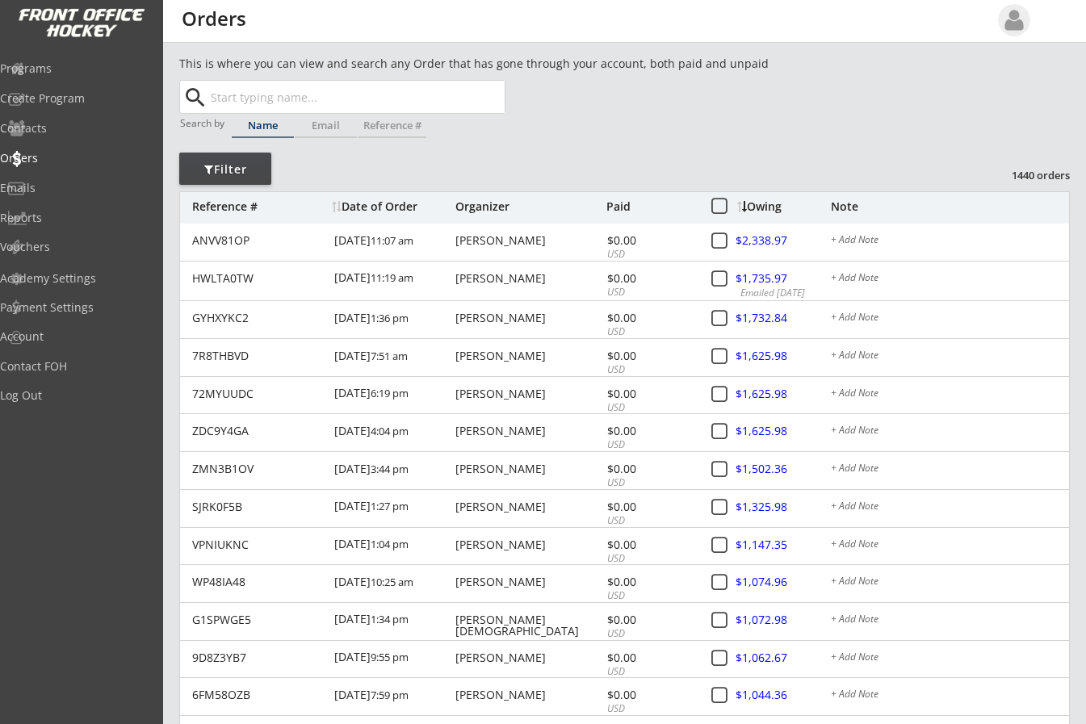
click at [288, 86] on input "text" at bounding box center [356, 97] width 297 height 32
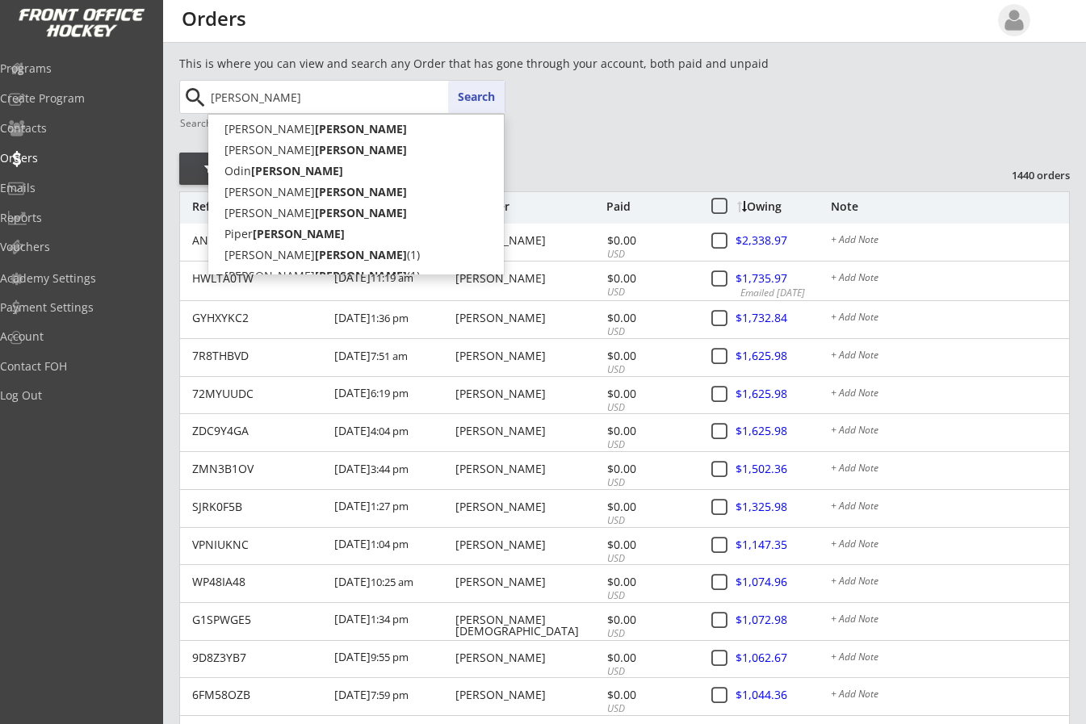
type input "[PERSON_NAME]"
click at [485, 104] on button "Search" at bounding box center [476, 97] width 57 height 32
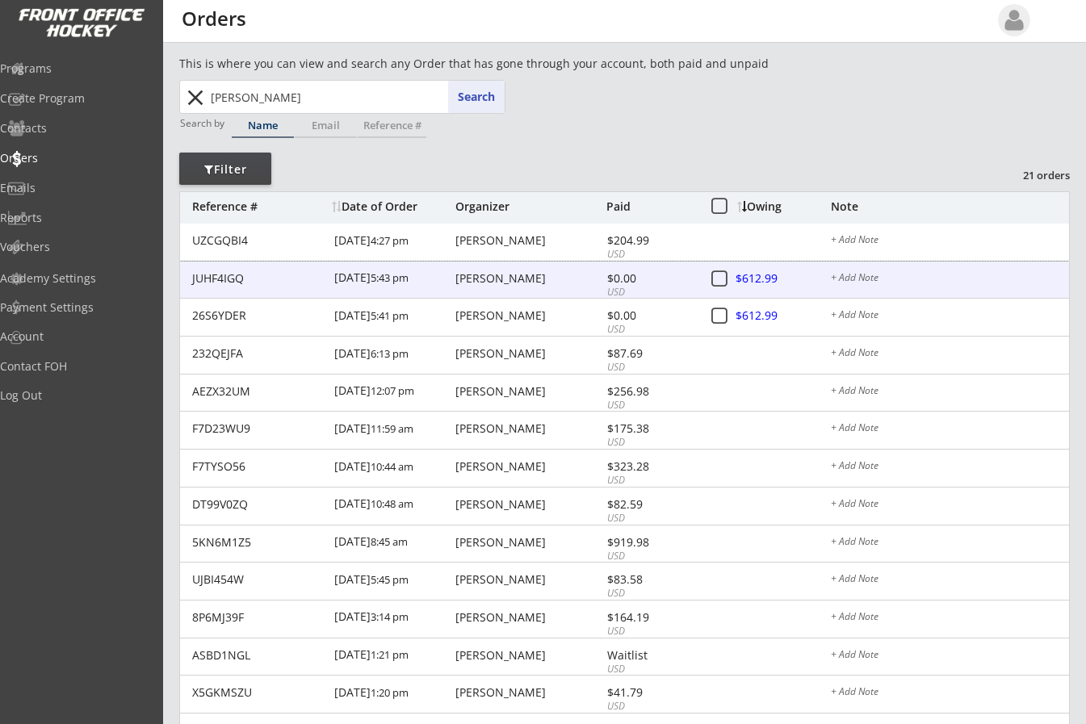
click at [519, 275] on div "[PERSON_NAME]" at bounding box center [529, 278] width 147 height 11
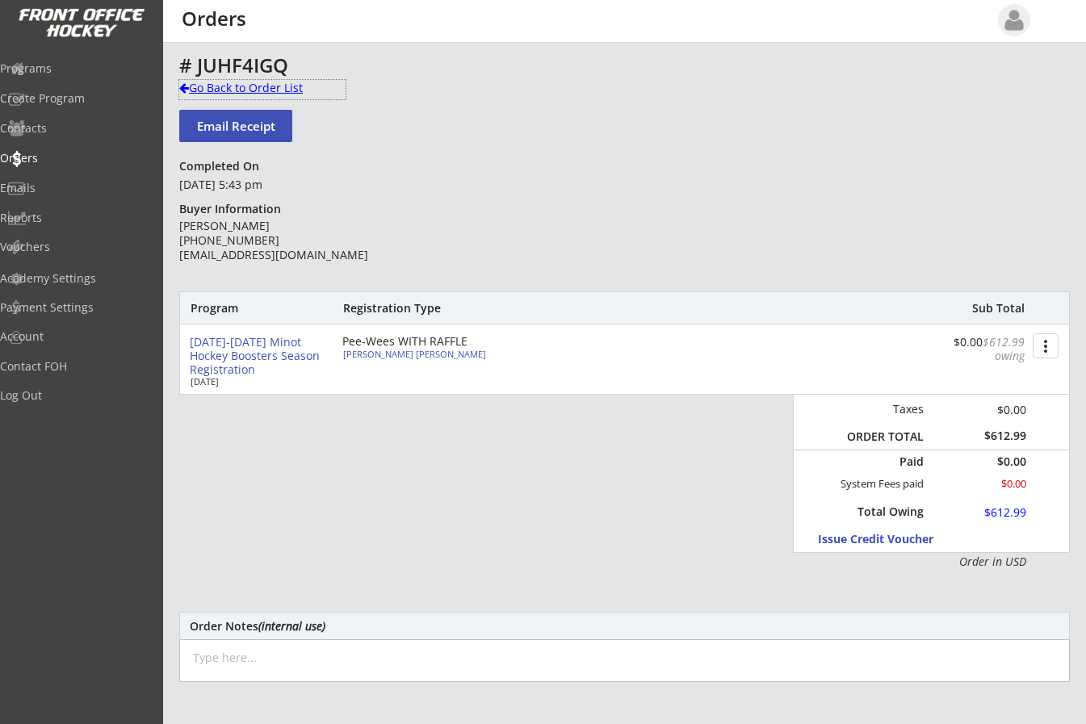
click at [181, 86] on div at bounding box center [184, 87] width 10 height 11
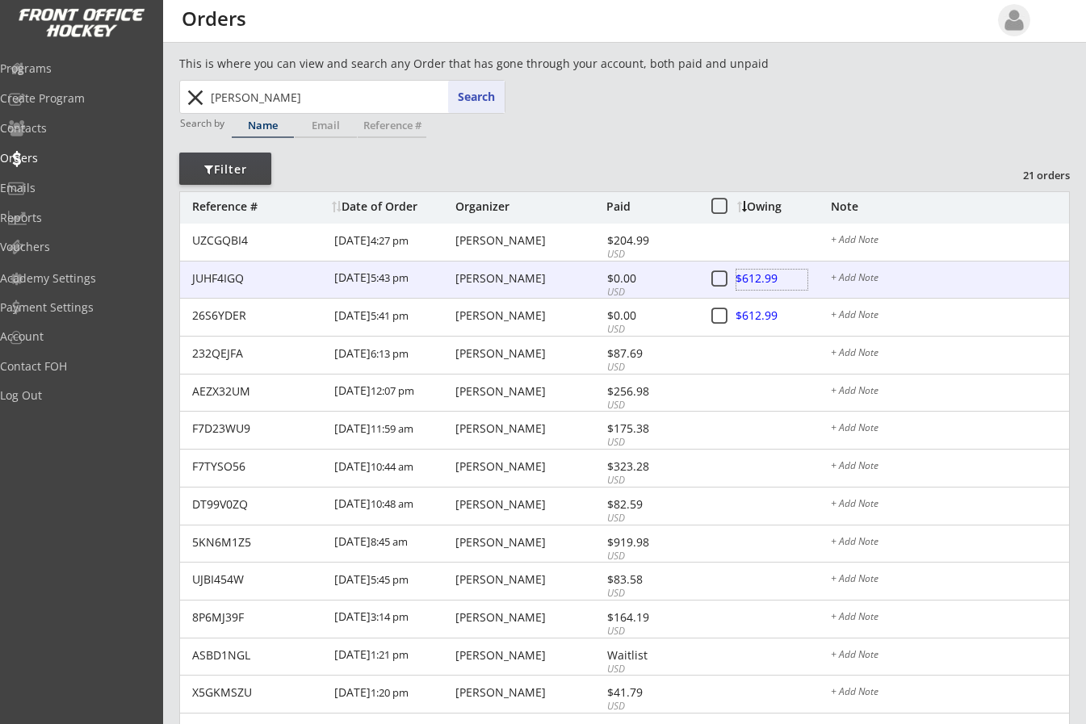
click at [758, 274] on div at bounding box center [772, 280] width 71 height 20
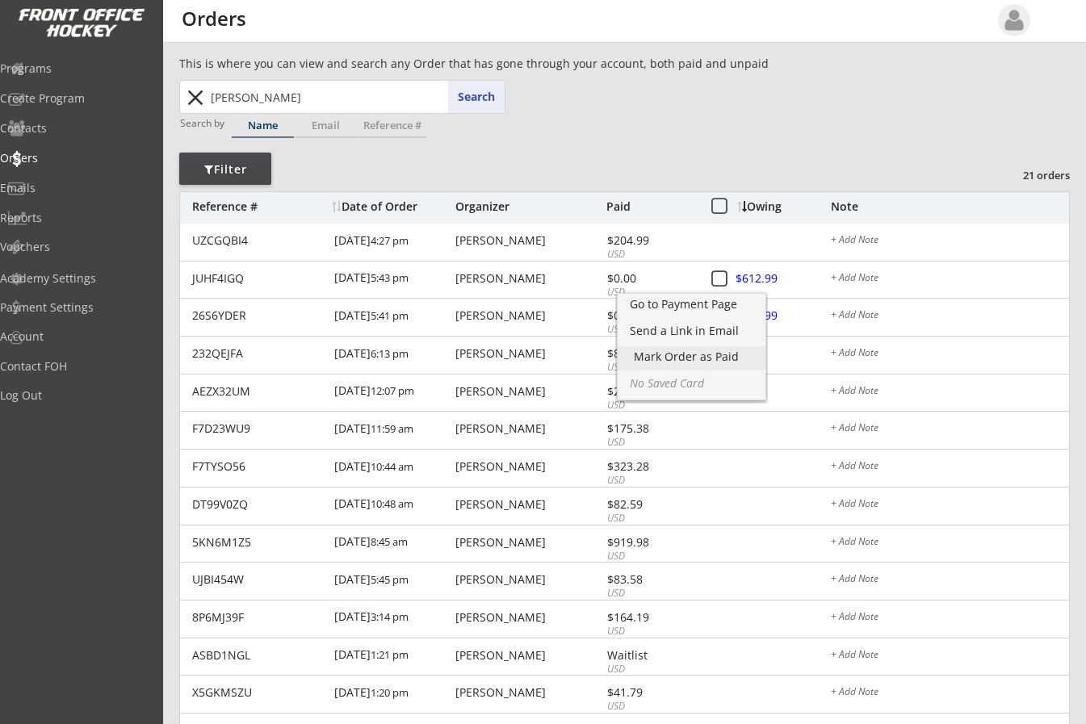
click at [705, 351] on div "Mark Order as Paid" at bounding box center [691, 356] width 115 height 11
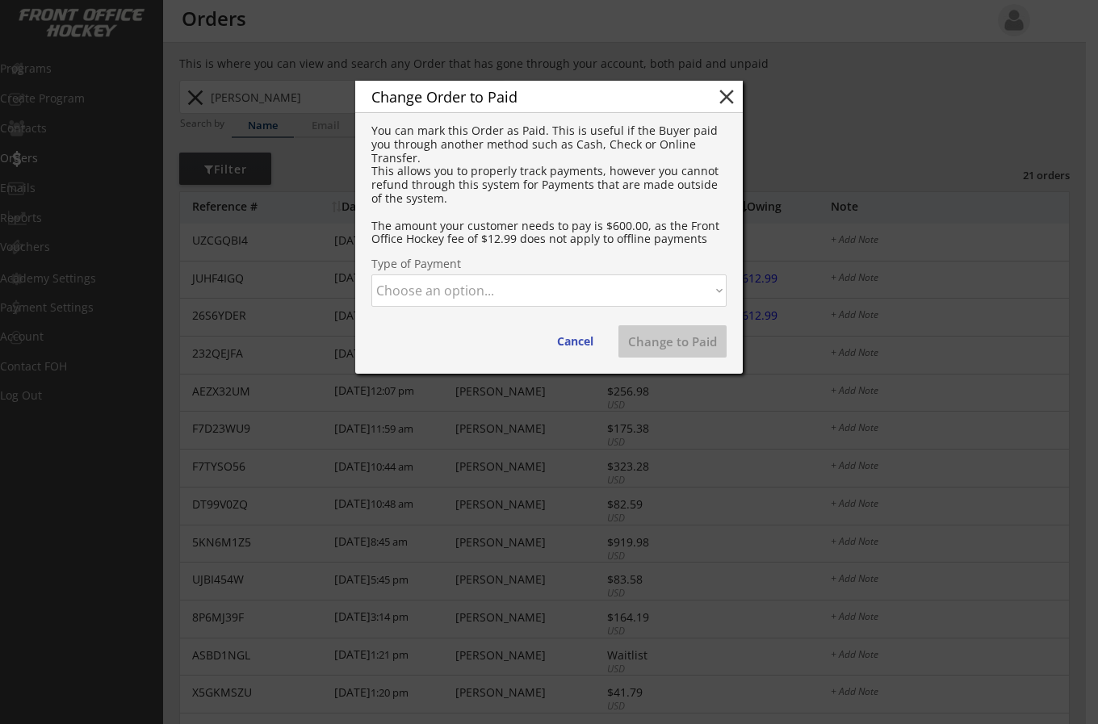
click at [489, 291] on select "Choose an option... Cash Check Credit Card Online Transfer Paypal Venmo Other" at bounding box center [549, 291] width 355 height 32
click at [372, 275] on select "Choose an option... Cash Check Credit Card Online Transfer Paypal Venmo Other" at bounding box center [549, 291] width 355 height 32
click at [651, 338] on button "Change to Paid" at bounding box center [673, 341] width 108 height 32
select select ""PLACEHOLDER_1427118222253""
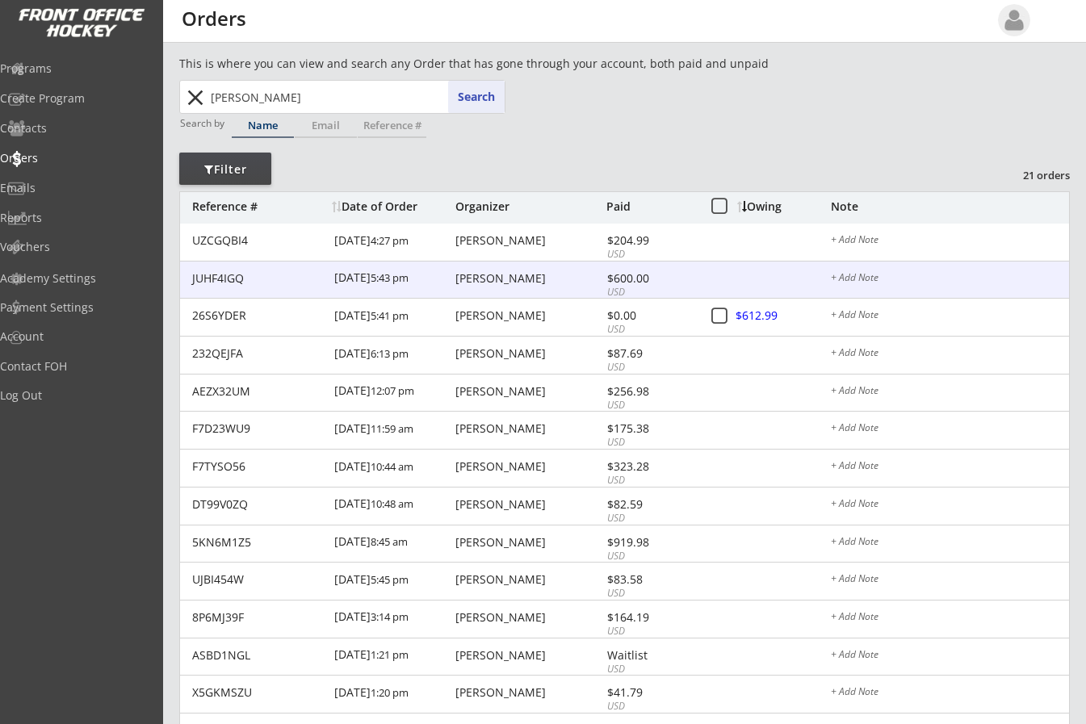
click at [624, 281] on div "$600.00" at bounding box center [650, 278] width 86 height 11
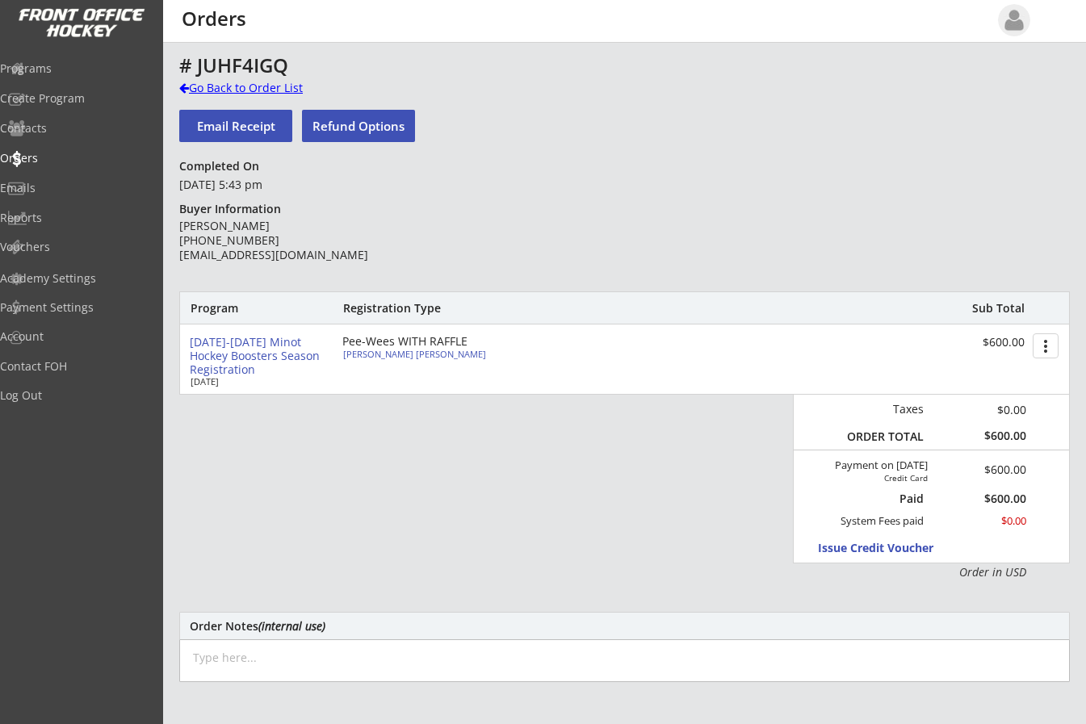
click at [190, 83] on div "Go Back to Order List" at bounding box center [262, 88] width 166 height 16
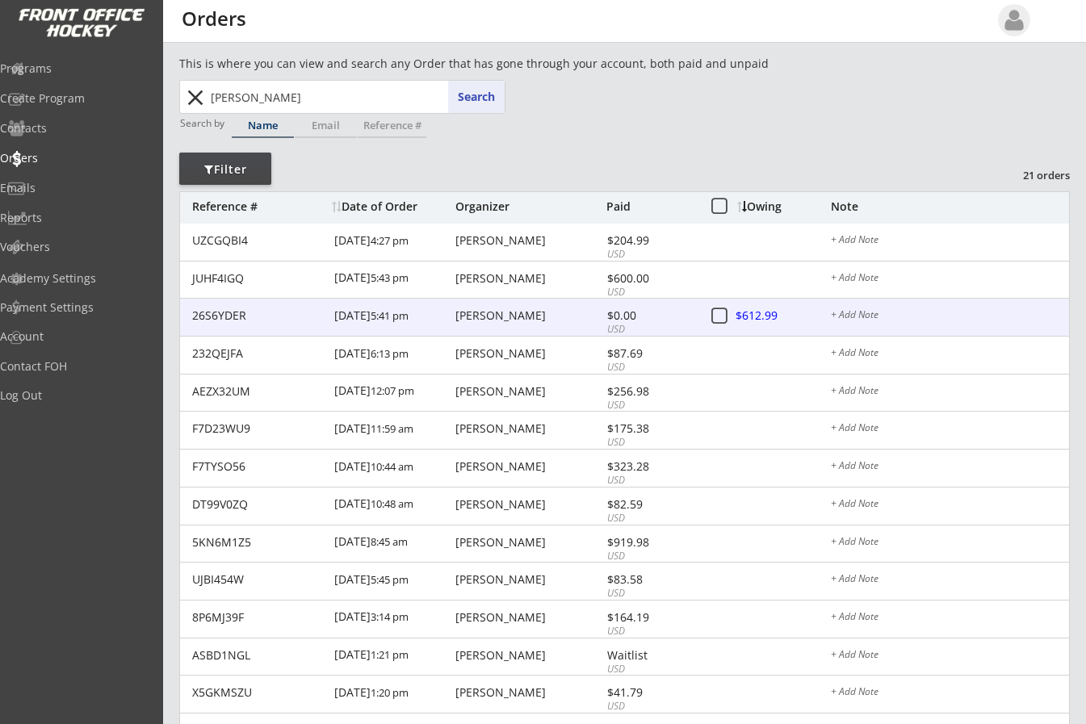
click at [747, 314] on div at bounding box center [772, 317] width 71 height 20
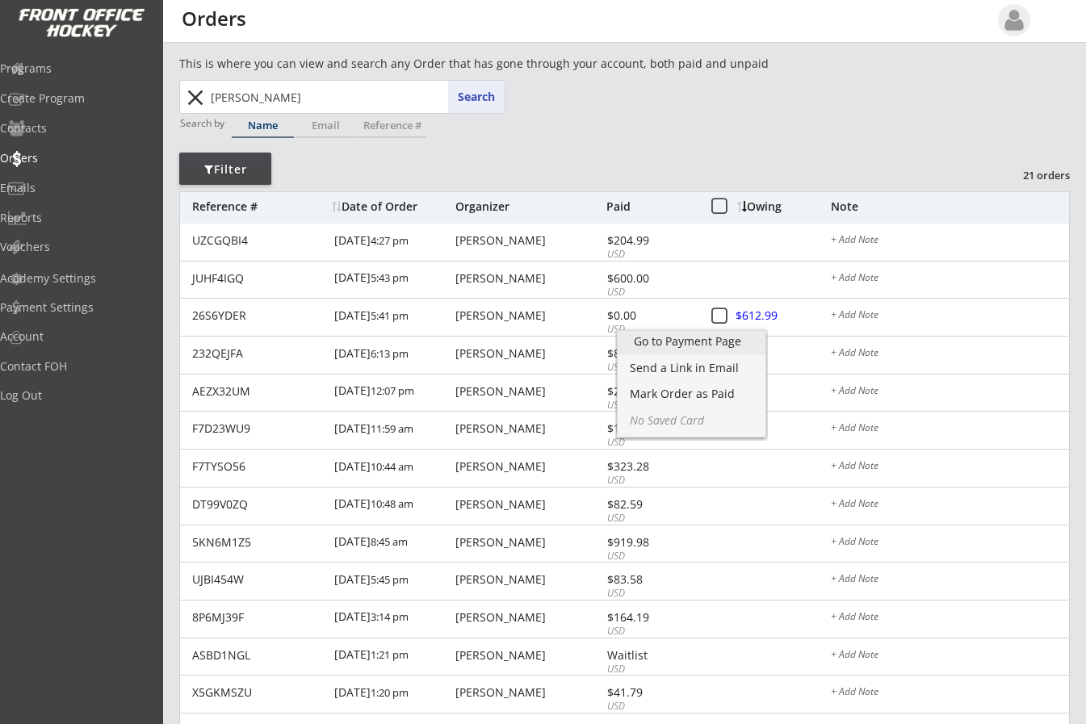
click at [735, 338] on div "Go to Payment Page" at bounding box center [691, 341] width 115 height 11
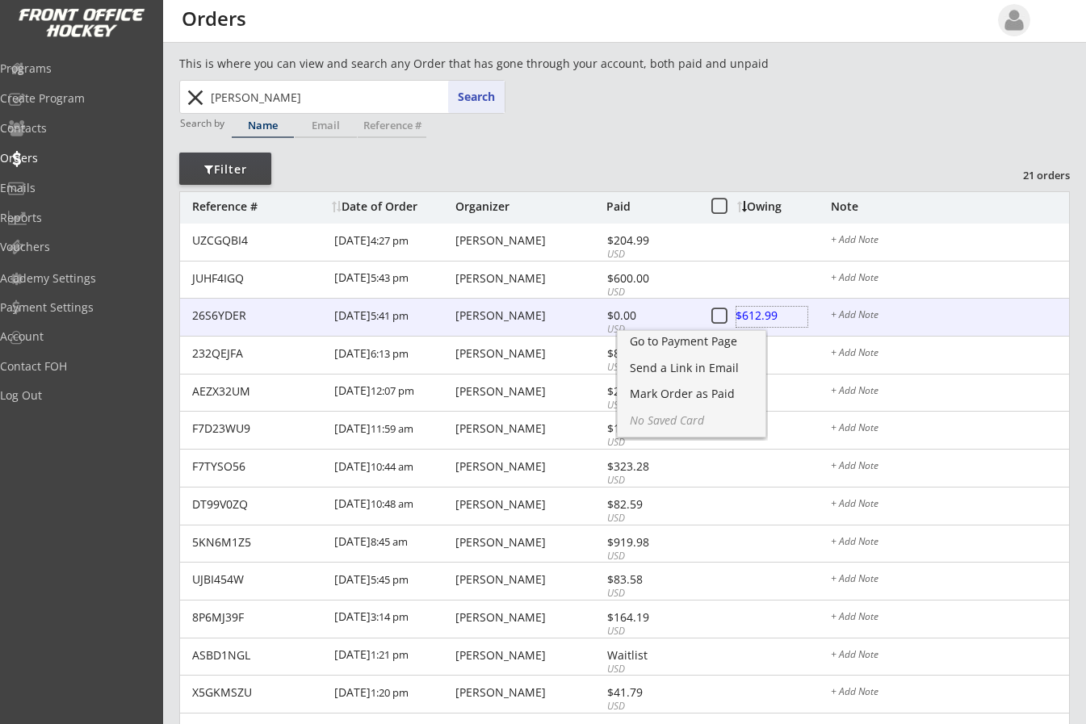
click at [759, 310] on div at bounding box center [772, 317] width 71 height 20
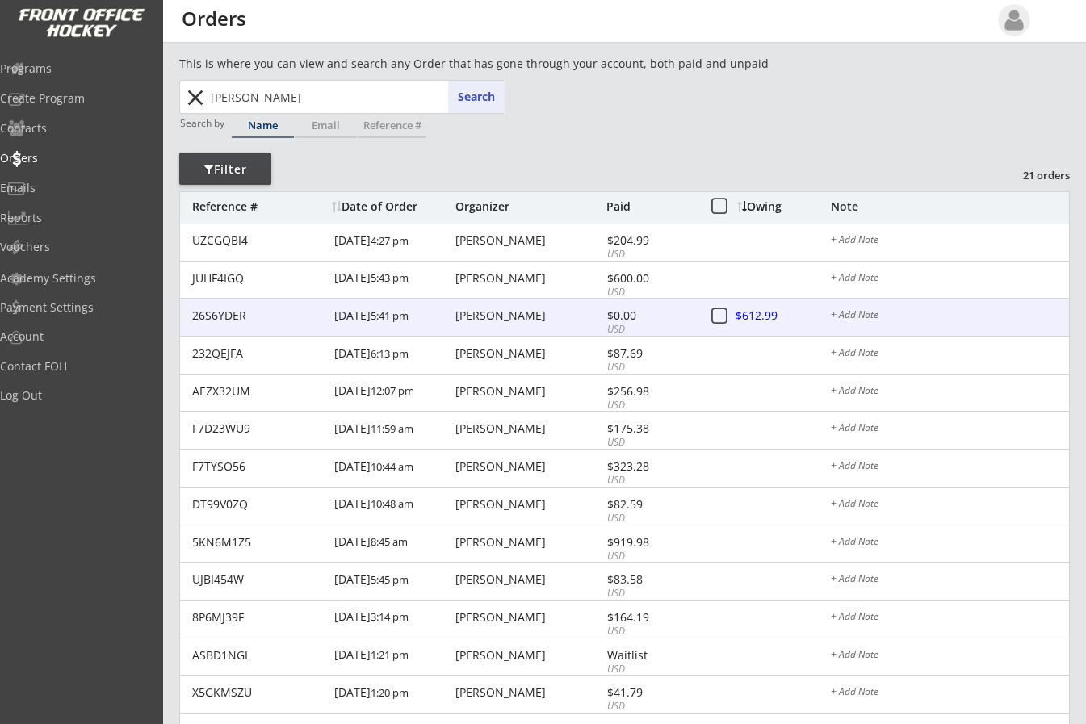
click at [759, 314] on div at bounding box center [772, 317] width 71 height 20
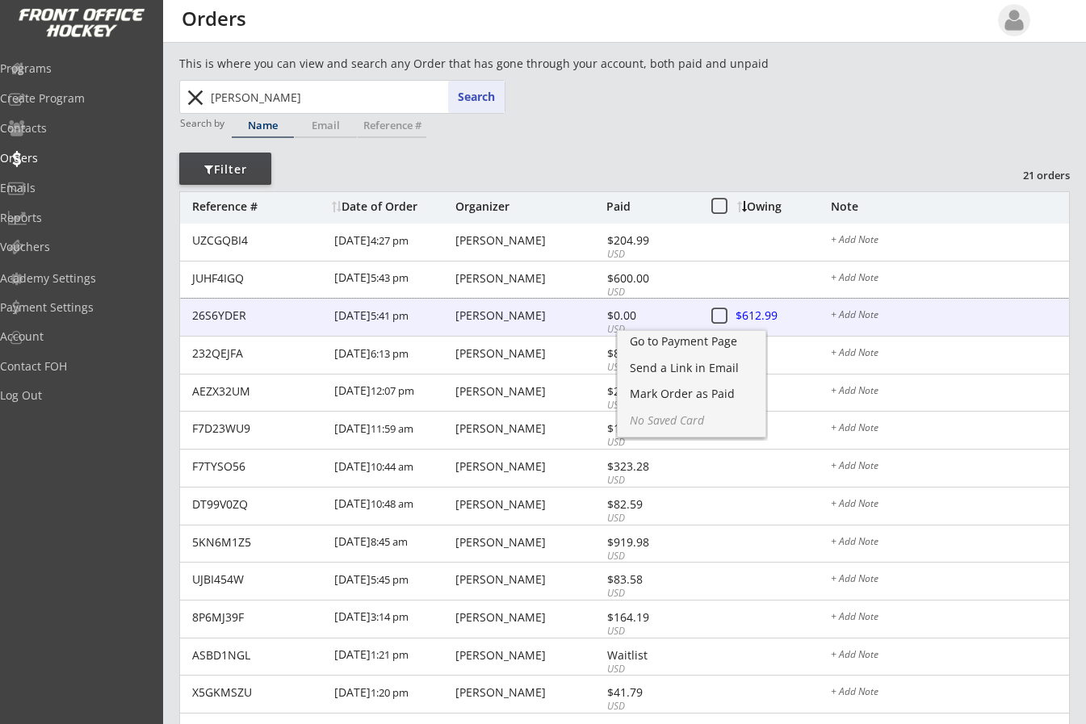
click at [514, 310] on div "[PERSON_NAME]" at bounding box center [529, 315] width 147 height 11
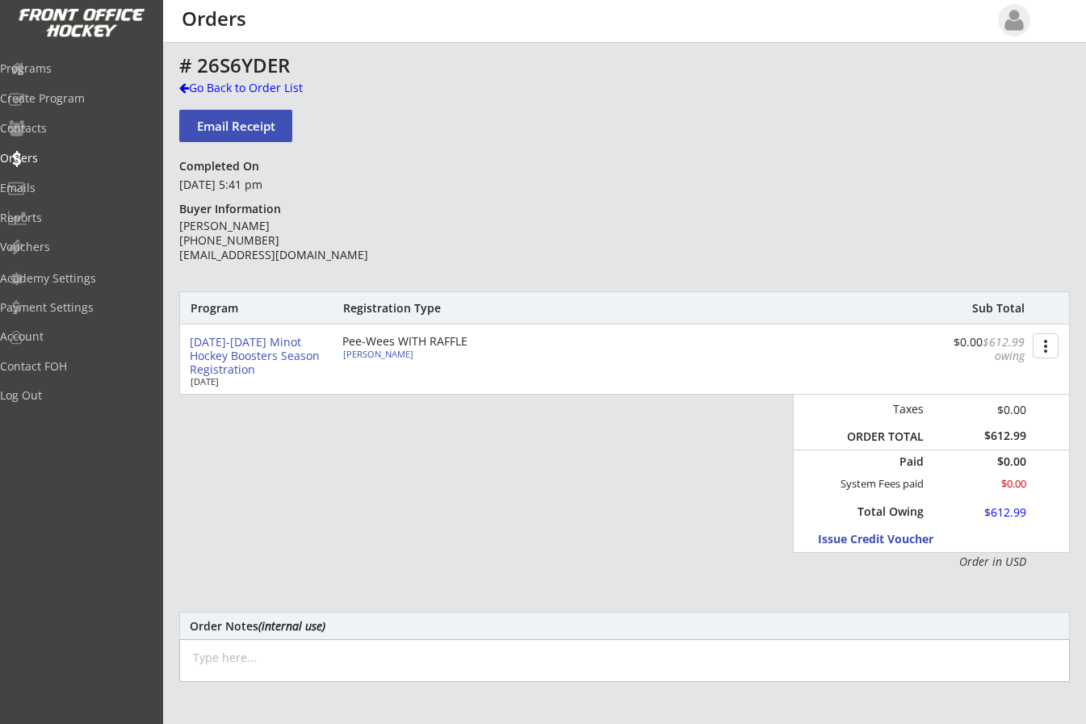
click at [1045, 350] on button "more_vert" at bounding box center [1046, 346] width 26 height 25
click at [1010, 380] on div "Change Owing" at bounding box center [984, 375] width 115 height 11
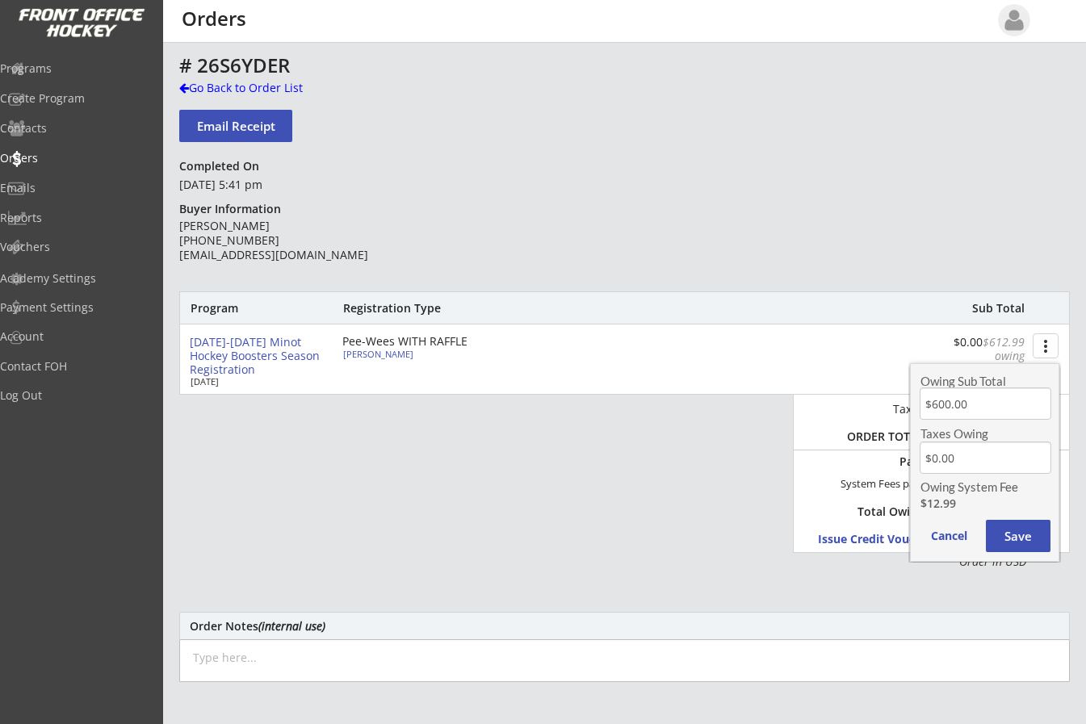
click at [1004, 403] on input "input" at bounding box center [986, 404] width 132 height 32
type input "$400.00"
click at [1005, 535] on button "Save" at bounding box center [1018, 536] width 65 height 32
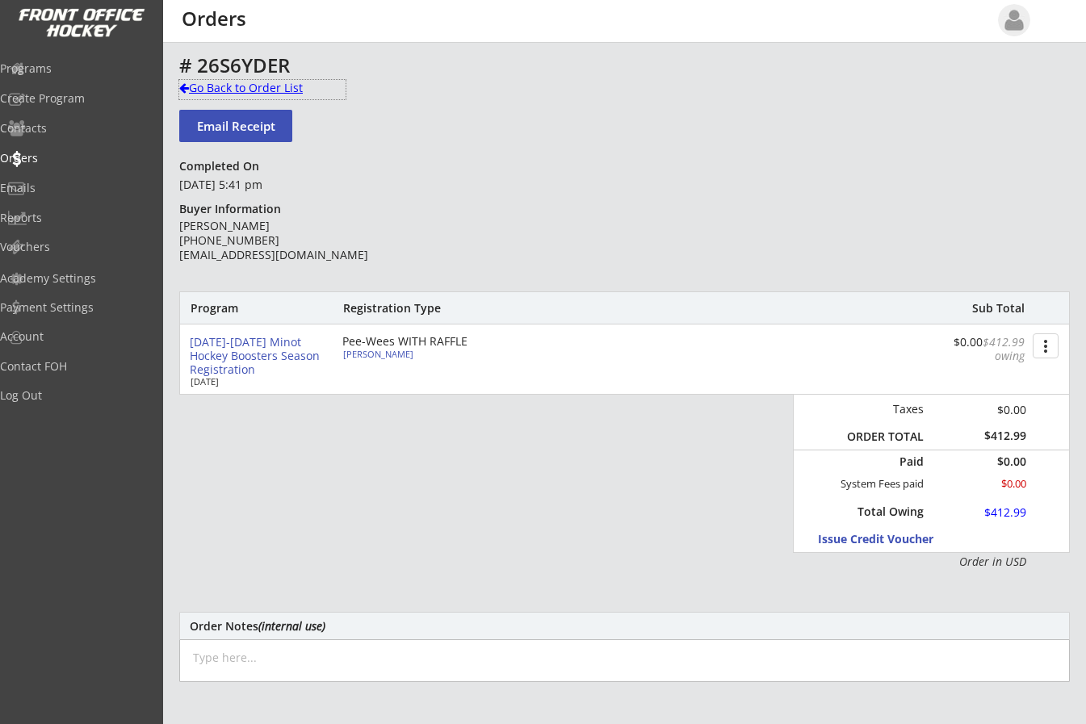
click at [186, 87] on div at bounding box center [184, 87] width 10 height 11
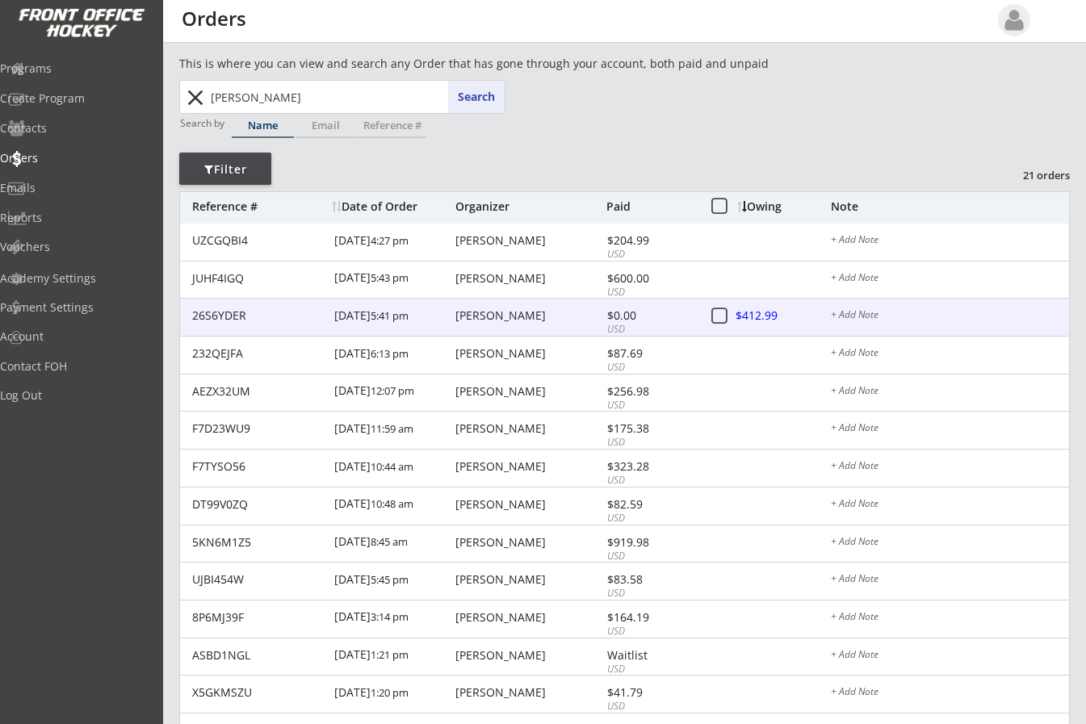
click at [760, 316] on div at bounding box center [772, 317] width 71 height 20
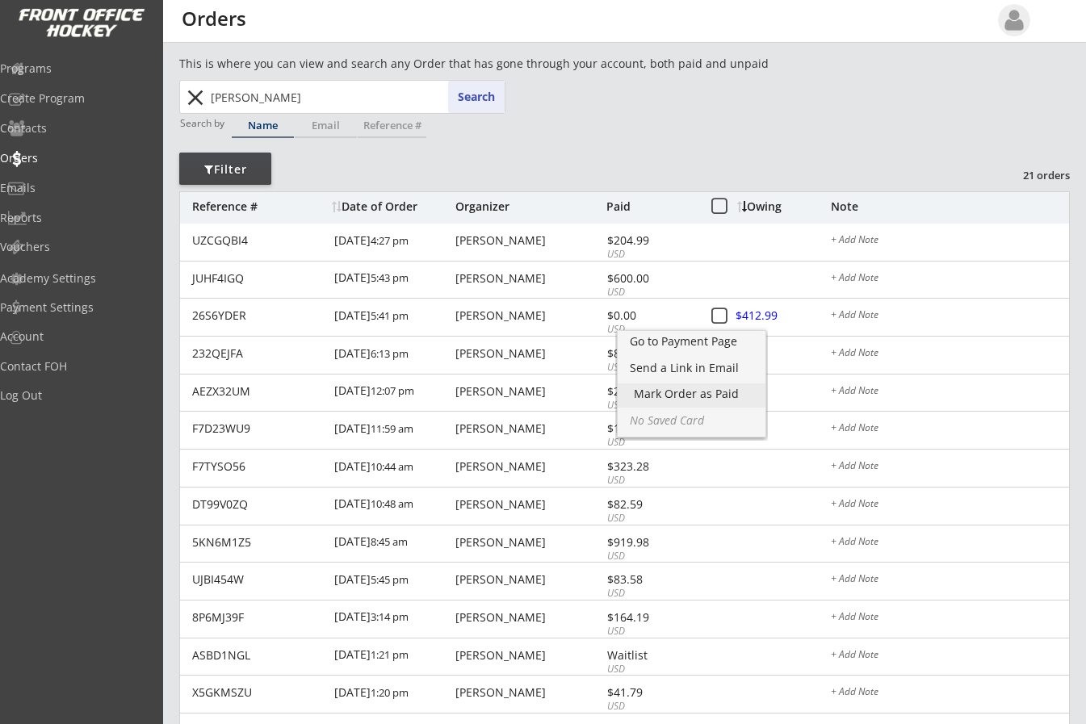
click at [732, 388] on div "Mark Order as Paid" at bounding box center [691, 393] width 115 height 11
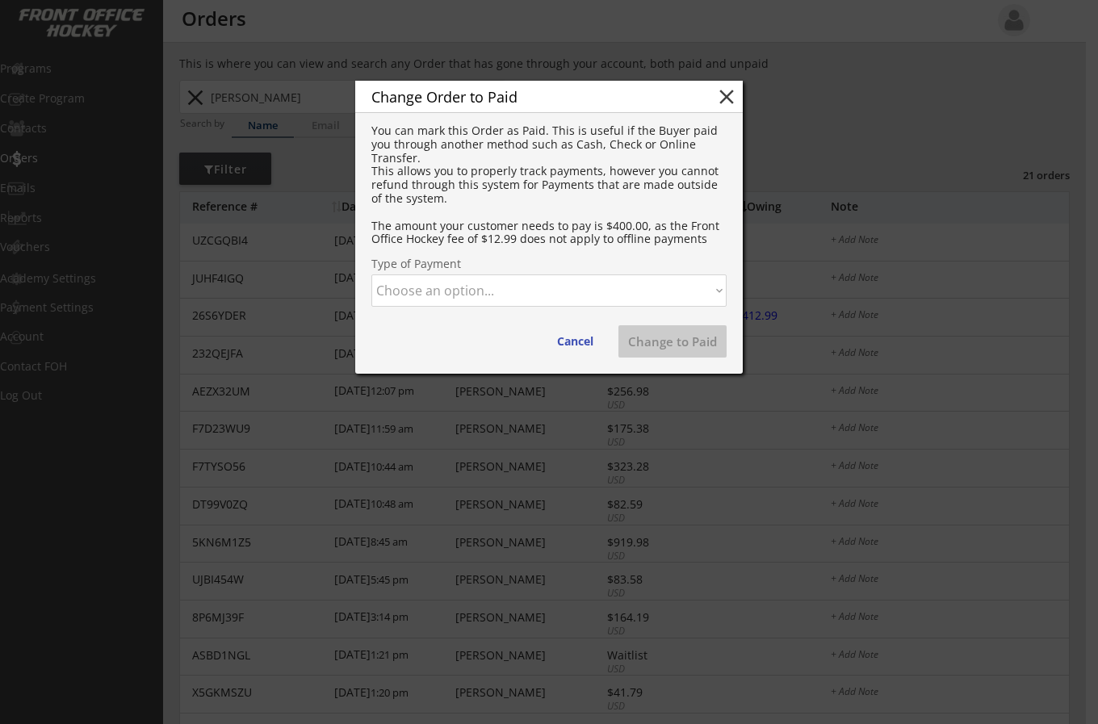
click at [503, 287] on select "Choose an option... Cash Check Credit Card Online Transfer Paypal Venmo Other" at bounding box center [549, 291] width 355 height 32
click at [372, 275] on select "Choose an option... Cash Check Credit Card Online Transfer Paypal Venmo Other" at bounding box center [549, 291] width 355 height 32
click at [673, 336] on button "Change to Paid" at bounding box center [673, 341] width 108 height 32
select select ""PLACEHOLDER_1427118222253""
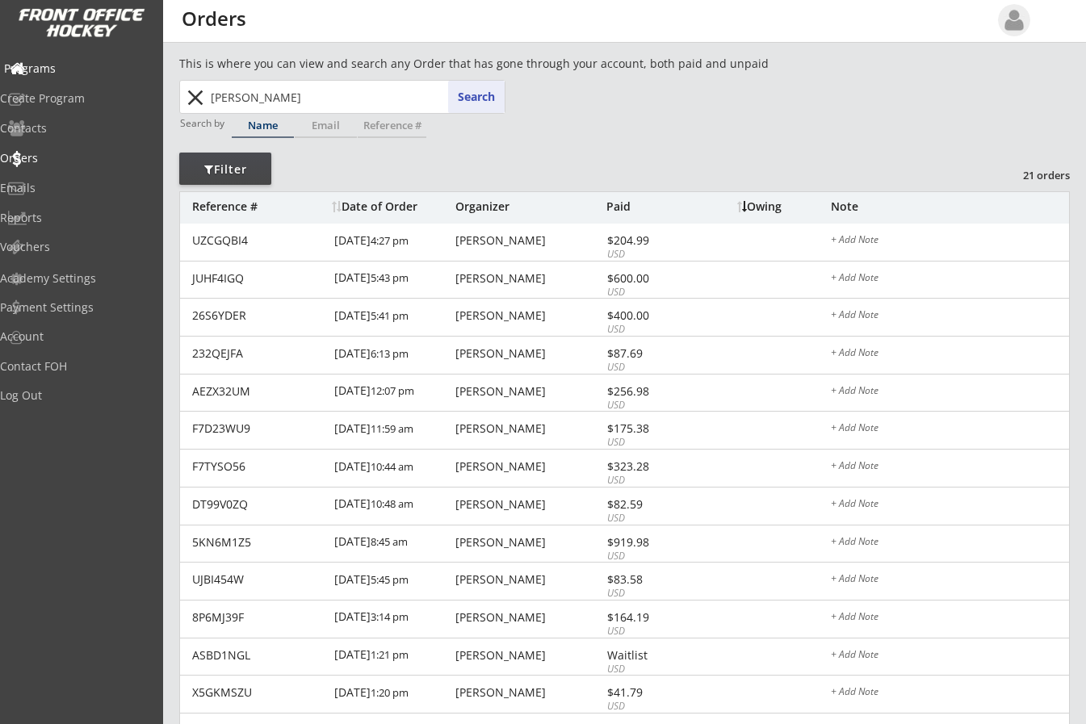
click at [7, 68] on div "Programs" at bounding box center [76, 68] width 145 height 11
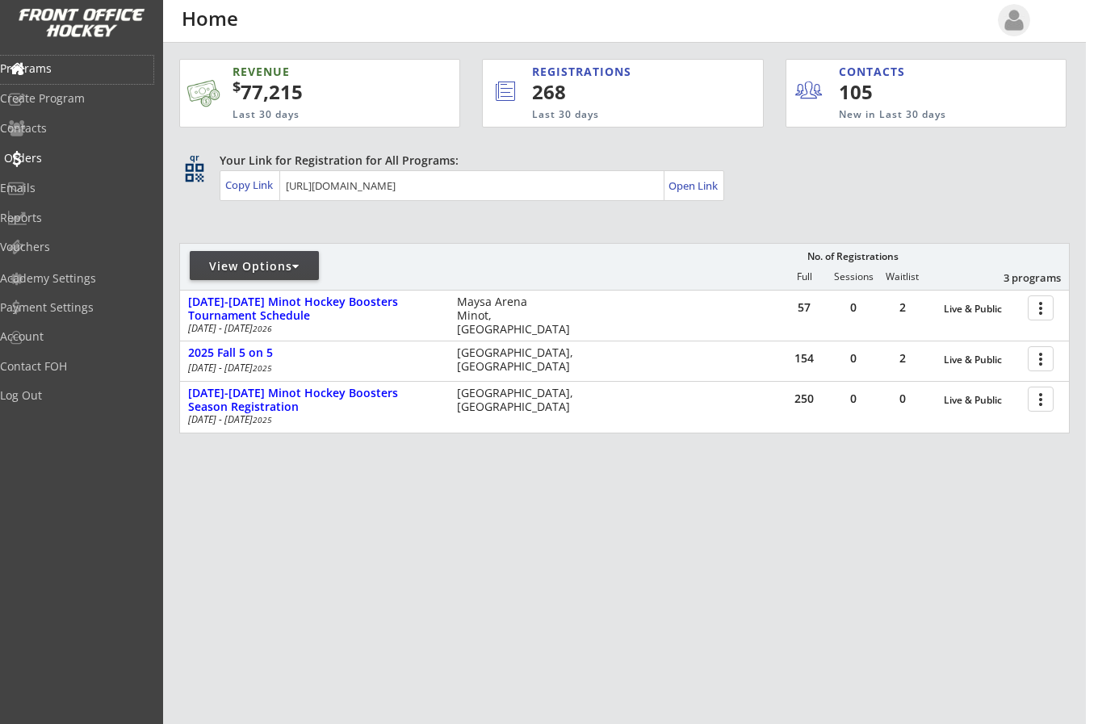
click at [66, 158] on div "Orders" at bounding box center [76, 158] width 145 height 11
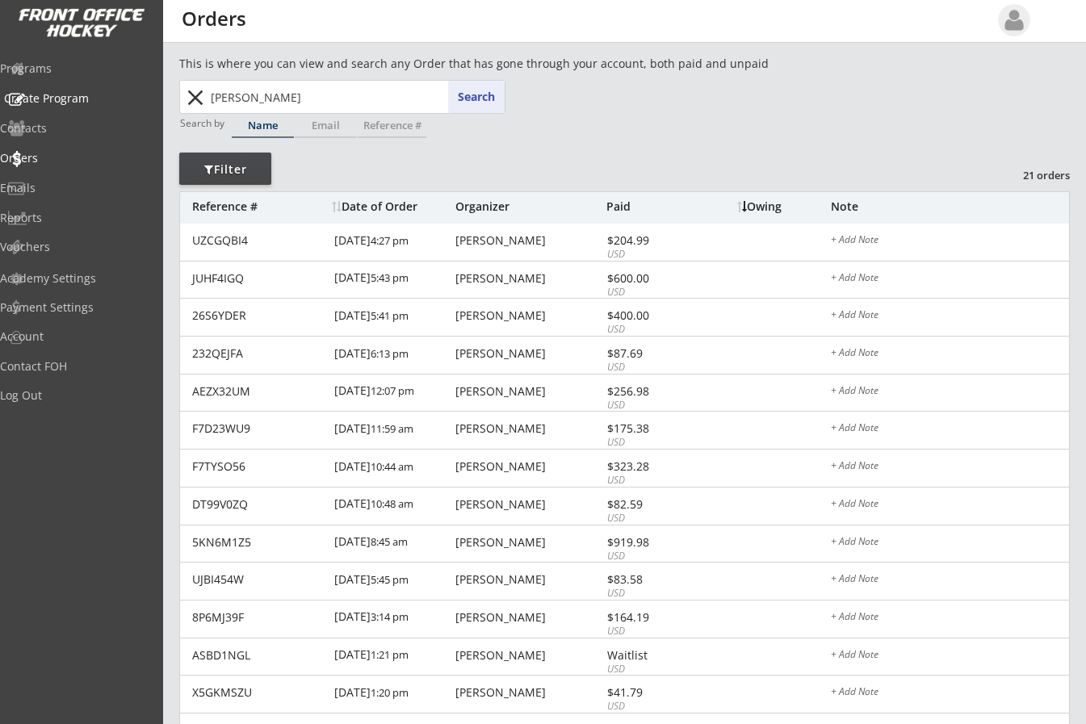
drag, startPoint x: 314, startPoint y: 94, endPoint x: 82, endPoint y: 86, distance: 232.8
click at [82, 86] on body "REVENUE $ 77,215 Last 30 days REGISTRATIONS 268 Last 30 days CONTACTS 105 New i…" at bounding box center [543, 362] width 1086 height 724
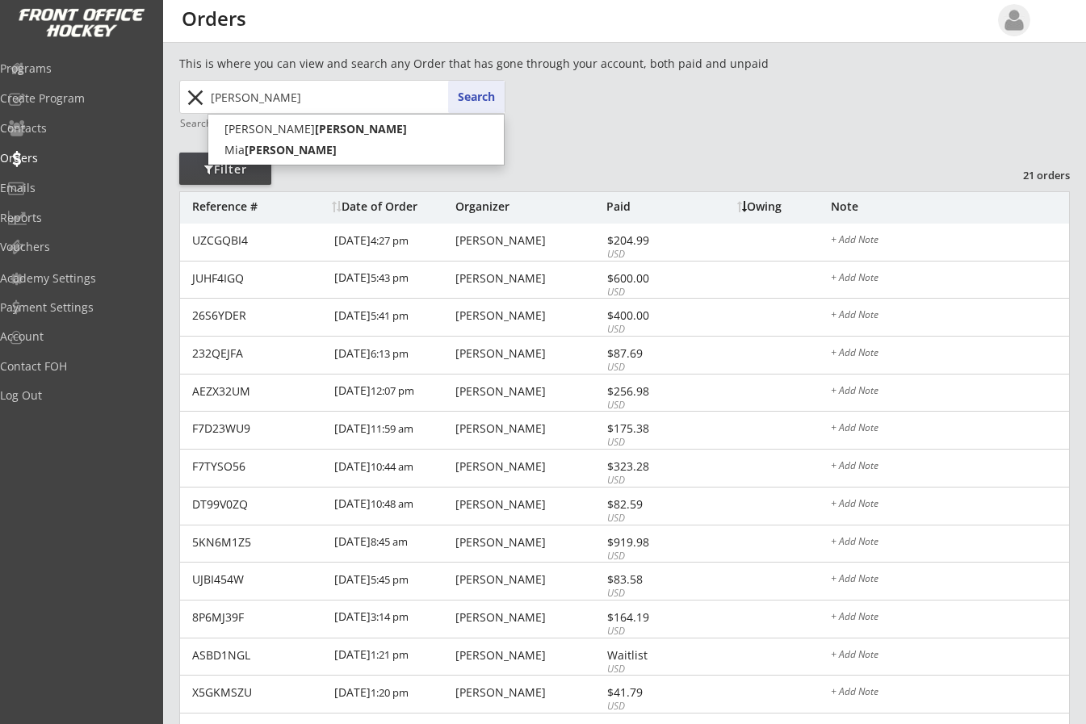
click at [471, 93] on button "Search" at bounding box center [476, 97] width 57 height 32
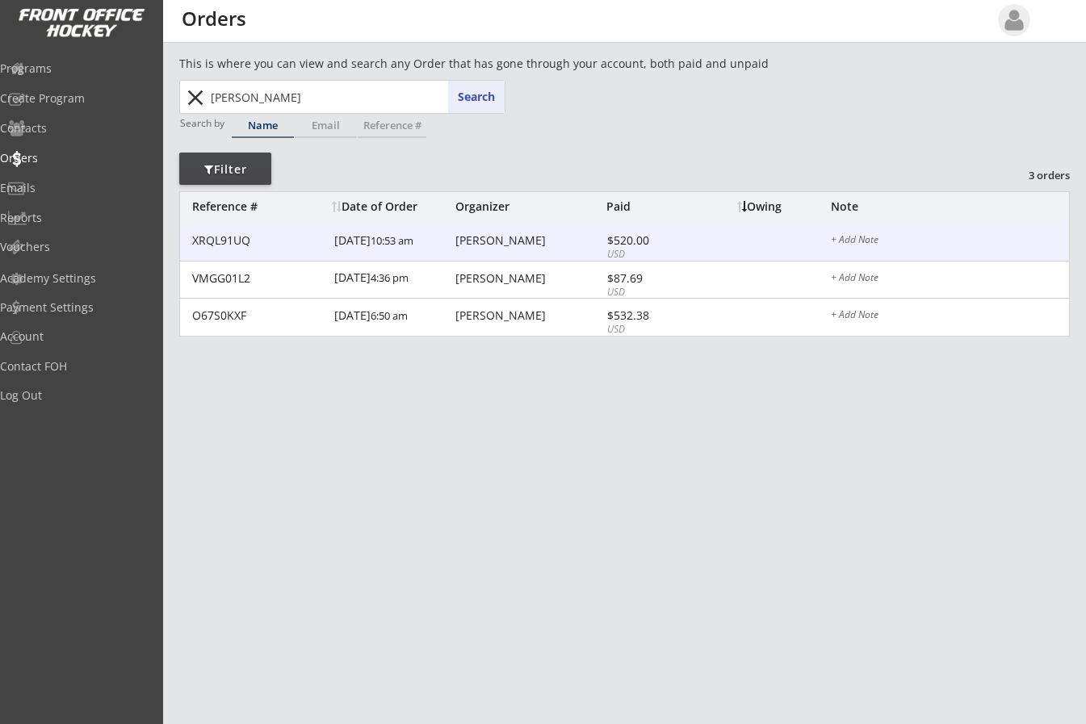
click at [517, 244] on div "[PERSON_NAME]" at bounding box center [529, 240] width 147 height 11
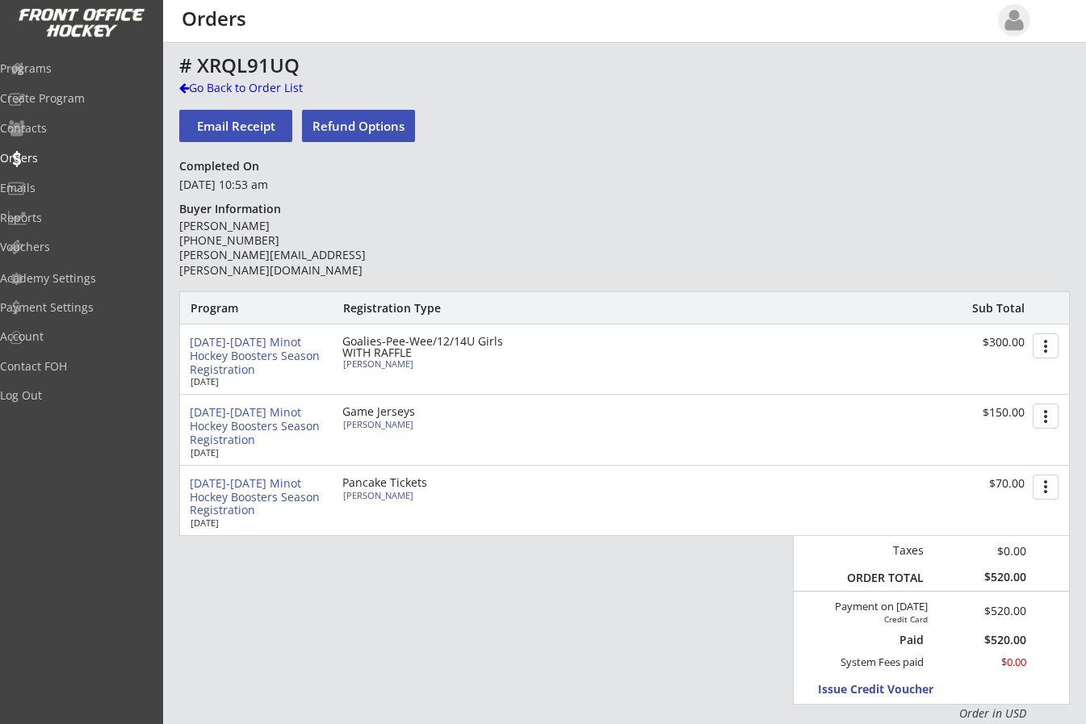
click at [16, 44] on div "Programs Create Program Contacts Orders Emails Reports Vouchers Academy Setting…" at bounding box center [81, 362] width 163 height 724
click at [182, 86] on div at bounding box center [184, 87] width 10 height 11
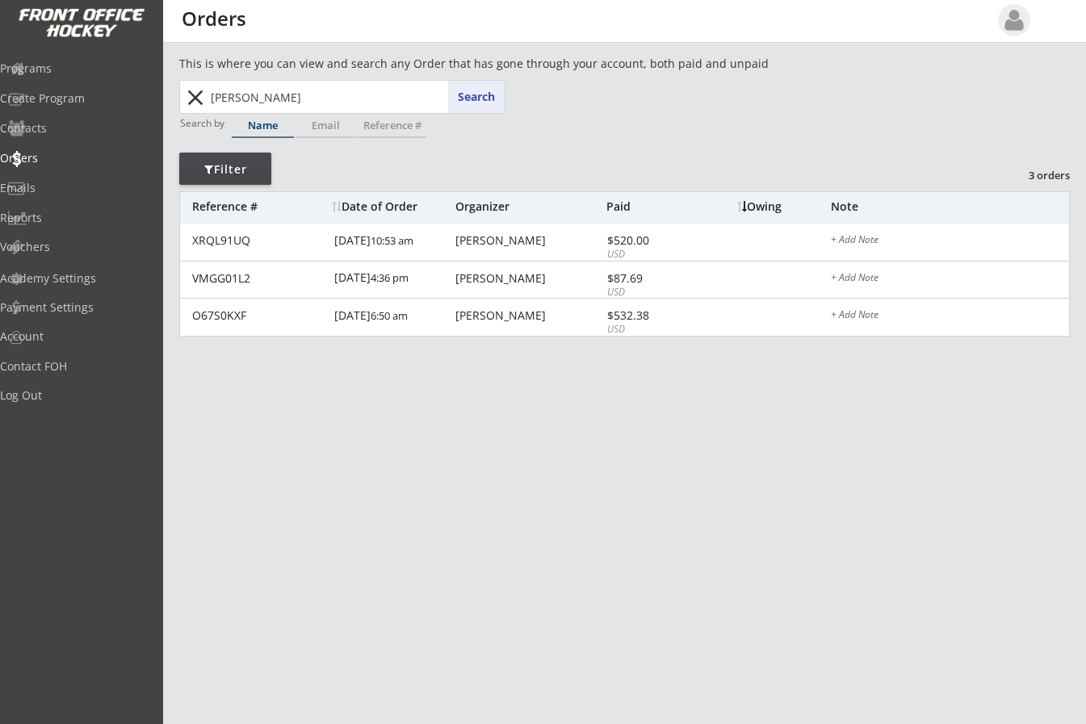
drag, startPoint x: 255, startPoint y: 100, endPoint x: 148, endPoint y: 102, distance: 107.4
click at [155, 102] on body "REVENUE $ 77,215 Last 30 days REGISTRATIONS 268 Last 30 days CONTACTS 105 New i…" at bounding box center [543, 362] width 1086 height 724
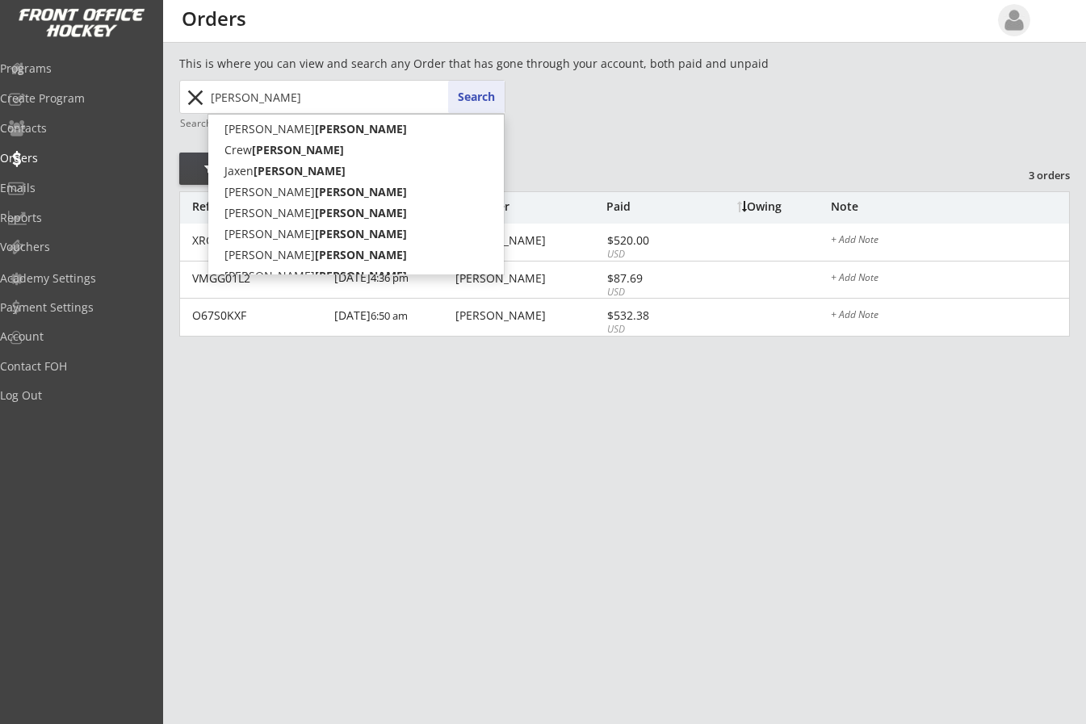
type input "[PERSON_NAME]"
click at [481, 90] on button "Search" at bounding box center [476, 97] width 57 height 32
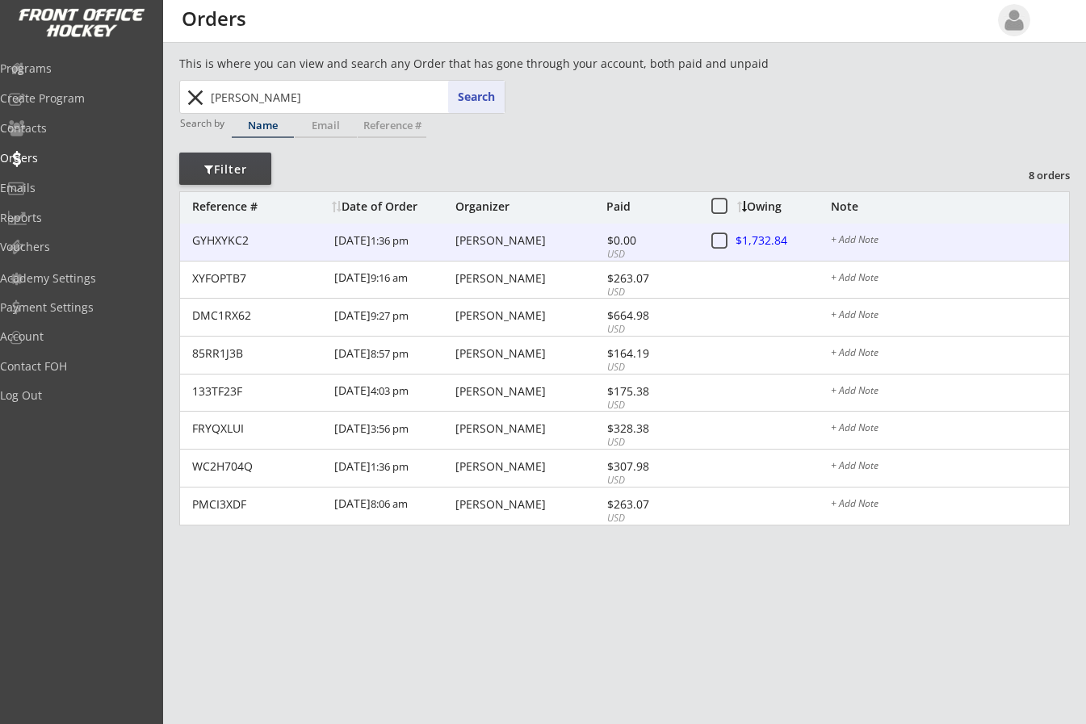
click at [762, 236] on div at bounding box center [772, 242] width 71 height 20
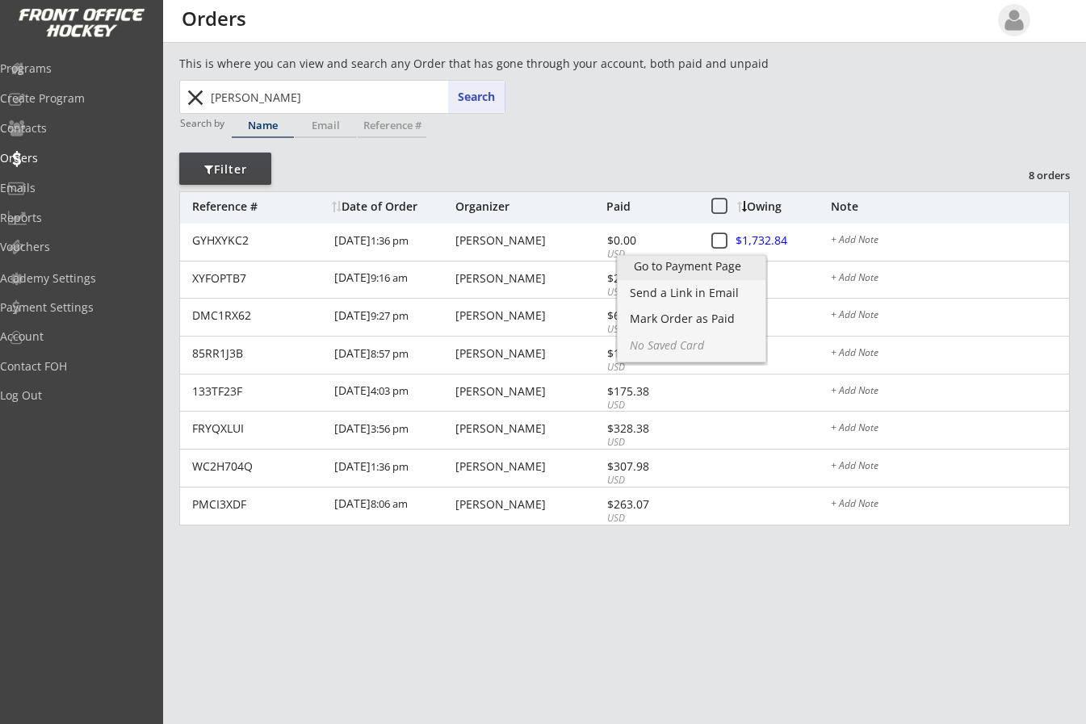
click at [729, 269] on div "Go to Payment Page" at bounding box center [691, 266] width 115 height 11
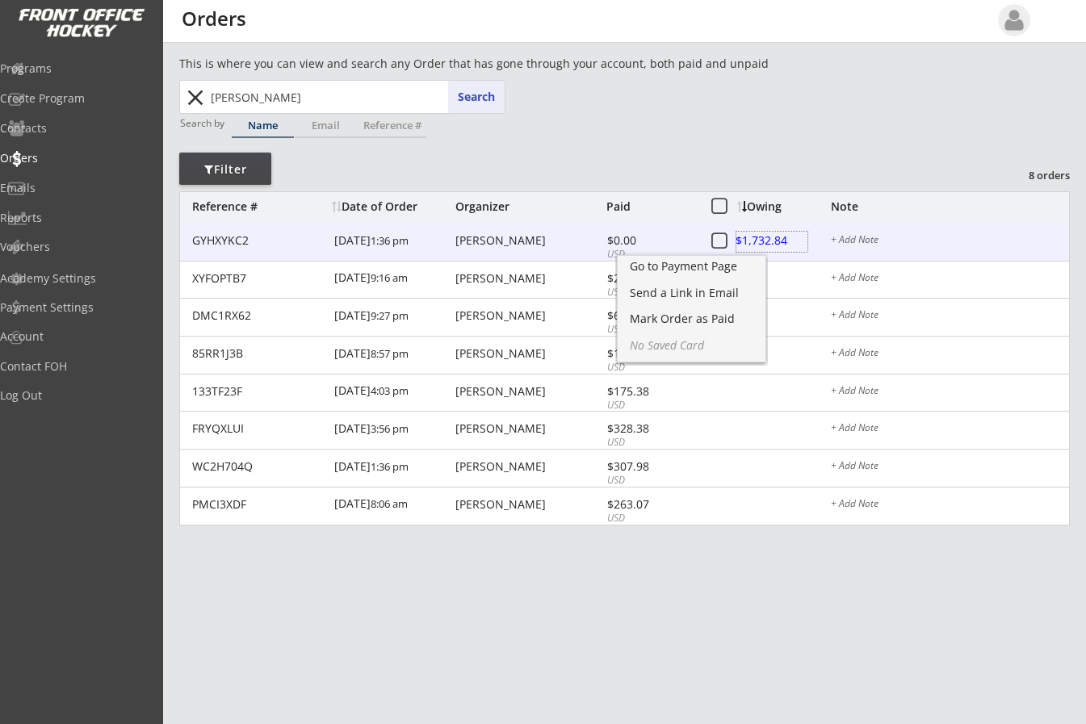
click at [749, 239] on div at bounding box center [772, 242] width 71 height 20
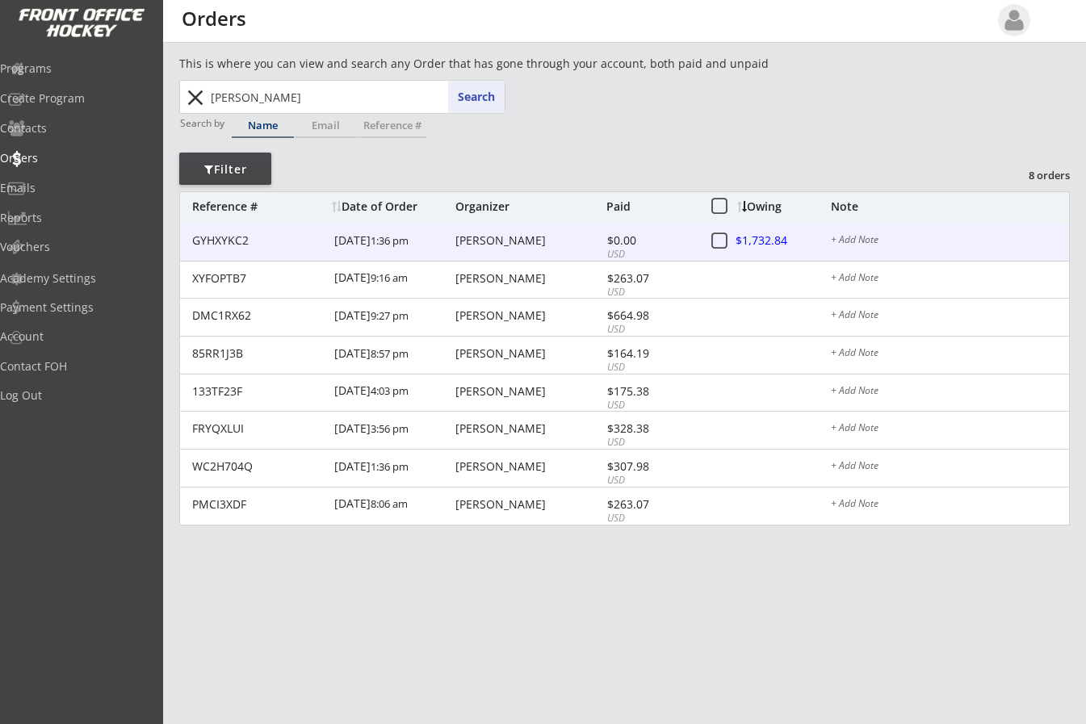
click at [761, 235] on div at bounding box center [772, 242] width 71 height 20
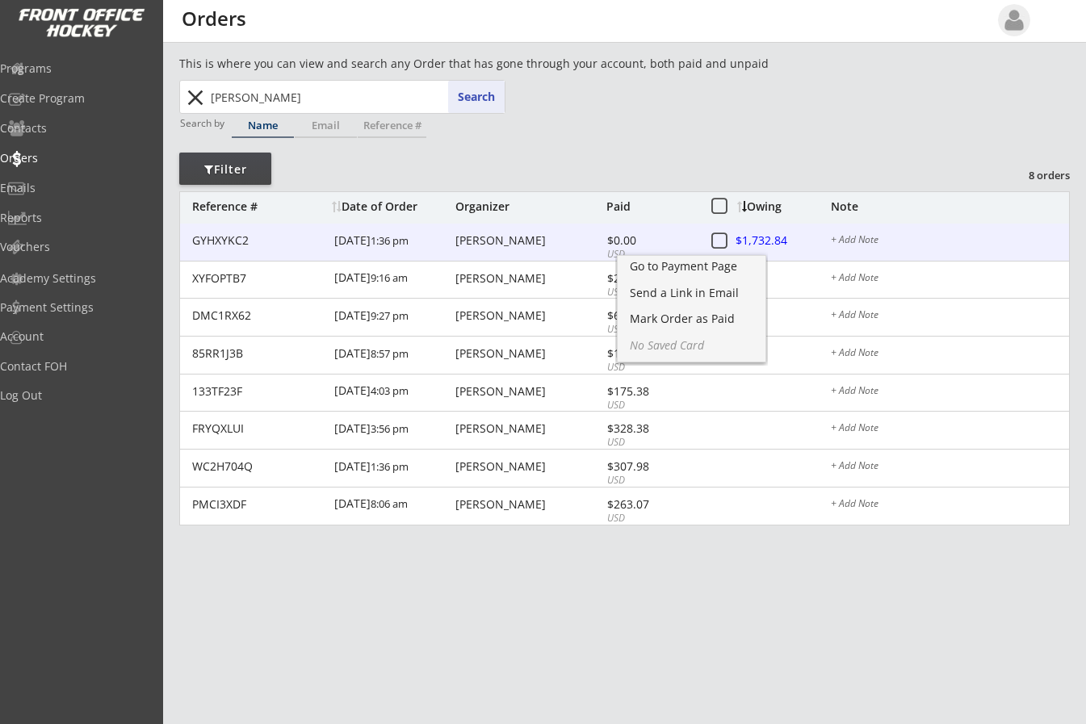
click at [569, 240] on div "[PERSON_NAME]" at bounding box center [529, 240] width 147 height 11
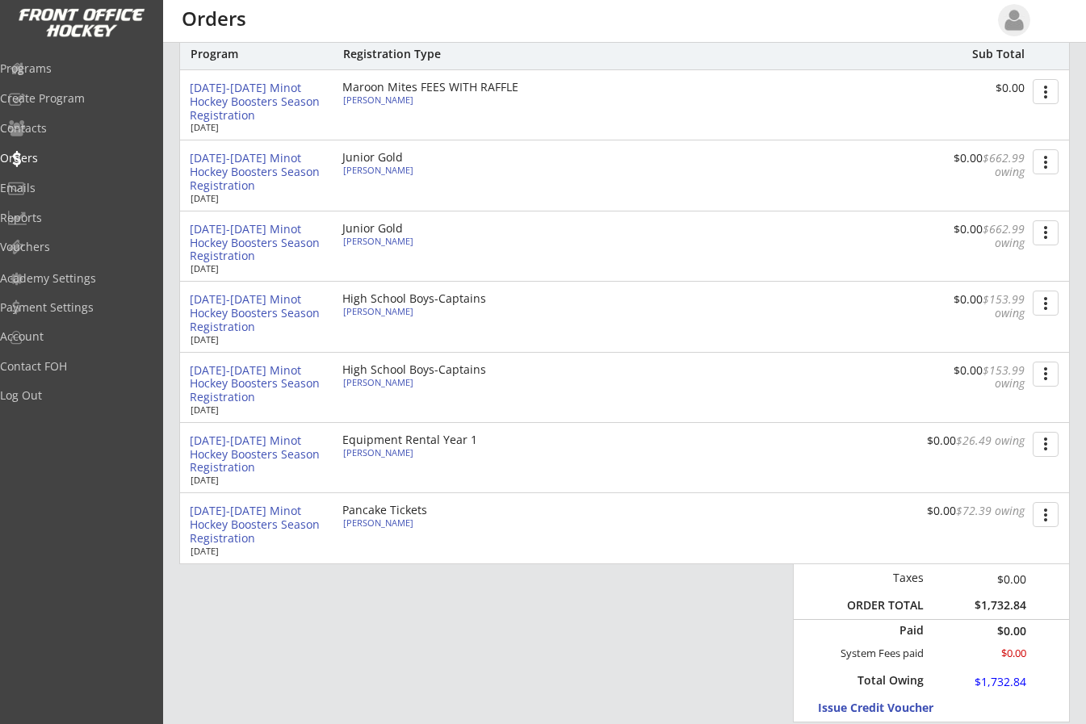
scroll to position [262, 0]
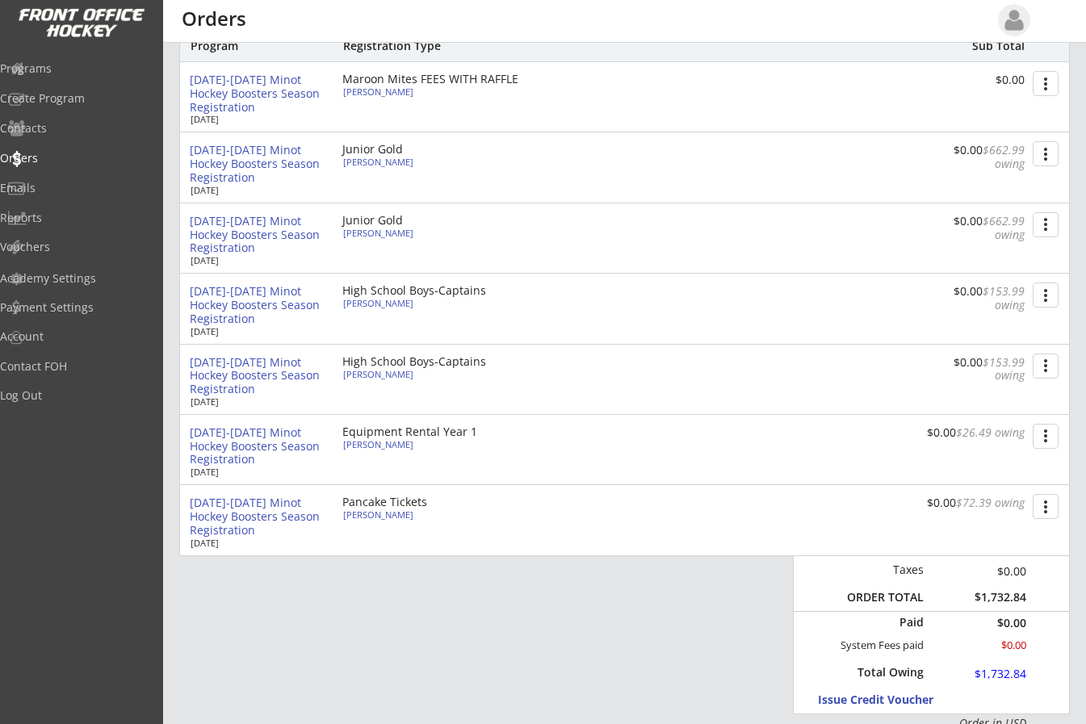
click at [1045, 233] on button "more_vert" at bounding box center [1046, 224] width 26 height 25
click at [1012, 251] on div "Change Owing" at bounding box center [984, 254] width 115 height 11
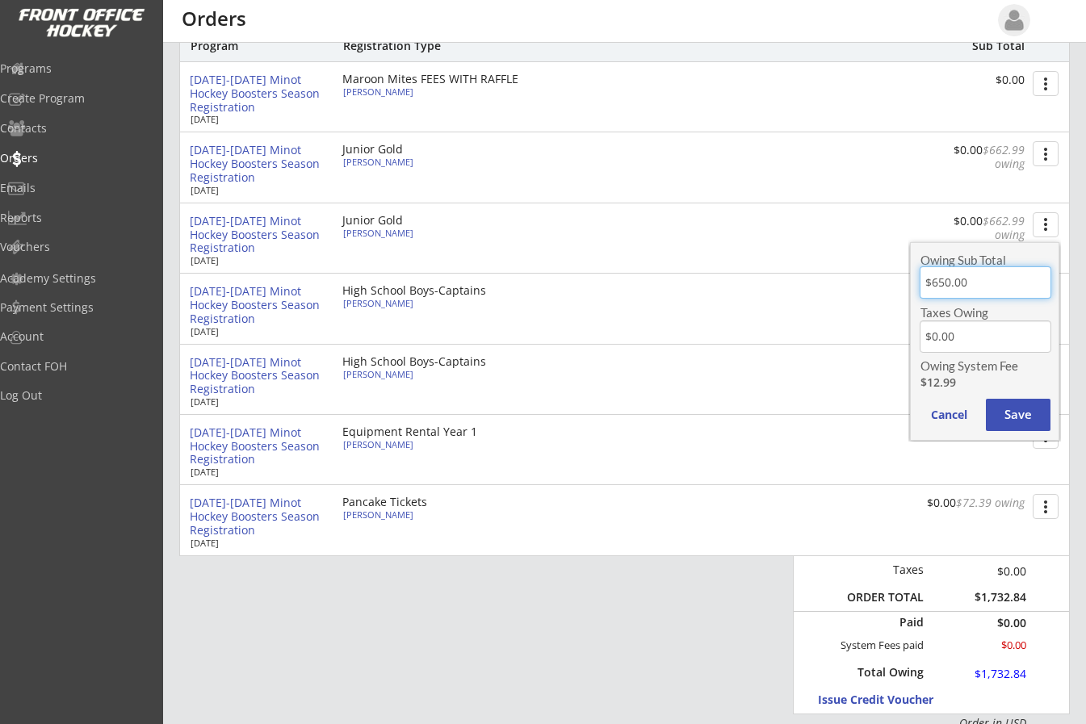
click at [1009, 285] on input "input" at bounding box center [986, 283] width 132 height 32
click at [810, 318] on div "[DATE]-[DATE] Minot Hockey Boosters Season Registration [DATE] High School Boys…" at bounding box center [624, 308] width 889 height 69
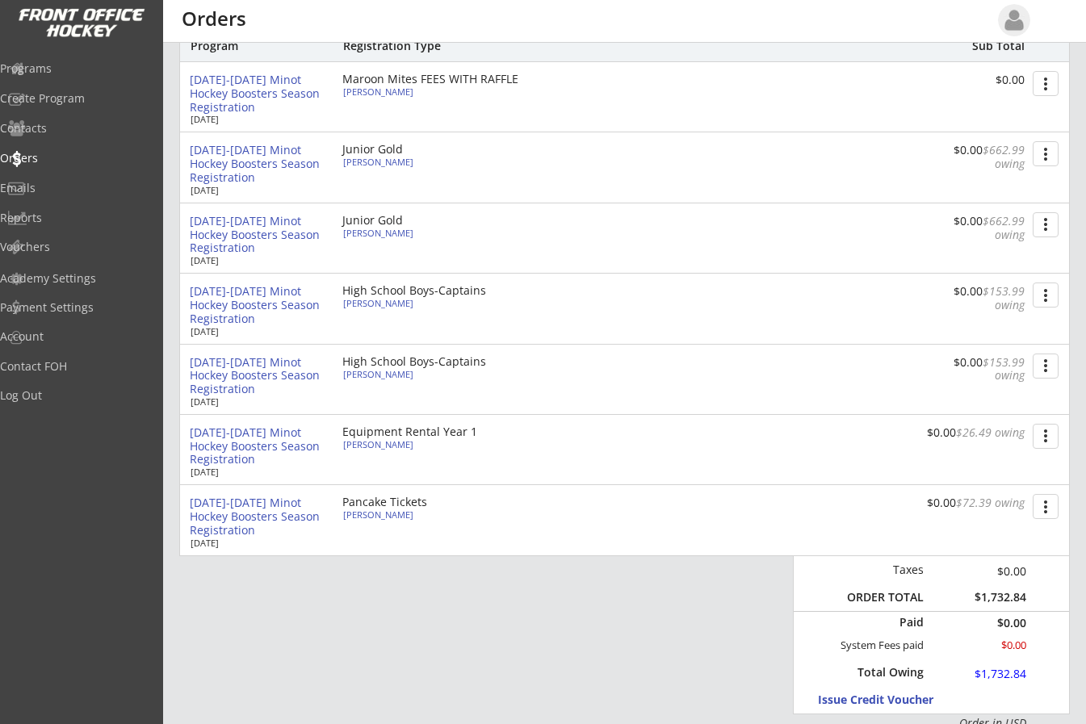
click at [1043, 226] on button "more_vert" at bounding box center [1046, 224] width 26 height 25
click at [1008, 250] on div "Change Owing" at bounding box center [984, 254] width 115 height 11
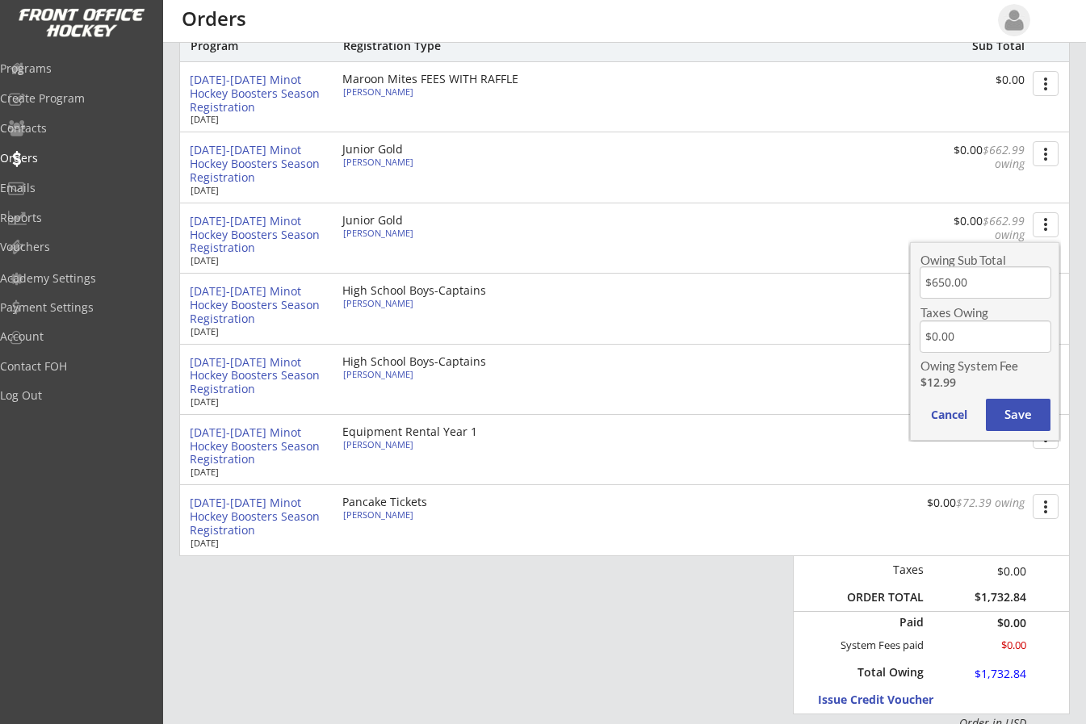
click at [1001, 287] on input "input" at bounding box center [986, 283] width 132 height 32
type input "$350.00"
click at [1022, 413] on button "Save" at bounding box center [1018, 415] width 65 height 32
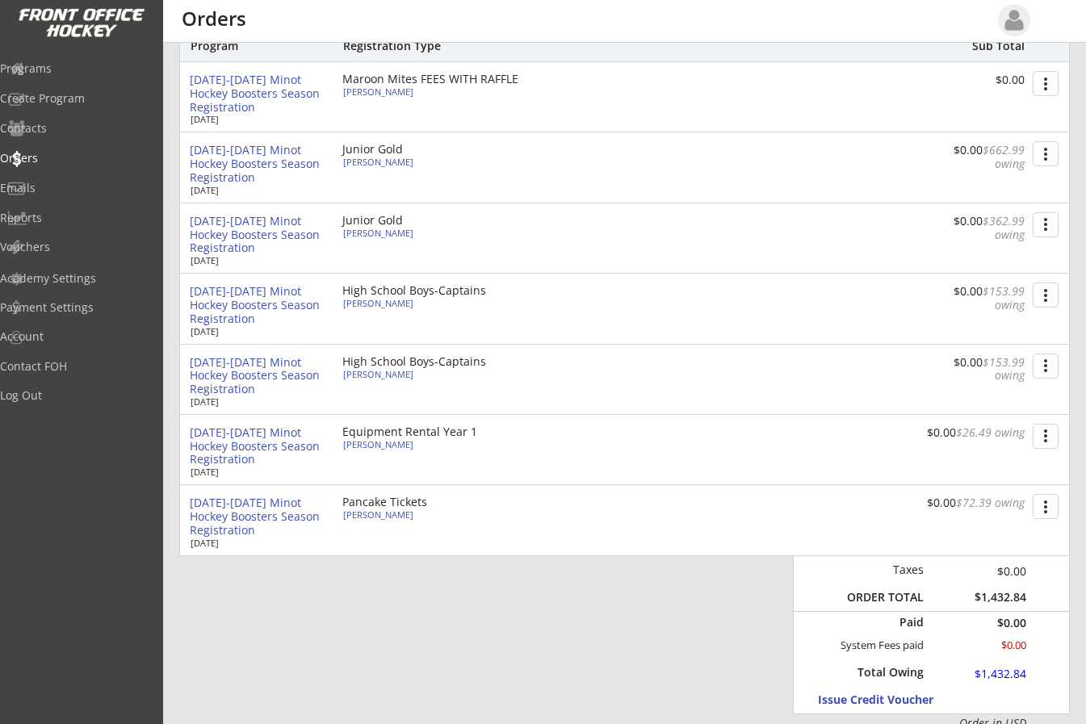
click at [1047, 79] on button "more_vert" at bounding box center [1046, 83] width 26 height 25
click at [978, 110] on div "Change Owing" at bounding box center [984, 112] width 115 height 11
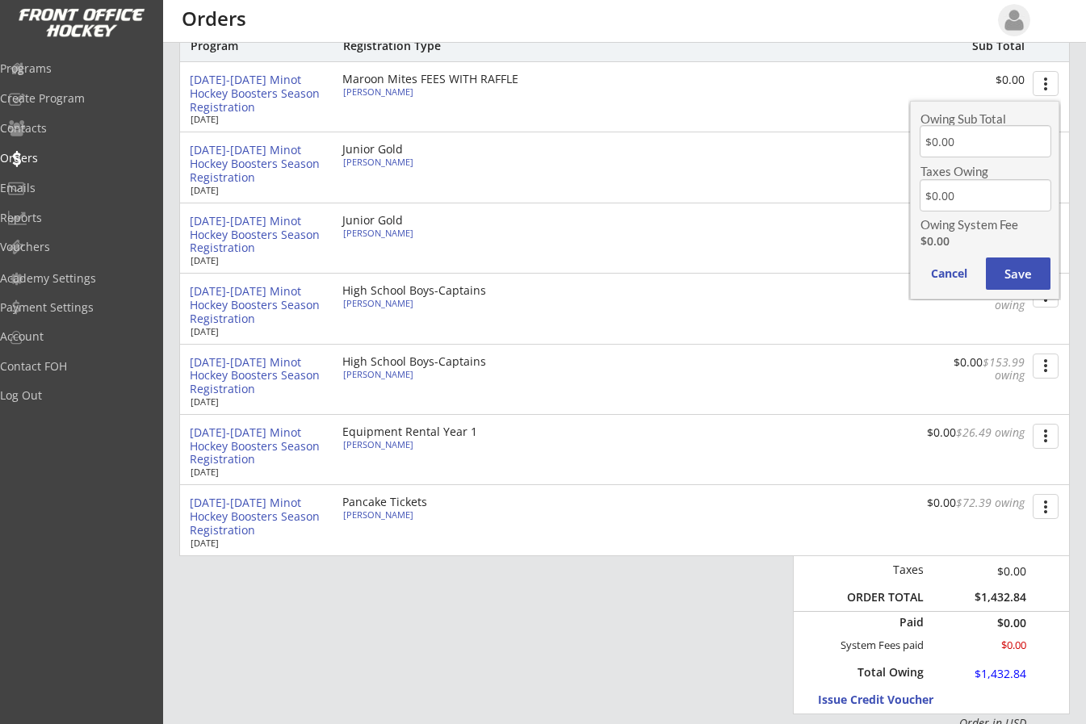
click at [1014, 278] on button "Save" at bounding box center [1018, 274] width 65 height 32
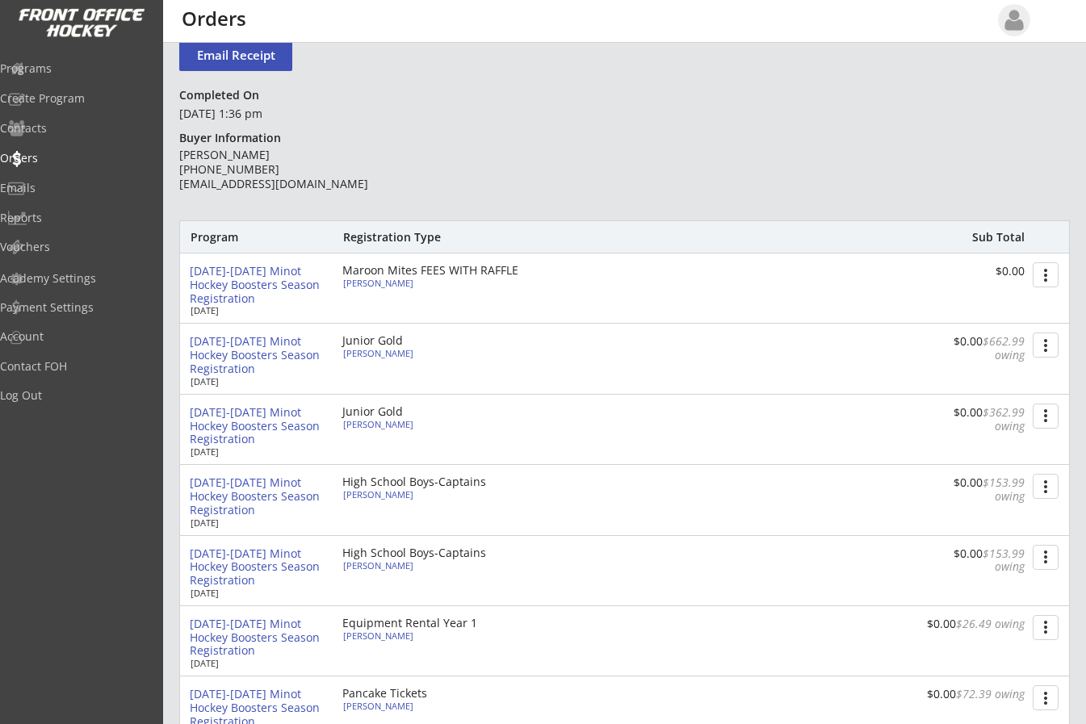
scroll to position [0, 0]
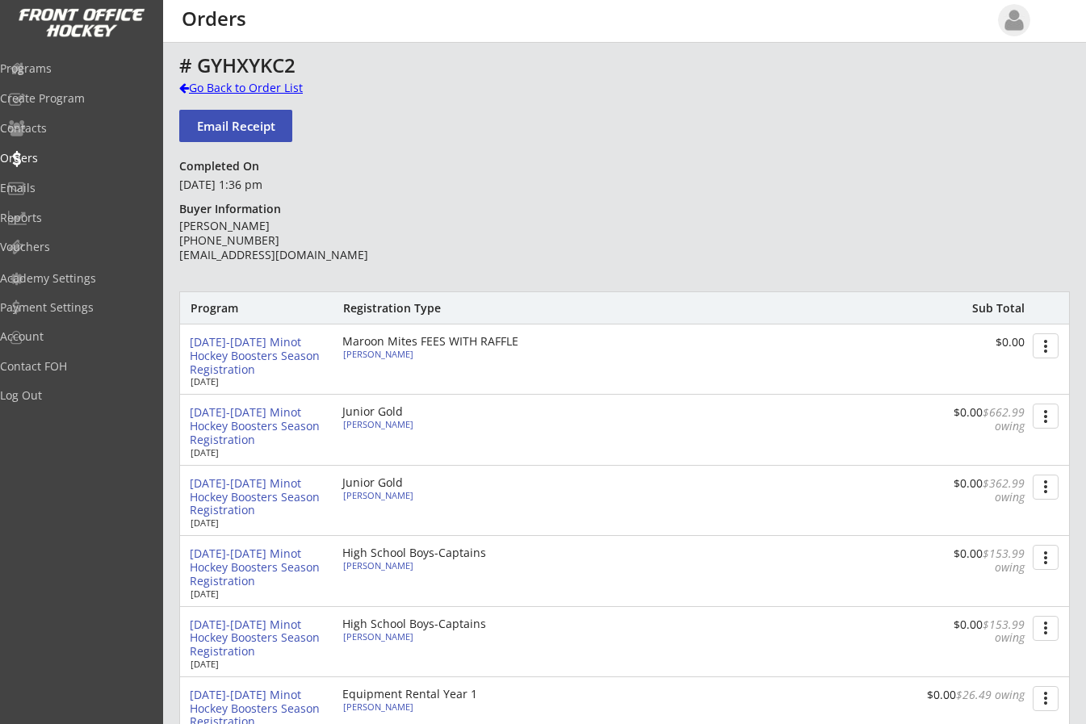
click at [181, 88] on div at bounding box center [184, 87] width 10 height 11
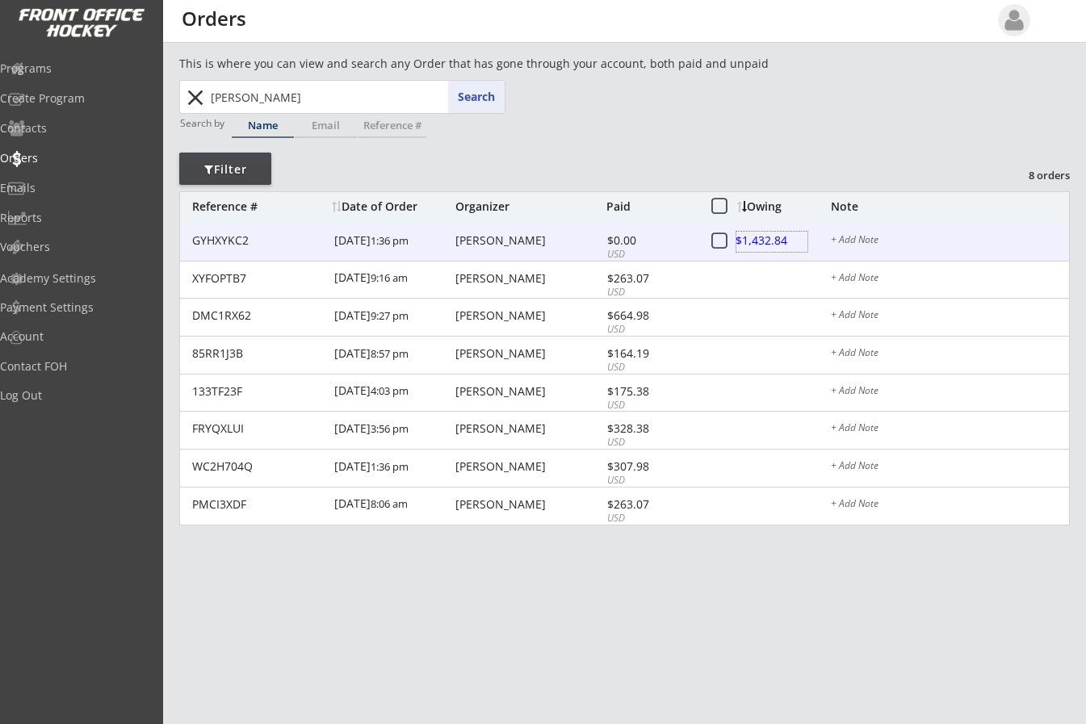
click at [764, 242] on div at bounding box center [772, 242] width 71 height 20
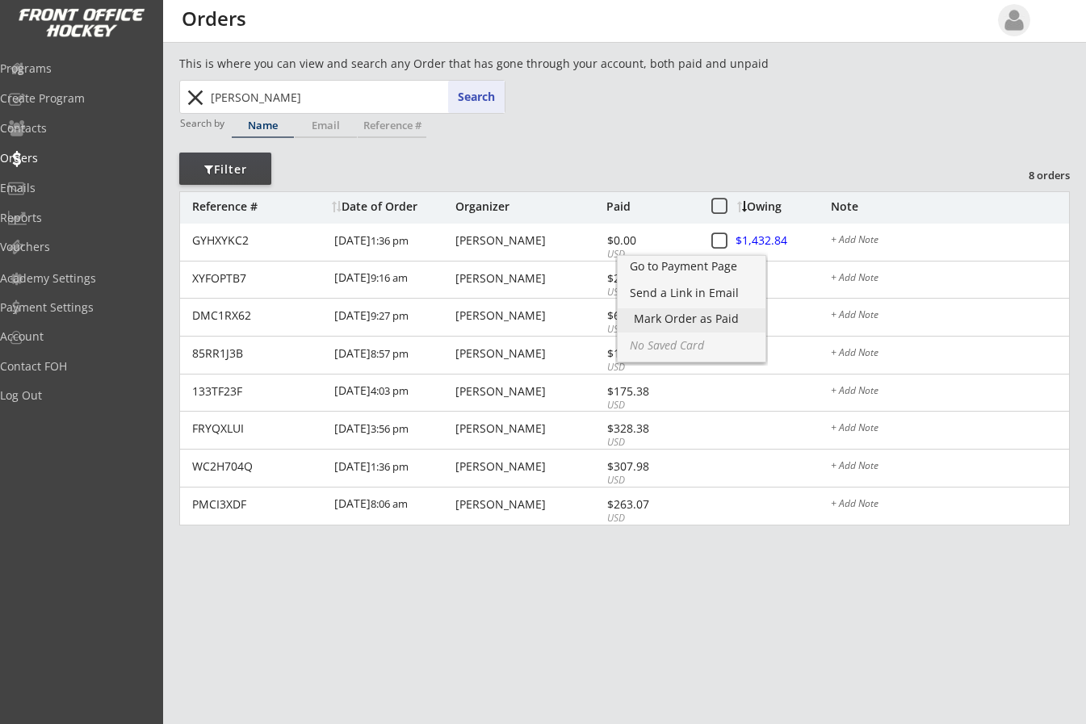
click at [702, 313] on div "Mark Order as Paid" at bounding box center [691, 318] width 115 height 11
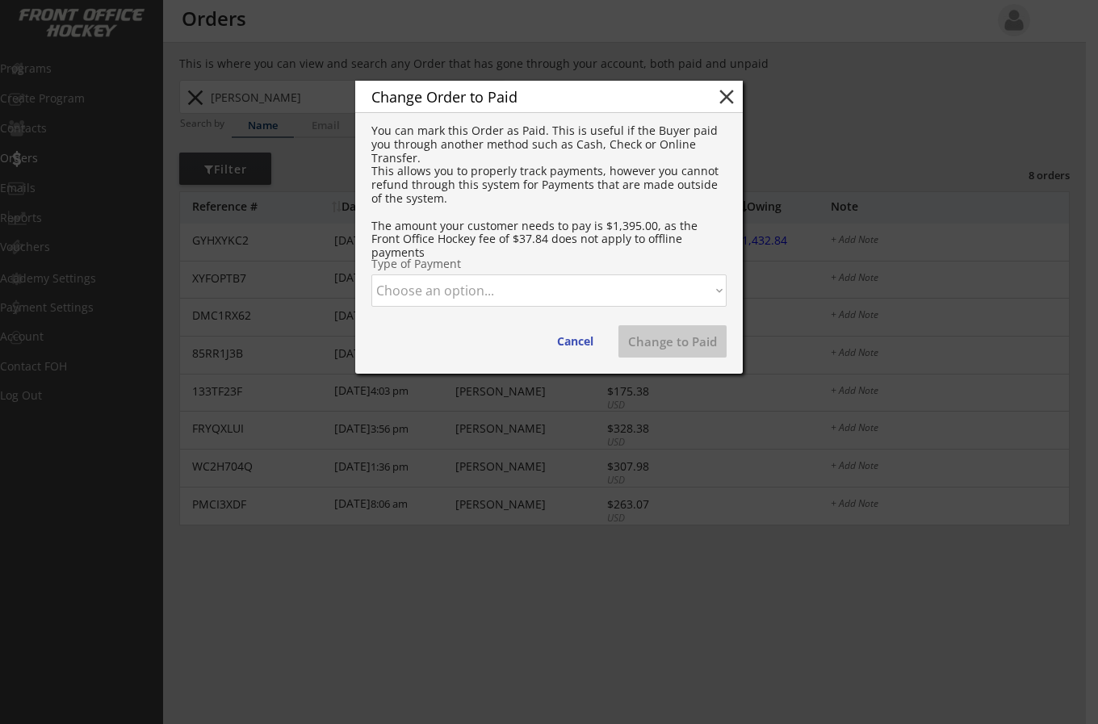
click at [561, 296] on select "Choose an option... Cash Check Credit Card Online Transfer Paypal Venmo Other" at bounding box center [549, 291] width 355 height 32
click at [372, 275] on select "Choose an option... Cash Check Credit Card Online Transfer Paypal Venmo Other" at bounding box center [549, 291] width 355 height 32
click at [666, 344] on button "Change to Paid" at bounding box center [673, 341] width 108 height 32
select select ""PLACEHOLDER_1427118222253""
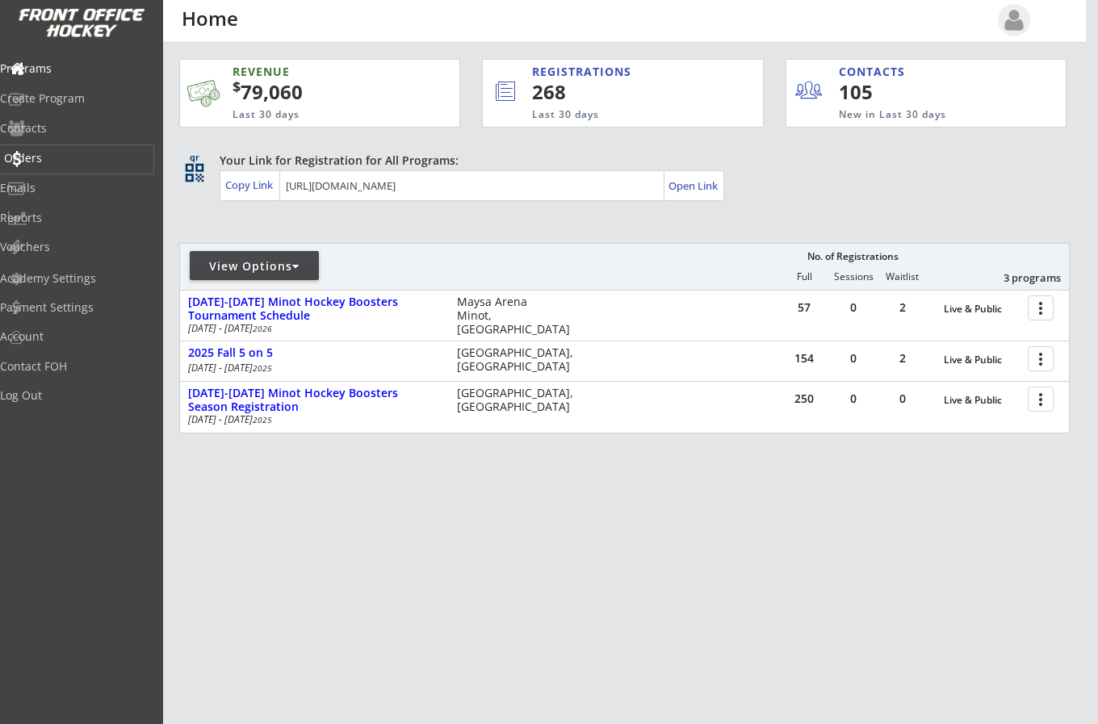
click at [57, 157] on div "Orders" at bounding box center [76, 158] width 145 height 11
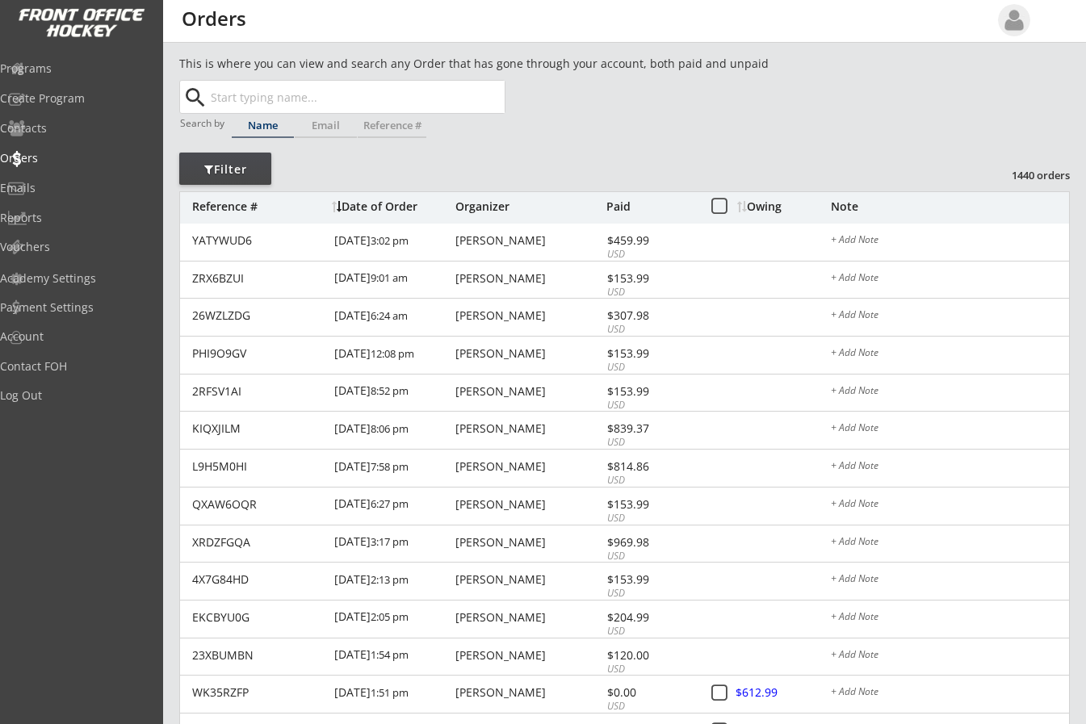
click at [258, 98] on input "text" at bounding box center [356, 97] width 297 height 32
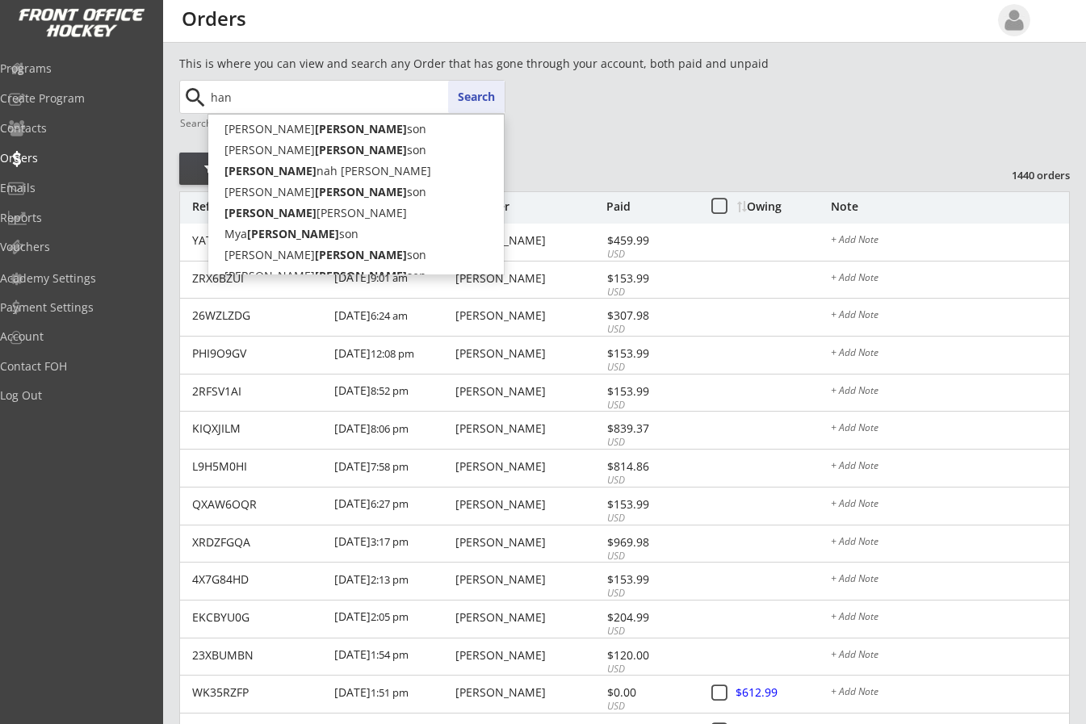
type input "ha"
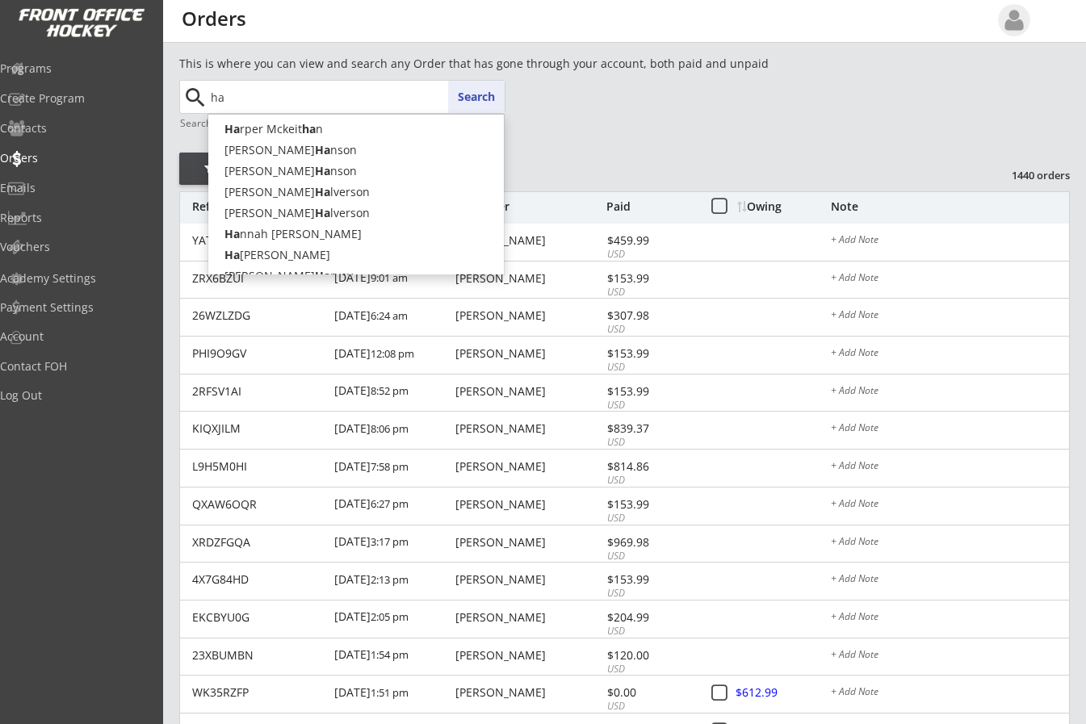
type input "[PERSON_NAME]"
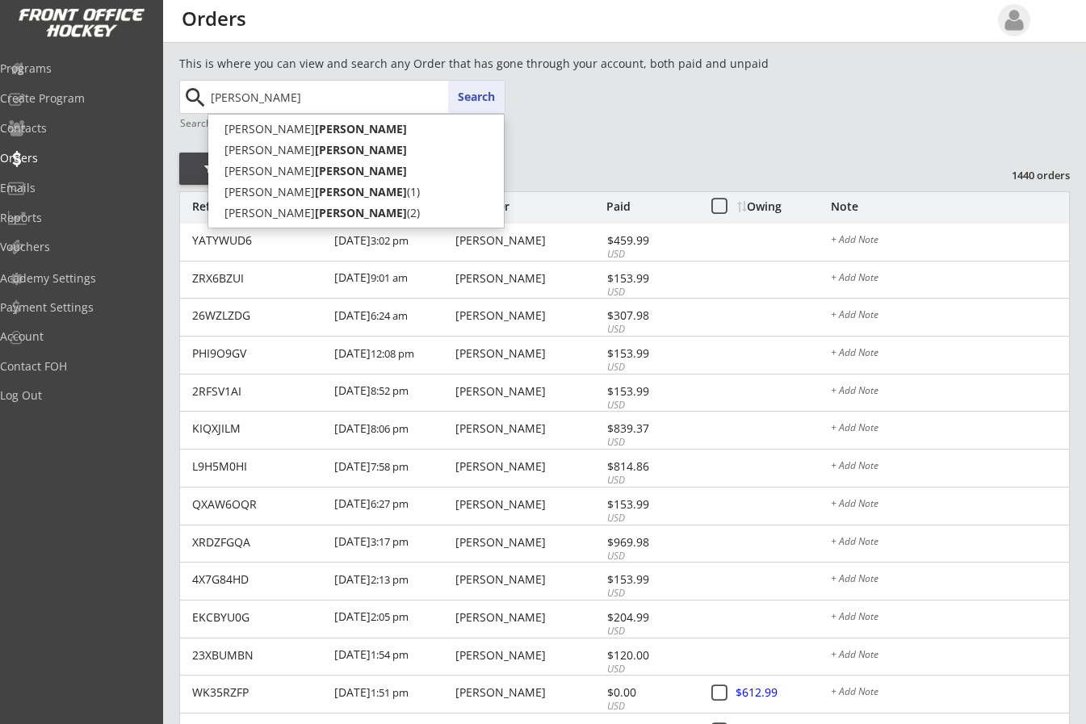
click at [473, 92] on button "Search" at bounding box center [476, 97] width 57 height 32
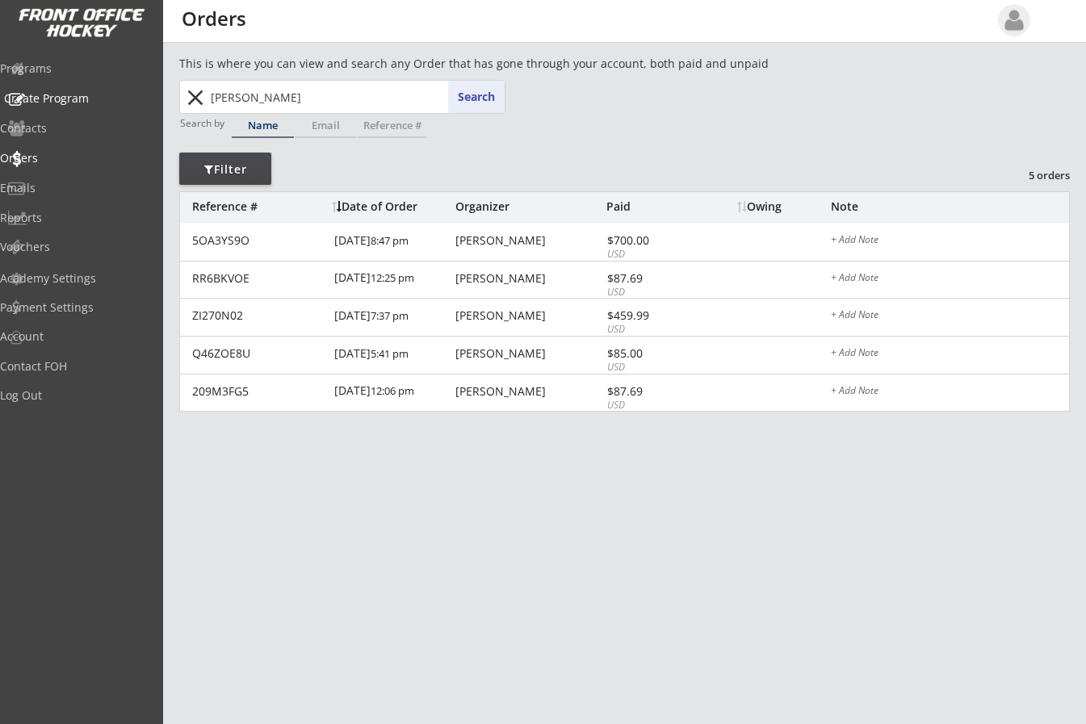
drag, startPoint x: 267, startPoint y: 99, endPoint x: 7, endPoint y: 90, distance: 259.4
click at [51, 89] on body "REVENUE $ 79,060 Last 30 days REGISTRATIONS 268 Last 30 days CONTACTS 105 New i…" at bounding box center [543, 362] width 1086 height 724
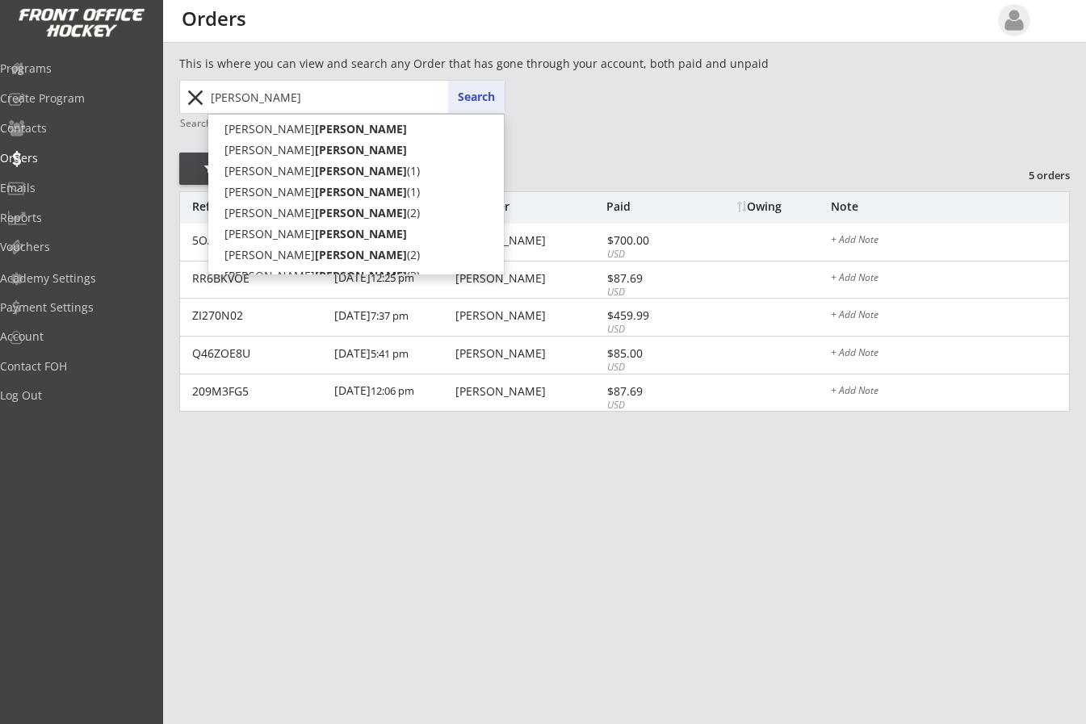
type input "voeller"
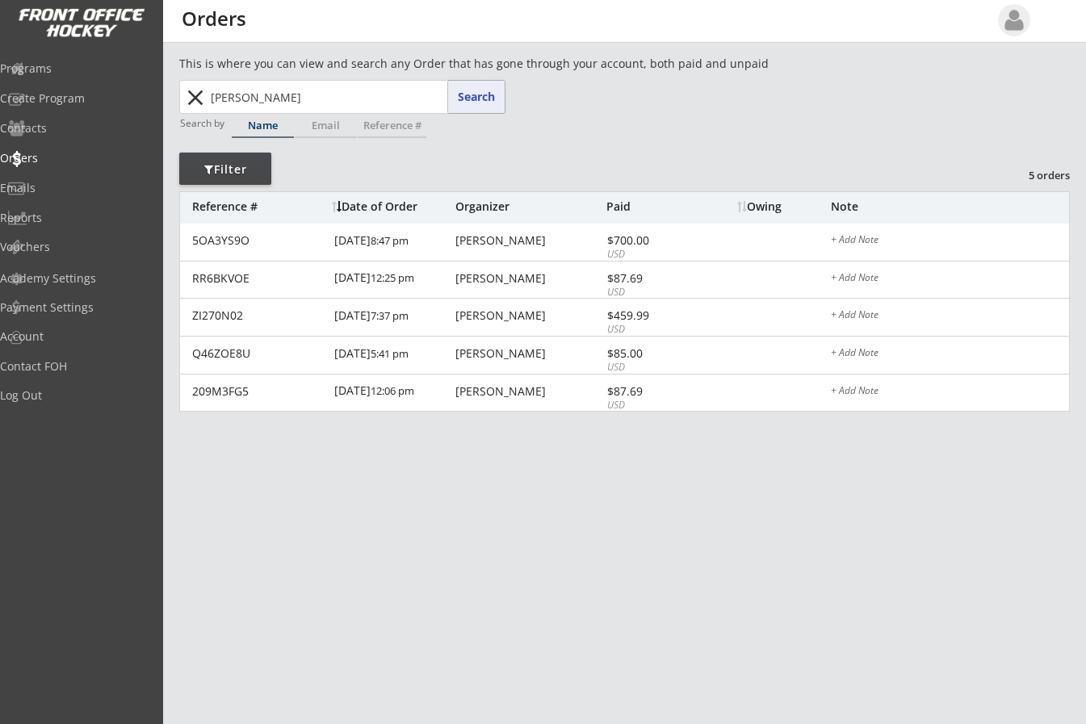
click at [477, 86] on button "Search" at bounding box center [476, 97] width 57 height 32
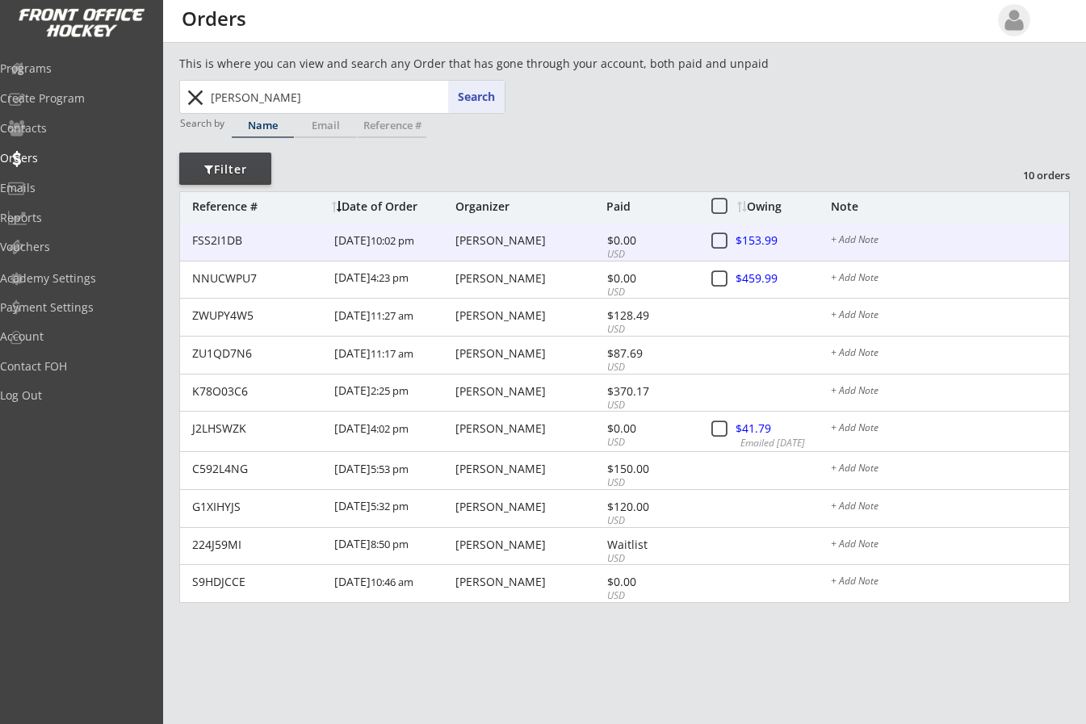
click at [506, 239] on div "Julie Voeller" at bounding box center [529, 240] width 147 height 11
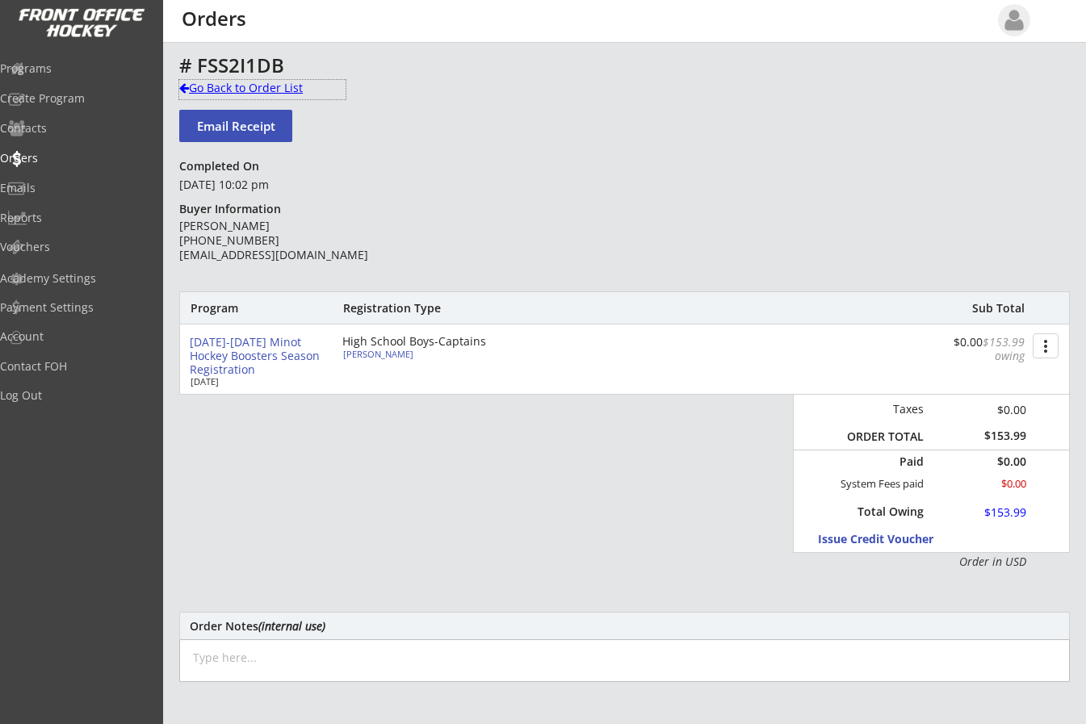
click at [184, 89] on div at bounding box center [184, 87] width 10 height 11
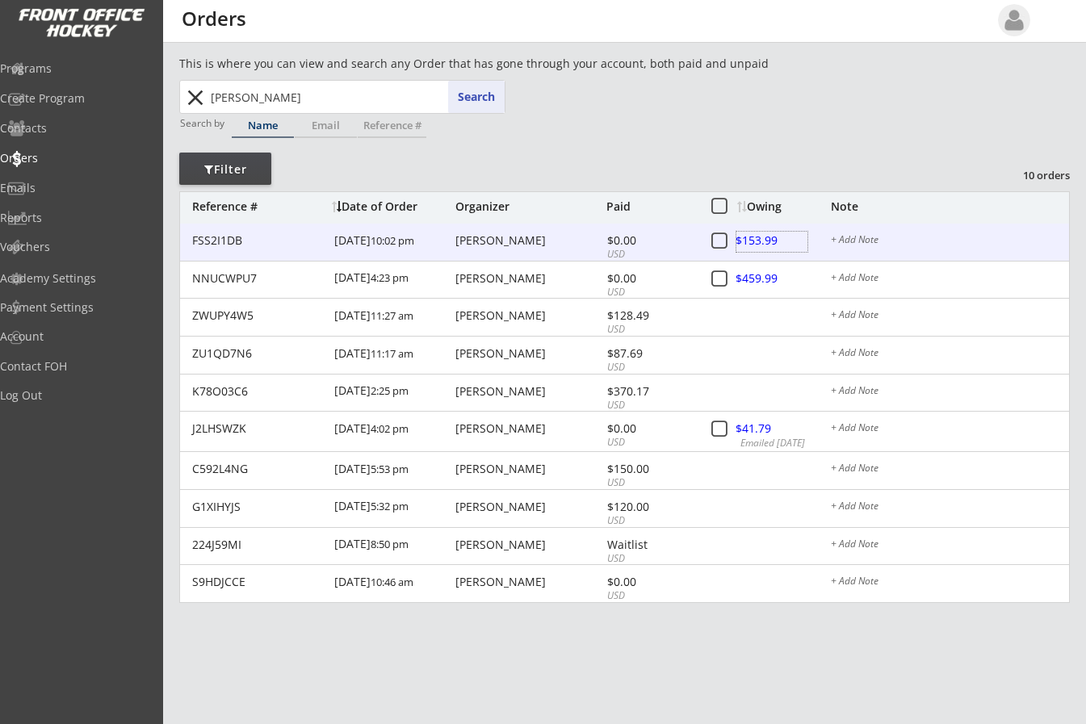
click at [773, 235] on div at bounding box center [772, 242] width 71 height 20
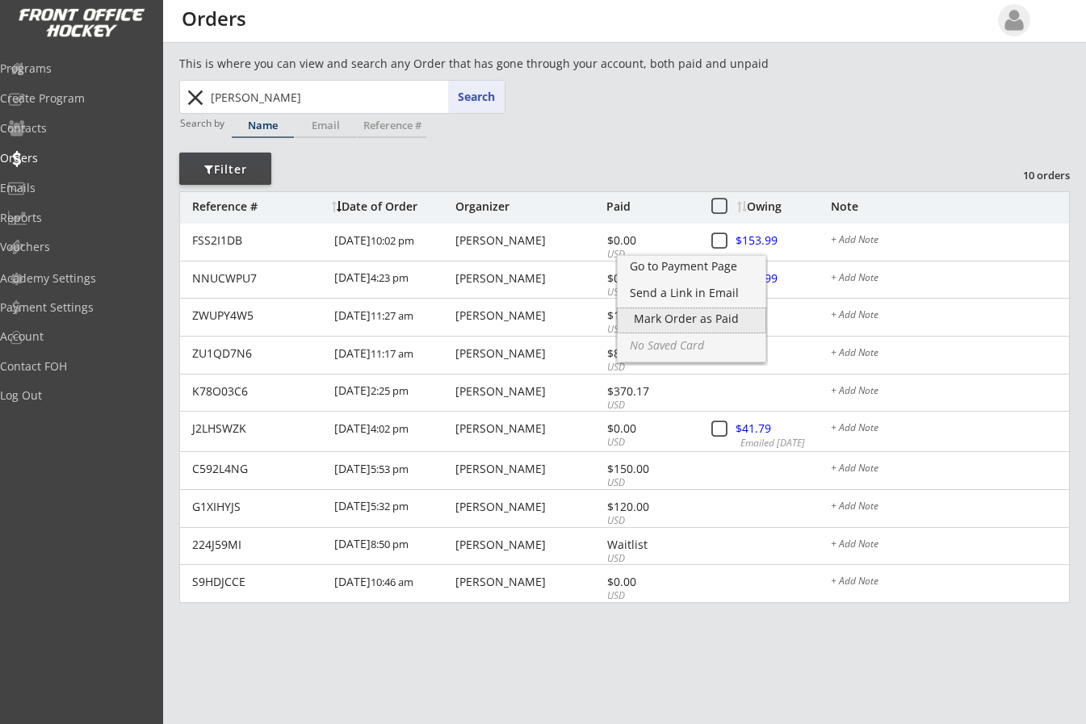
click at [696, 313] on div "Mark Order as Paid" at bounding box center [691, 318] width 115 height 11
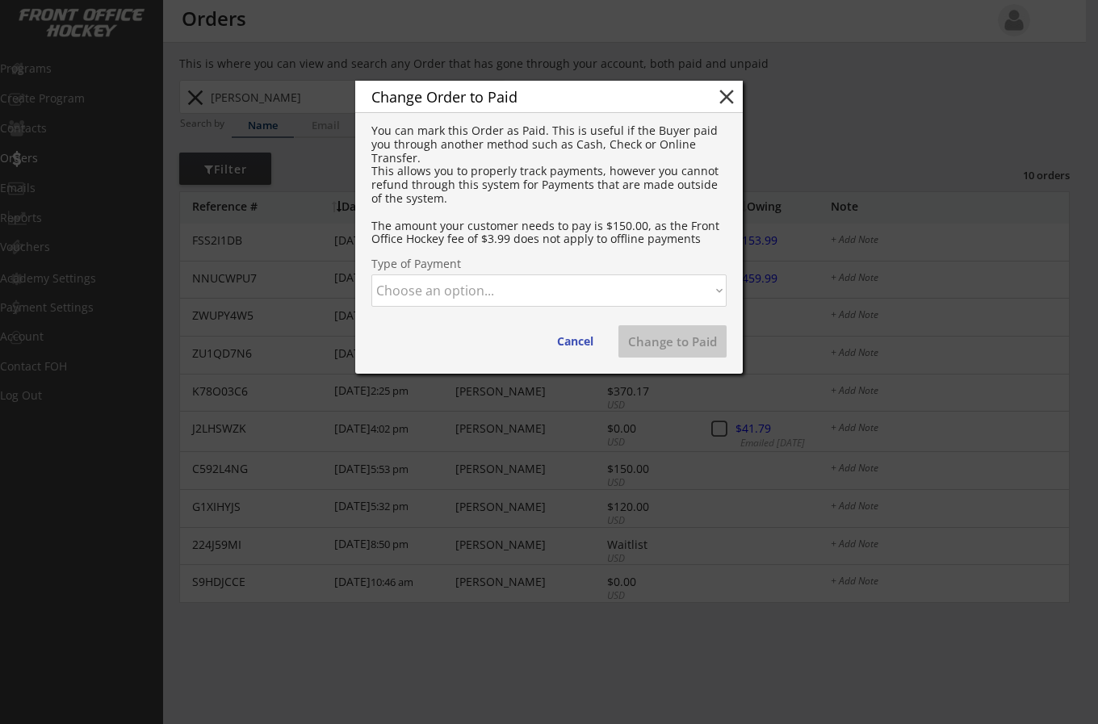
click at [576, 291] on select "Choose an option... Cash Check Credit Card Online Transfer Paypal Venmo Other" at bounding box center [549, 291] width 355 height 32
click at [372, 275] on select "Choose an option... Cash Check Credit Card Online Transfer Paypal Venmo Other" at bounding box center [549, 291] width 355 height 32
click at [662, 337] on button "Change to Paid" at bounding box center [673, 341] width 108 height 32
select select ""PLACEHOLDER_1427118222253""
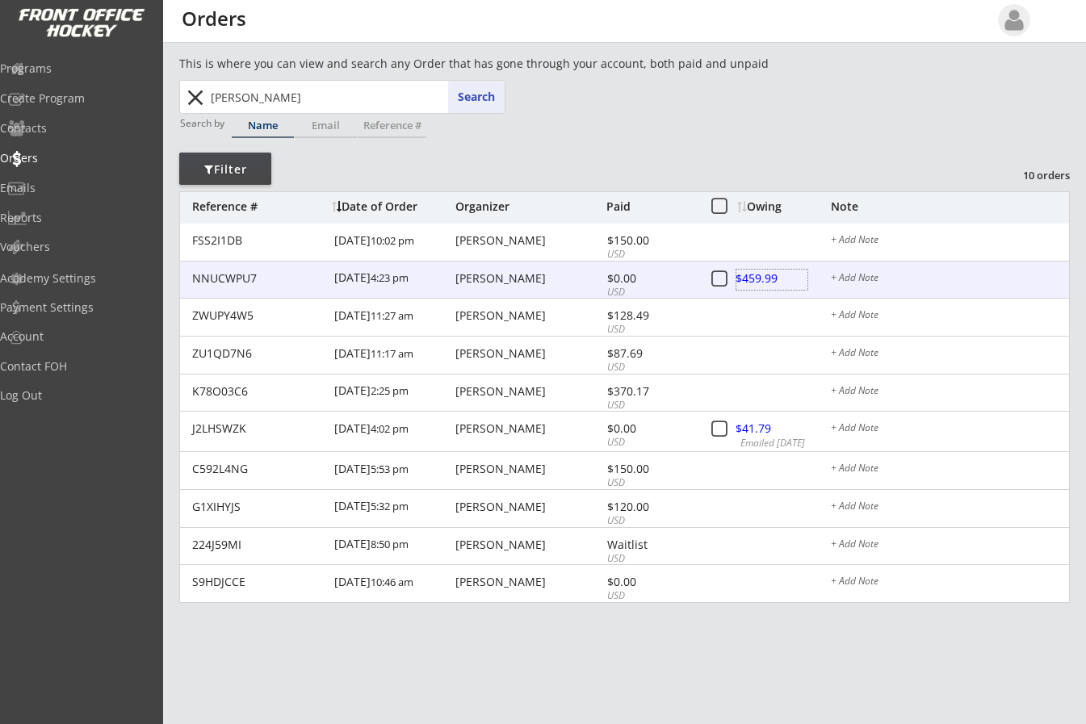
click at [754, 270] on div at bounding box center [772, 280] width 71 height 20
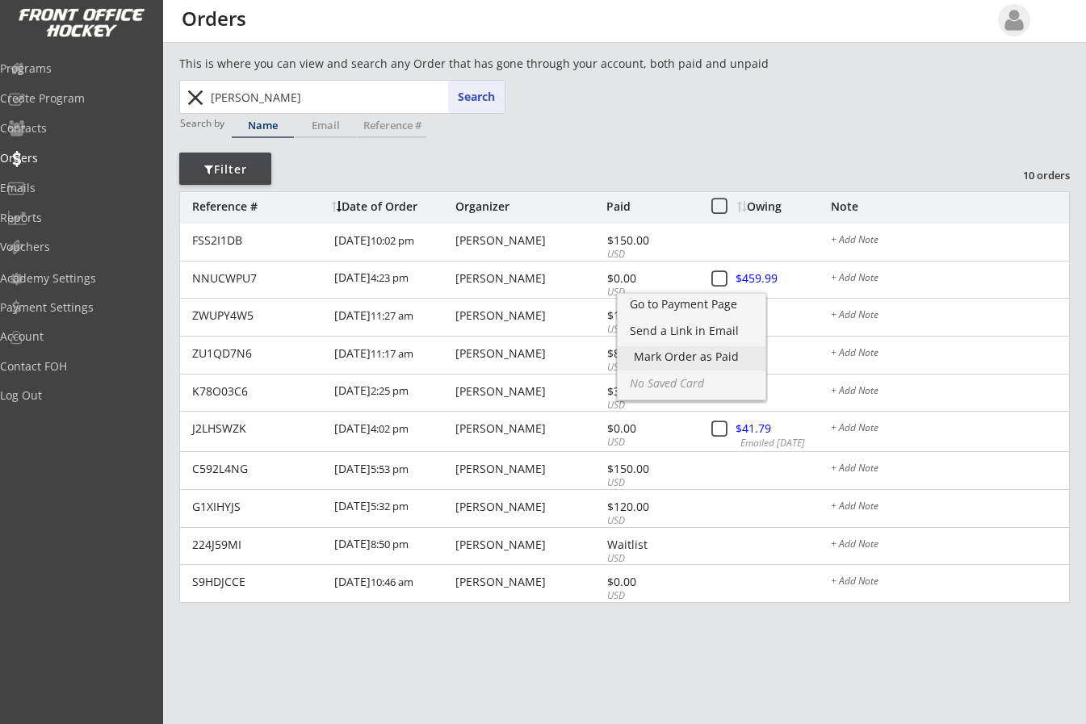
click at [711, 353] on div "Mark Order as Paid" at bounding box center [691, 356] width 115 height 11
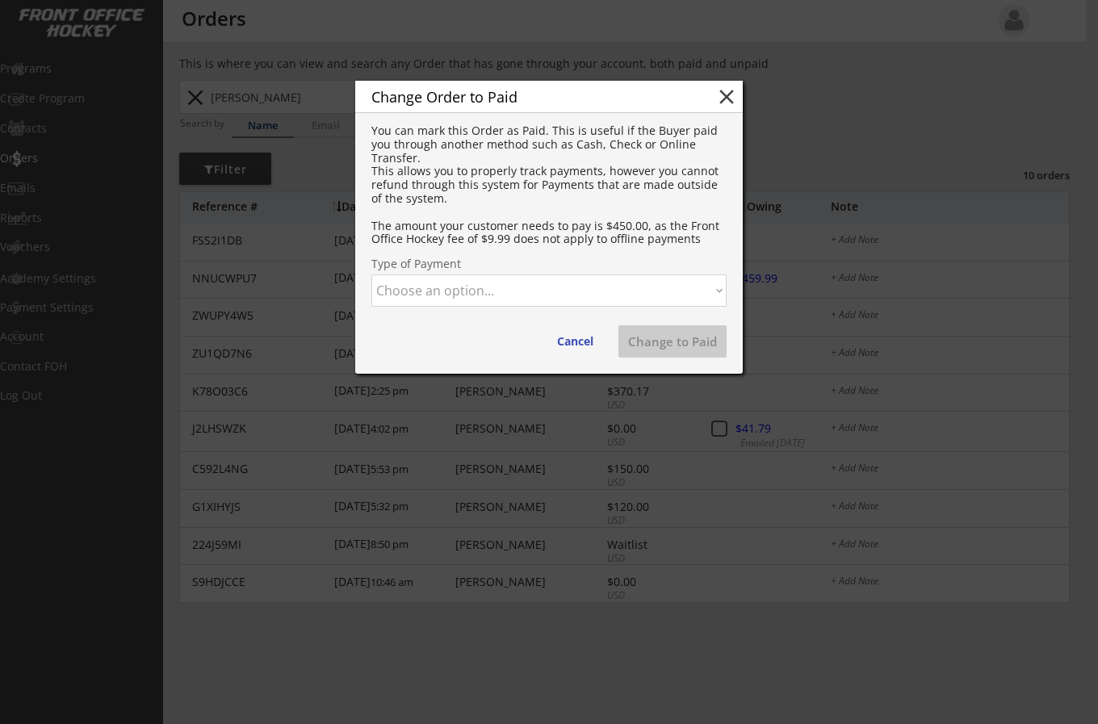
click at [594, 284] on select "Choose an option... Cash Check Credit Card Online Transfer Paypal Venmo Other" at bounding box center [549, 291] width 355 height 32
click at [372, 275] on select "Choose an option... Cash Check Credit Card Online Transfer Paypal Venmo Other" at bounding box center [549, 291] width 355 height 32
click at [649, 343] on button "Change to Paid" at bounding box center [673, 341] width 108 height 32
select select ""PLACEHOLDER_1427118222253""
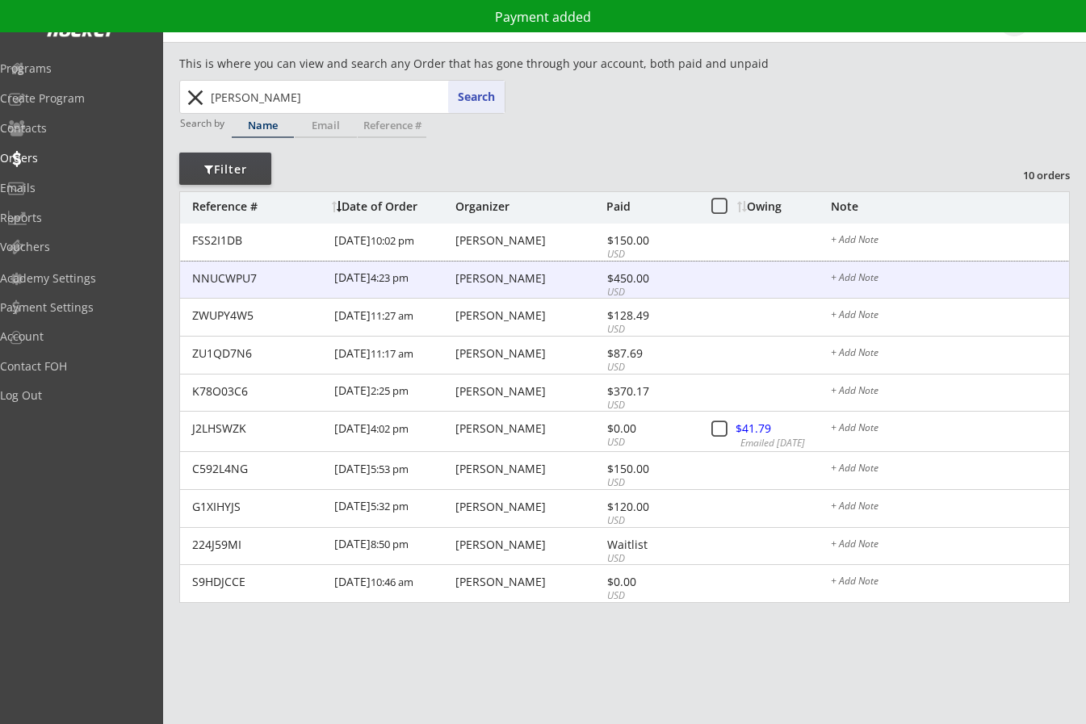
click at [639, 276] on div "$450.00" at bounding box center [650, 278] width 86 height 11
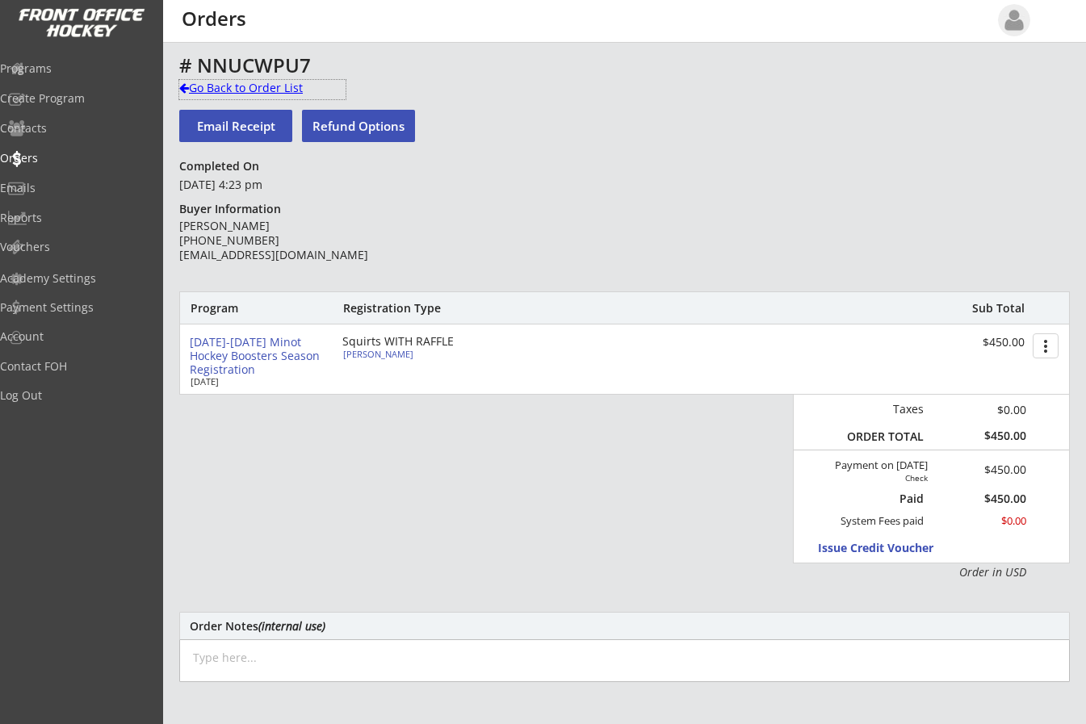
click at [191, 87] on div "Go Back to Order List" at bounding box center [262, 88] width 166 height 16
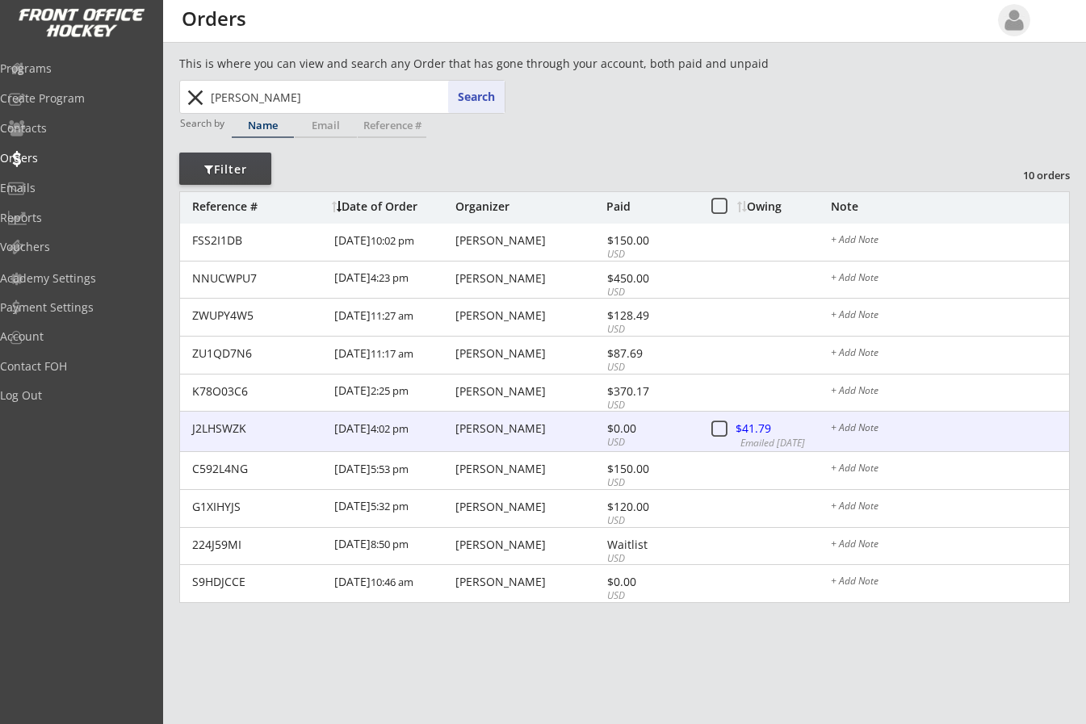
click at [766, 427] on div at bounding box center [772, 430] width 71 height 20
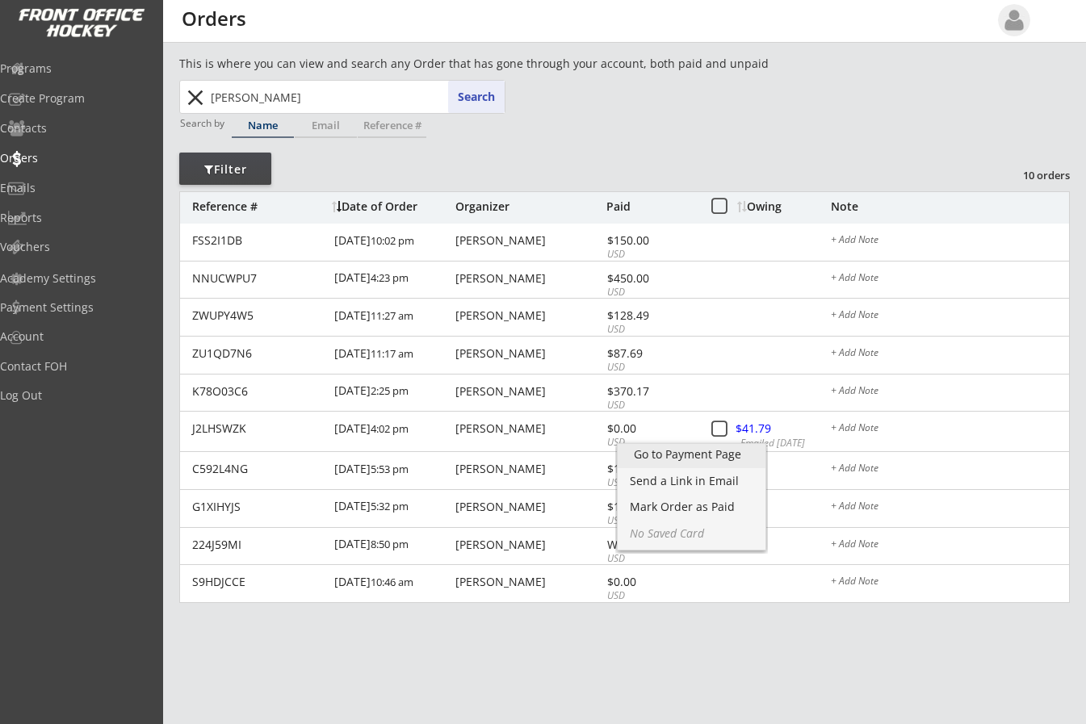
click at [698, 457] on div "Go to Payment Page" at bounding box center [691, 454] width 115 height 11
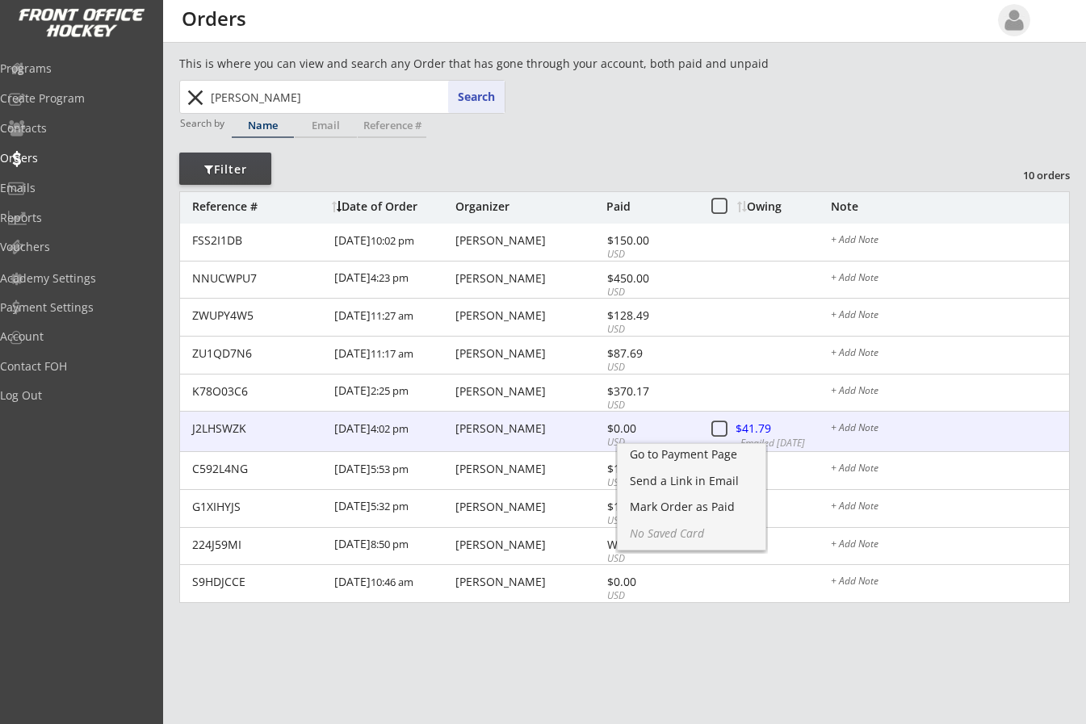
click at [758, 423] on div at bounding box center [772, 430] width 71 height 20
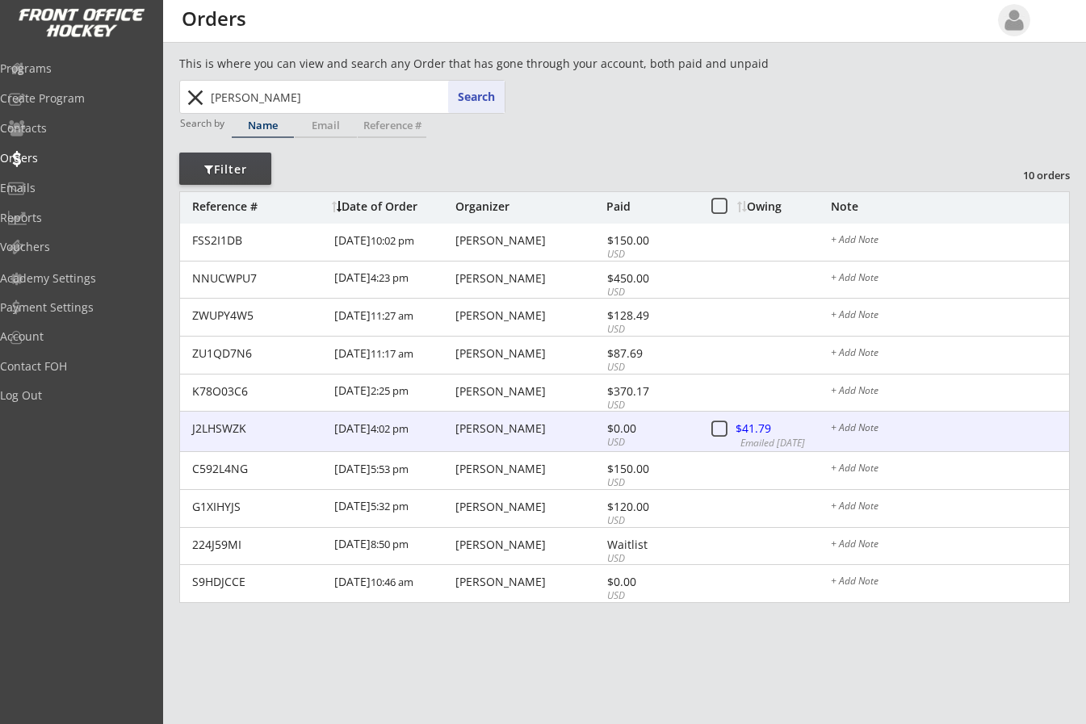
click at [758, 423] on div at bounding box center [772, 430] width 71 height 20
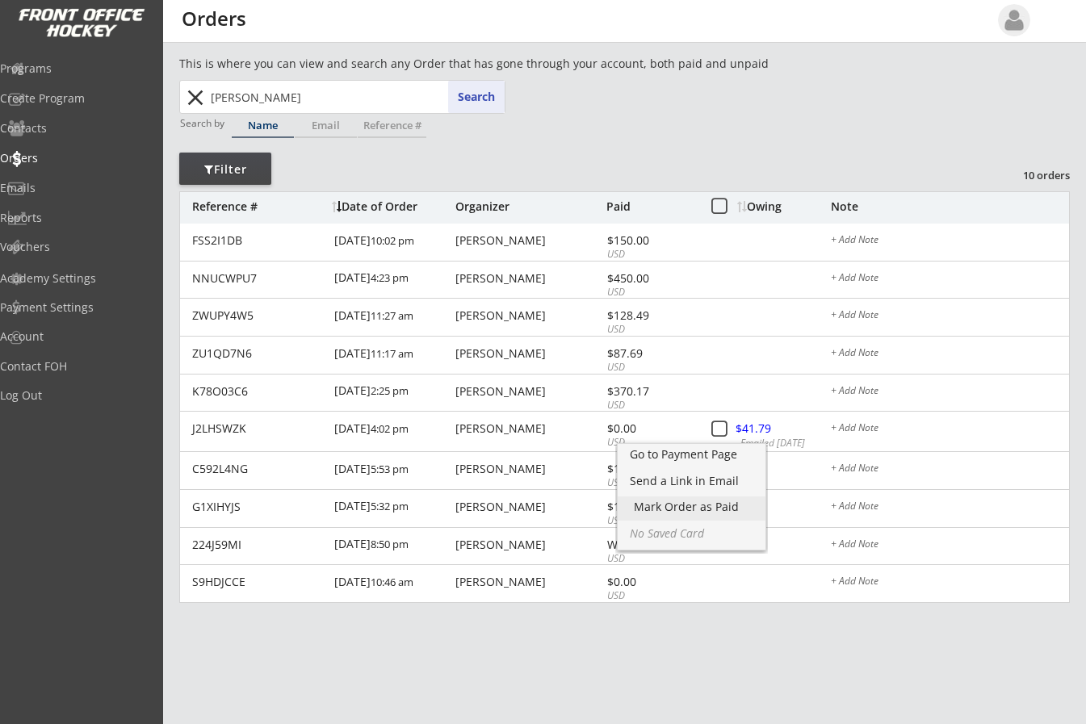
click at [711, 502] on div "Mark Order as Paid" at bounding box center [691, 507] width 115 height 11
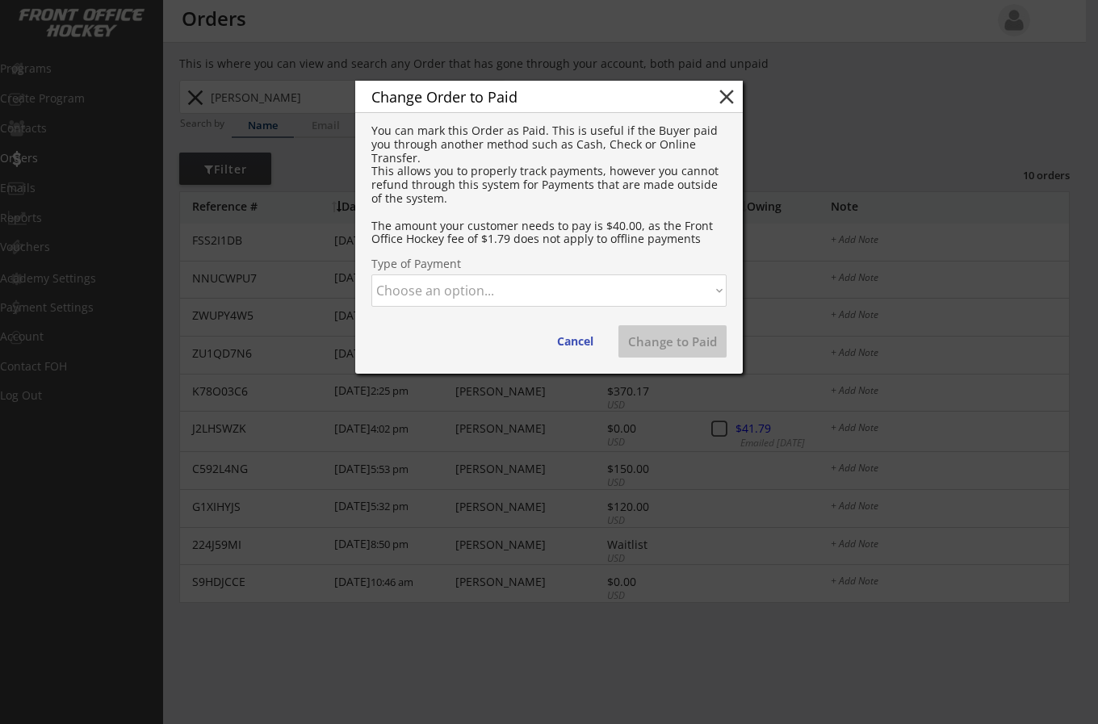
click at [570, 290] on select "Choose an option... Cash Check Credit Card Online Transfer Paypal Venmo Other" at bounding box center [549, 291] width 355 height 32
click at [372, 275] on select "Choose an option... Cash Check Credit Card Online Transfer Paypal Venmo Other" at bounding box center [549, 291] width 355 height 32
click at [656, 337] on button "Change to Paid" at bounding box center [673, 341] width 108 height 32
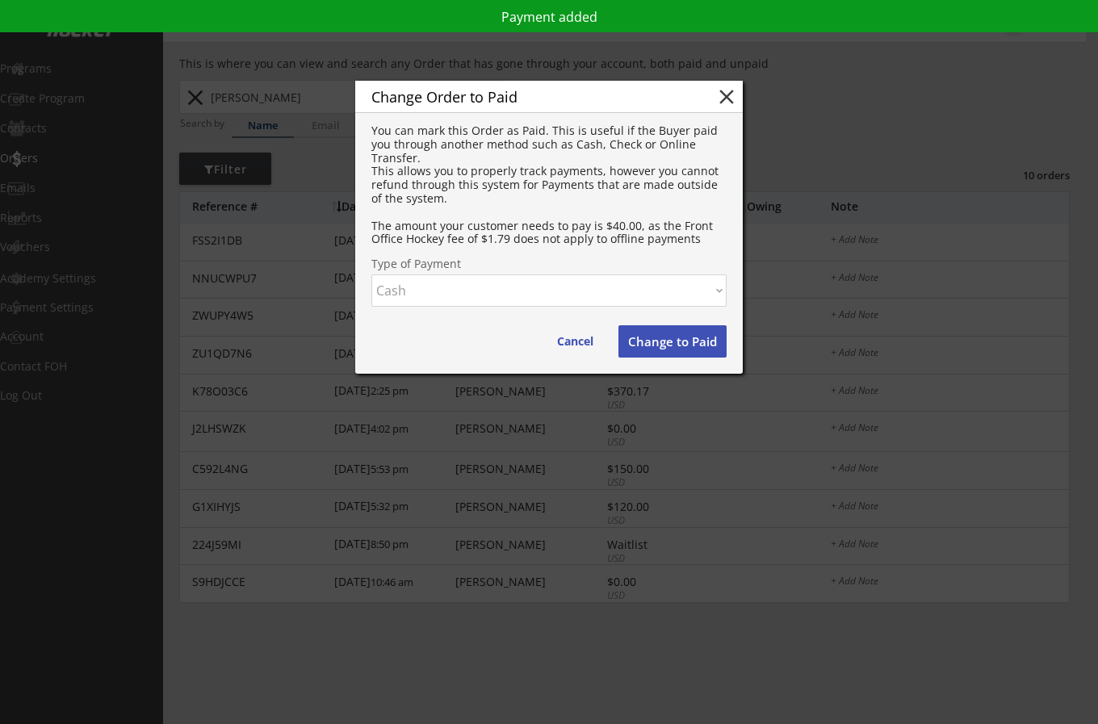
select select ""PLACEHOLDER_1427118222253""
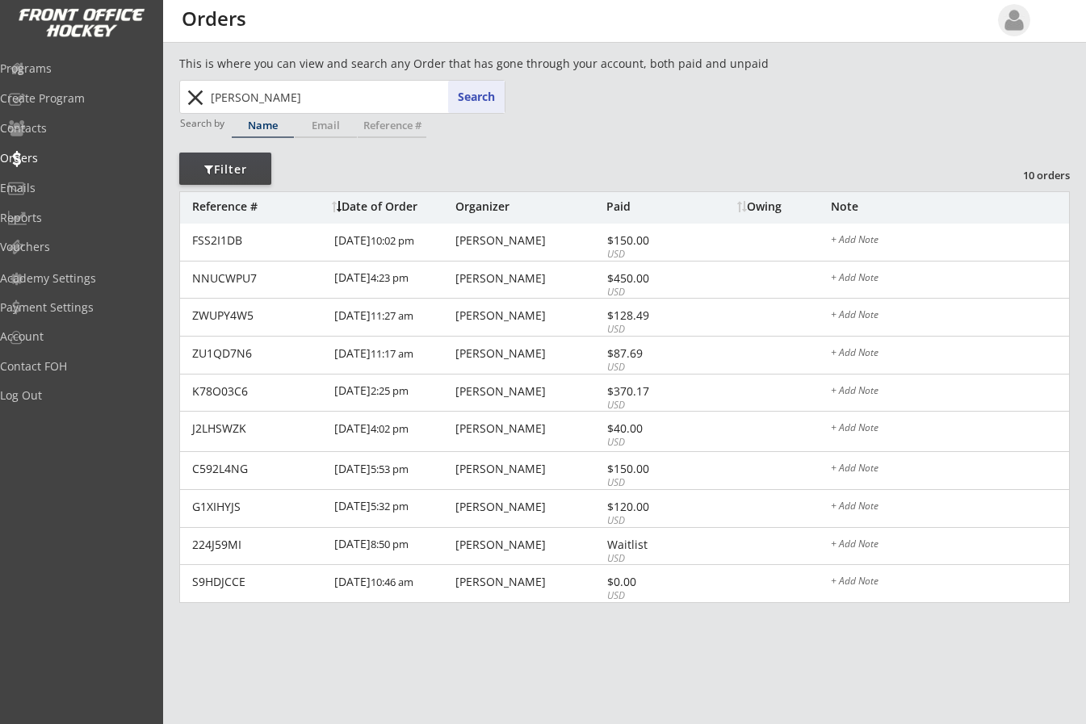
drag, startPoint x: 267, startPoint y: 99, endPoint x: 0, endPoint y: 52, distance: 270.8
click at [33, 60] on body "REVENUE $ 79,060 Last 30 days REGISTRATIONS 268 Last 30 days CONTACTS 105 New i…" at bounding box center [543, 362] width 1086 height 724
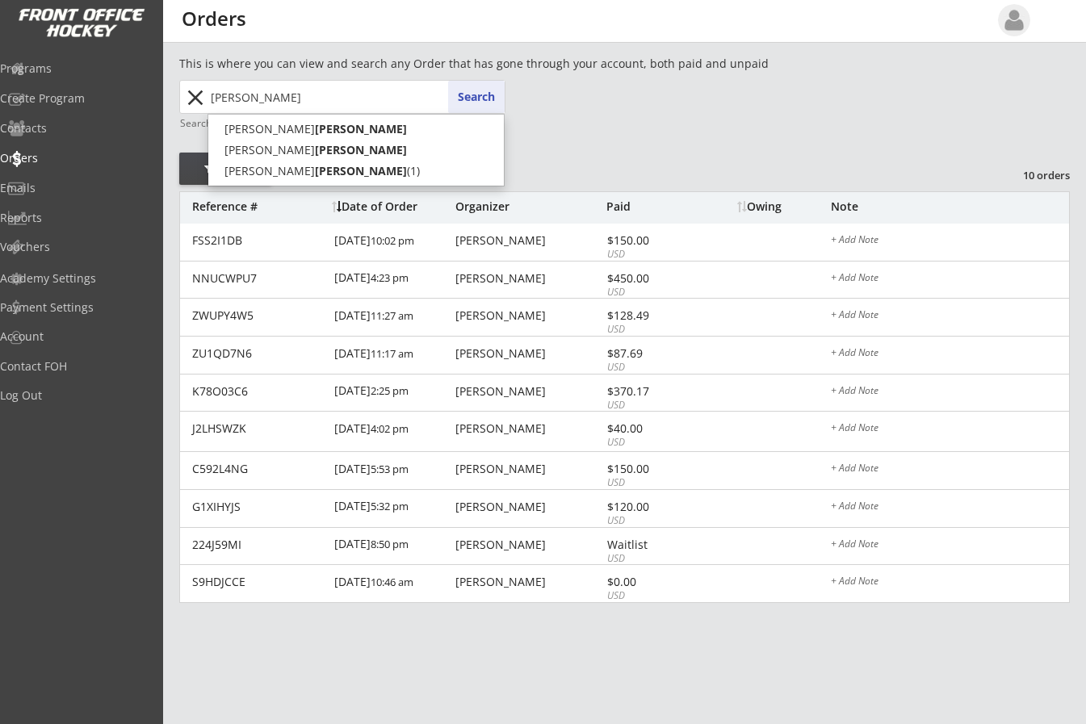
type input "baker"
click at [480, 94] on button "Search" at bounding box center [476, 97] width 57 height 32
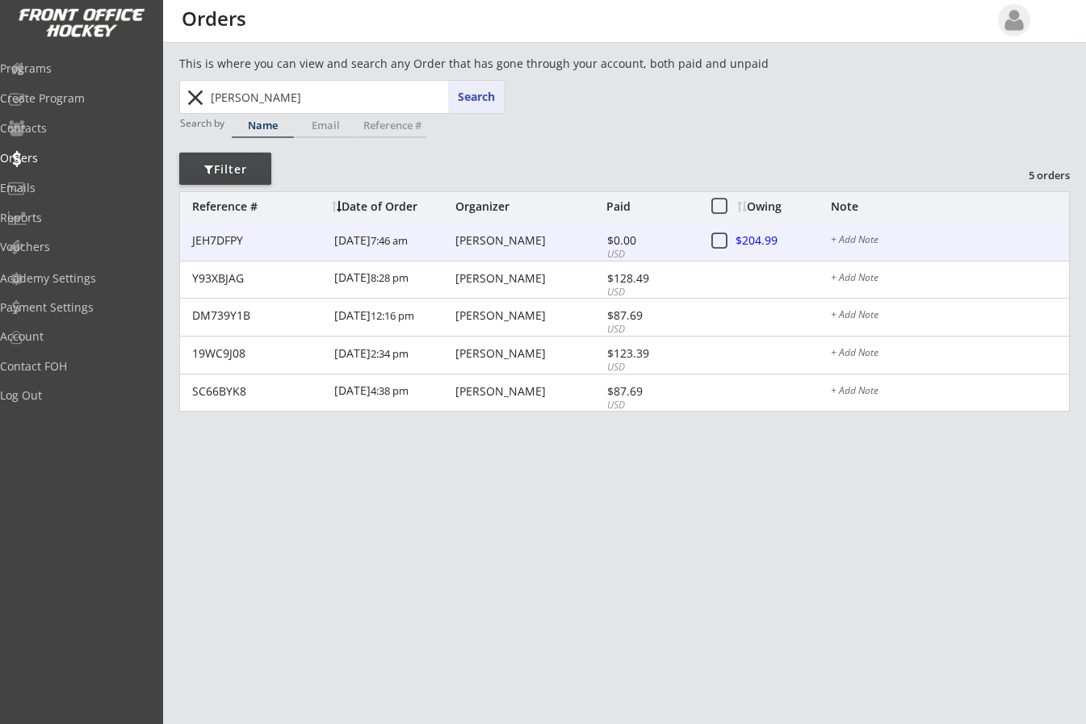
click at [783, 241] on div at bounding box center [772, 242] width 71 height 20
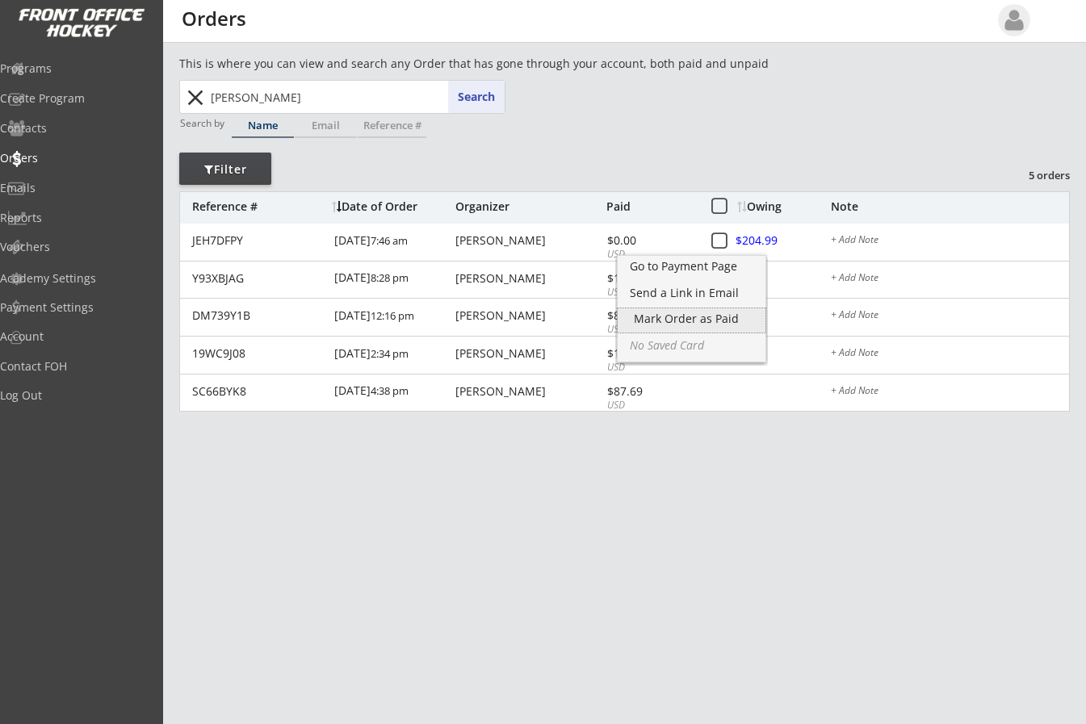
click at [670, 313] on div "Mark Order as Paid" at bounding box center [691, 318] width 115 height 11
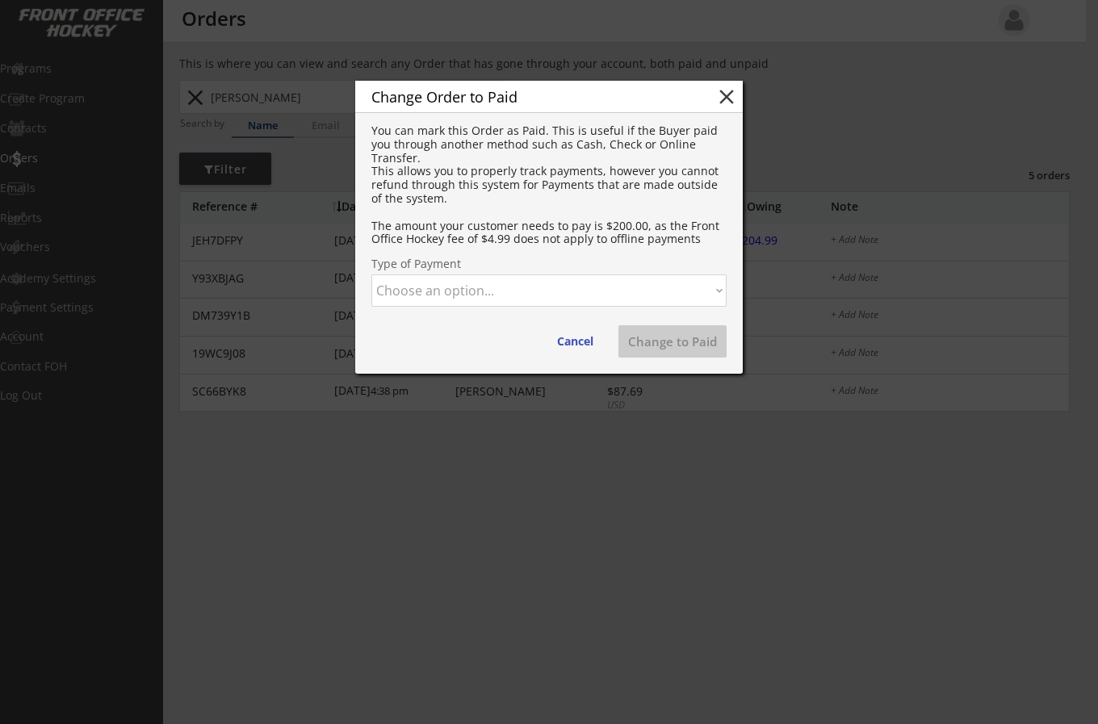
click at [531, 283] on select "Choose an option... Cash Check Credit Card Online Transfer Paypal Venmo Other" at bounding box center [549, 291] width 355 height 32
click at [372, 275] on select "Choose an option... Cash Check Credit Card Online Transfer Paypal Venmo Other" at bounding box center [549, 291] width 355 height 32
click at [677, 334] on button "Change to Paid" at bounding box center [673, 341] width 108 height 32
select select ""PLACEHOLDER_1427118222253""
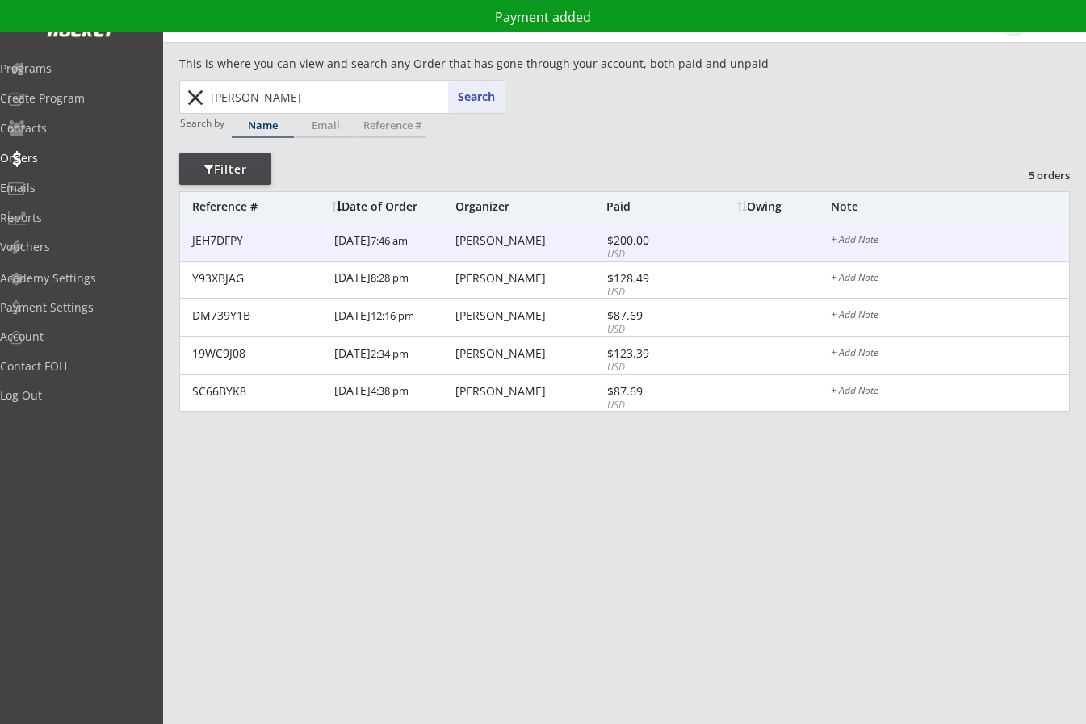
click at [477, 238] on div "Lindsey Baker" at bounding box center [529, 240] width 147 height 11
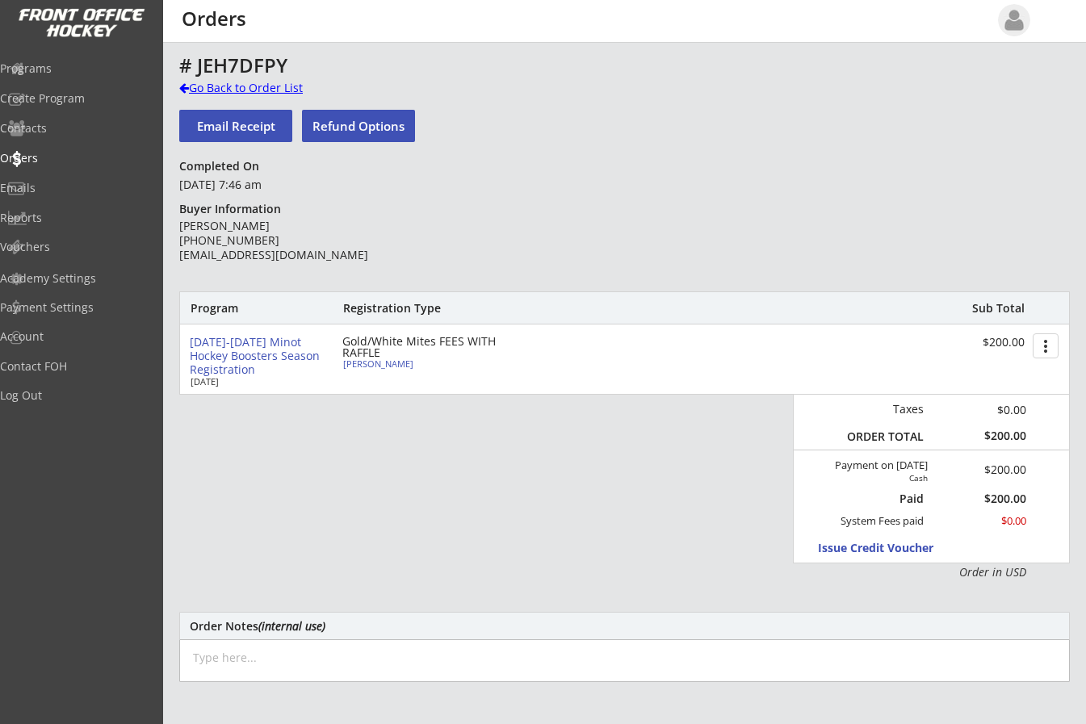
click at [189, 86] on div "Go Back to Order List" at bounding box center [262, 88] width 166 height 16
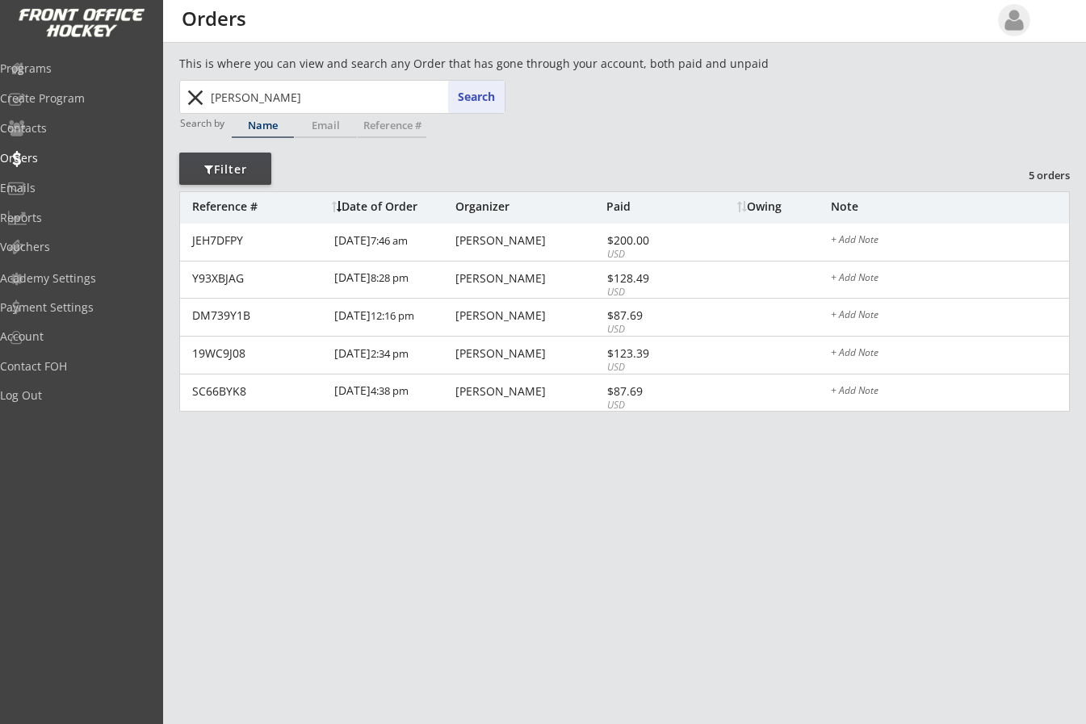
drag, startPoint x: 264, startPoint y: 97, endPoint x: -7, endPoint y: 61, distance: 273.8
click at [0, 61] on html "REVENUE $ 79,060 Last 30 days REGISTRATIONS 268 Last 30 days CONTACTS 105 New i…" at bounding box center [543, 362] width 1086 height 724
type input "sh"
type input "[PERSON_NAME]"
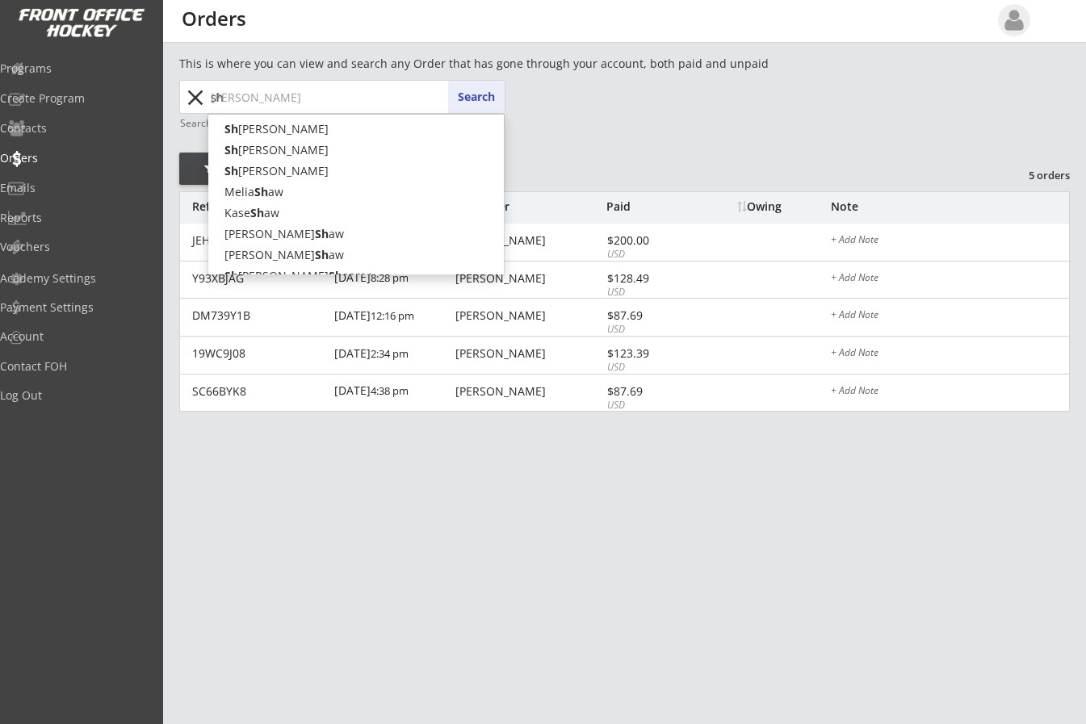
type input "sh"
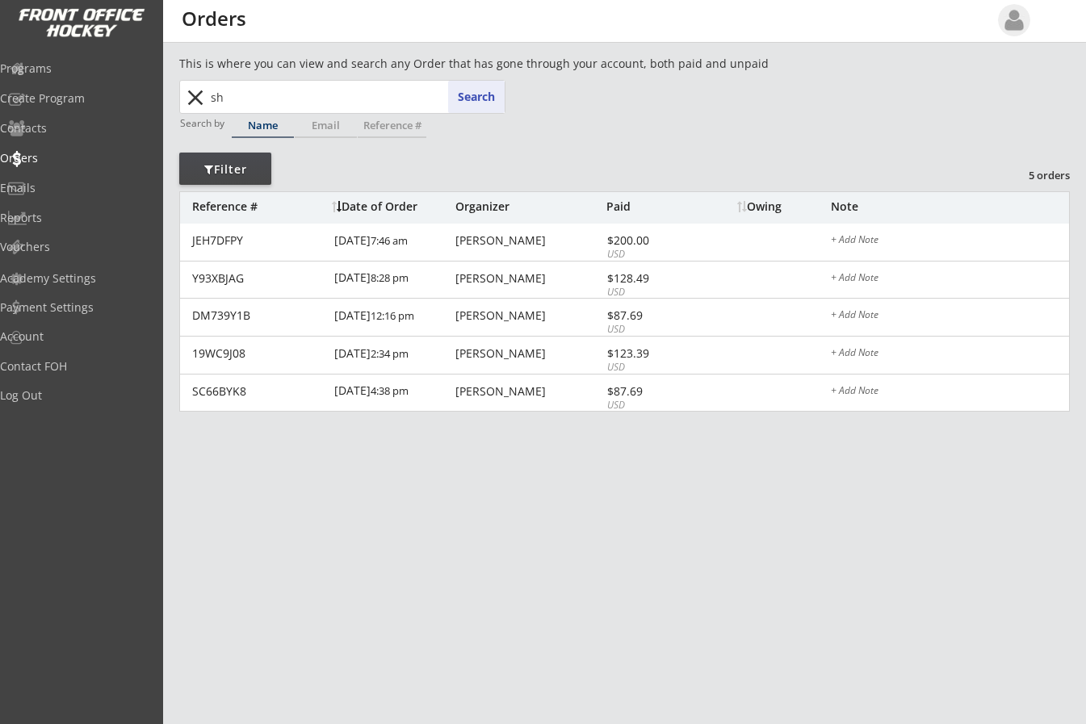
click at [250, 92] on input "sh" at bounding box center [356, 97] width 297 height 32
type input "s"
click at [480, 94] on button "Search" at bounding box center [476, 97] width 57 height 32
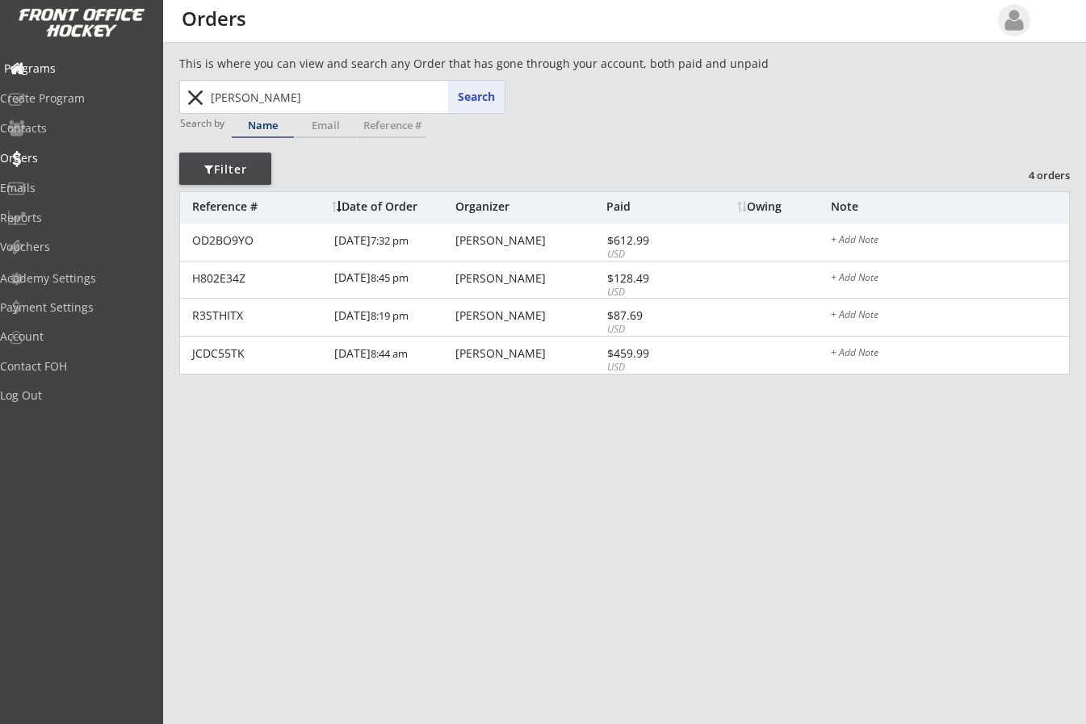
drag, startPoint x: 269, startPoint y: 94, endPoint x: 20, endPoint y: 54, distance: 251.9
click at [20, 55] on body "REVENUE $ 79,060 Last 30 days REGISTRATIONS 268 Last 30 days CONTACTS 105 New i…" at bounding box center [543, 362] width 1086 height 724
click at [484, 90] on button "Search" at bounding box center [476, 97] width 57 height 32
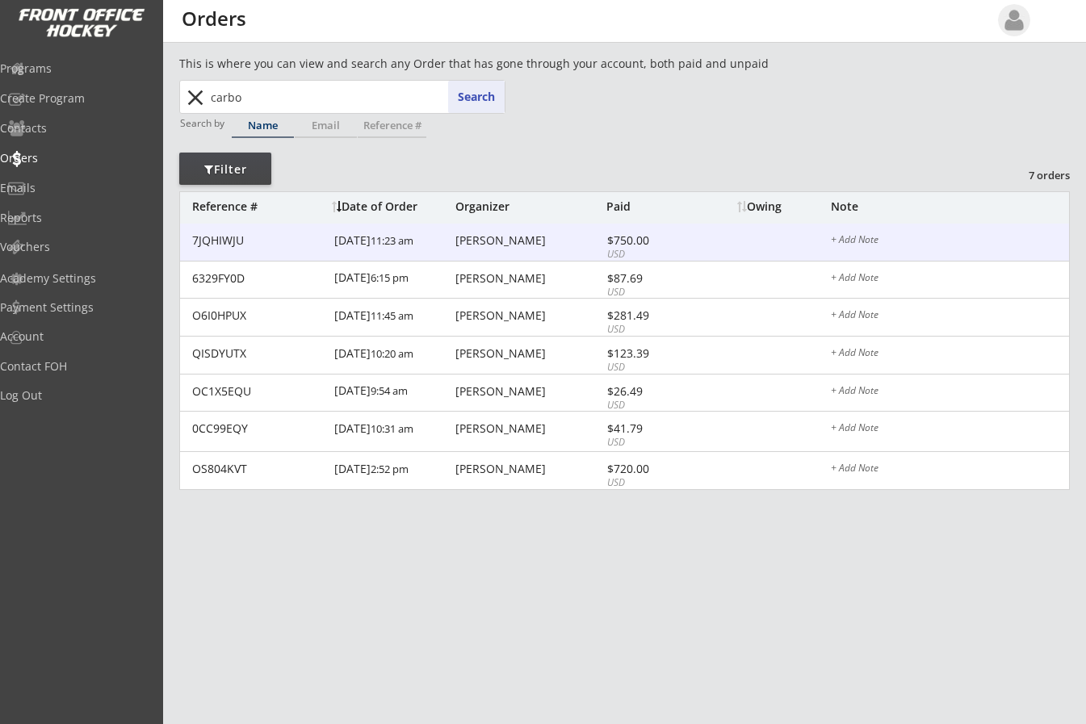
click at [611, 246] on div "$750.00" at bounding box center [650, 240] width 86 height 11
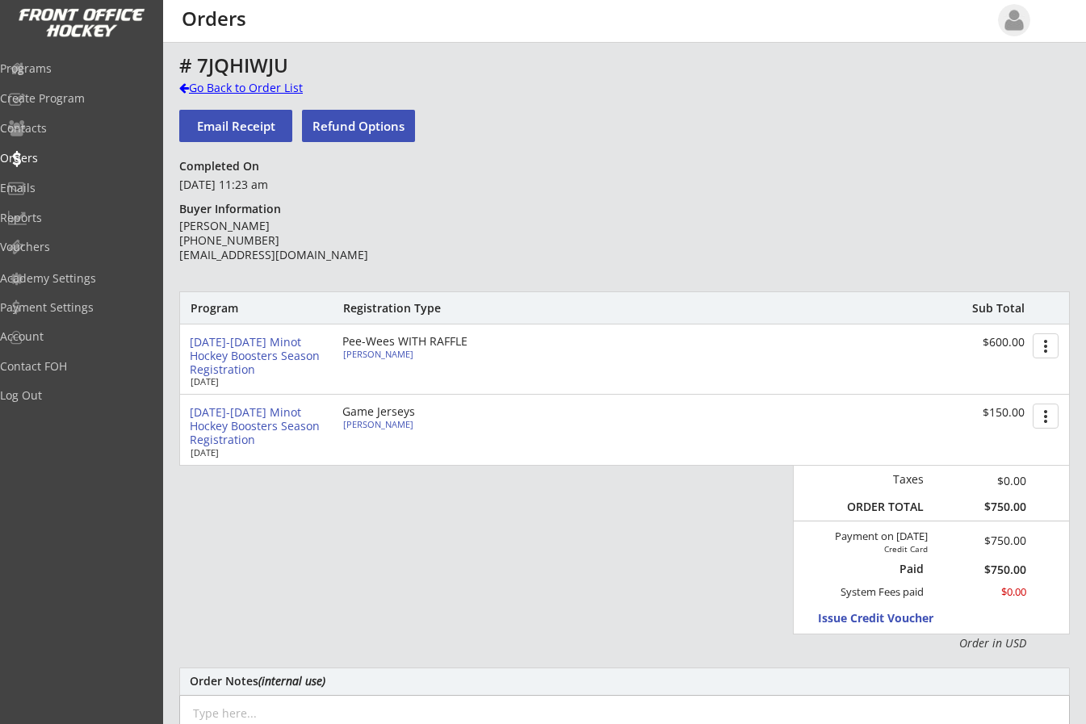
click at [185, 86] on div at bounding box center [184, 87] width 10 height 11
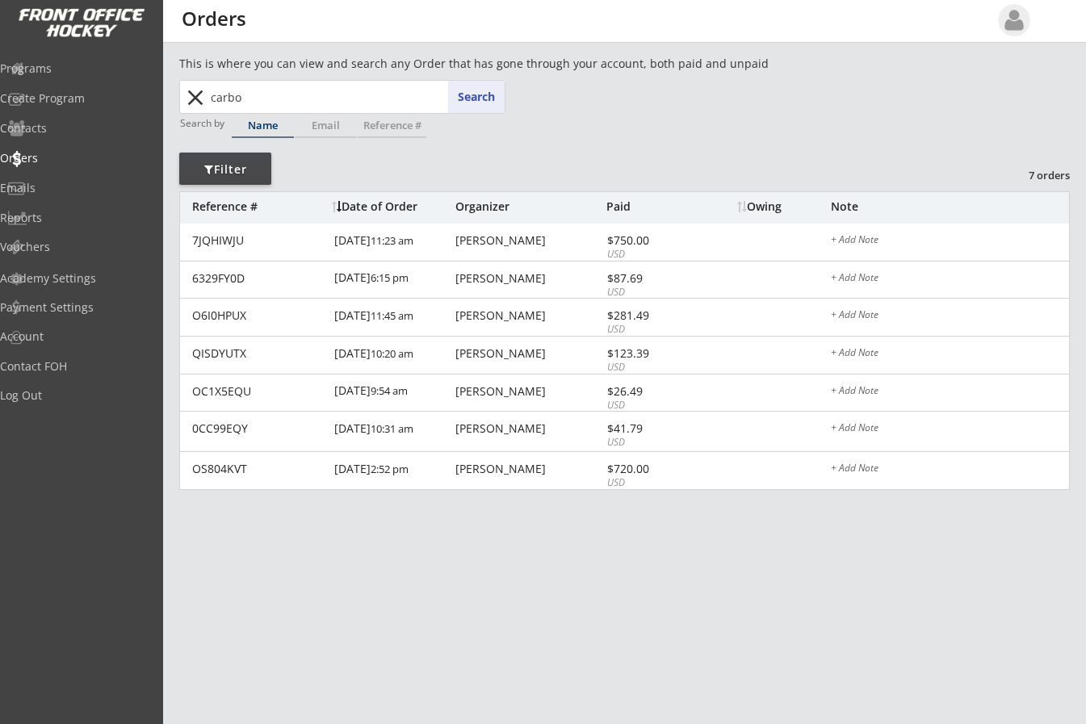
drag, startPoint x: 288, startPoint y: 104, endPoint x: 99, endPoint y: 92, distance: 190.2
click at [99, 92] on body "REVENUE $ 79,060 Last 30 days REGISTRATIONS 268 Last 30 days CONTACTS 105 New i…" at bounding box center [543, 362] width 1086 height 724
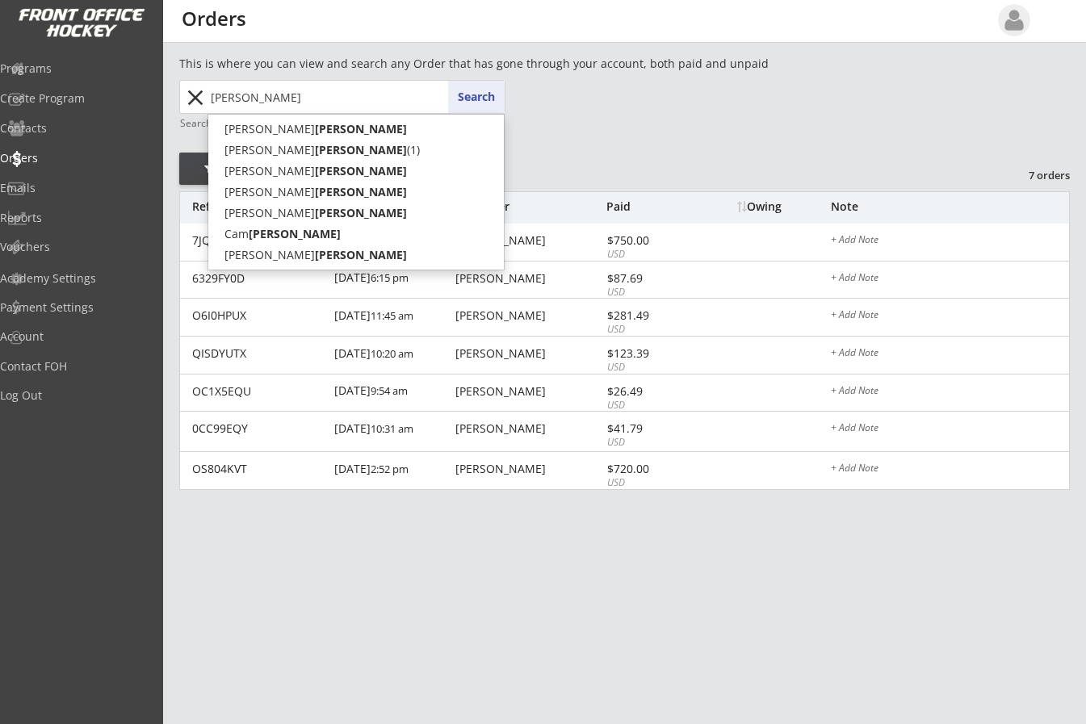
click at [477, 94] on button "Search" at bounding box center [476, 97] width 57 height 32
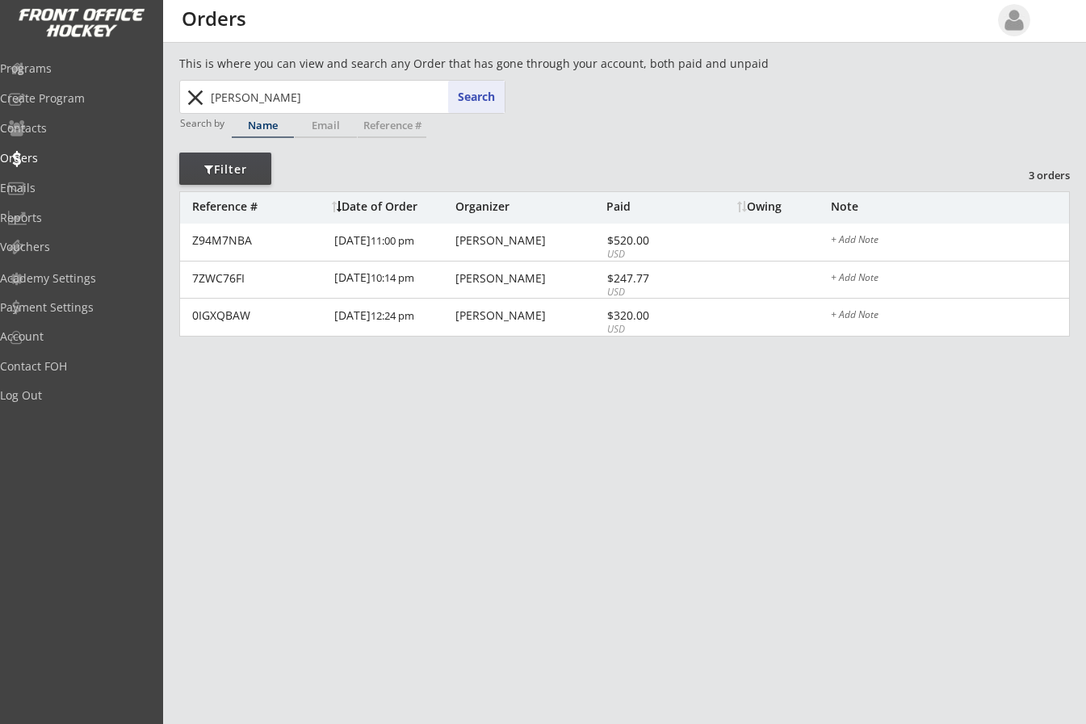
drag, startPoint x: 273, startPoint y: 94, endPoint x: 33, endPoint y: 86, distance: 240.0
click at [72, 78] on body "REVENUE $ 79,060 Last 30 days REGISTRATIONS 268 Last 30 days CONTACTS 105 New i…" at bounding box center [543, 362] width 1086 height 724
click at [471, 94] on button "Search" at bounding box center [476, 97] width 57 height 32
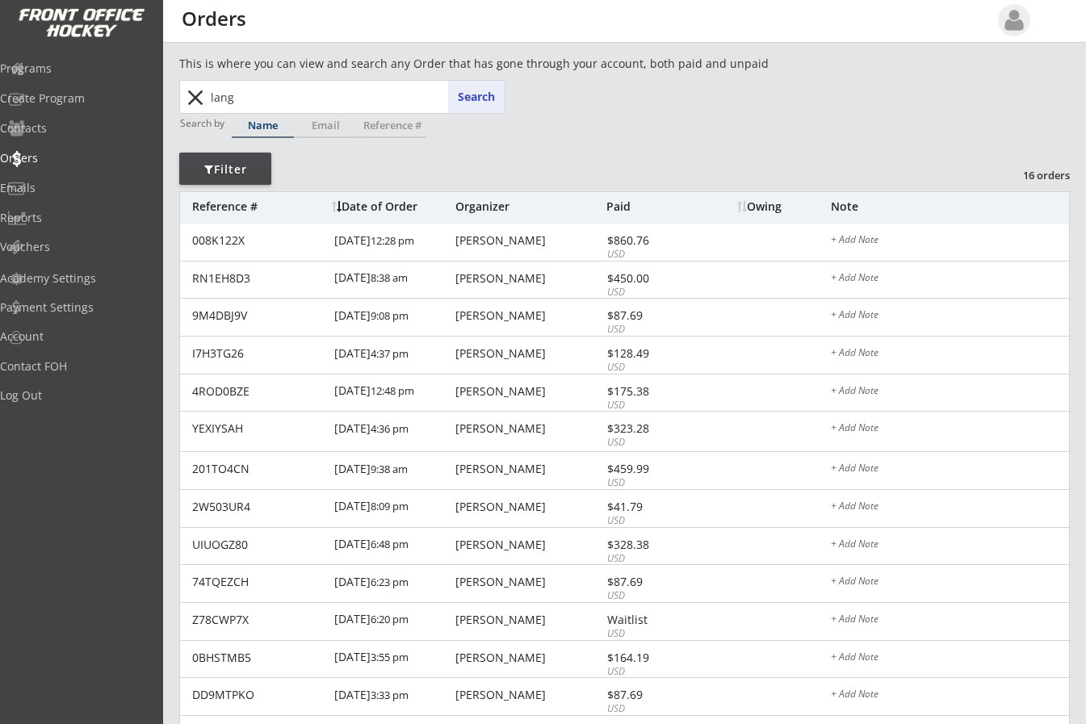
drag, startPoint x: 278, startPoint y: 101, endPoint x: 145, endPoint y: 100, distance: 132.5
click at [147, 100] on body "REVENUE $ 79,060 Last 30 days REGISTRATIONS 268 Last 30 days CONTACTS 105 New i…" at bounding box center [543, 362] width 1086 height 724
type input "holl"
type input "holly Johnson"
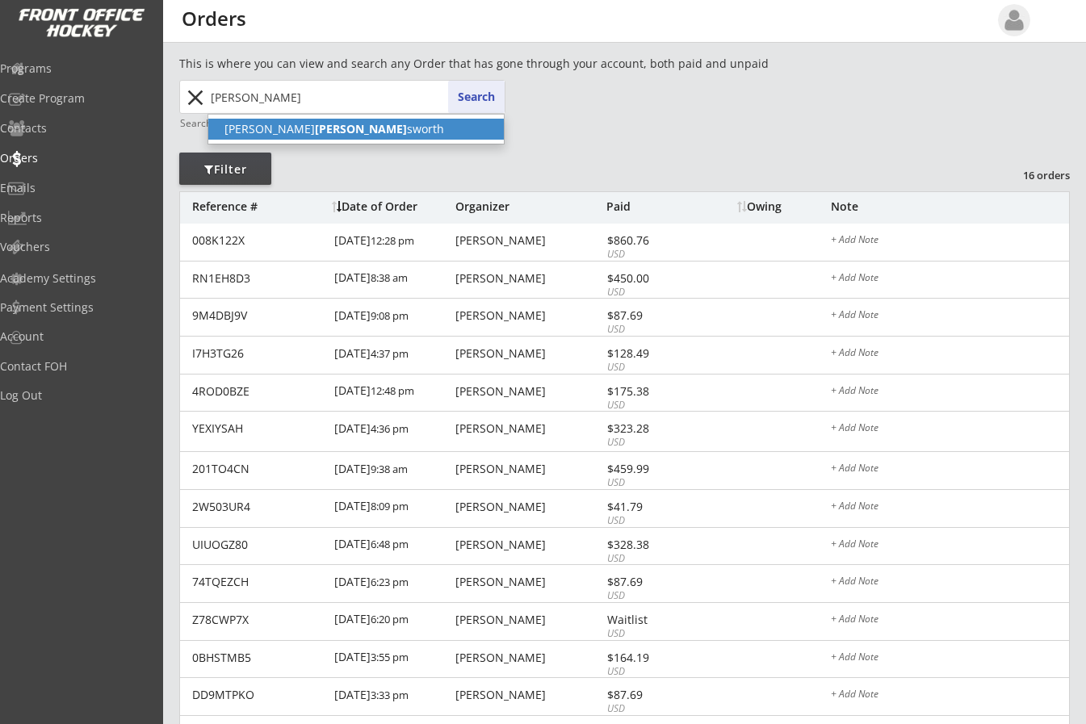
click at [277, 136] on p "Eloise Holling sworth" at bounding box center [356, 129] width 296 height 21
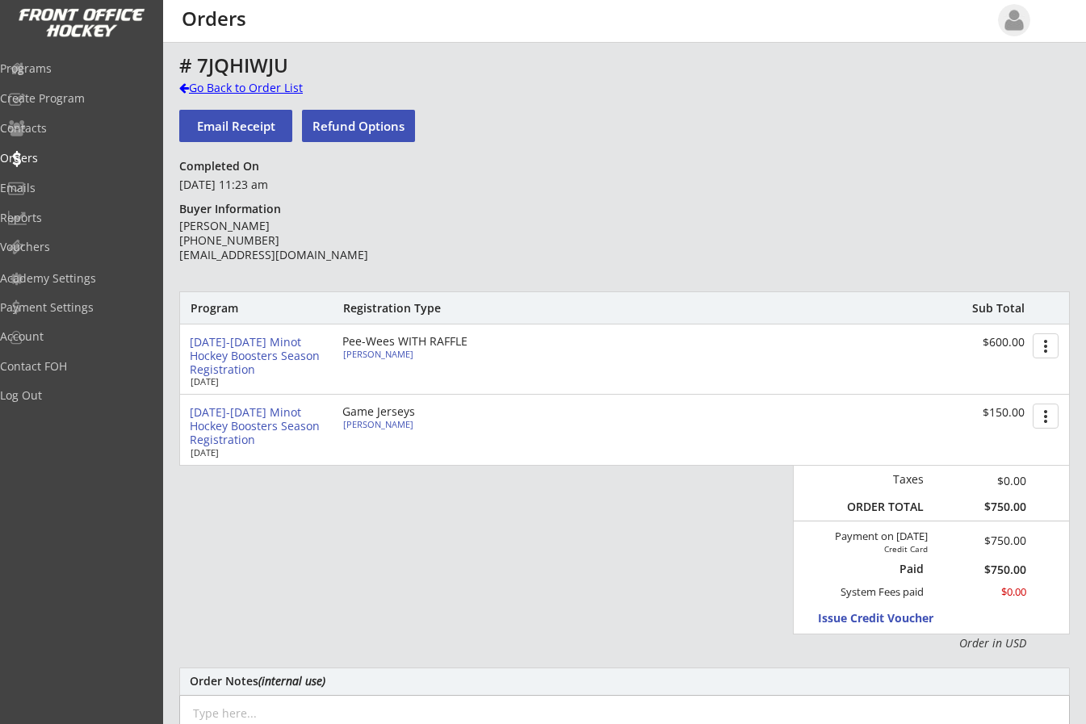
click at [185, 86] on div at bounding box center [184, 87] width 10 height 11
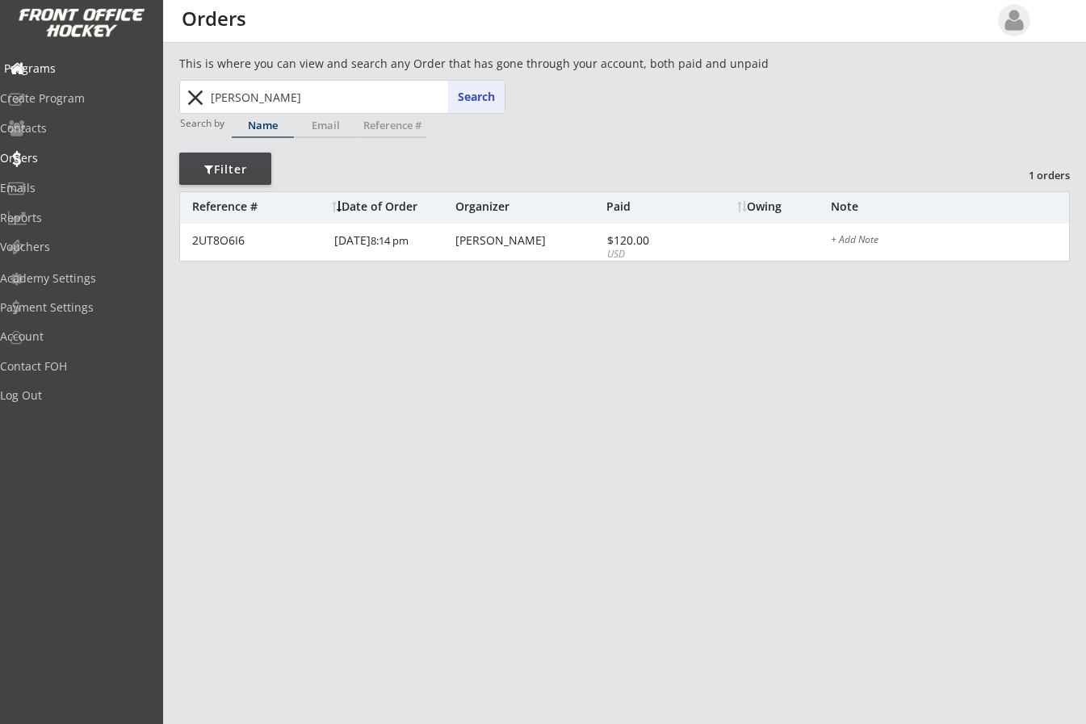
drag, startPoint x: 311, startPoint y: 93, endPoint x: 23, endPoint y: 81, distance: 288.6
click at [62, 77] on body "REVENUE $ 79,060 Last 30 days REGISTRATIONS 268 Last 30 days CONTACTS 105 New i…" at bounding box center [543, 362] width 1086 height 724
type input "st"
type input "stephanie Zapf"
click at [487, 94] on button "Search" at bounding box center [476, 97] width 57 height 32
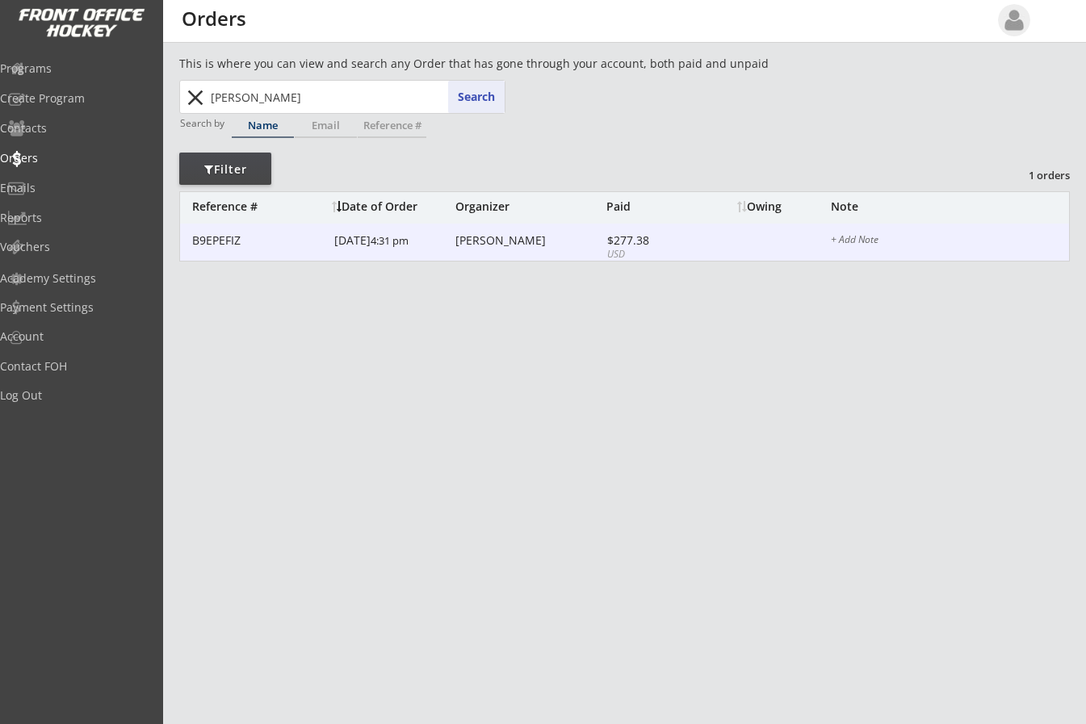
click at [475, 239] on div "William Standish" at bounding box center [529, 240] width 147 height 11
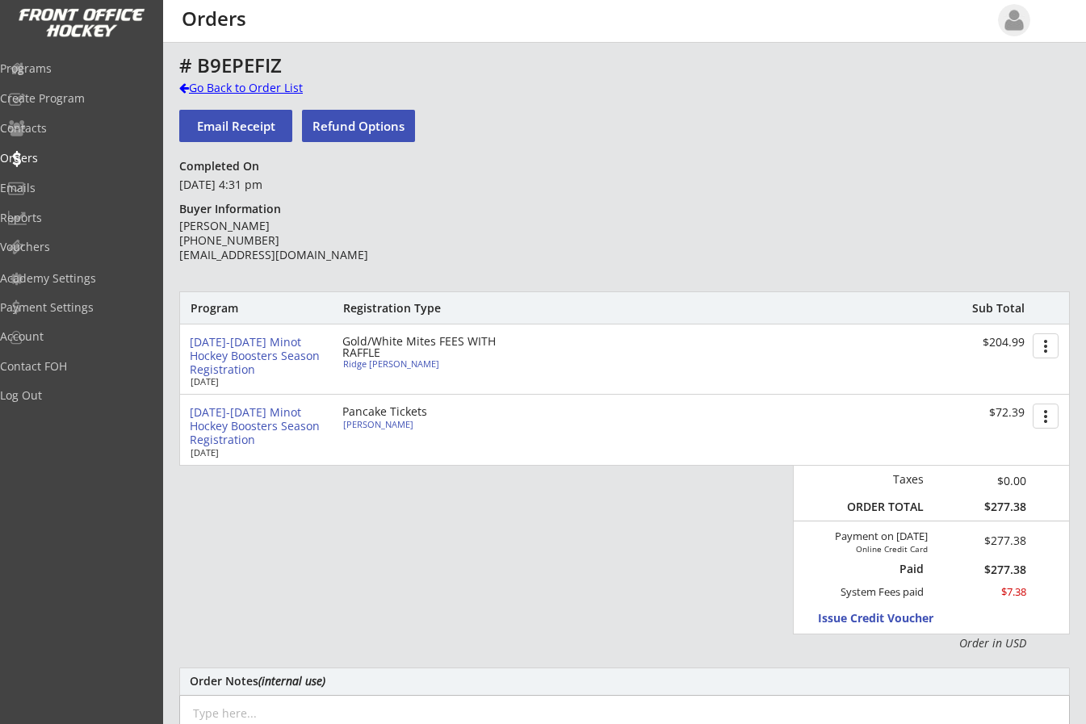
click at [188, 81] on div "Go Back to Order List" at bounding box center [262, 88] width 166 height 16
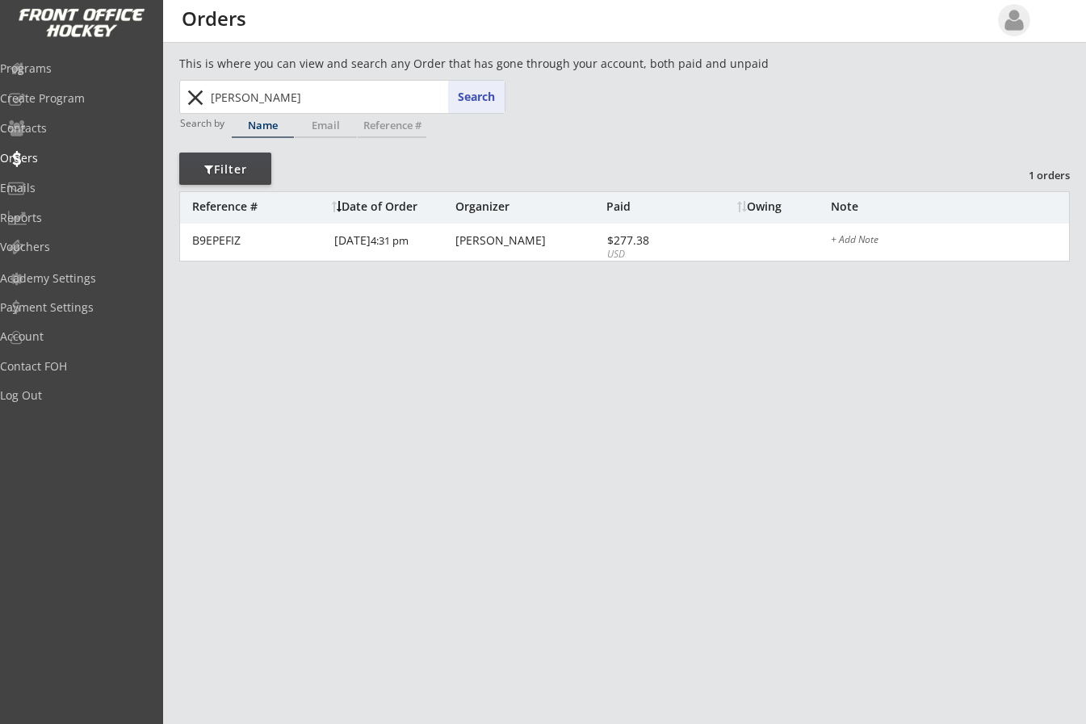
drag, startPoint x: 276, startPoint y: 90, endPoint x: 189, endPoint y: 90, distance: 87.2
click at [191, 90] on div "standish standish Search close" at bounding box center [343, 97] width 323 height 32
type input "br"
type input "brian Bauman"
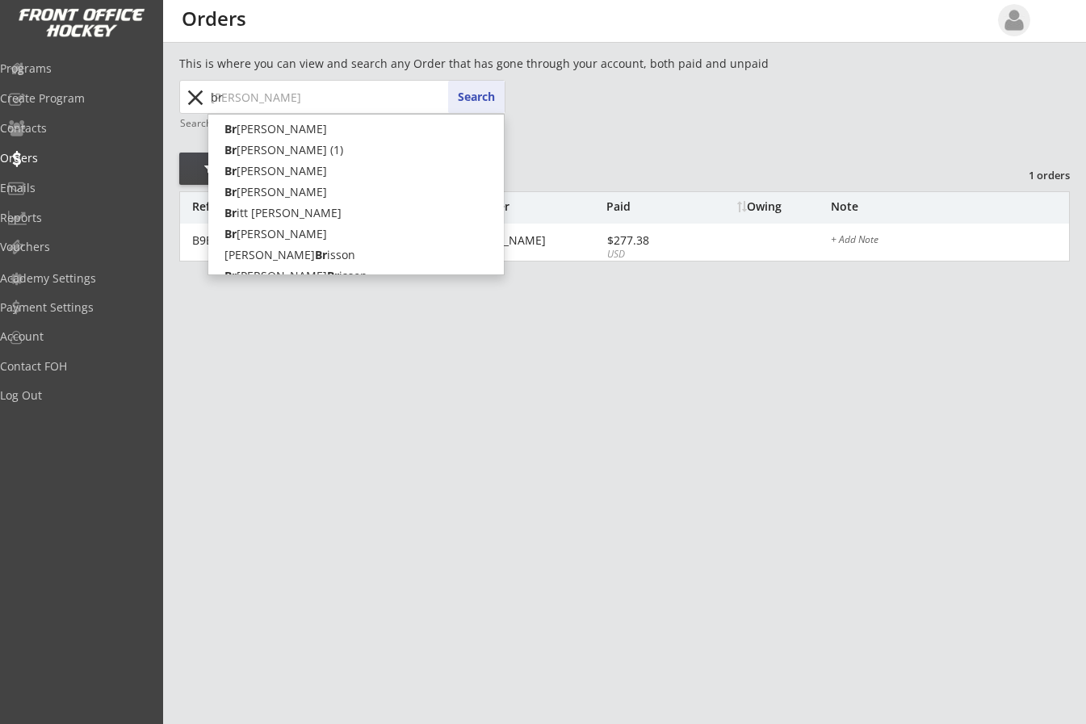
type input "br"
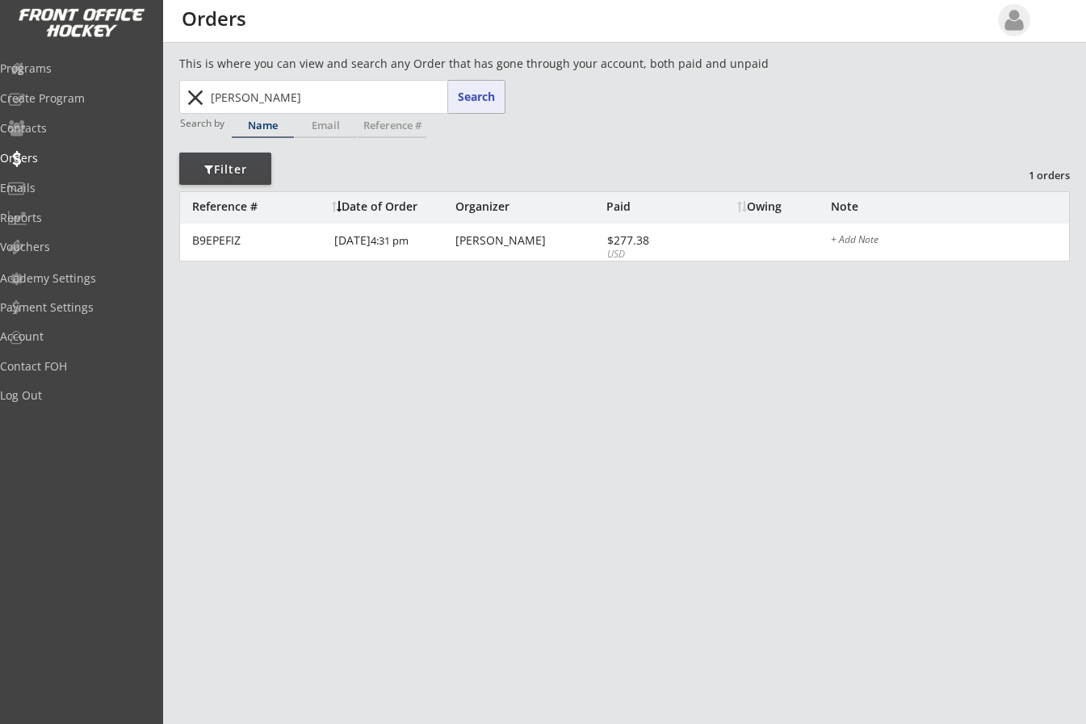
click at [481, 86] on button "Search" at bounding box center [476, 97] width 57 height 32
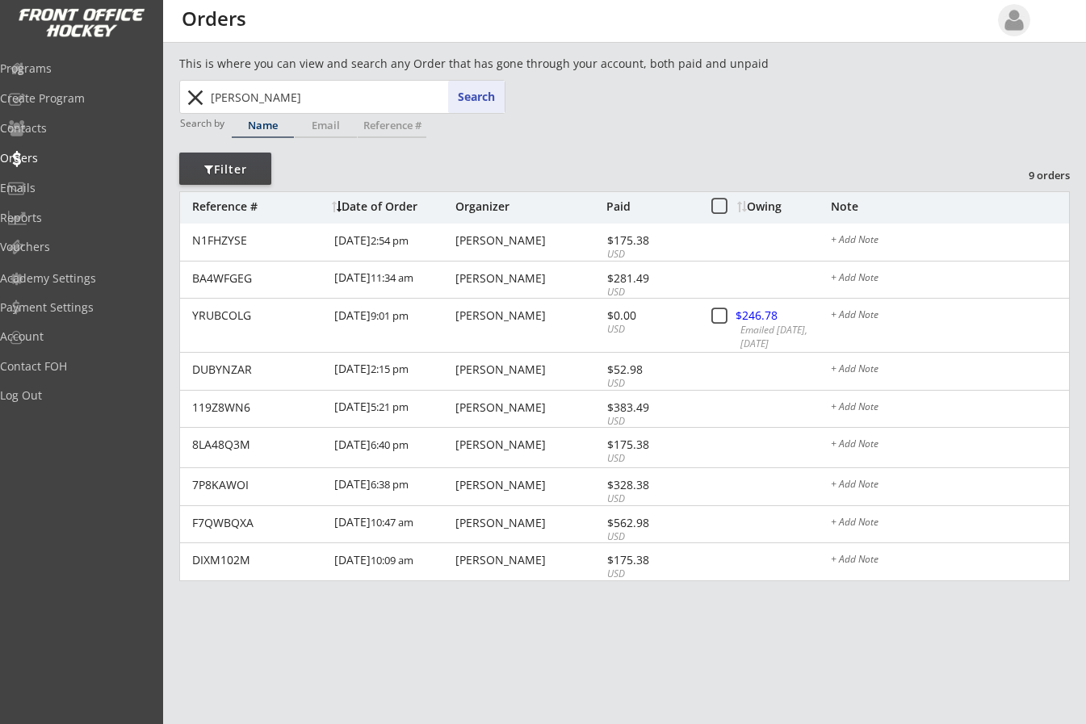
drag, startPoint x: 310, startPoint y: 89, endPoint x: -12, endPoint y: 72, distance: 322.7
click at [0, 72] on html "REVENUE $ 79,060 Last 30 days REGISTRATIONS 268 Last 30 days CONTACTS 105 New i…" at bounding box center [543, 362] width 1086 height 724
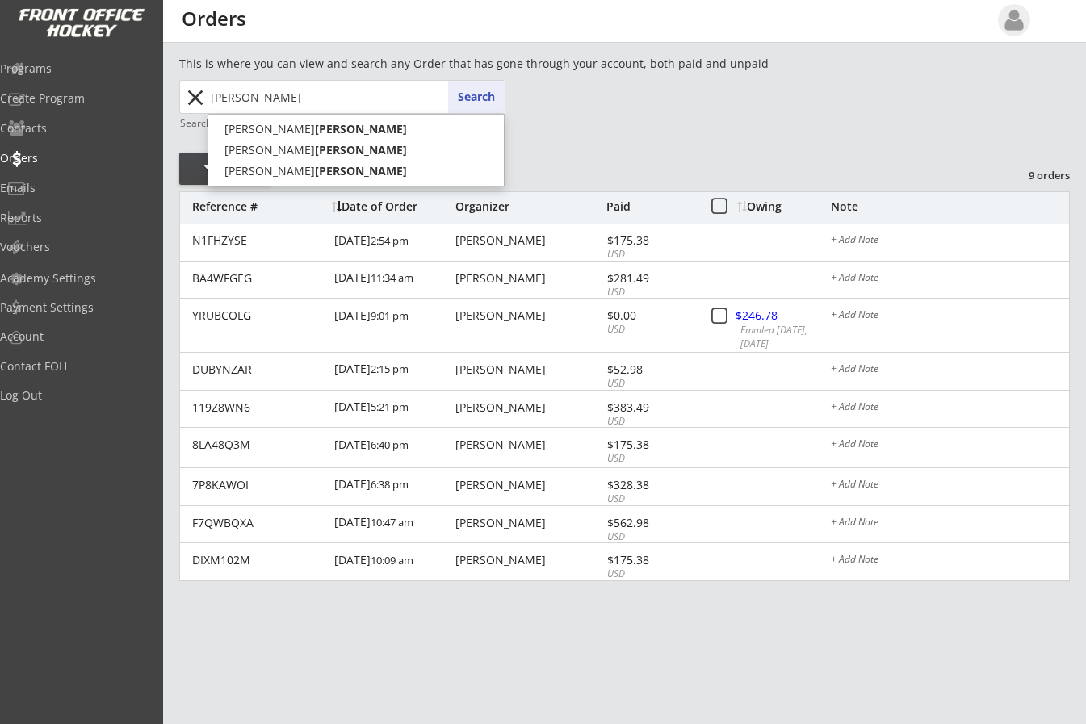
type input "sayler"
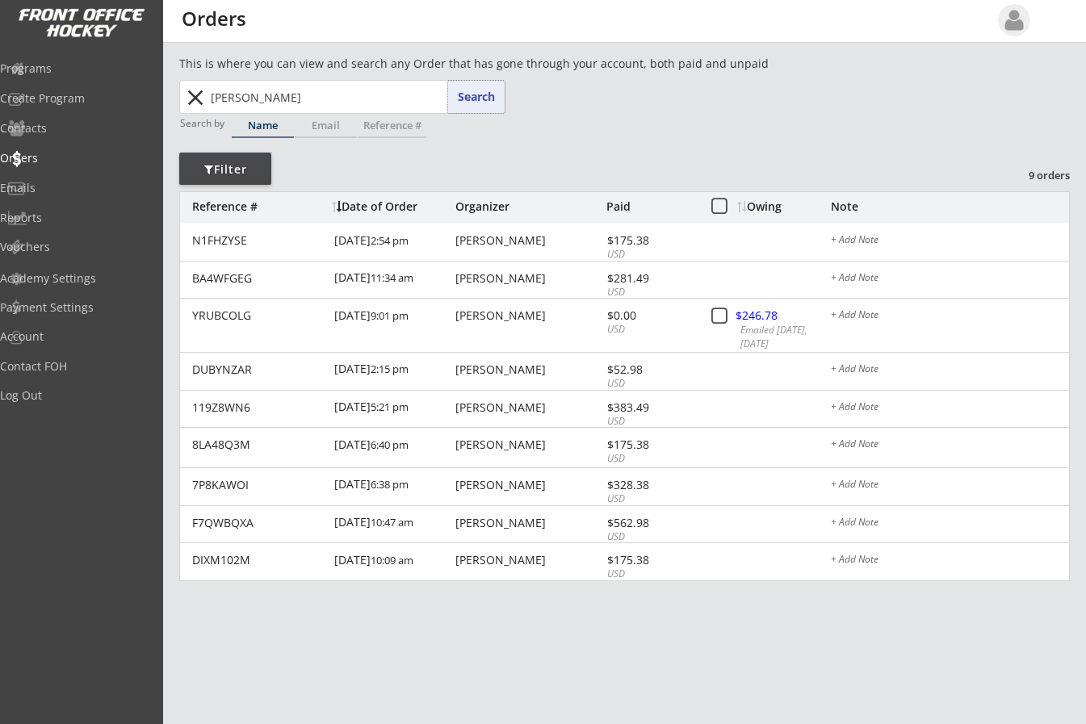
click at [475, 99] on button "Search" at bounding box center [476, 97] width 57 height 32
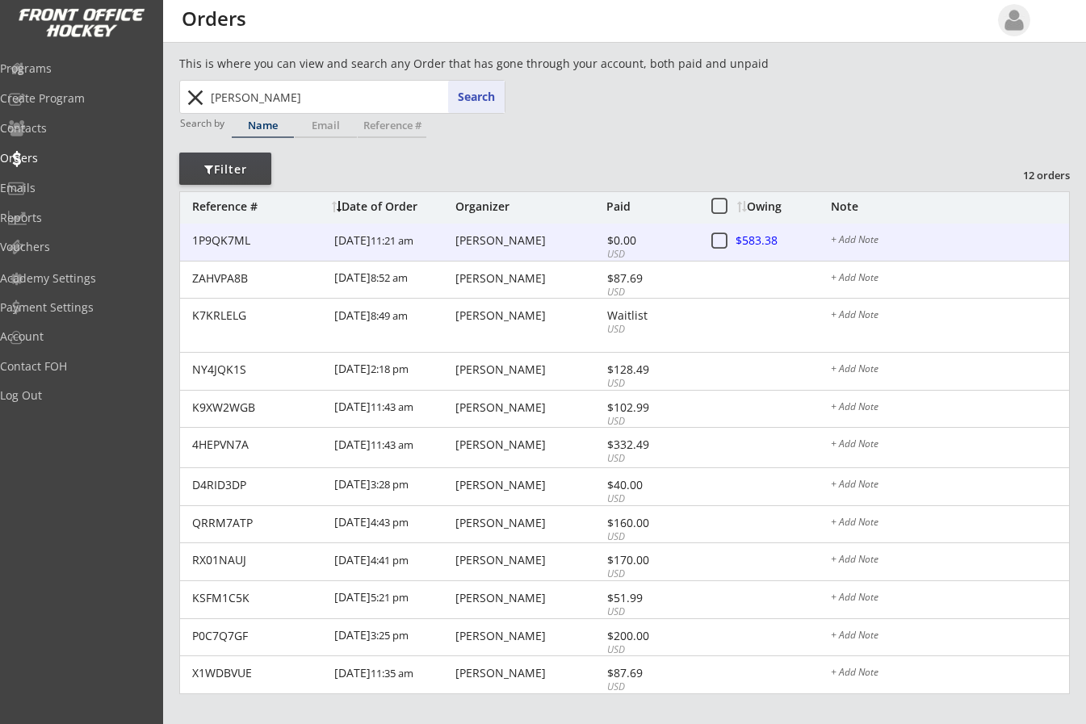
click at [756, 243] on div at bounding box center [772, 242] width 71 height 20
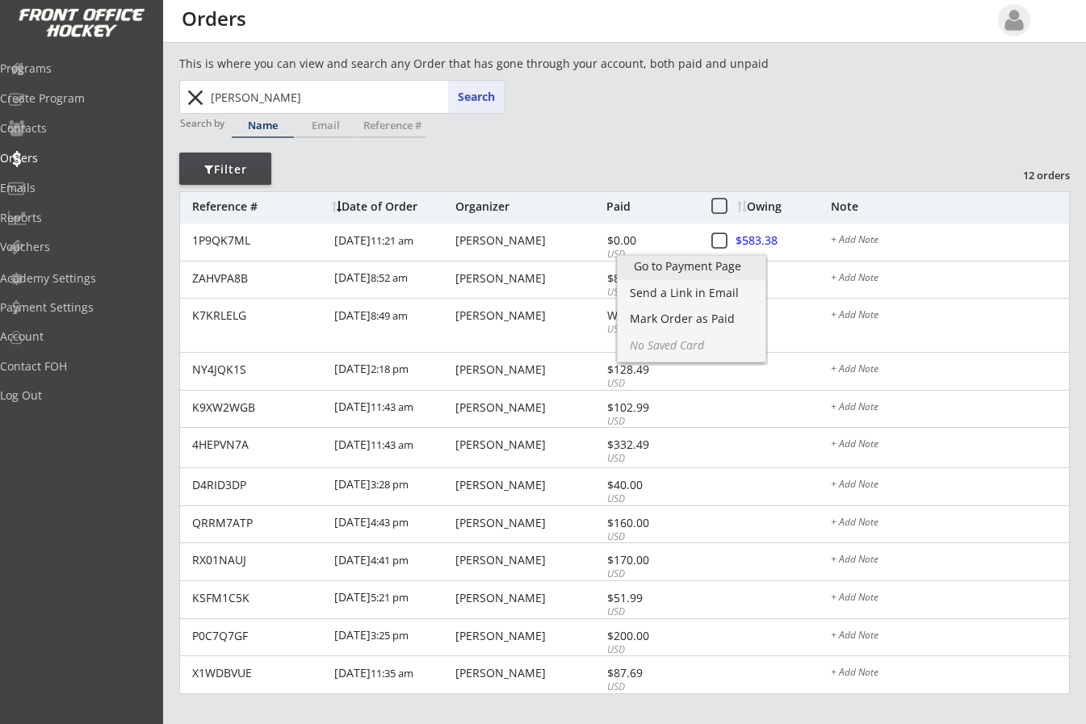
click at [738, 263] on div "Go to Payment Page" at bounding box center [691, 266] width 115 height 11
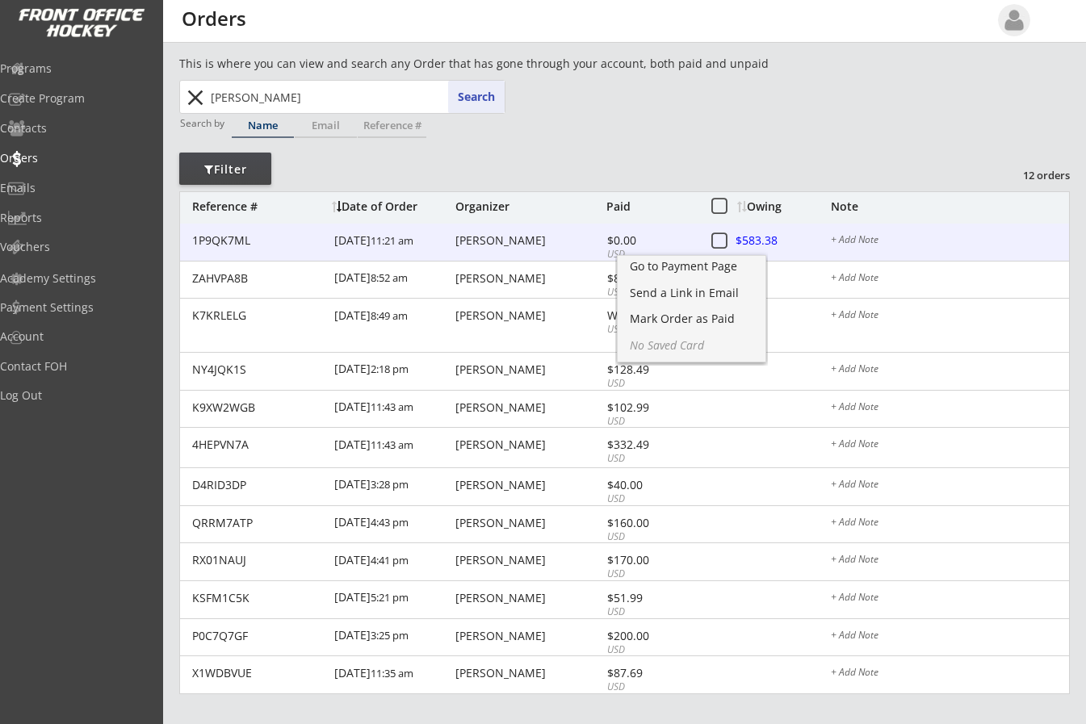
click at [758, 236] on div at bounding box center [772, 242] width 71 height 20
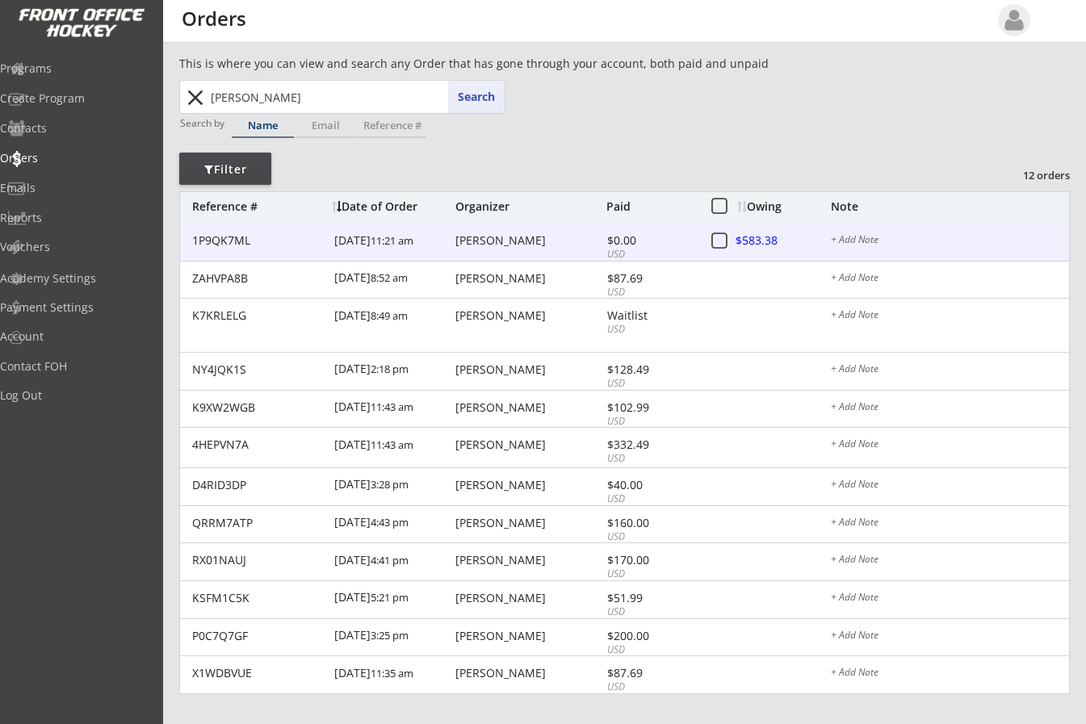
click at [760, 236] on div at bounding box center [772, 242] width 71 height 20
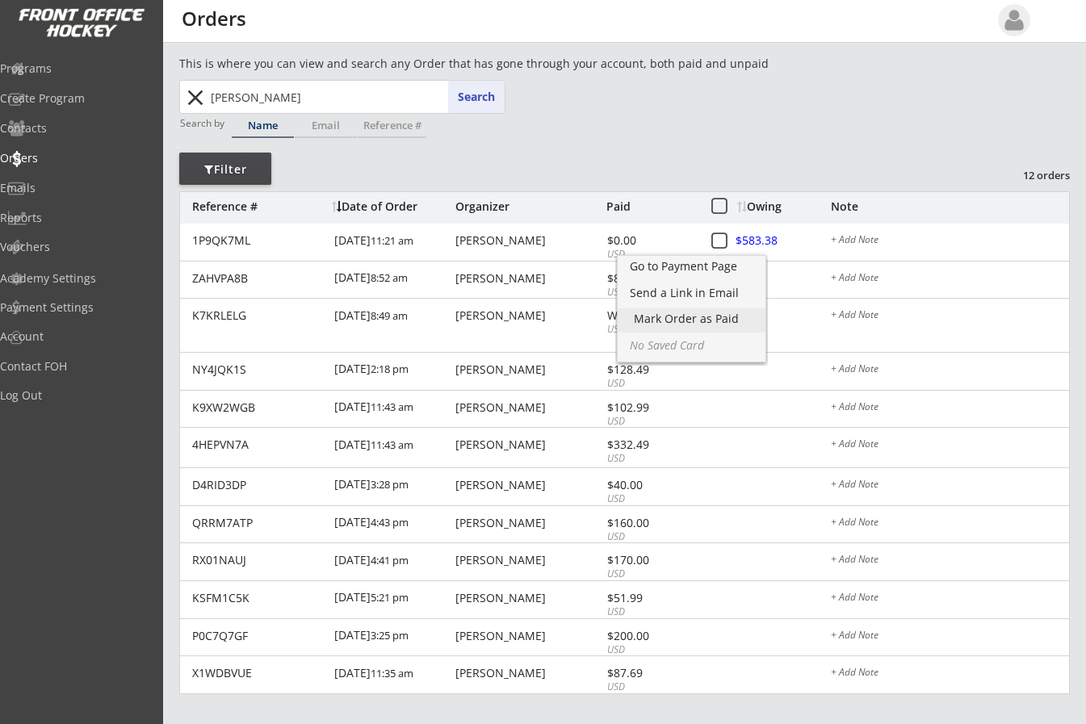
click at [703, 315] on div "Mark Order as Paid" at bounding box center [691, 318] width 115 height 11
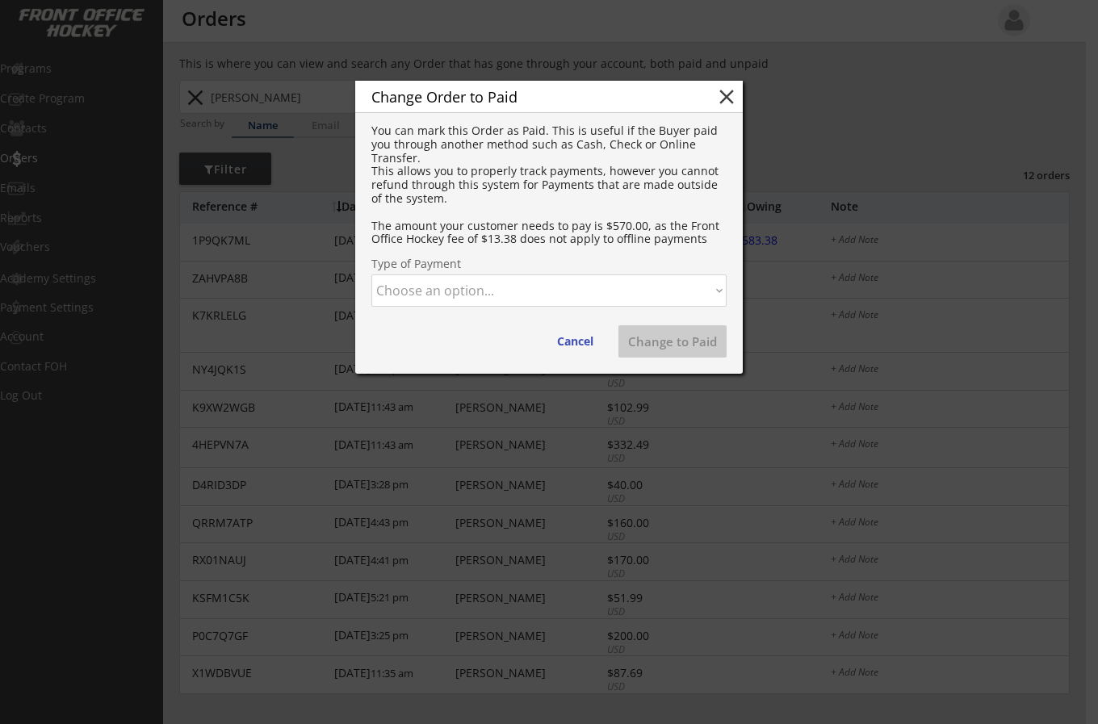
click at [540, 285] on select "Choose an option... Cash Check Credit Card Online Transfer Paypal Venmo Other" at bounding box center [549, 291] width 355 height 32
click at [372, 275] on select "Choose an option... Cash Check Credit Card Online Transfer Paypal Venmo Other" at bounding box center [549, 291] width 355 height 32
click at [666, 341] on button "Change to Paid" at bounding box center [673, 341] width 108 height 32
select select ""PLACEHOLDER_1427118222253""
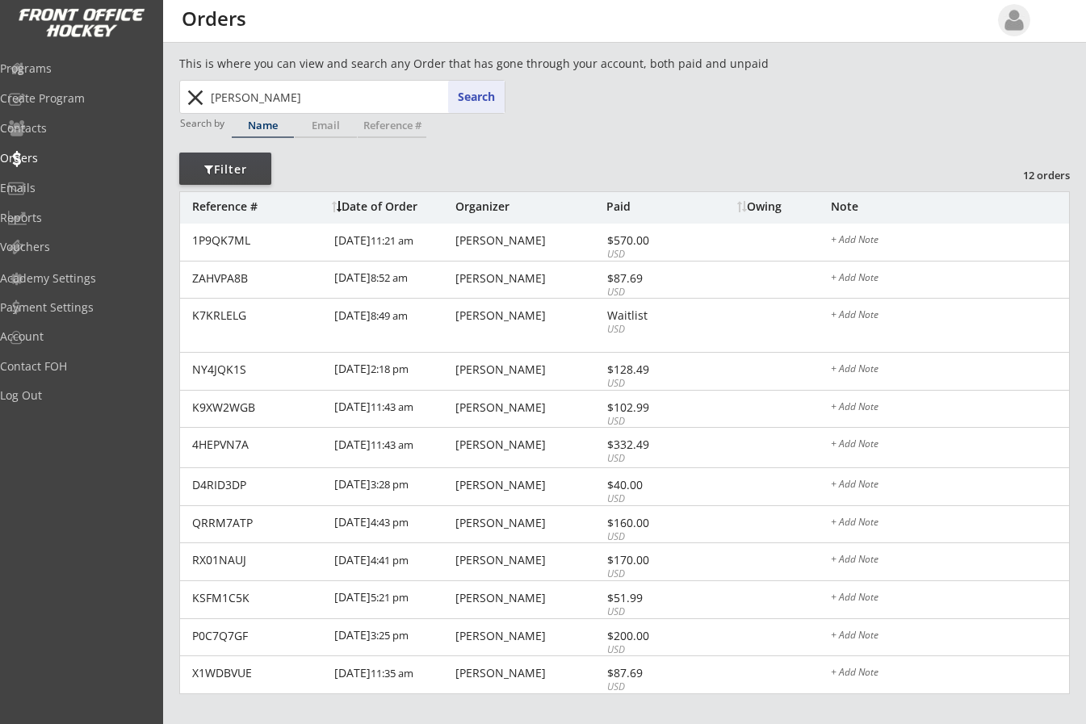
click at [958, 149] on div "This is where you can view and search any Order that has gone through your acco…" at bounding box center [624, 398] width 891 height 687
drag, startPoint x: 286, startPoint y: 93, endPoint x: 13, endPoint y: 61, distance: 274.8
click at [13, 61] on body "REVENUE $ 79,060 Last 30 days REGISTRATIONS 268 Last 30 days CONTACTS 105 New i…" at bounding box center [543, 362] width 1086 height 724
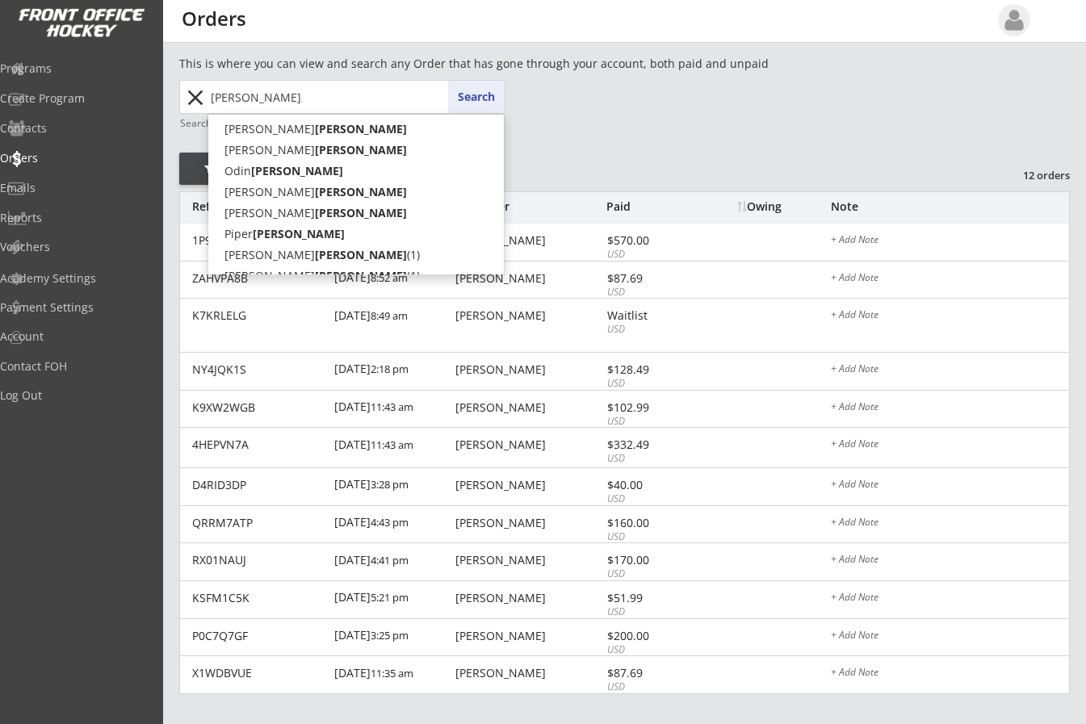
type input "[PERSON_NAME]"
click at [468, 102] on button "Search" at bounding box center [476, 97] width 57 height 32
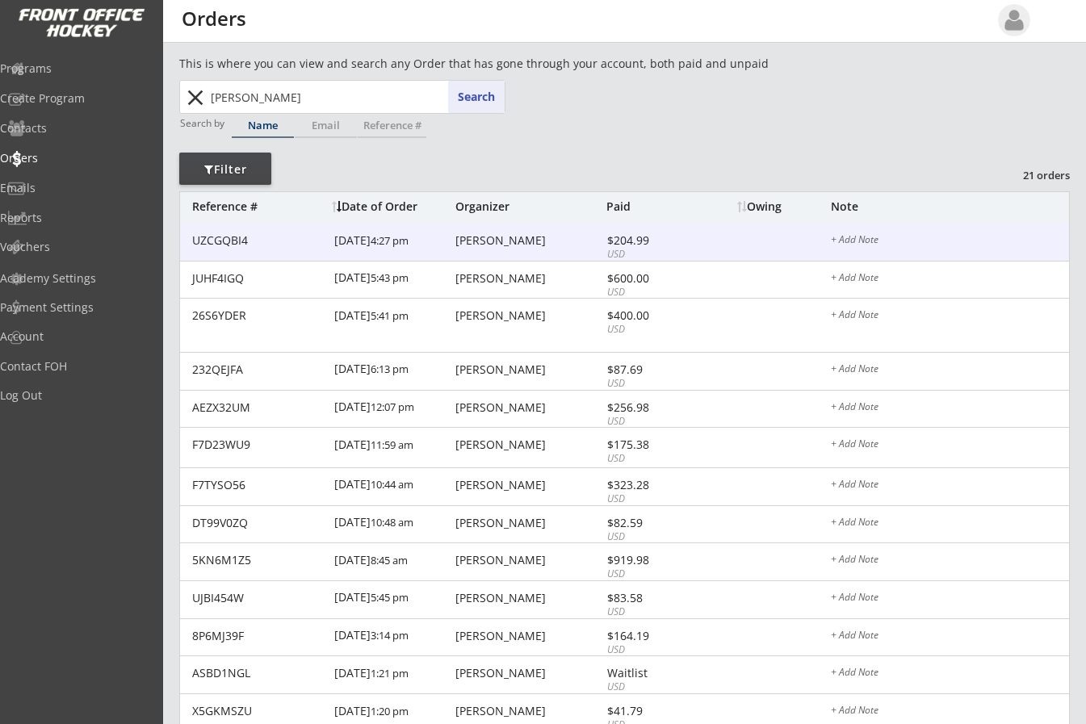
click at [500, 241] on div "[PERSON_NAME]" at bounding box center [529, 240] width 147 height 11
